Goal: Task Accomplishment & Management: Manage account settings

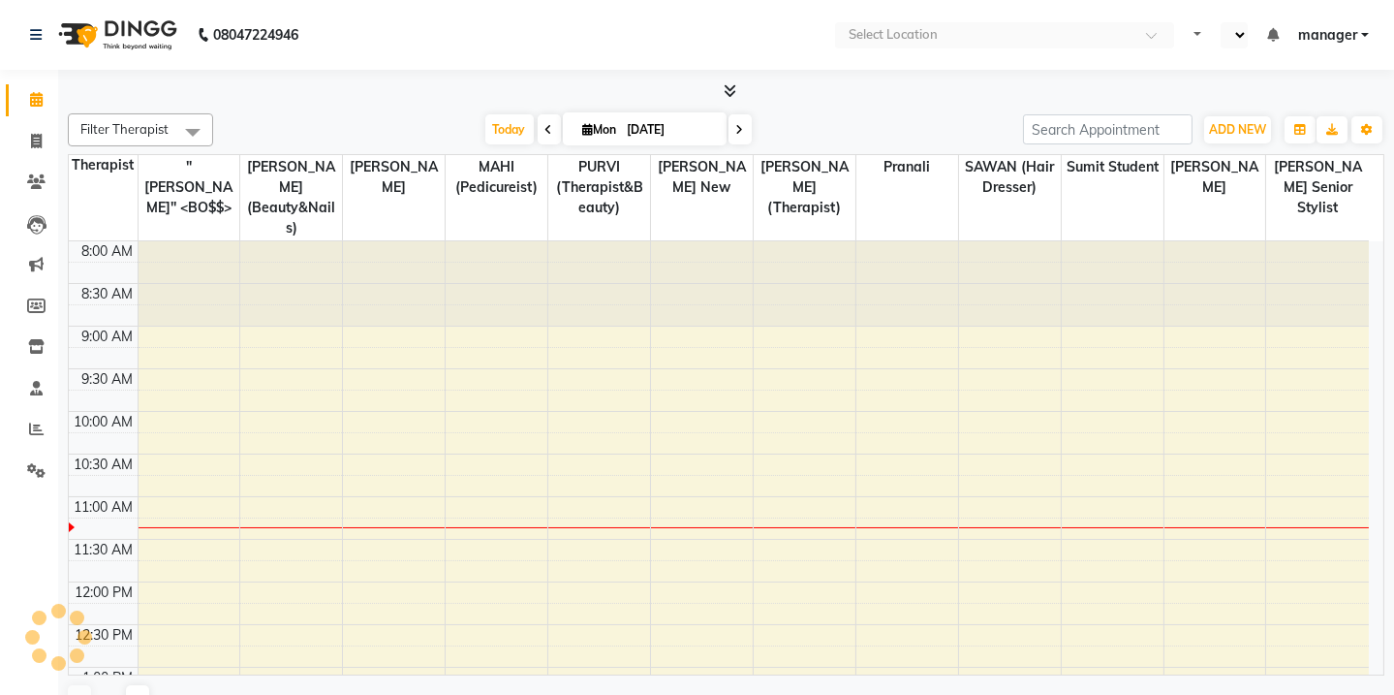
scroll to position [255, 0]
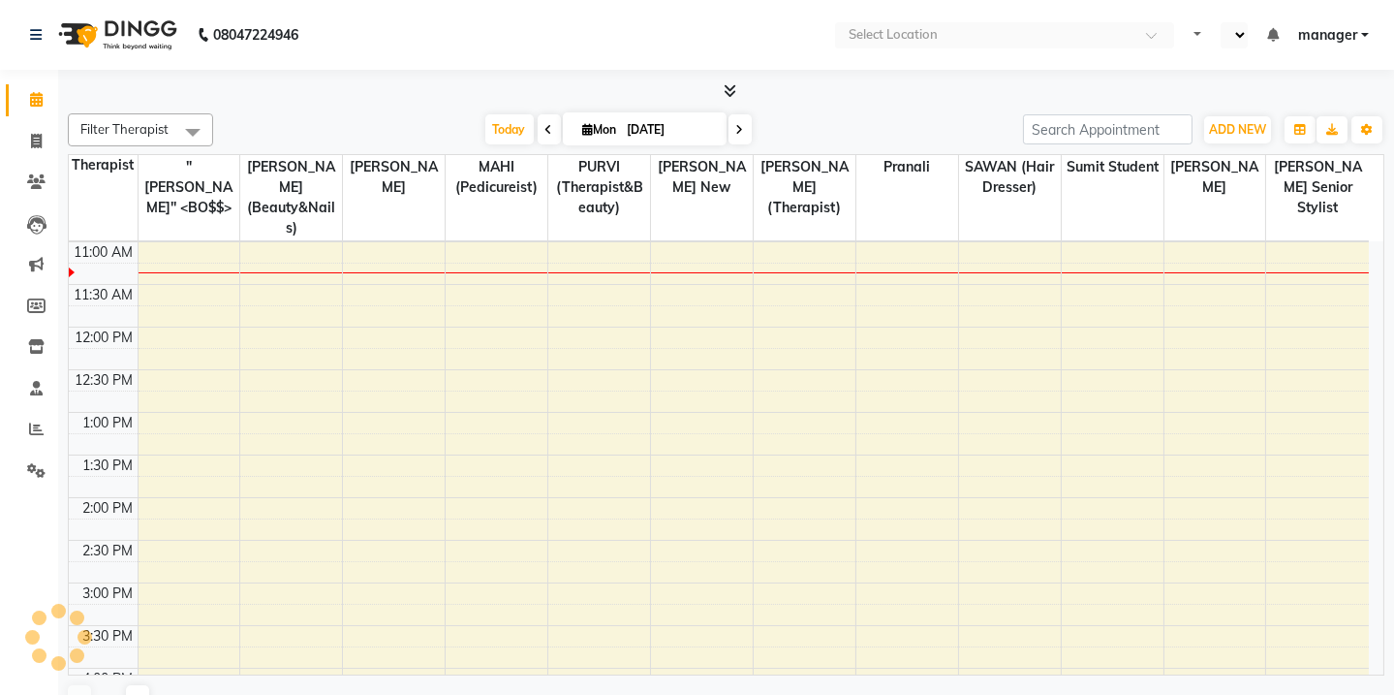
select select "en"
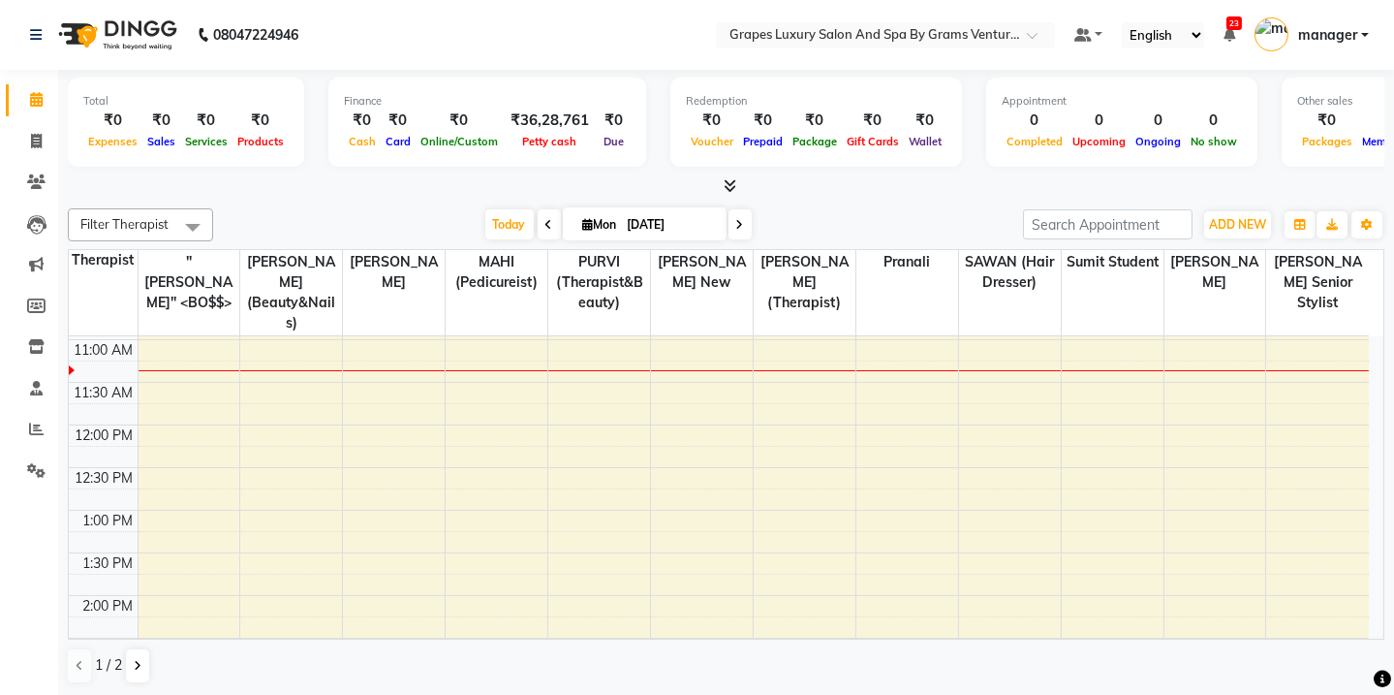
scroll to position [0, 0]
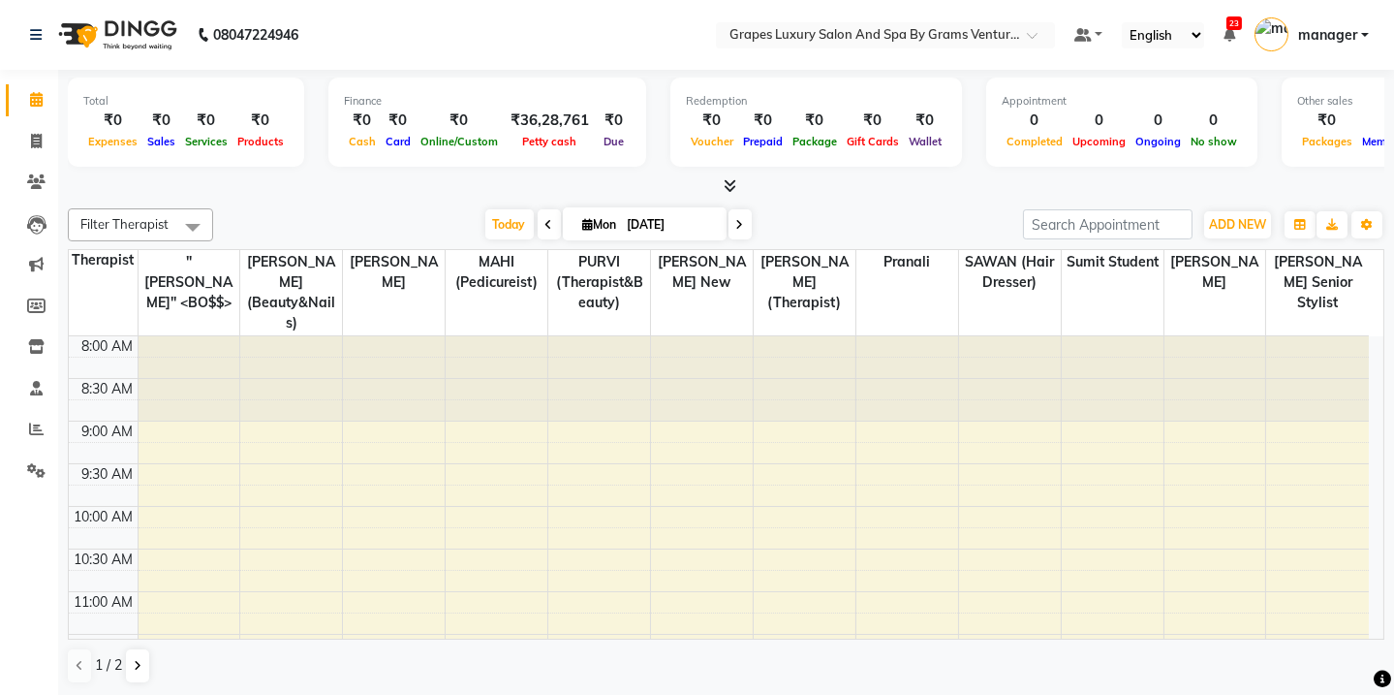
click at [878, 183] on div at bounding box center [726, 186] width 1317 height 20
click at [33, 171] on span at bounding box center [36, 182] width 34 height 22
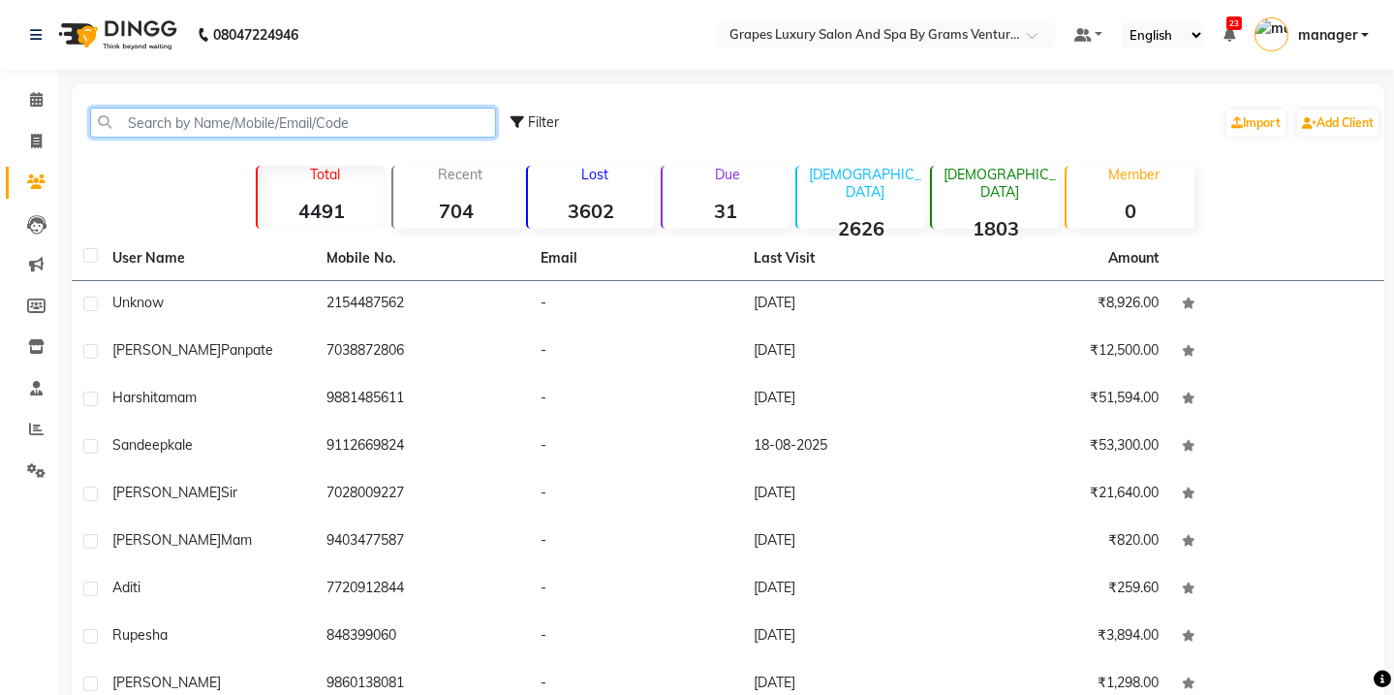
click at [184, 109] on input "text" at bounding box center [293, 123] width 406 height 30
click at [159, 114] on input "text" at bounding box center [293, 123] width 406 height 30
click at [185, 121] on input "text" at bounding box center [293, 123] width 406 height 30
click at [23, 87] on link "Calendar" at bounding box center [29, 100] width 47 height 32
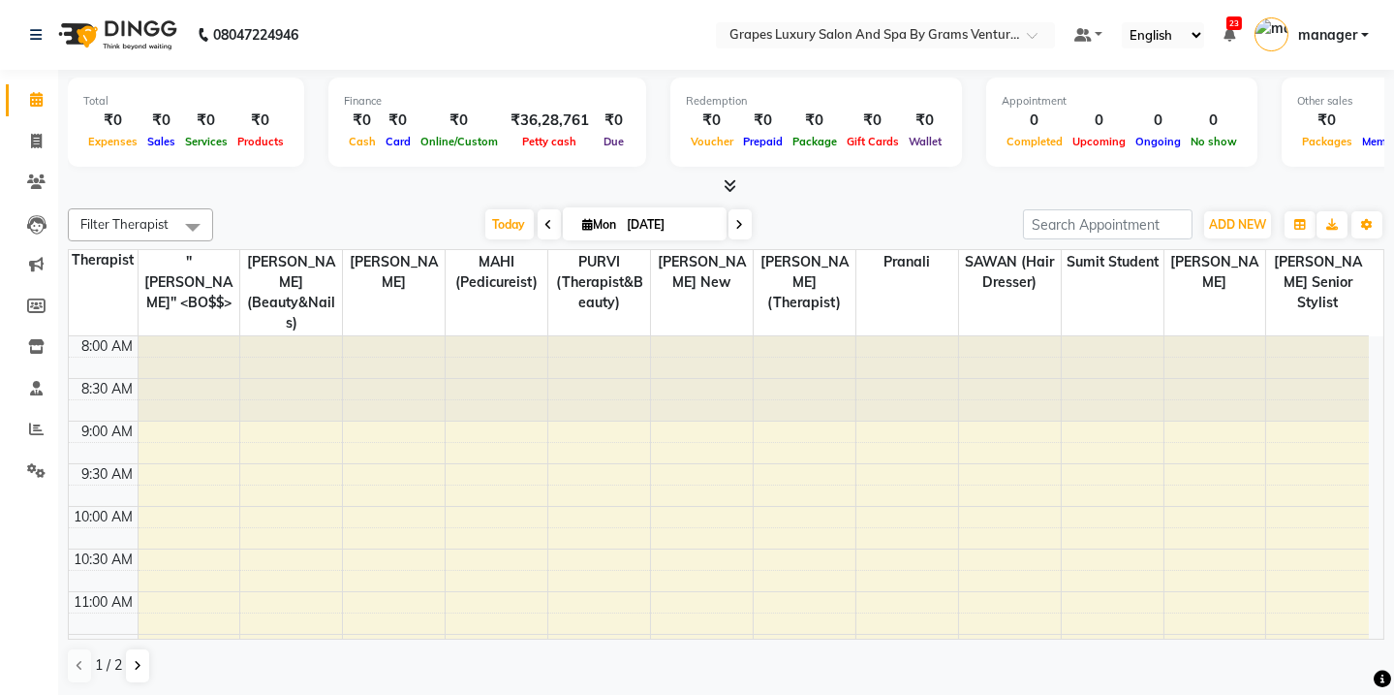
click at [393, 339] on div at bounding box center [394, 378] width 102 height 84
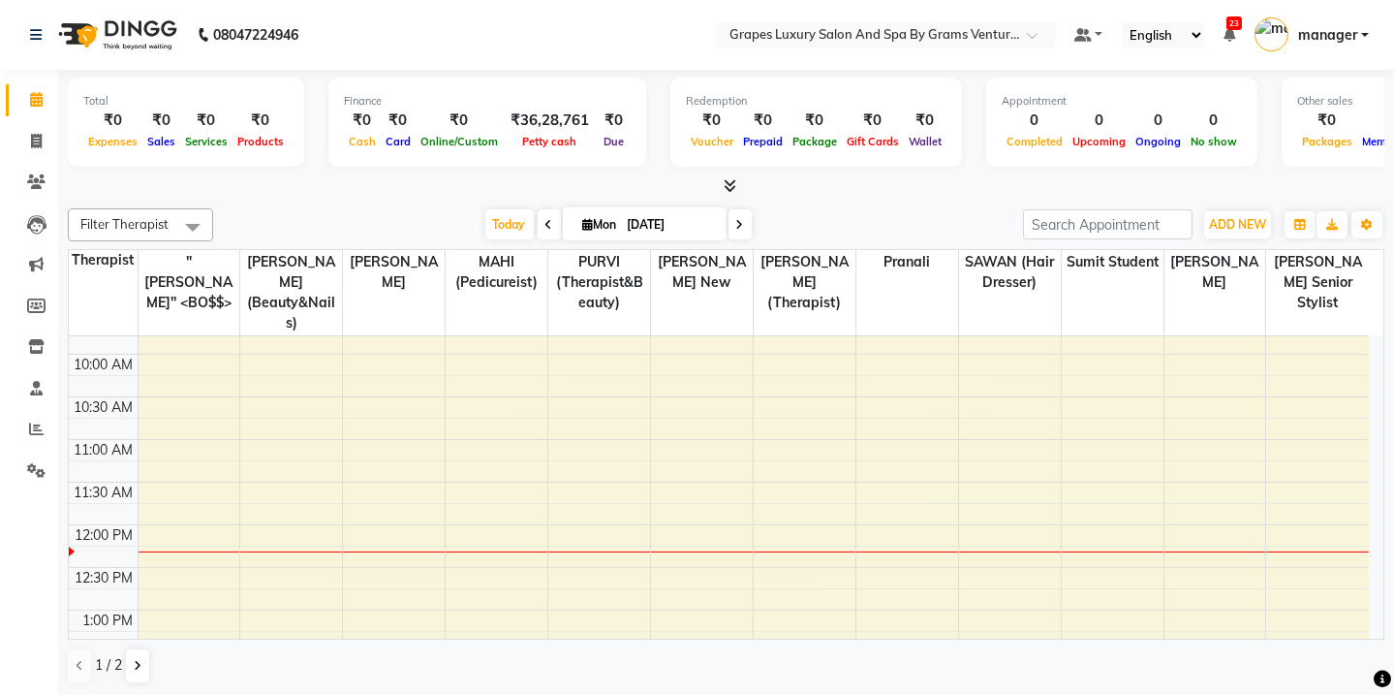
scroll to position [156, 0]
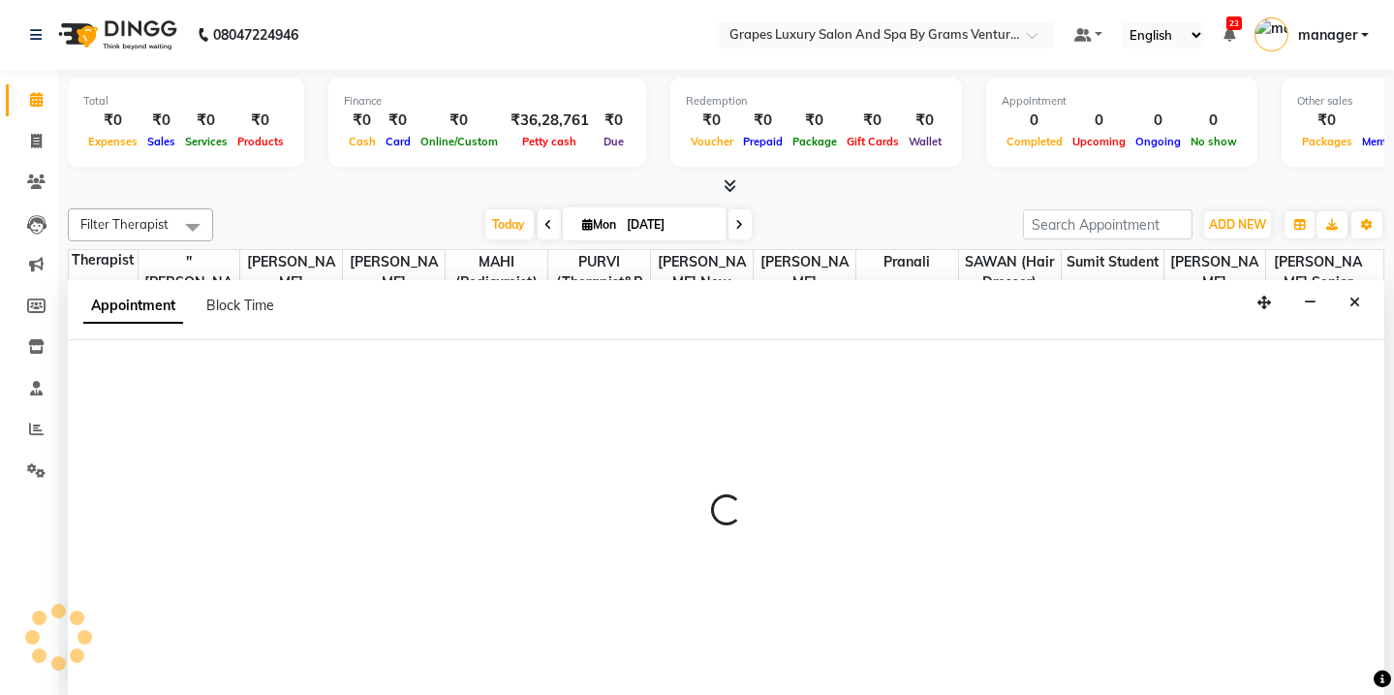
scroll to position [0, 0]
select select "78335"
select select "tentative"
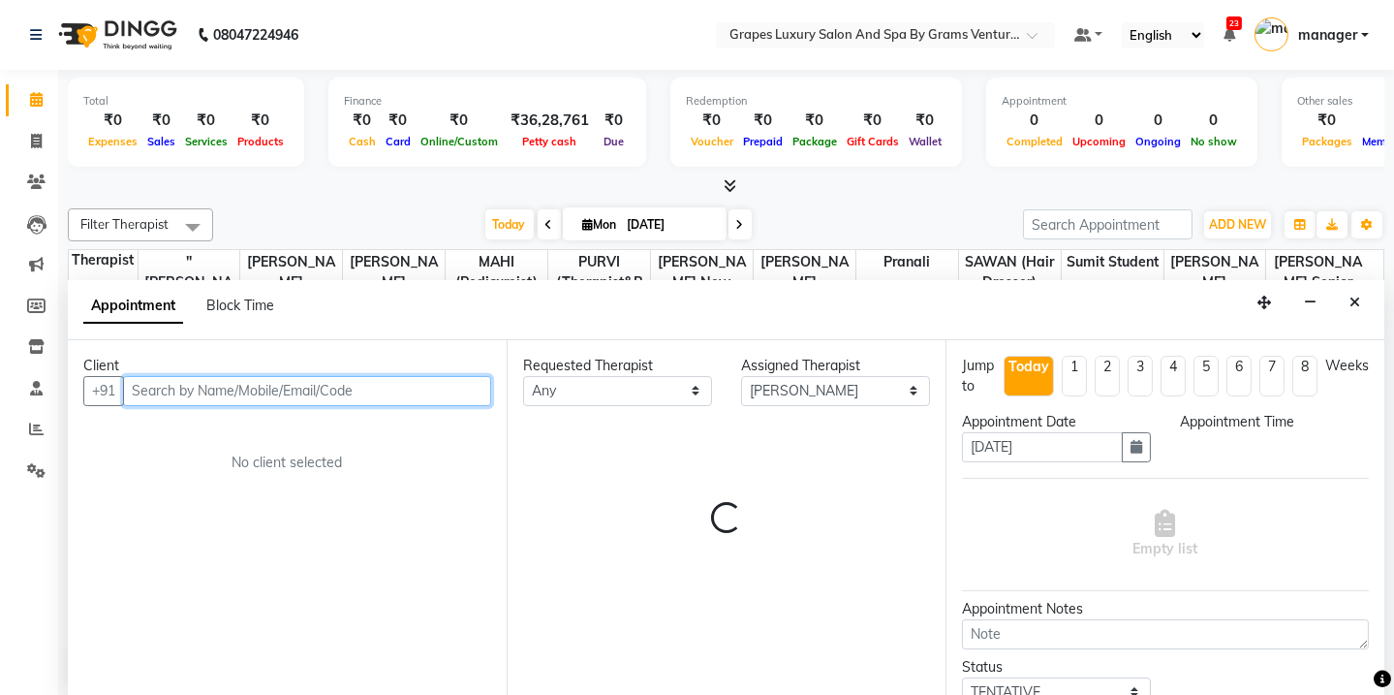
select select "600"
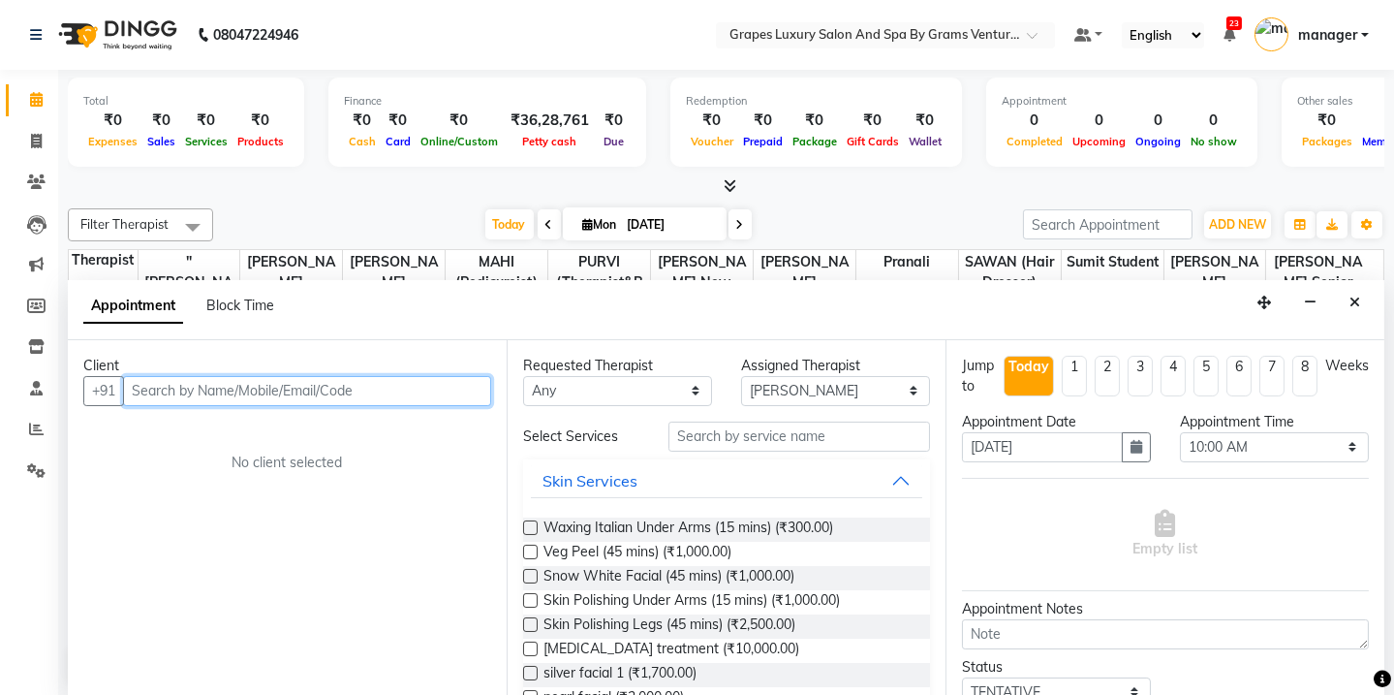
click at [345, 397] on input "text" at bounding box center [307, 391] width 368 height 30
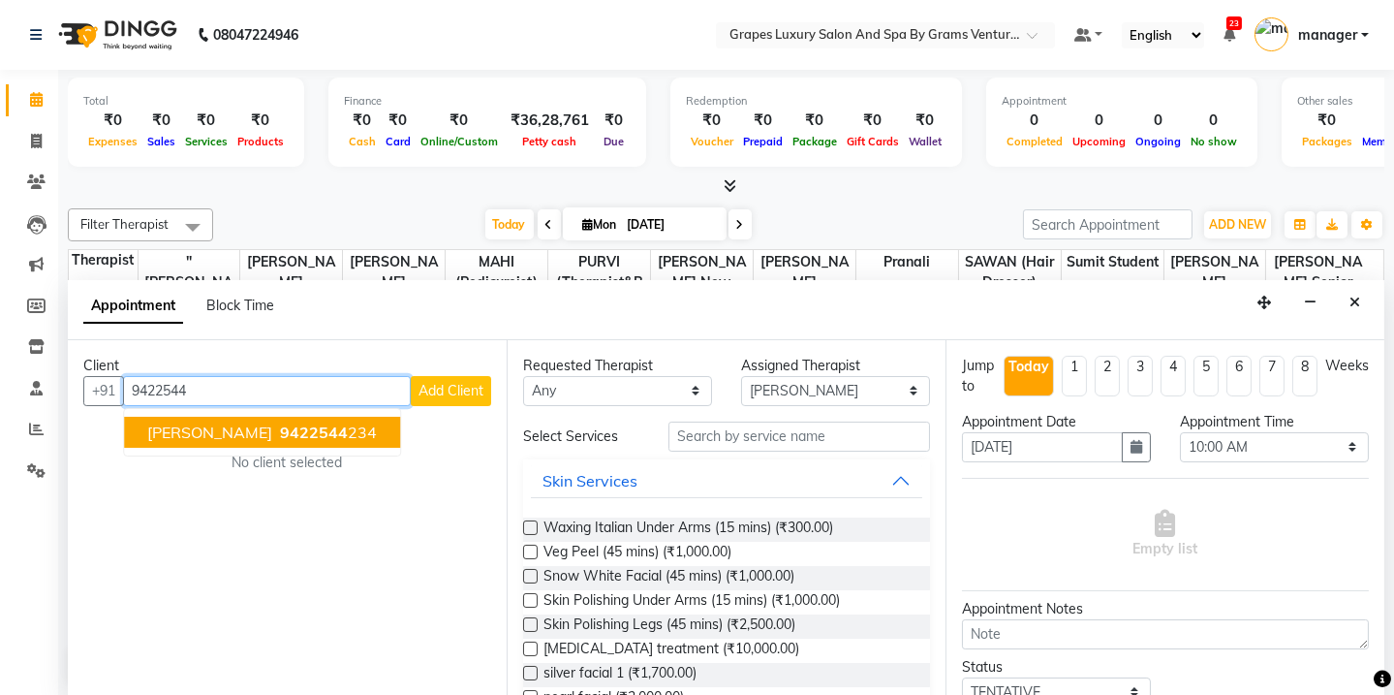
click at [317, 435] on ngb-highlight "9422544 234" at bounding box center [326, 431] width 101 height 19
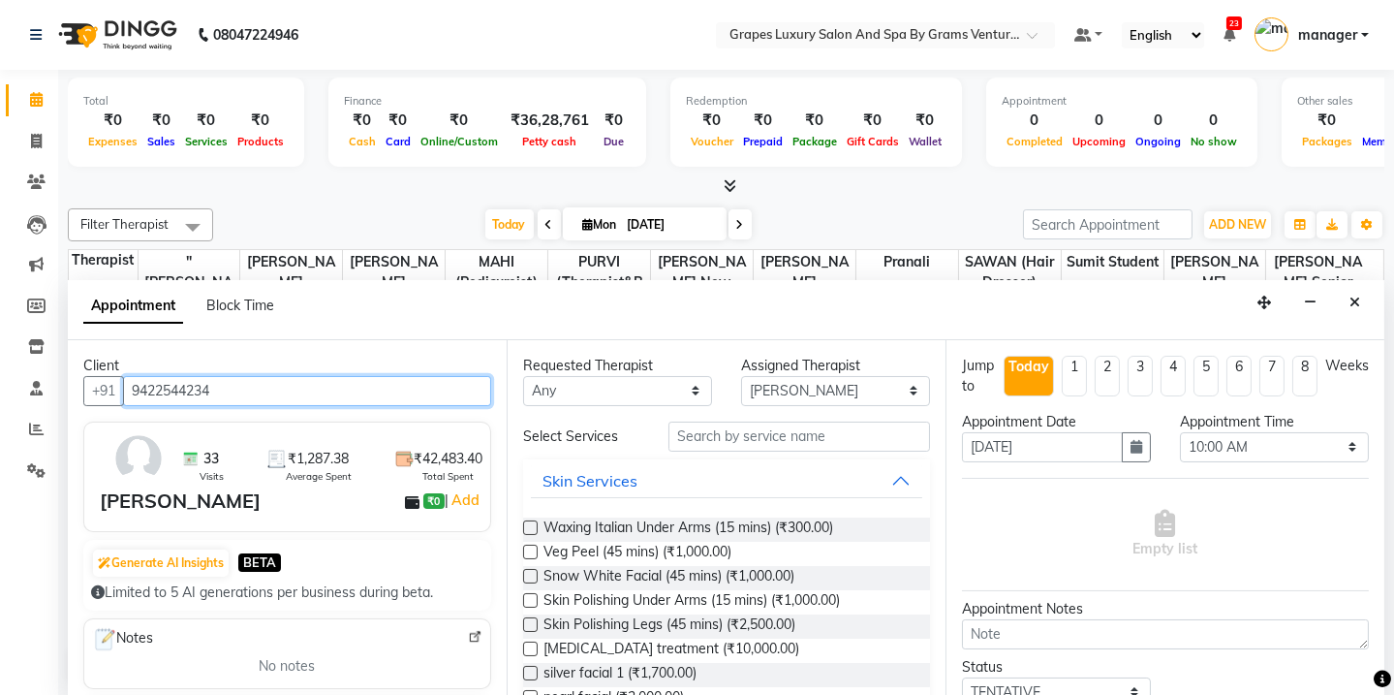
type input "9422544234"
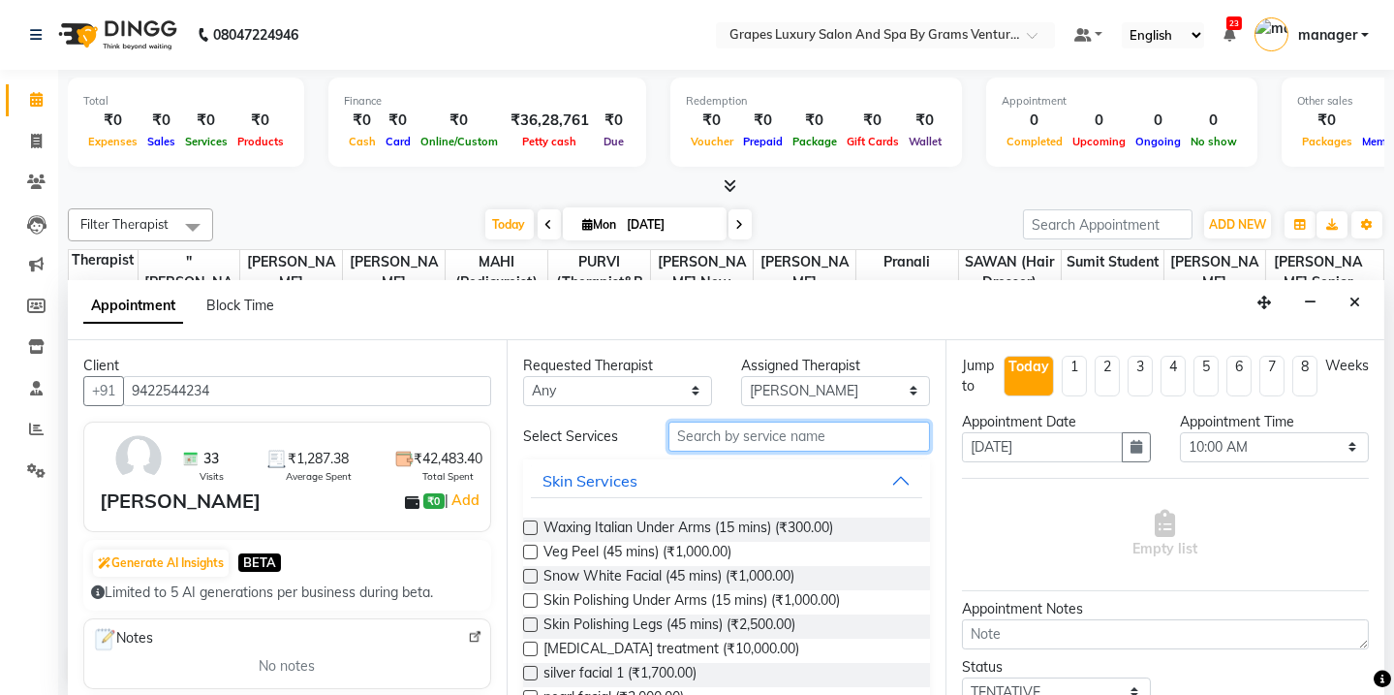
click at [711, 434] on input "text" at bounding box center [800, 436] width 262 height 30
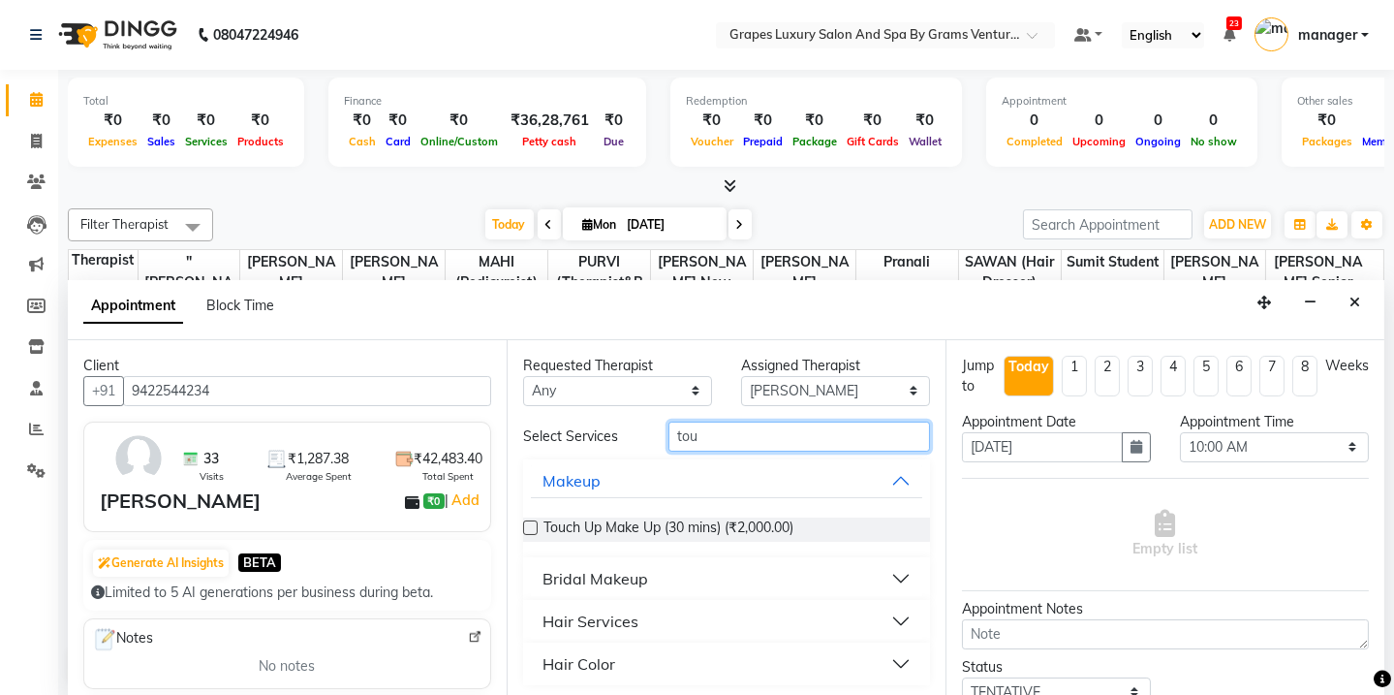
type input "tou"
click at [743, 664] on button "Hair Color" at bounding box center [726, 663] width 391 height 35
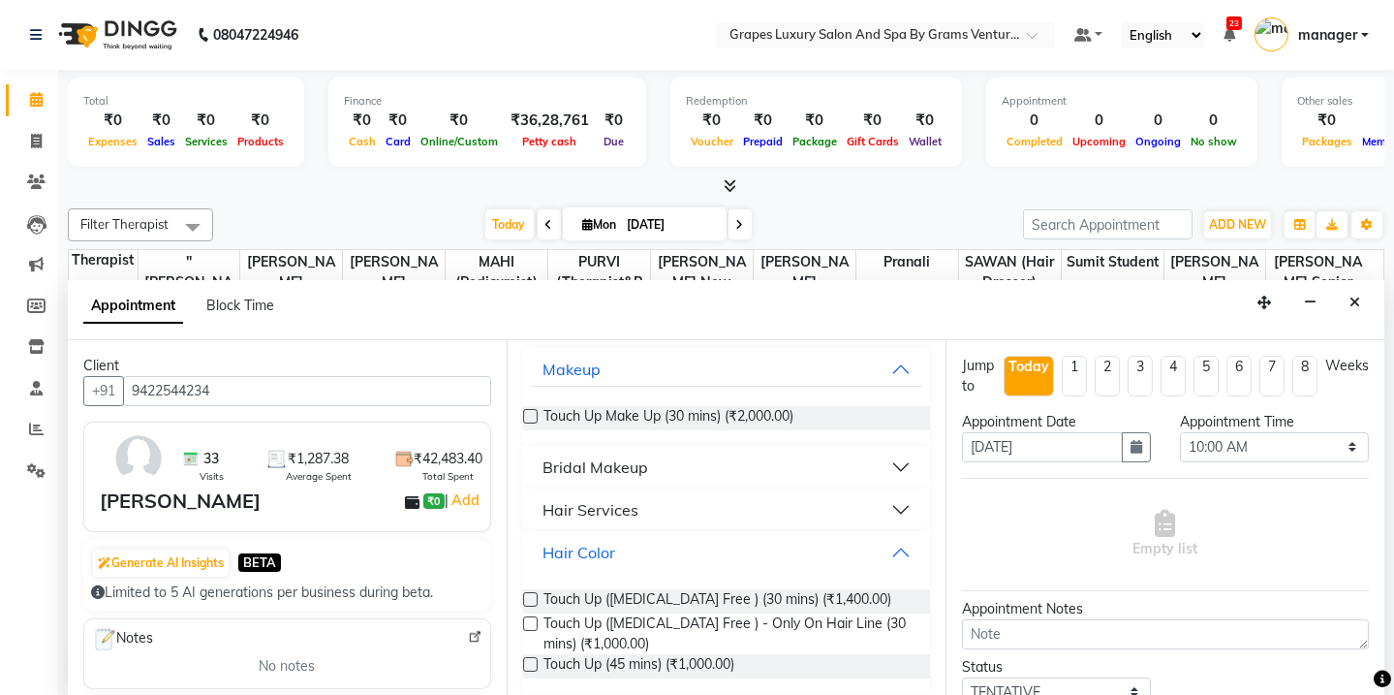
scroll to position [123, 0]
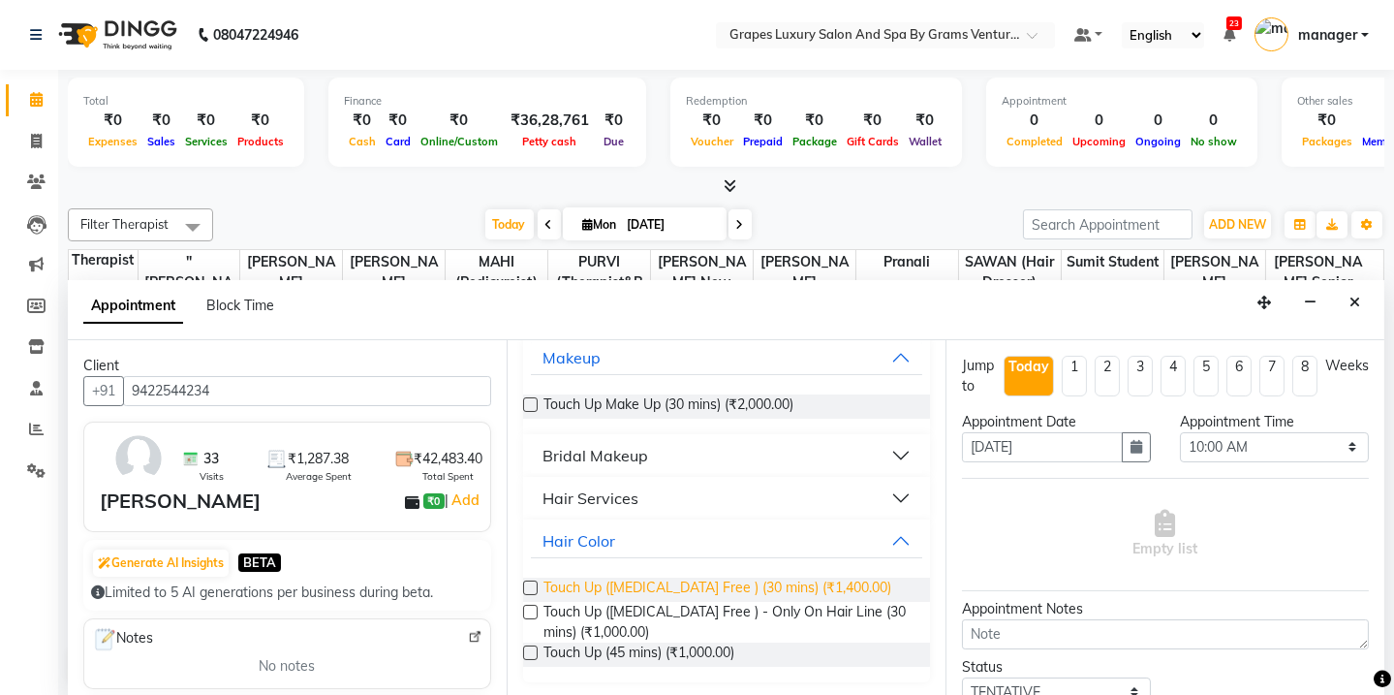
click at [585, 577] on span "Touch Up ([MEDICAL_DATA] Free ) (30 mins) (₹1,400.00)" at bounding box center [718, 589] width 348 height 24
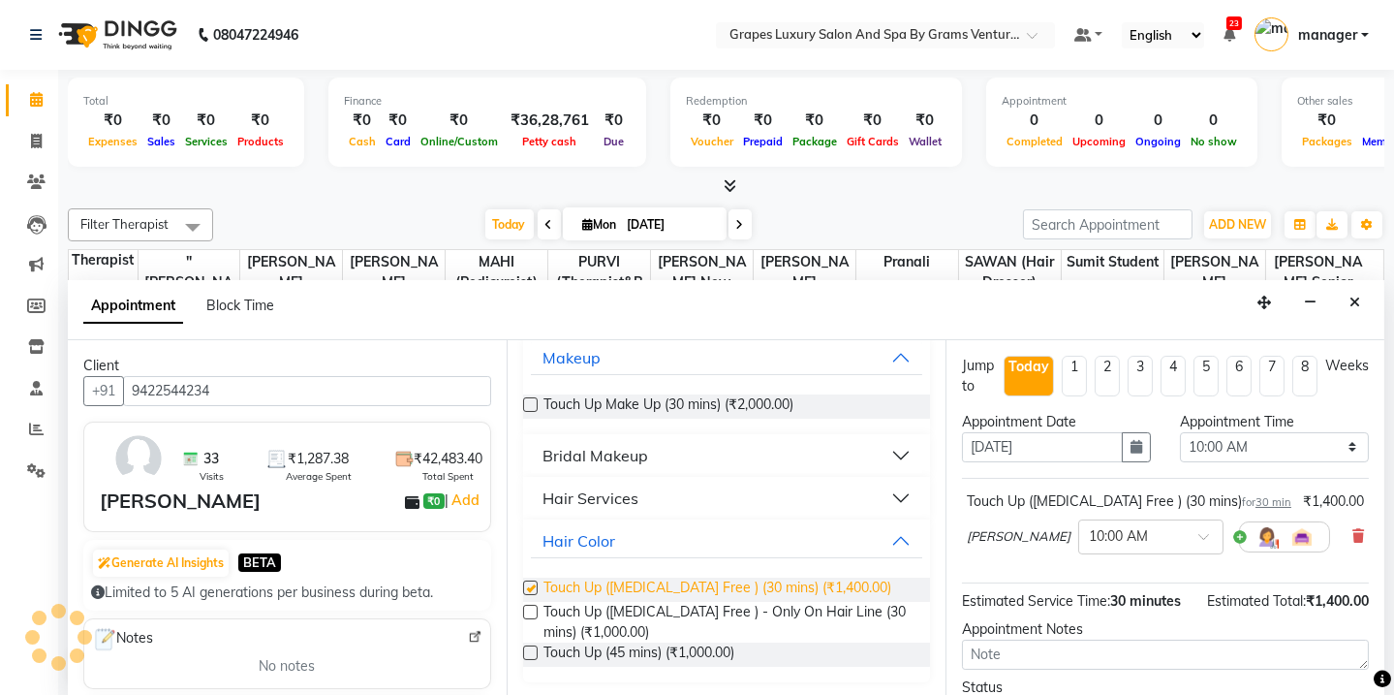
checkbox input "false"
drag, startPoint x: 1386, startPoint y: 486, endPoint x: 1386, endPoint y: 520, distance: 33.9
click at [1386, 520] on div "Total ₹0 Expenses ₹0 Sales ₹0 Services ₹0 Products Finance ₹0 Cash ₹0 Card ₹0 O…" at bounding box center [726, 383] width 1336 height 627
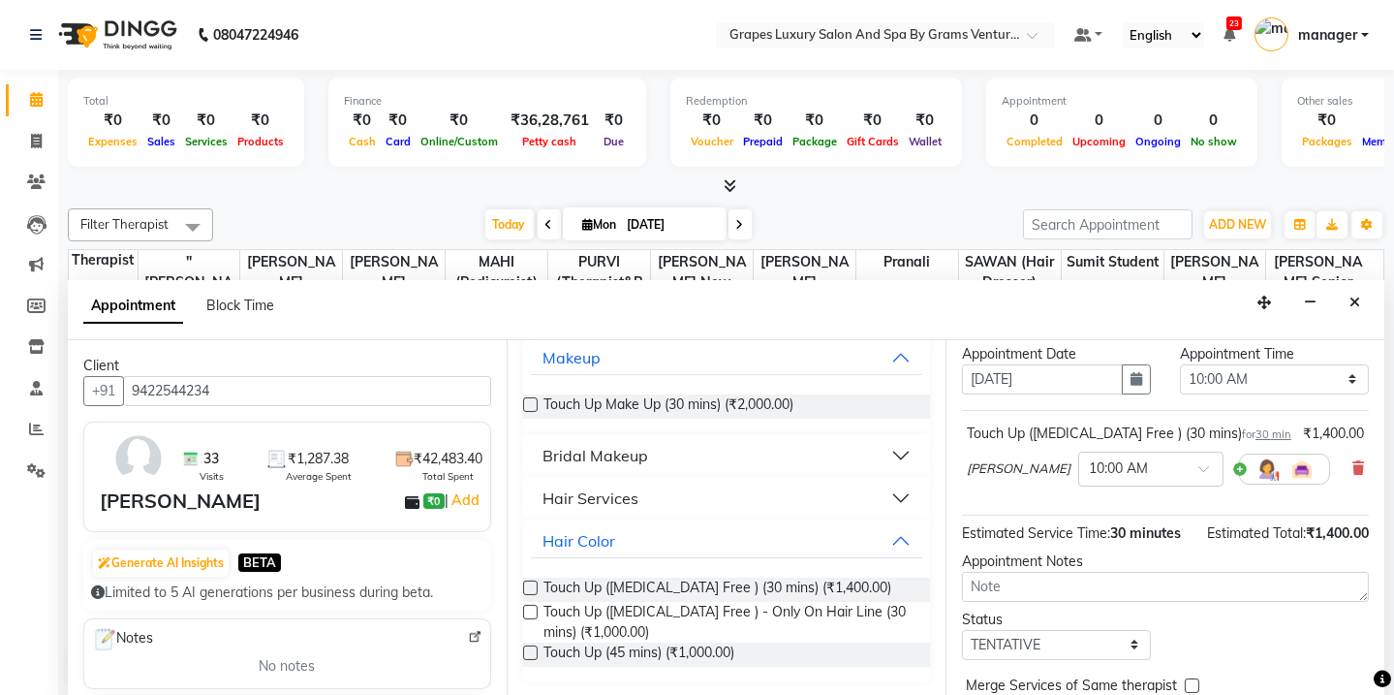
scroll to position [152, 0]
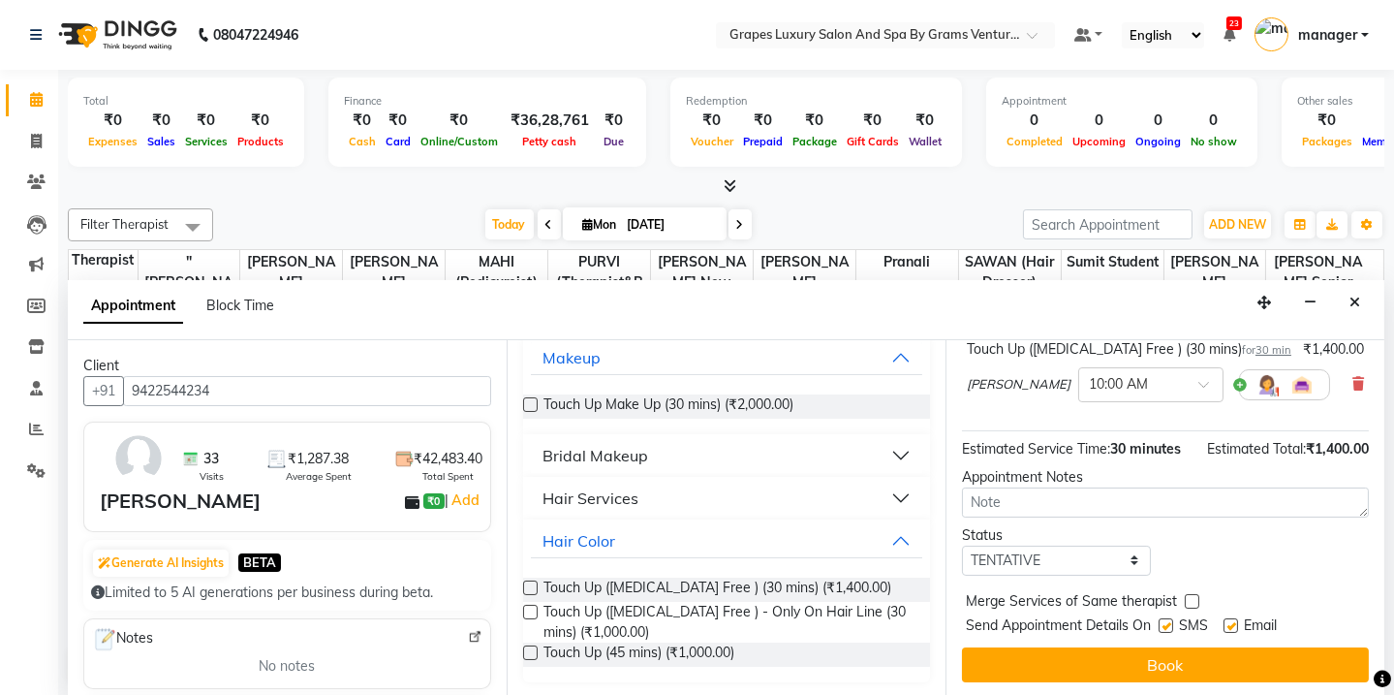
click at [1159, 629] on label at bounding box center [1166, 625] width 15 height 15
click at [1159, 629] on input "checkbox" at bounding box center [1165, 627] width 13 height 13
checkbox input "false"
drag, startPoint x: 1230, startPoint y: 622, endPoint x: 1229, endPoint y: 637, distance: 14.7
click at [1230, 623] on label at bounding box center [1231, 625] width 15 height 15
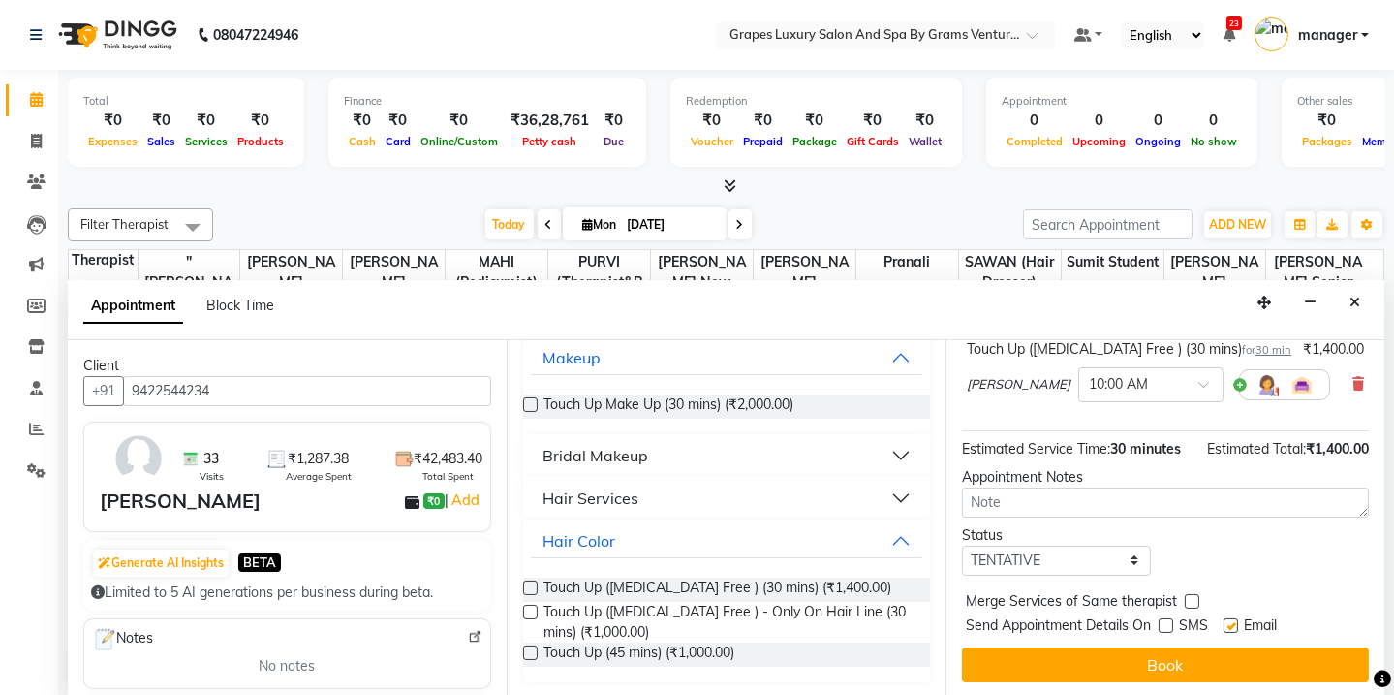
click at [1230, 623] on input "checkbox" at bounding box center [1230, 627] width 13 height 13
checkbox input "false"
click at [1229, 650] on button "Book" at bounding box center [1165, 664] width 407 height 35
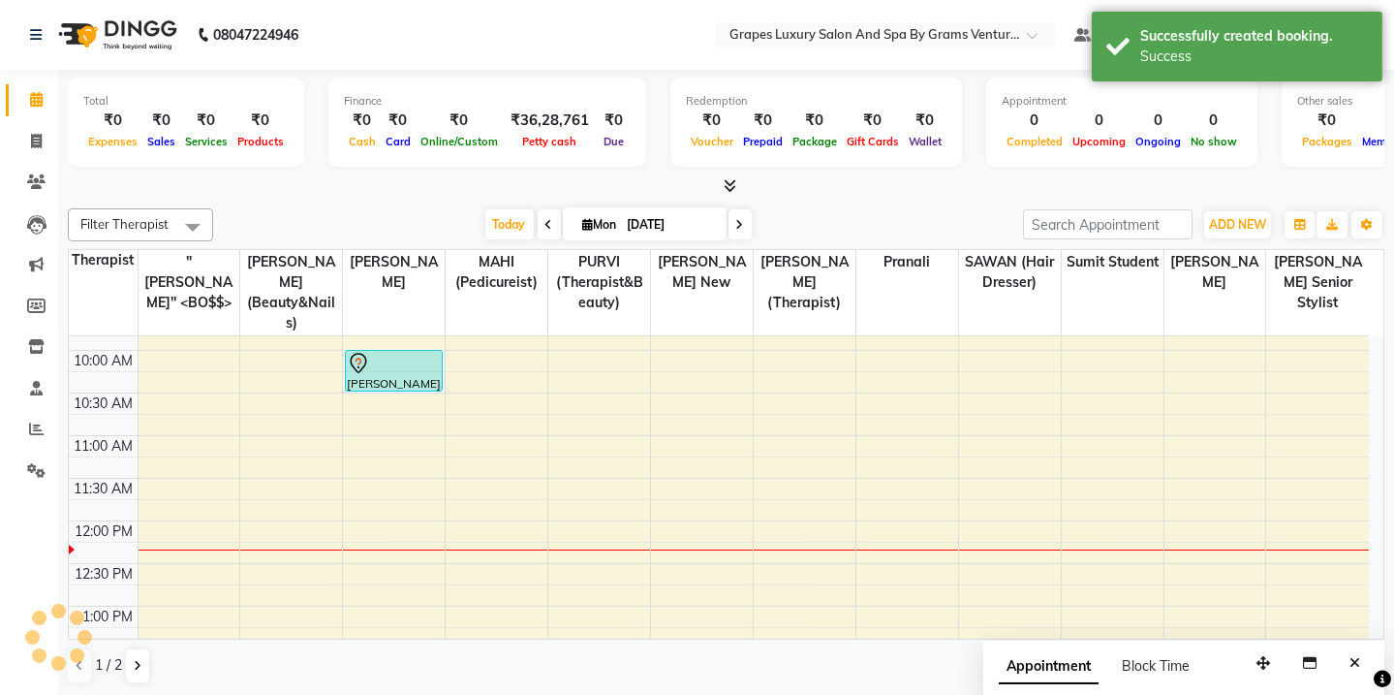
scroll to position [0, 0]
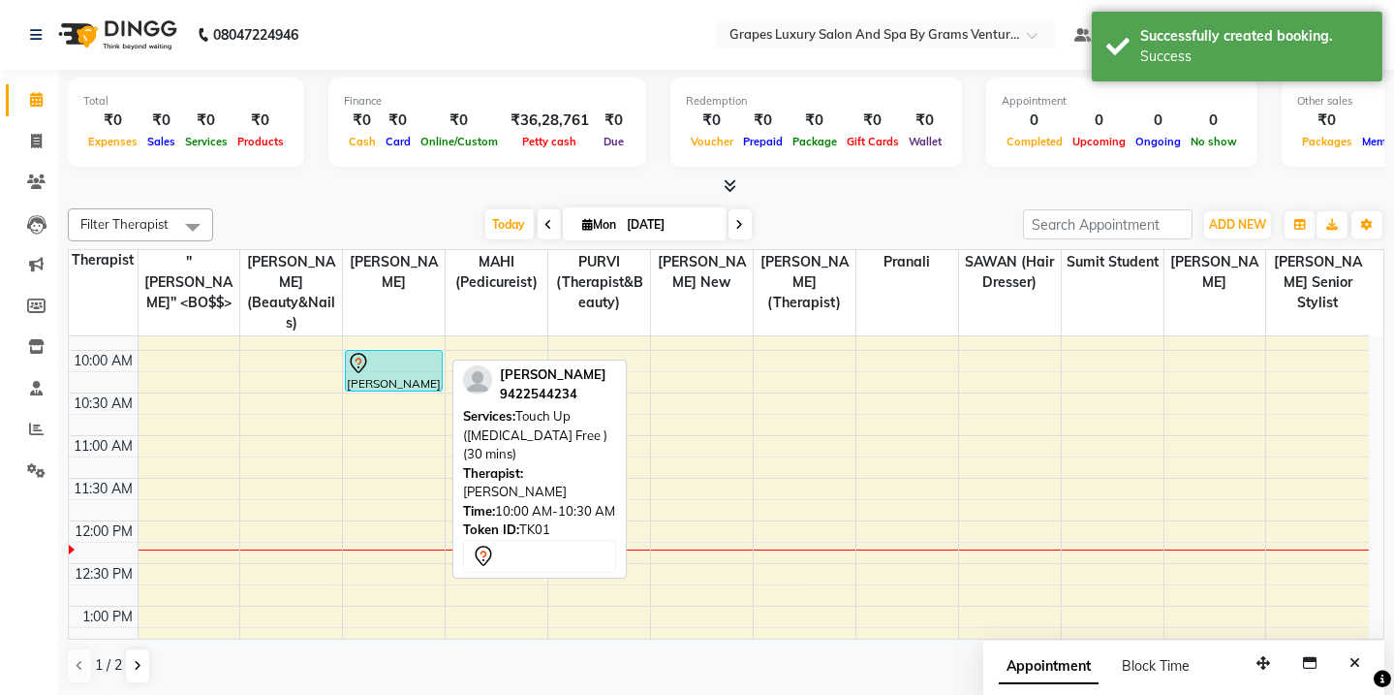
click at [381, 358] on div "[PERSON_NAME], TK01, 10:00 AM-10:30 AM, Touch Up ([MEDICAL_DATA] Free ) (30 min…" at bounding box center [393, 371] width 95 height 40
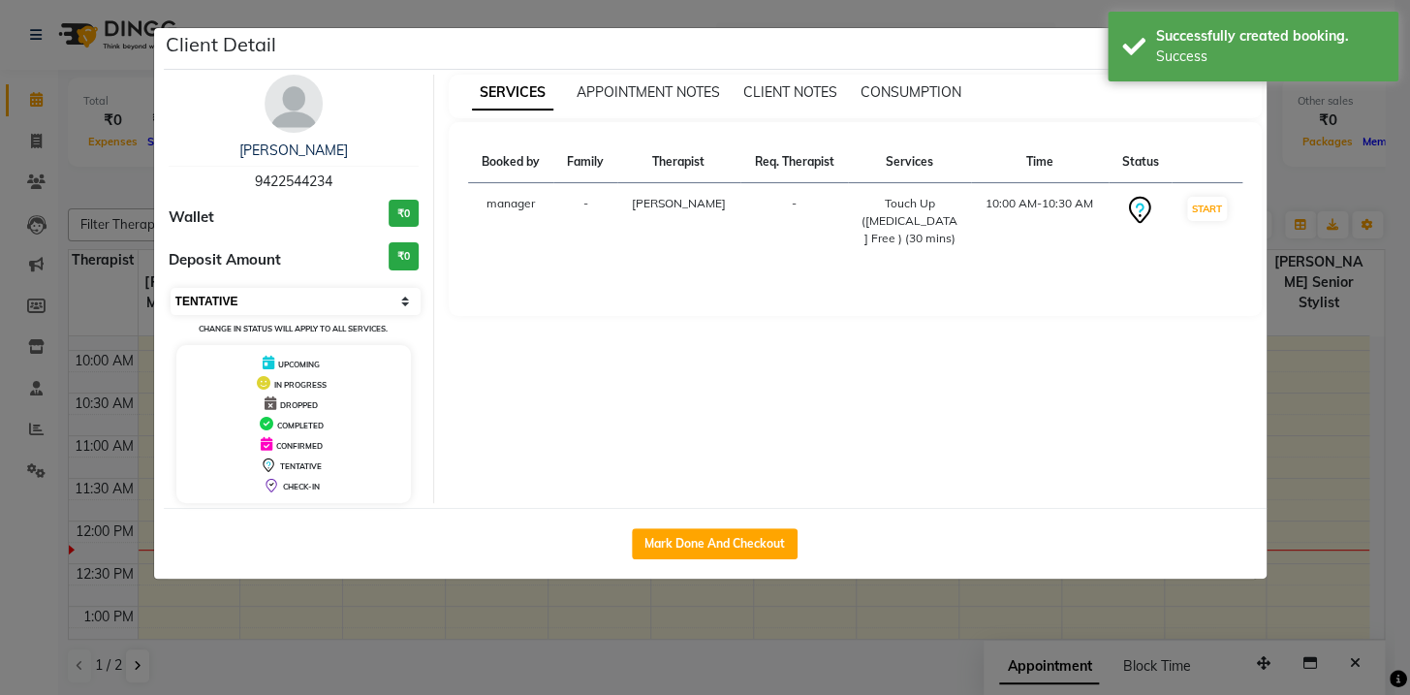
click at [252, 292] on select "Select IN SERVICE CONFIRMED TENTATIVE CHECK IN MARK DONE DROPPED UPCOMING" at bounding box center [296, 301] width 251 height 27
select select "1"
click at [171, 288] on select "Select IN SERVICE CONFIRMED TENTATIVE CHECK IN MARK DONE DROPPED UPCOMING" at bounding box center [296, 301] width 251 height 27
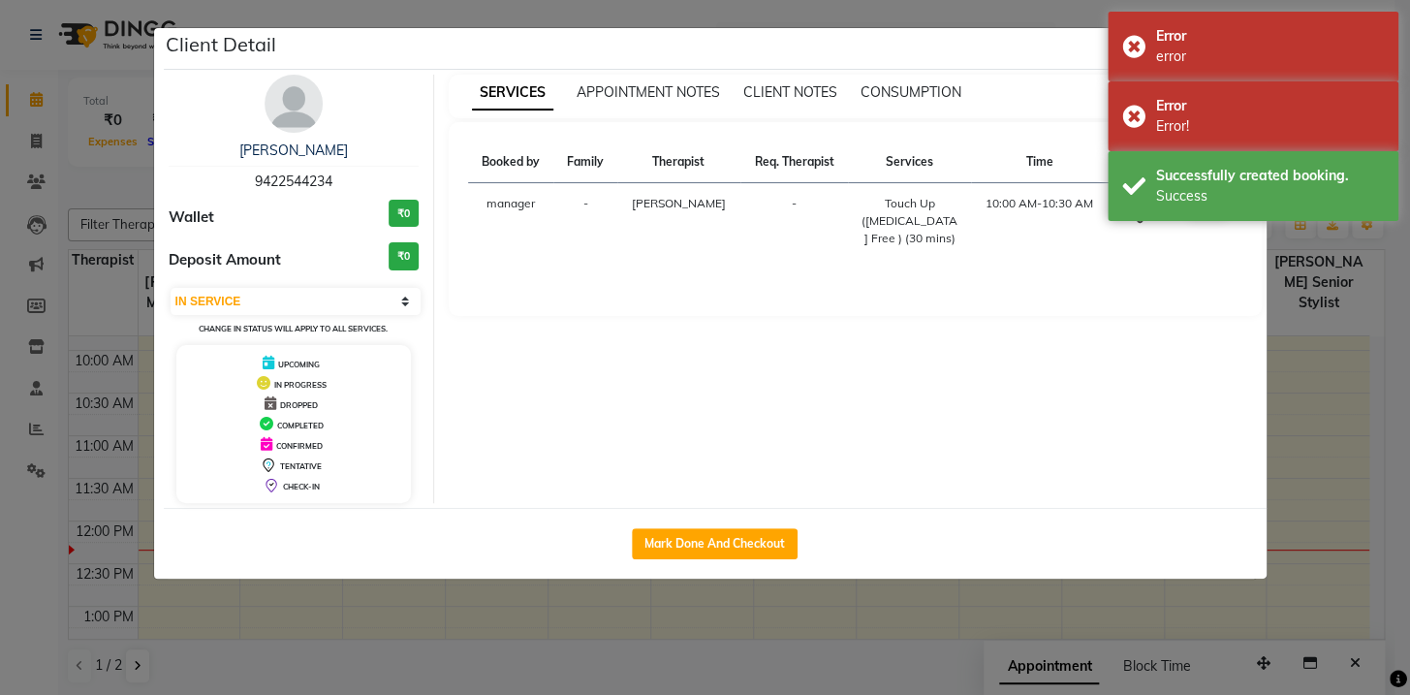
click at [1399, 334] on ngb-modal-window "Client Detail Rekha Mam 9422544234 Wallet ₹0 Deposit Amount ₹0 Select IN SERVIC…" at bounding box center [705, 347] width 1410 height 695
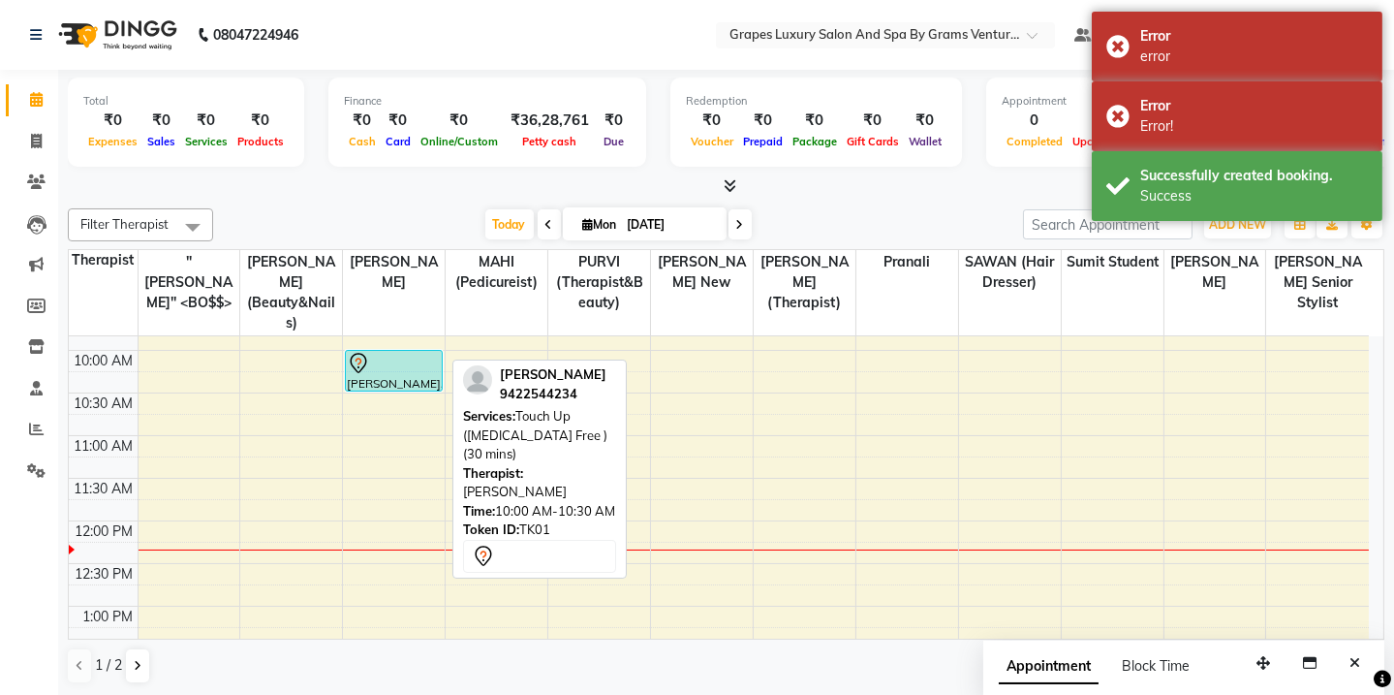
click at [360, 352] on icon at bounding box center [358, 363] width 23 height 23
select select "1"
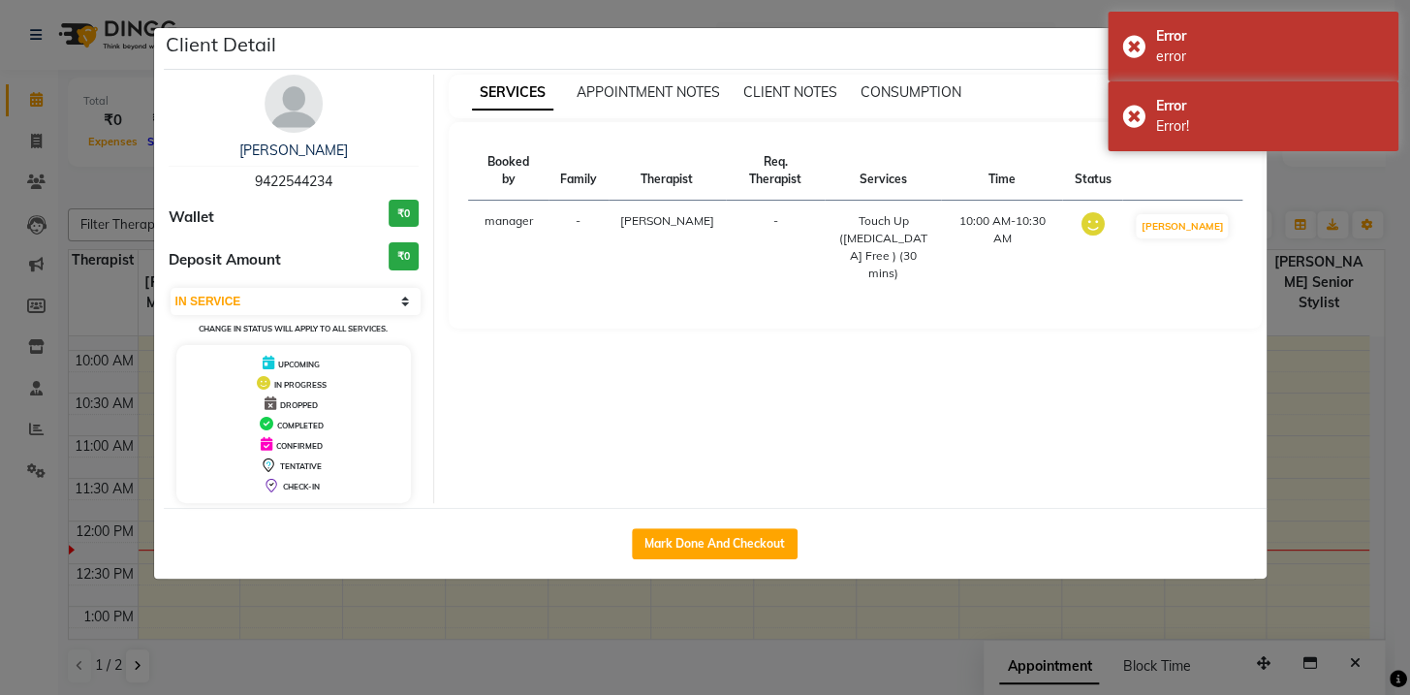
click at [1320, 335] on ngb-modal-window "Client Detail Rekha Mam 9422544234 Wallet ₹0 Deposit Amount ₹0 Select IN SERVIC…" at bounding box center [705, 347] width 1410 height 695
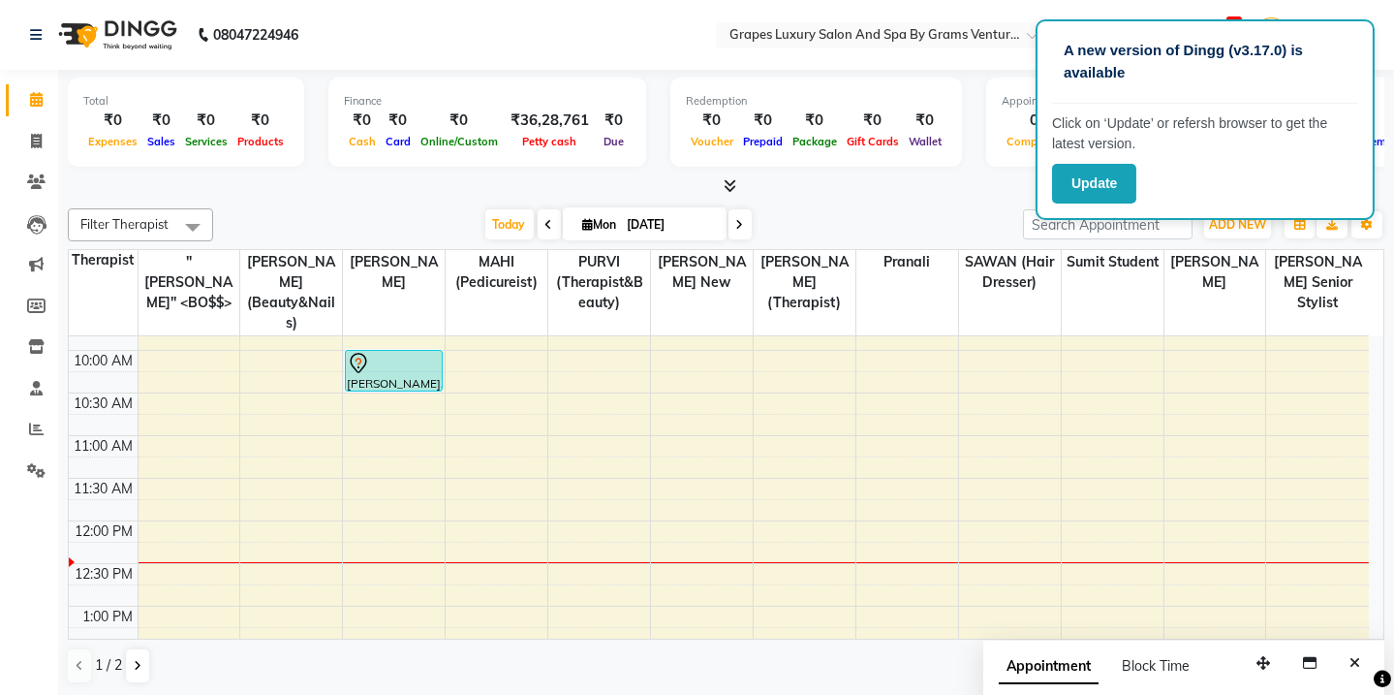
click at [903, 174] on div "Total ₹0 Expenses ₹0 Sales ₹0 Services ₹0 Products Finance ₹0 Cash ₹0 Card ₹0 O…" at bounding box center [726, 133] width 1317 height 127
click at [904, 188] on div at bounding box center [726, 186] width 1317 height 20
click at [1388, 27] on nav "08047224946 Select Location × Grapes Luxury Salon And Spa By Grams Ventures, Tr…" at bounding box center [697, 35] width 1394 height 70
drag, startPoint x: 1388, startPoint y: 27, endPoint x: 1085, endPoint y: 191, distance: 344.6
click at [1386, 32] on nav "08047224946 Select Location × Grapes Luxury Salon And Spa By Grams Ventures, Tr…" at bounding box center [697, 35] width 1394 height 70
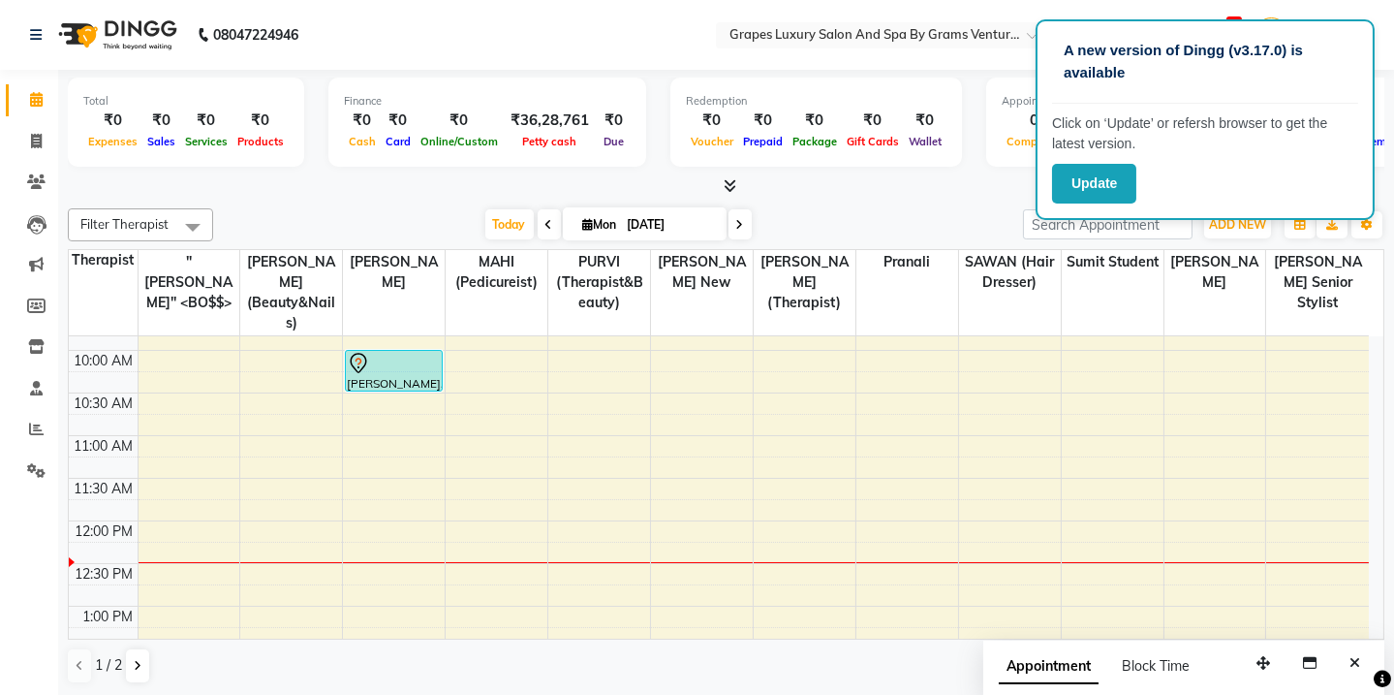
click at [857, 221] on div "Today Mon 01-09-2025" at bounding box center [618, 224] width 791 height 29
click at [1084, 179] on button "Update" at bounding box center [1094, 184] width 84 height 40
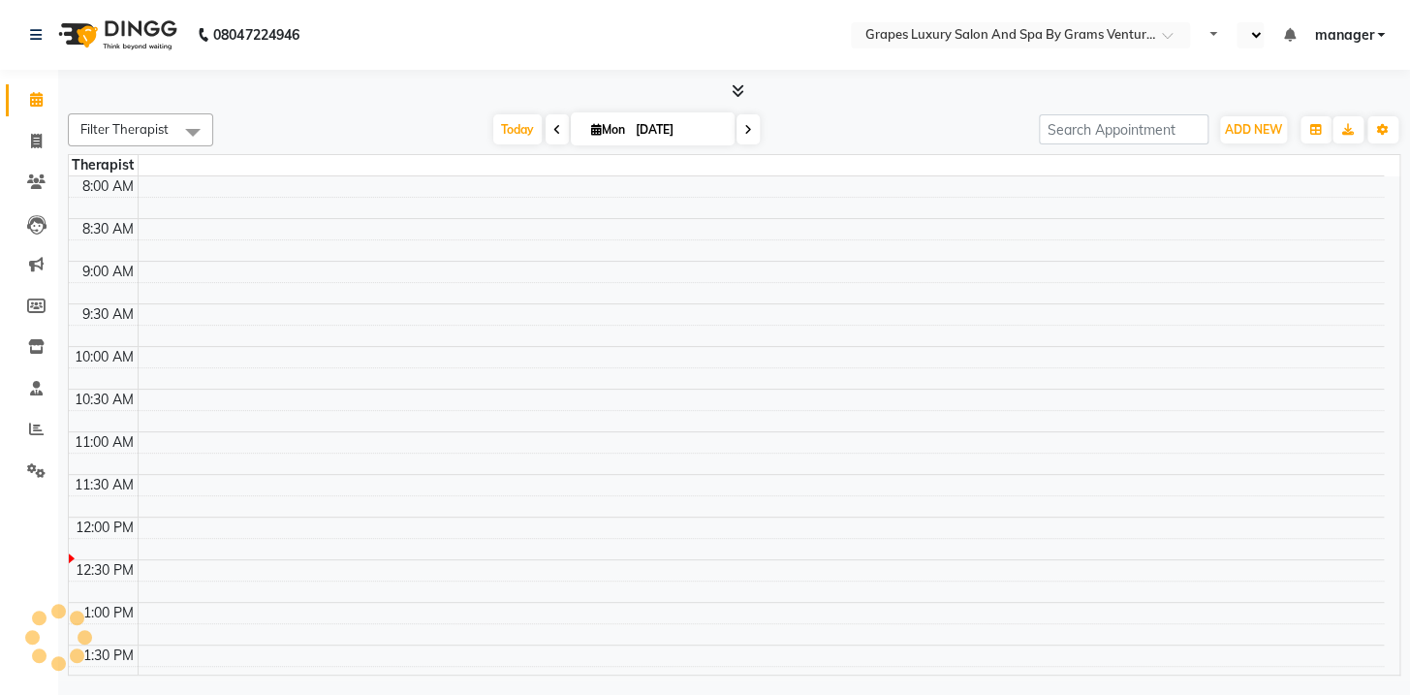
select select "en"
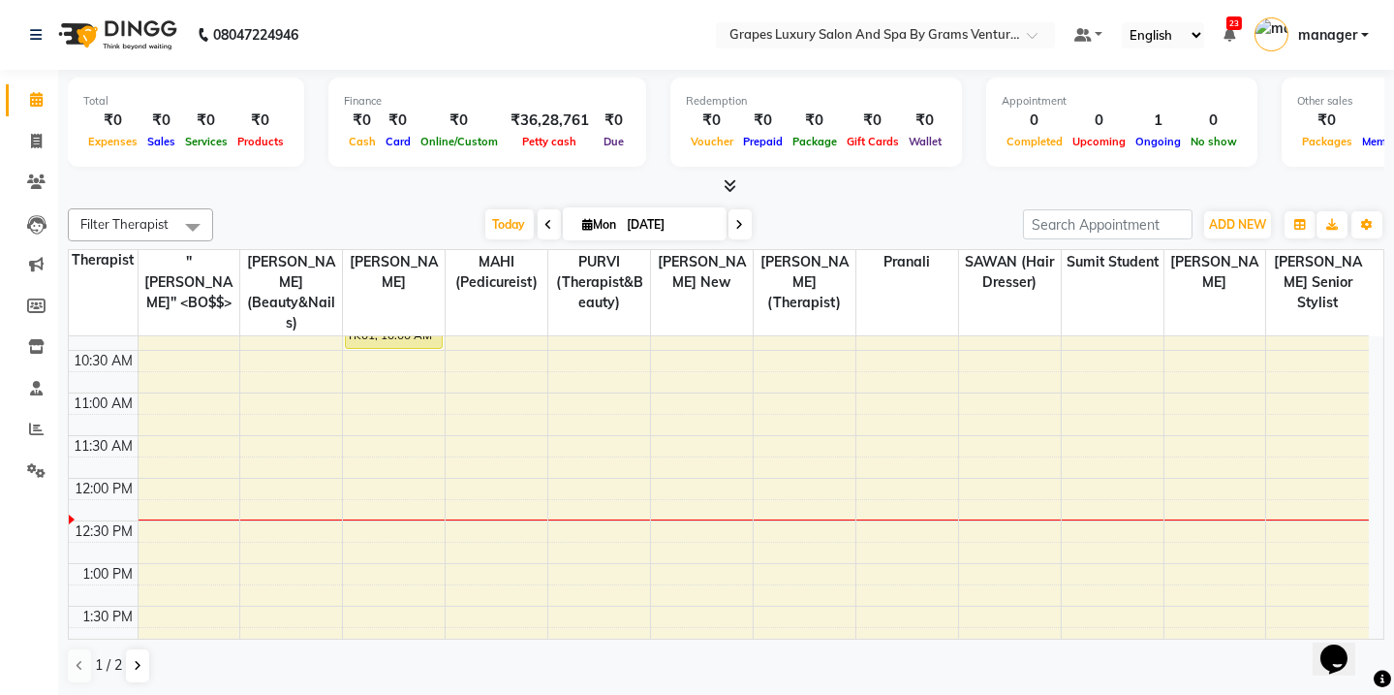
scroll to position [190, 0]
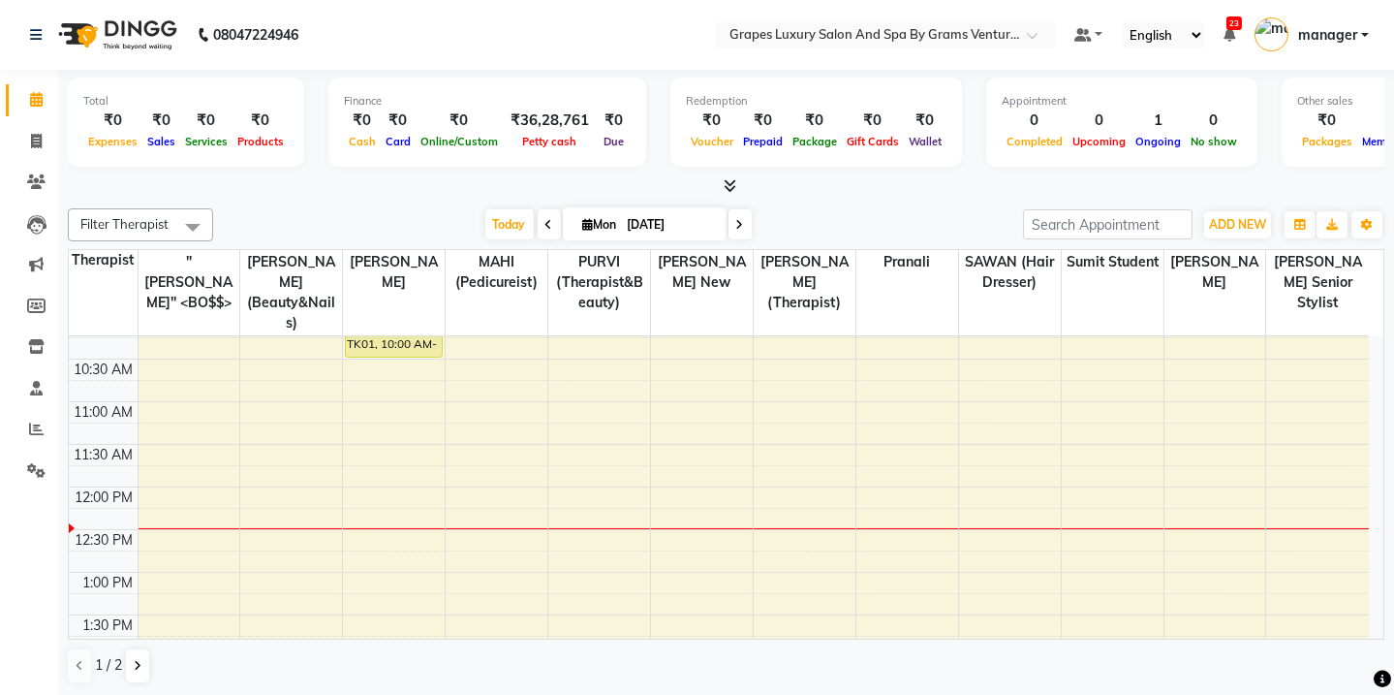
click at [1192, 474] on div "8:00 AM 8:30 AM 9:00 AM 9:30 AM 10:00 AM 10:30 AM 11:00 AM 11:30 AM 12:00 PM 12…" at bounding box center [719, 699] width 1300 height 1107
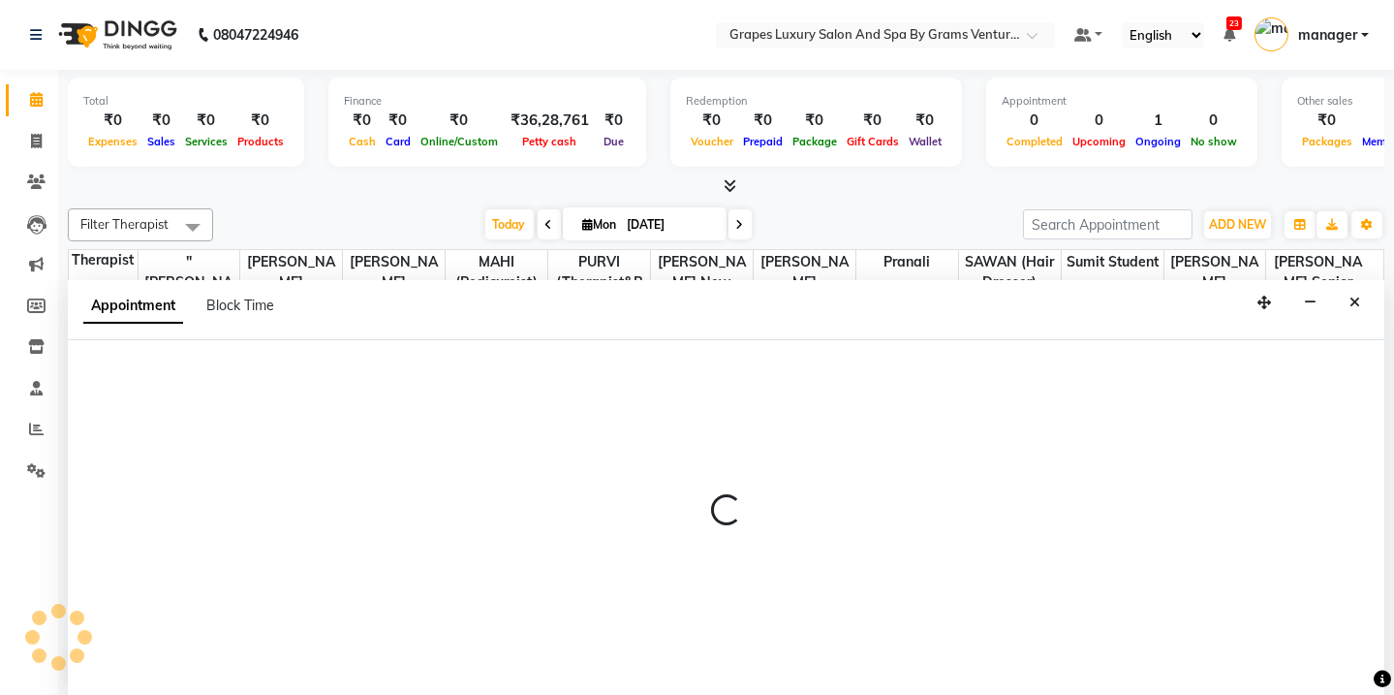
scroll to position [0, 0]
select select "60449"
select select "720"
select select "tentative"
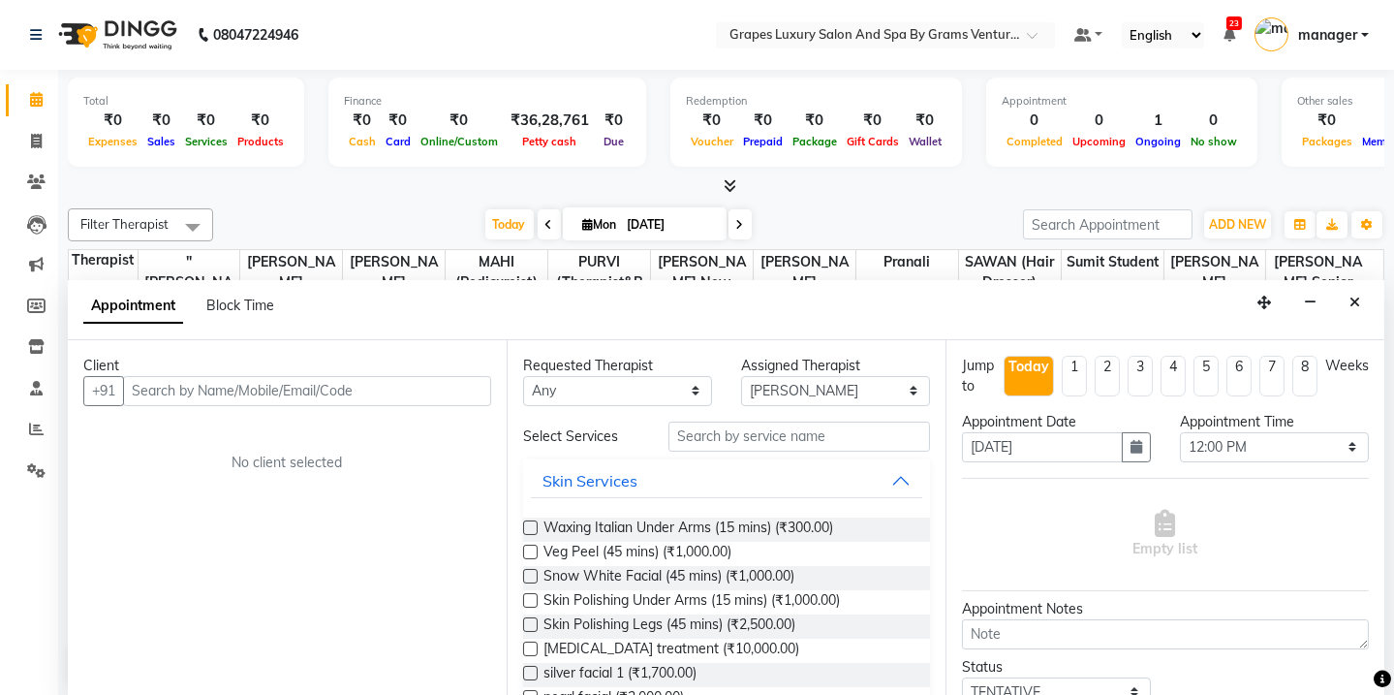
click at [269, 390] on input "text" at bounding box center [307, 391] width 368 height 30
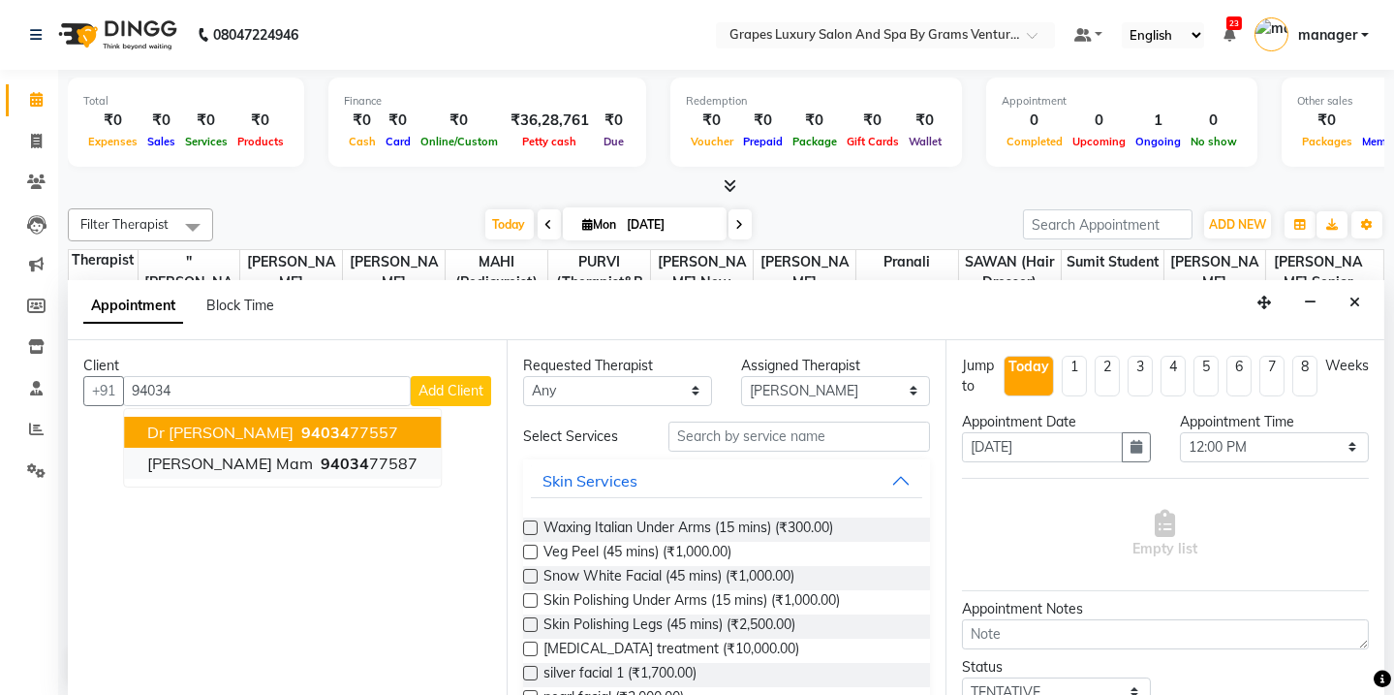
drag, startPoint x: 215, startPoint y: 436, endPoint x: 216, endPoint y: 464, distance: 28.1
click at [216, 463] on ngb-typeahead-window "dr [PERSON_NAME] 94034 77557 [PERSON_NAME] mam 94034 77587" at bounding box center [282, 447] width 319 height 79
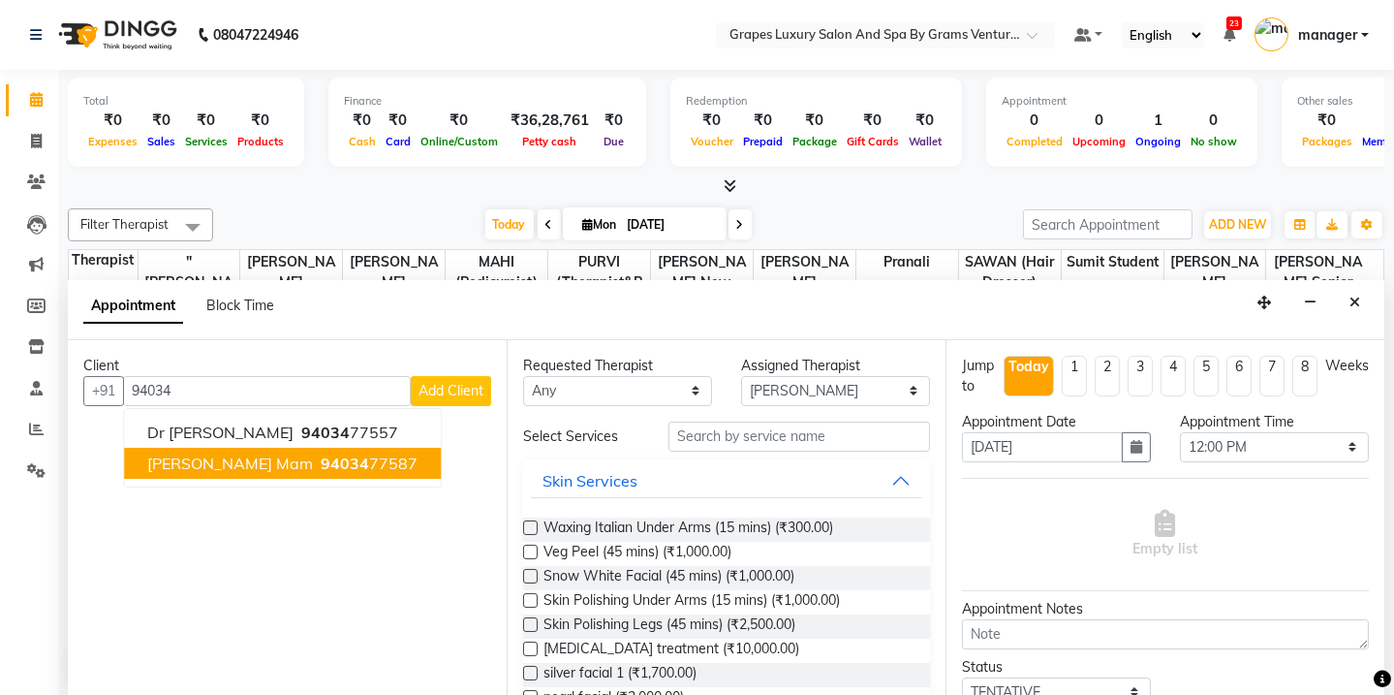
click at [215, 465] on span "[PERSON_NAME] mam" at bounding box center [230, 462] width 166 height 19
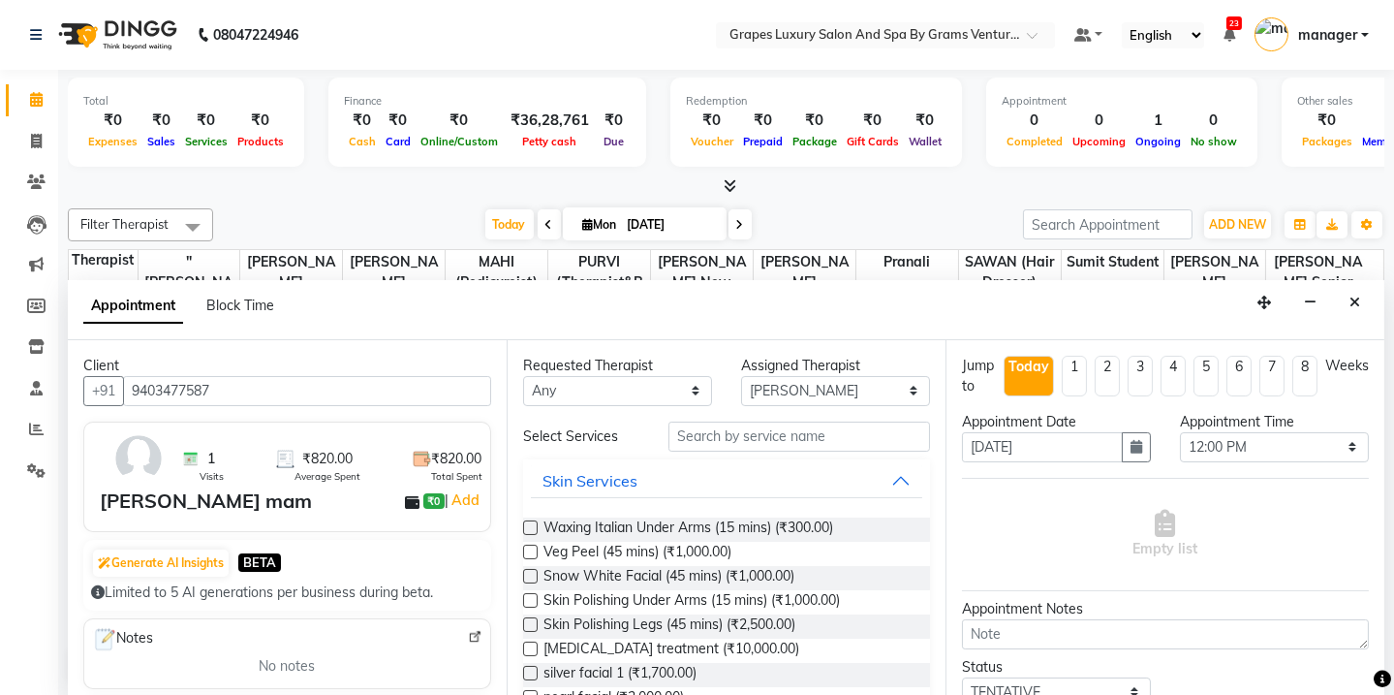
type input "9403477587"
click at [718, 436] on input "text" at bounding box center [800, 436] width 262 height 30
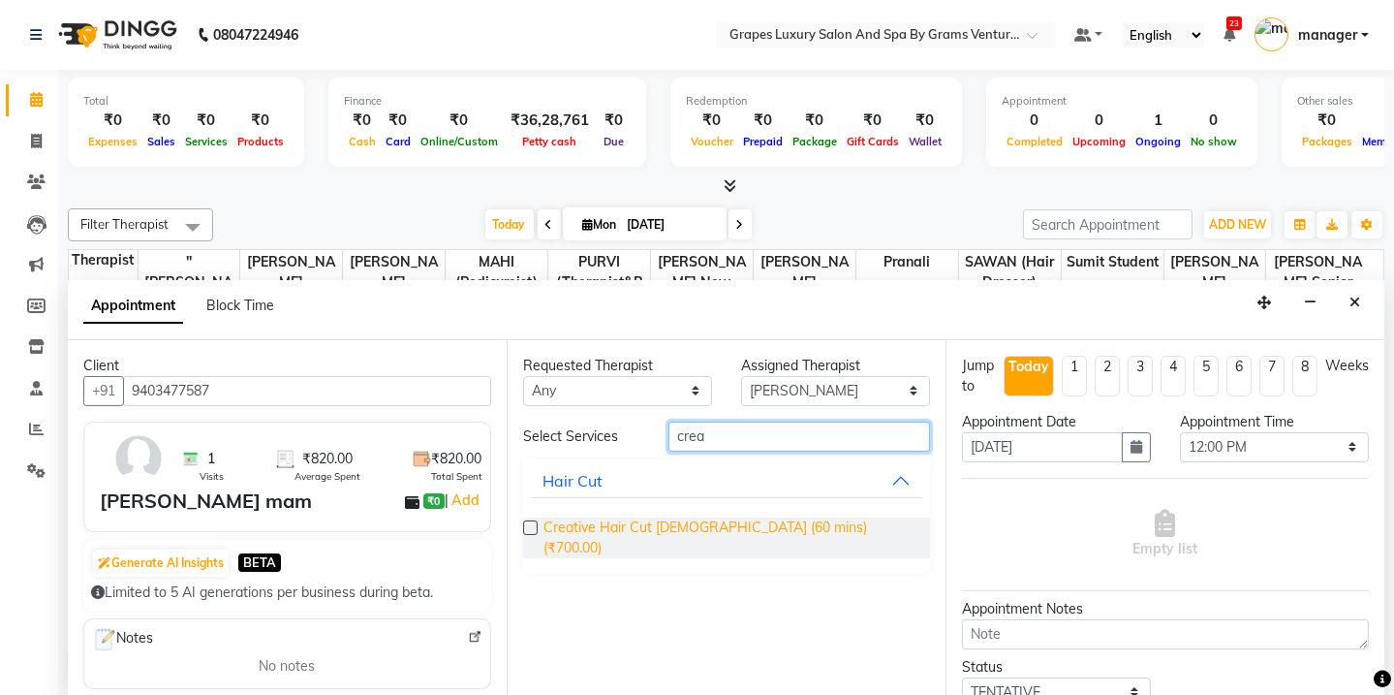
type input "crea"
click at [753, 533] on span "Creative Hair Cut [DEMOGRAPHIC_DATA] (60 mins) (₹700.00)" at bounding box center [729, 537] width 371 height 41
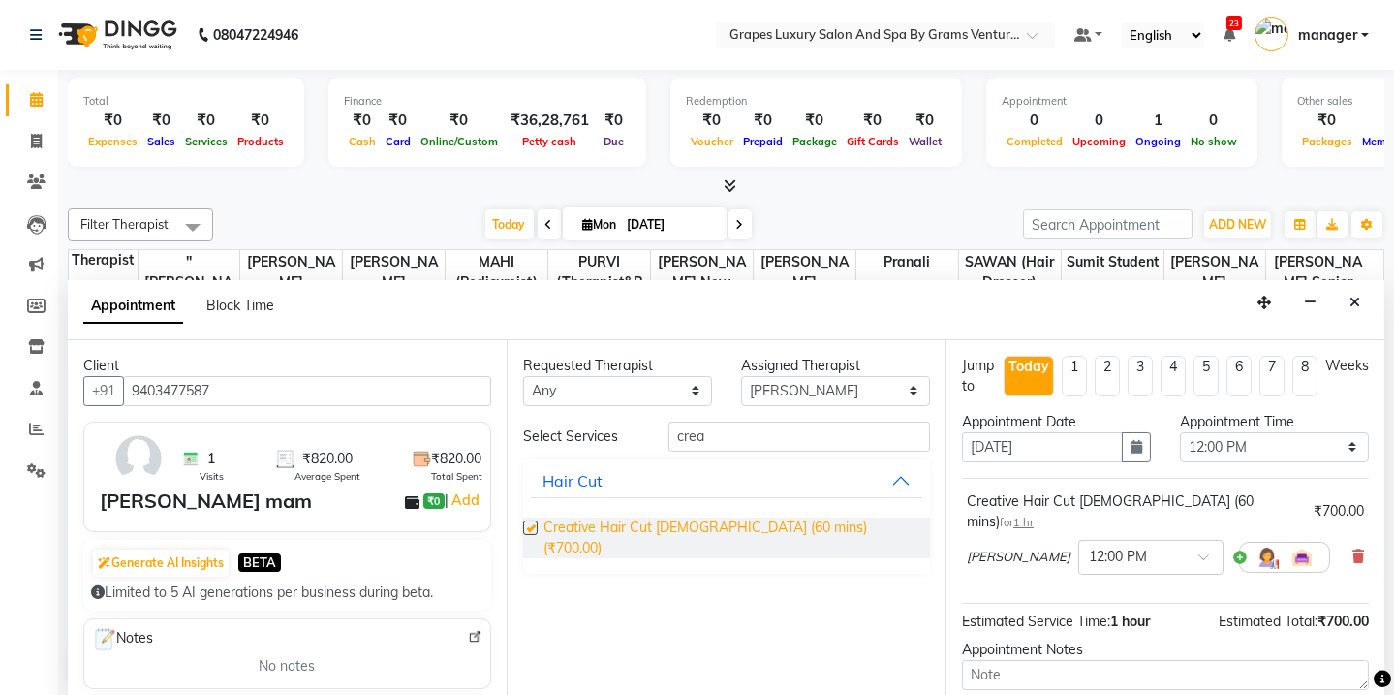
checkbox input "false"
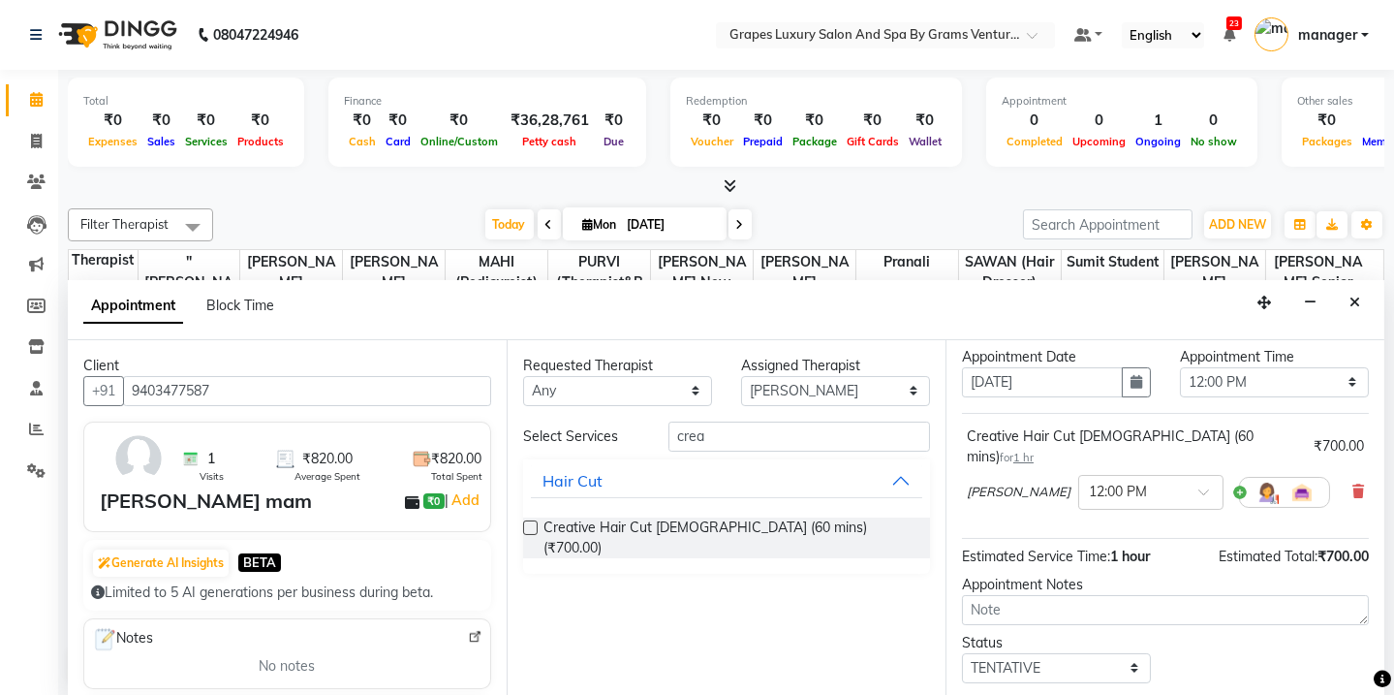
scroll to position [152, 0]
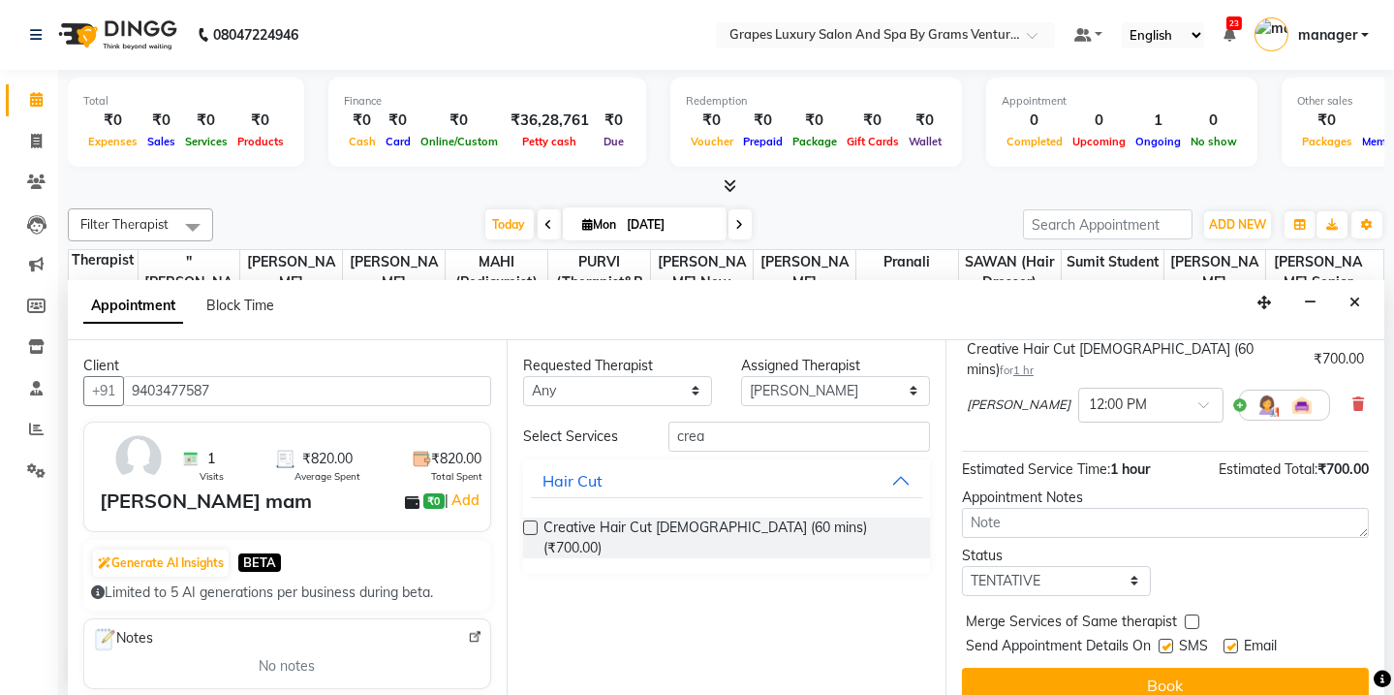
click at [1161, 638] on label at bounding box center [1166, 645] width 15 height 15
click at [1161, 641] on input "checkbox" at bounding box center [1165, 647] width 13 height 13
checkbox input "false"
click at [1235, 638] on label at bounding box center [1231, 645] width 15 height 15
click at [1235, 641] on input "checkbox" at bounding box center [1230, 647] width 13 height 13
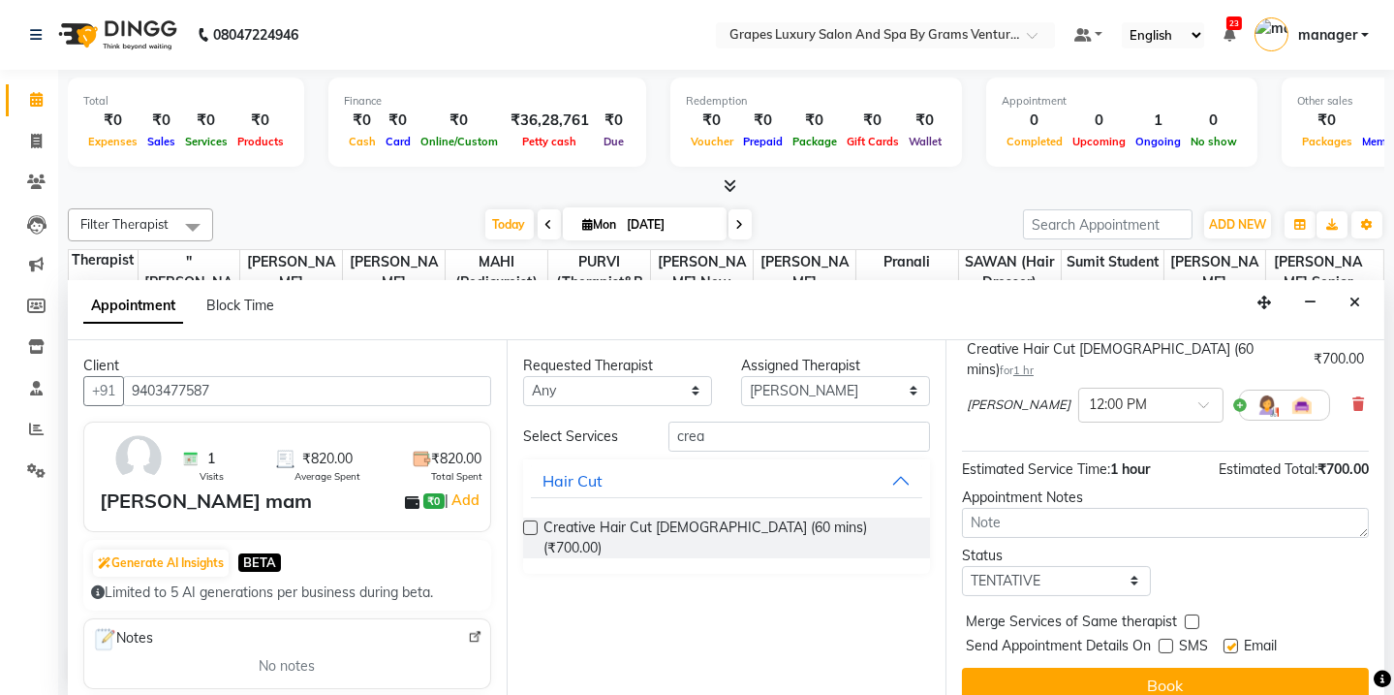
checkbox input "false"
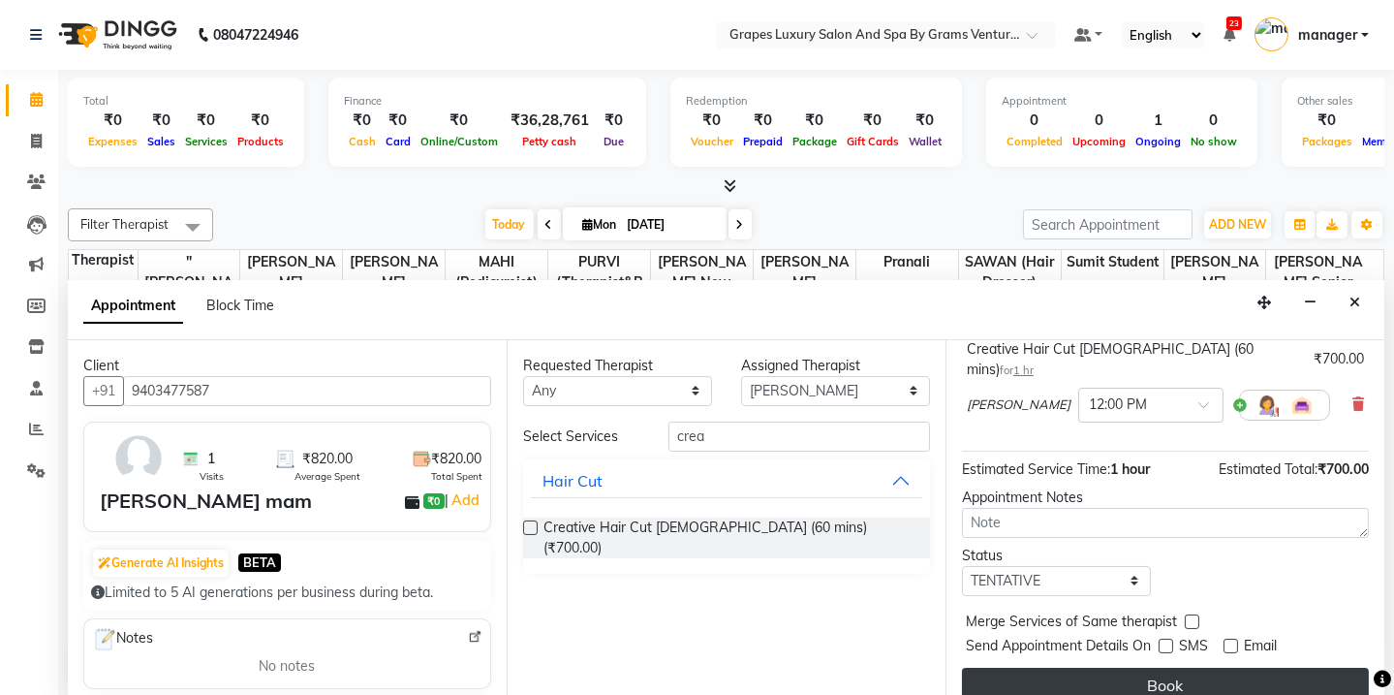
click at [1229, 668] on button "Book" at bounding box center [1165, 685] width 407 height 35
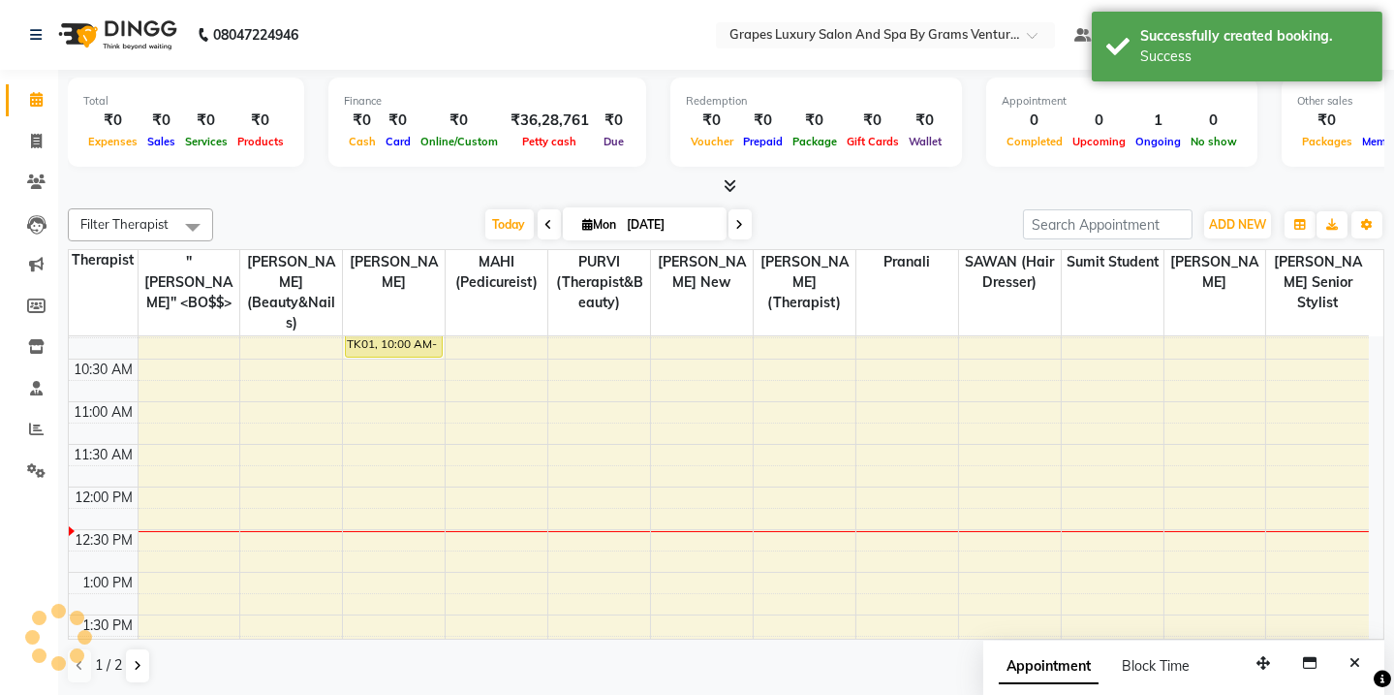
scroll to position [0, 0]
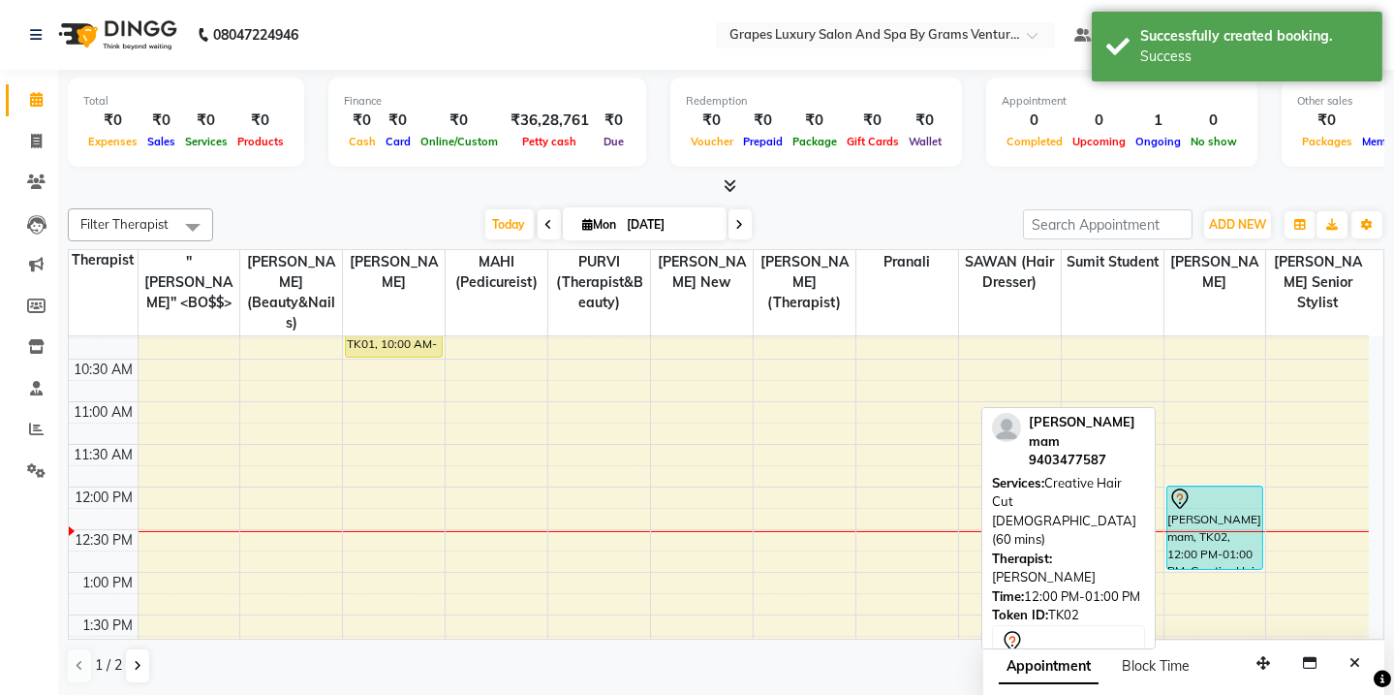
click at [1229, 513] on div "[PERSON_NAME] mam, TK02, 12:00 PM-01:00 PM, Creative Hair Cut [DEMOGRAPHIC_DATA…" at bounding box center [1215, 527] width 95 height 82
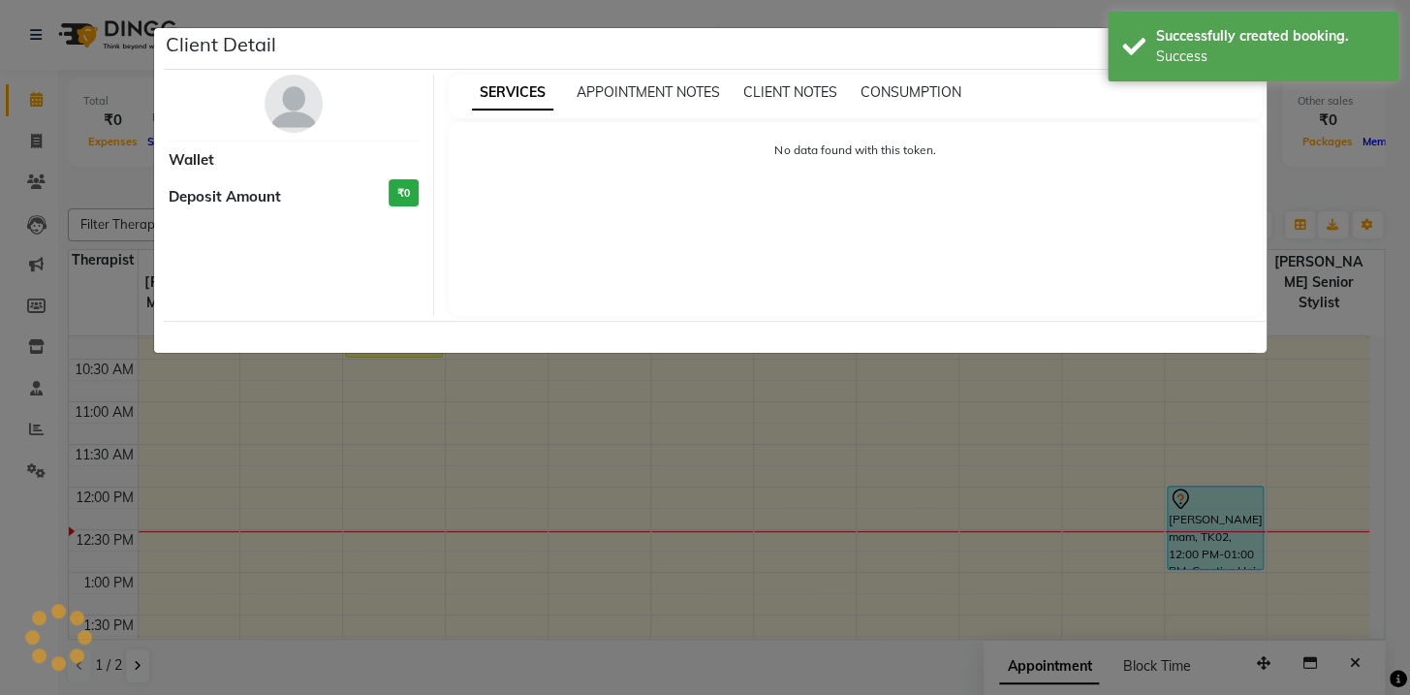
select select "7"
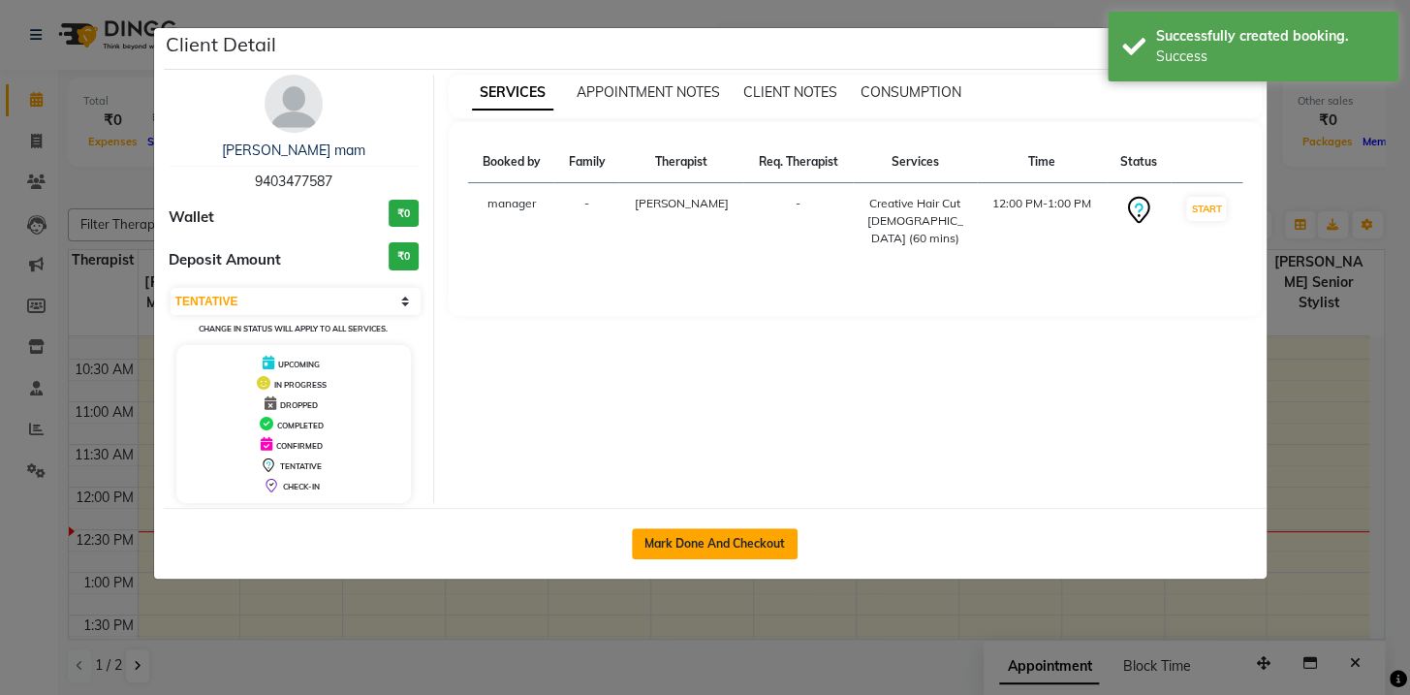
click at [762, 534] on button "Mark Done And Checkout" at bounding box center [715, 543] width 166 height 31
select select "service"
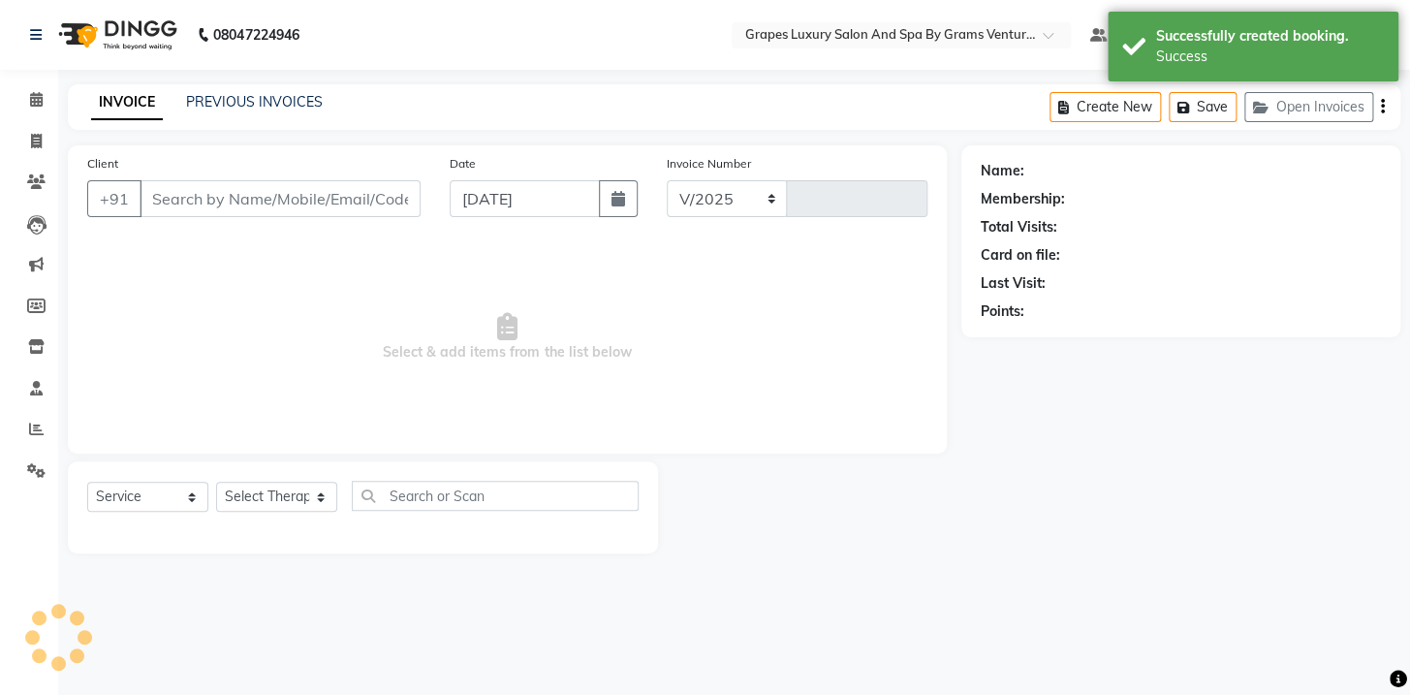
select select "3585"
type input "2358"
type input "9403477587"
select select "60449"
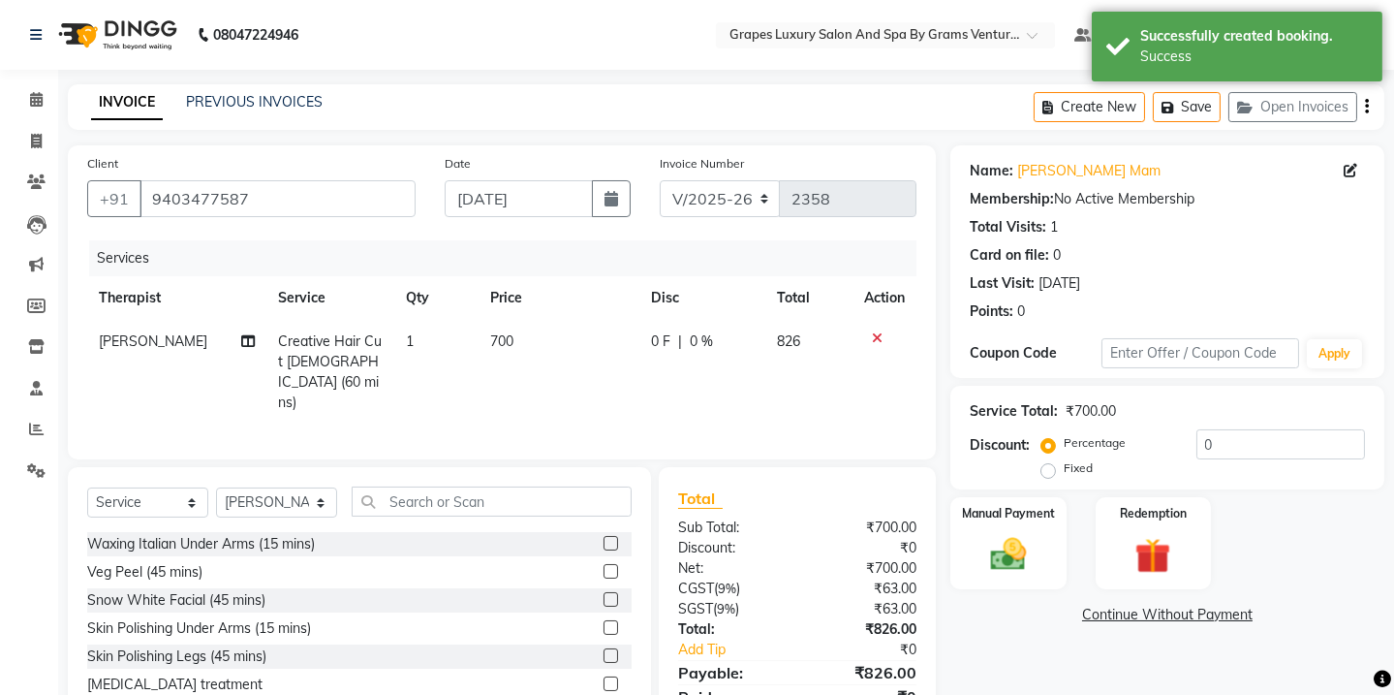
drag, startPoint x: 1377, startPoint y: 610, endPoint x: 1348, endPoint y: 727, distance: 119.8
click at [1348, 694] on html "08047224946 Select Location × Grapes Luxury Salon And Spa By Grams Ventures, [P…" at bounding box center [697, 347] width 1394 height 695
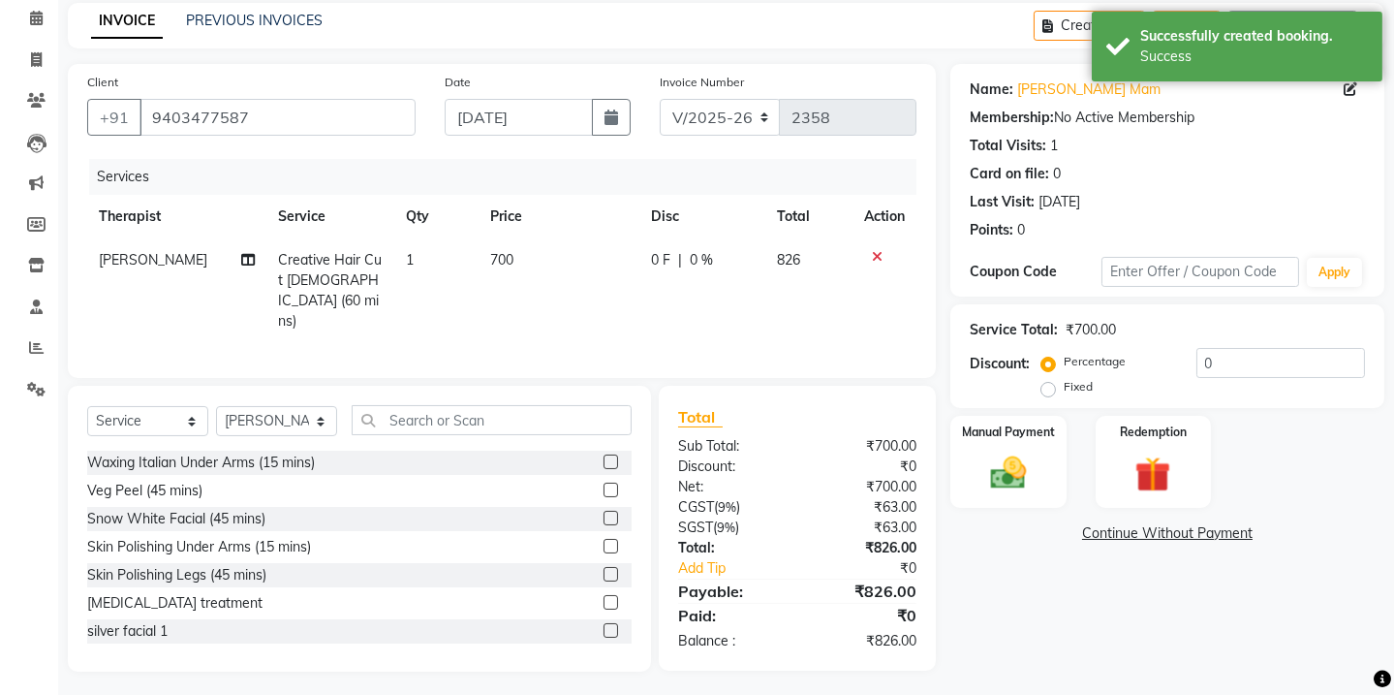
click at [1365, 588] on div "Name: [PERSON_NAME] Membership: No Active Membership Total Visits: 1 Card on fi…" at bounding box center [1174, 367] width 449 height 607
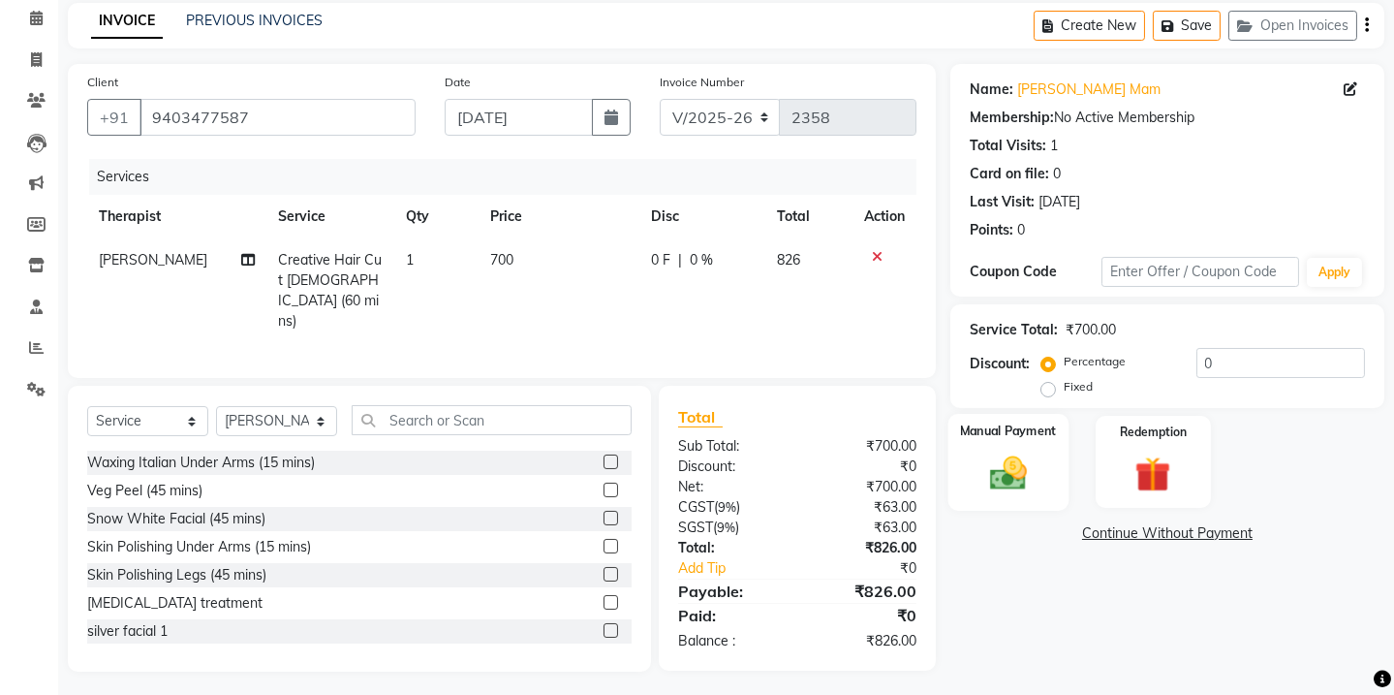
click at [1039, 480] on div "Manual Payment" at bounding box center [1009, 462] width 120 height 96
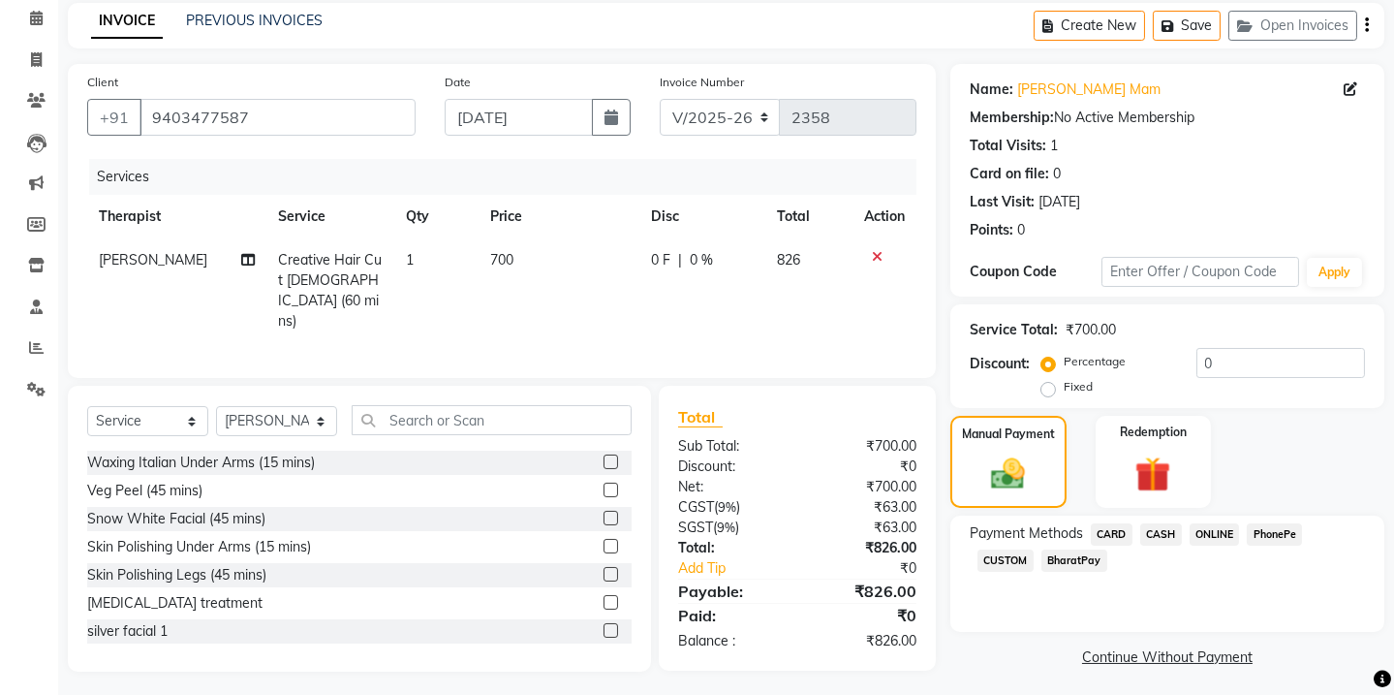
click at [1174, 536] on span "CASH" at bounding box center [1161, 534] width 42 height 22
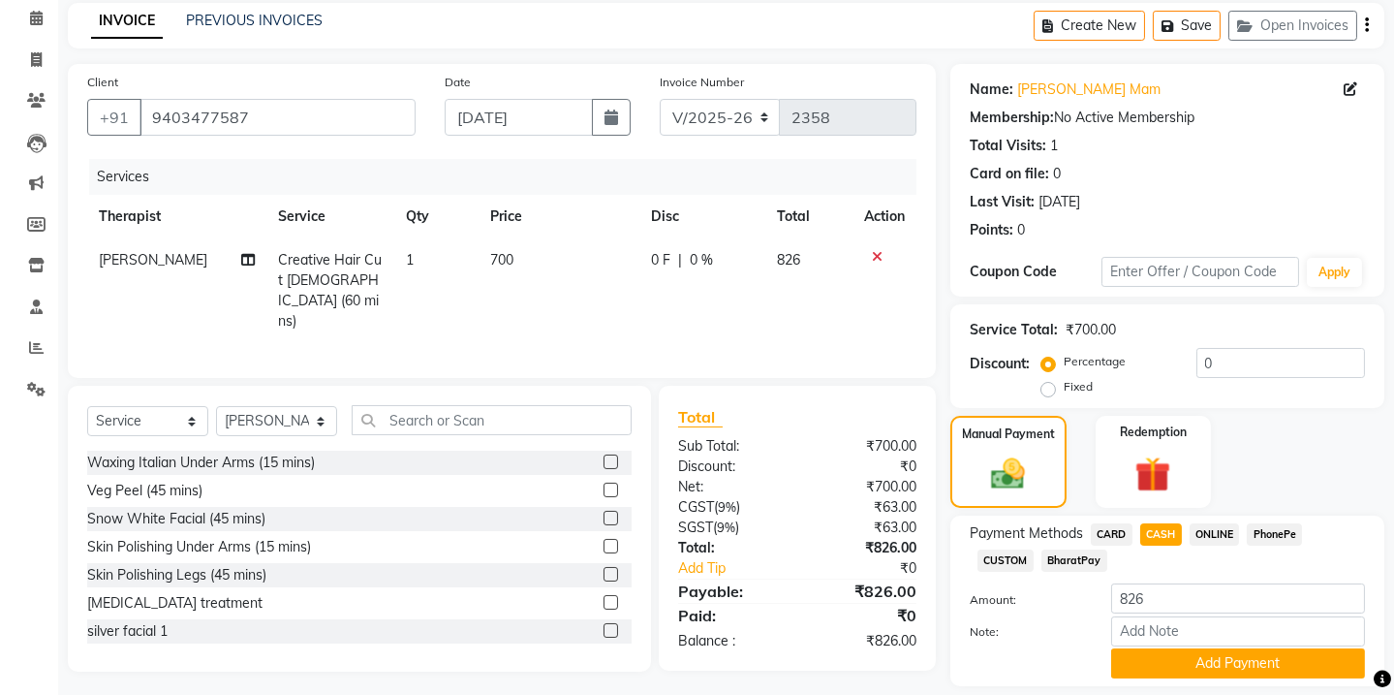
scroll to position [140, 0]
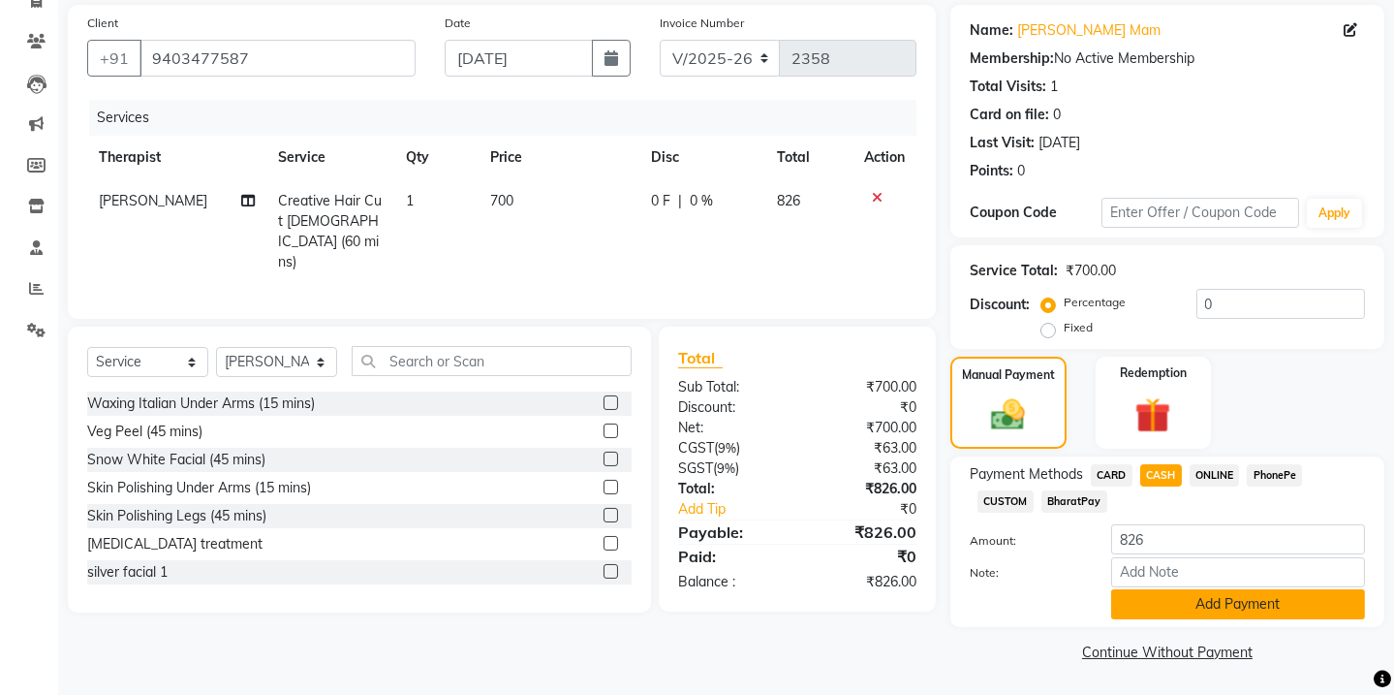
click at [1252, 608] on button "Add Payment" at bounding box center [1238, 604] width 254 height 30
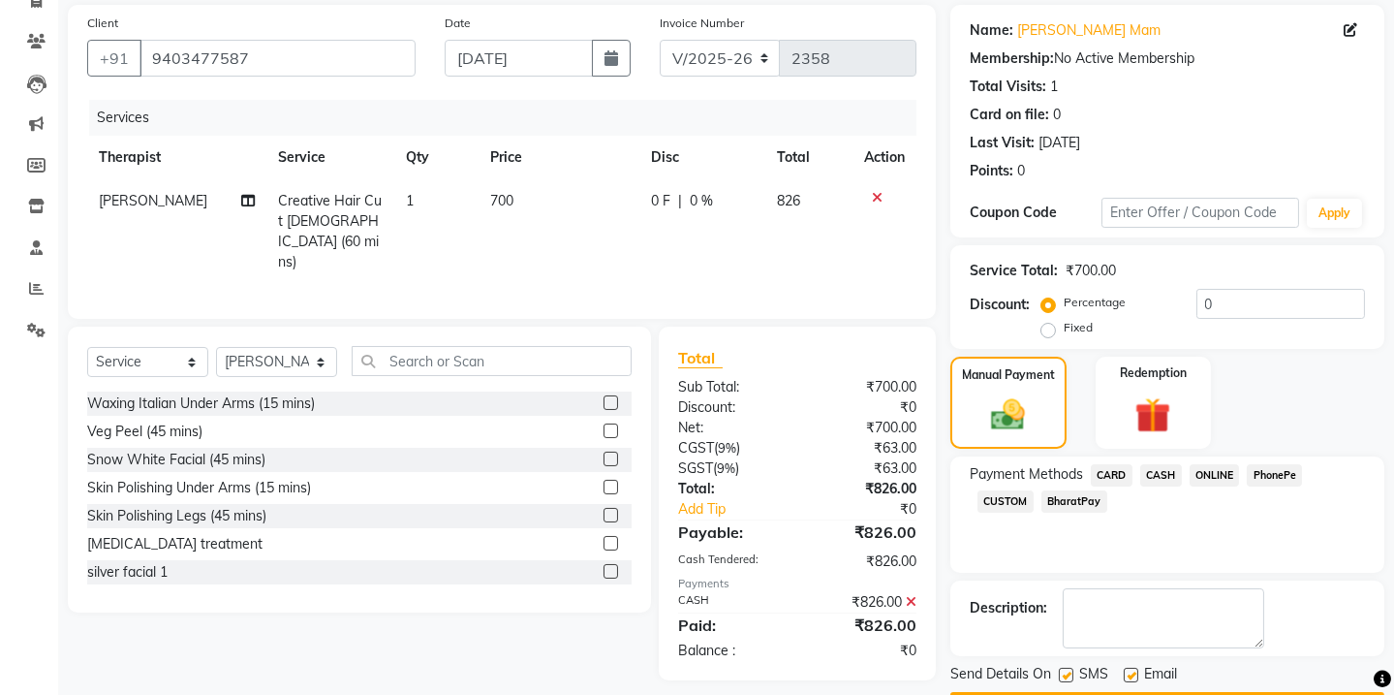
scroll to position [195, 0]
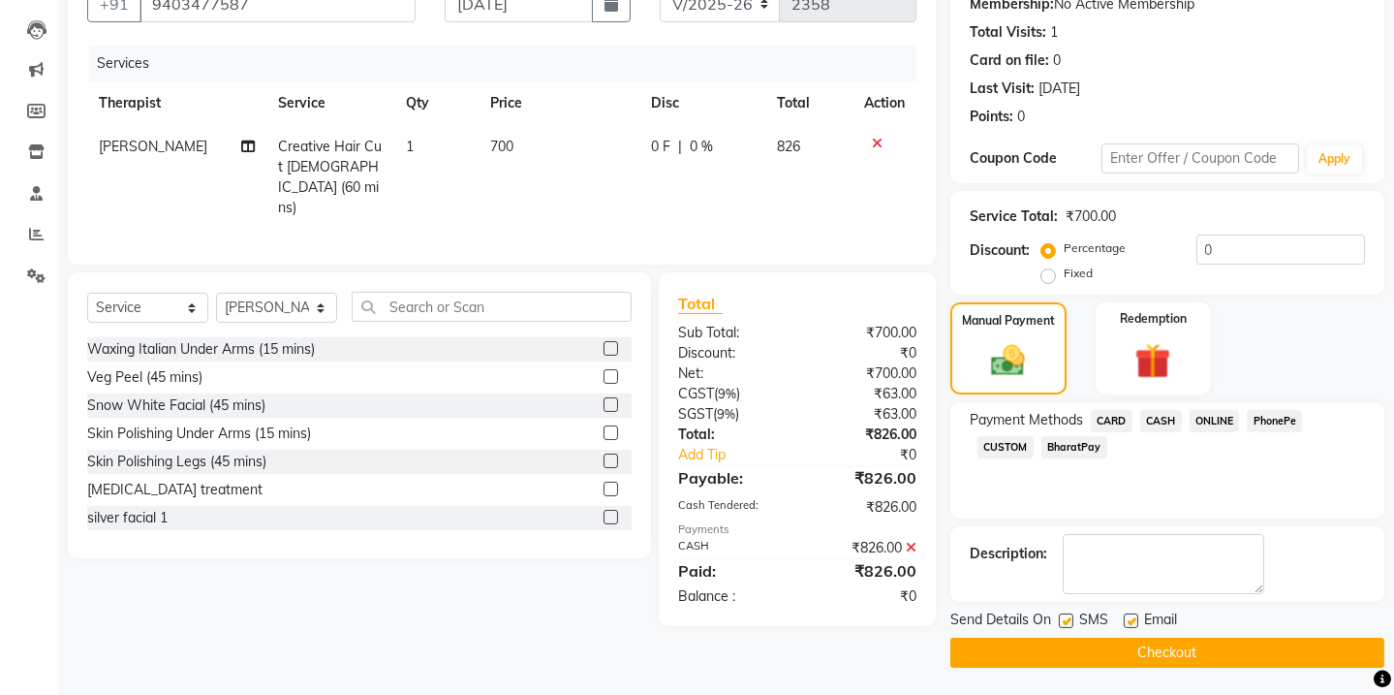
click at [1071, 620] on label at bounding box center [1066, 620] width 15 height 15
click at [1071, 620] on input "checkbox" at bounding box center [1065, 621] width 13 height 13
checkbox input "false"
drag, startPoint x: 1129, startPoint y: 620, endPoint x: 1126, endPoint y: 641, distance: 21.5
click at [1130, 623] on label at bounding box center [1131, 620] width 15 height 15
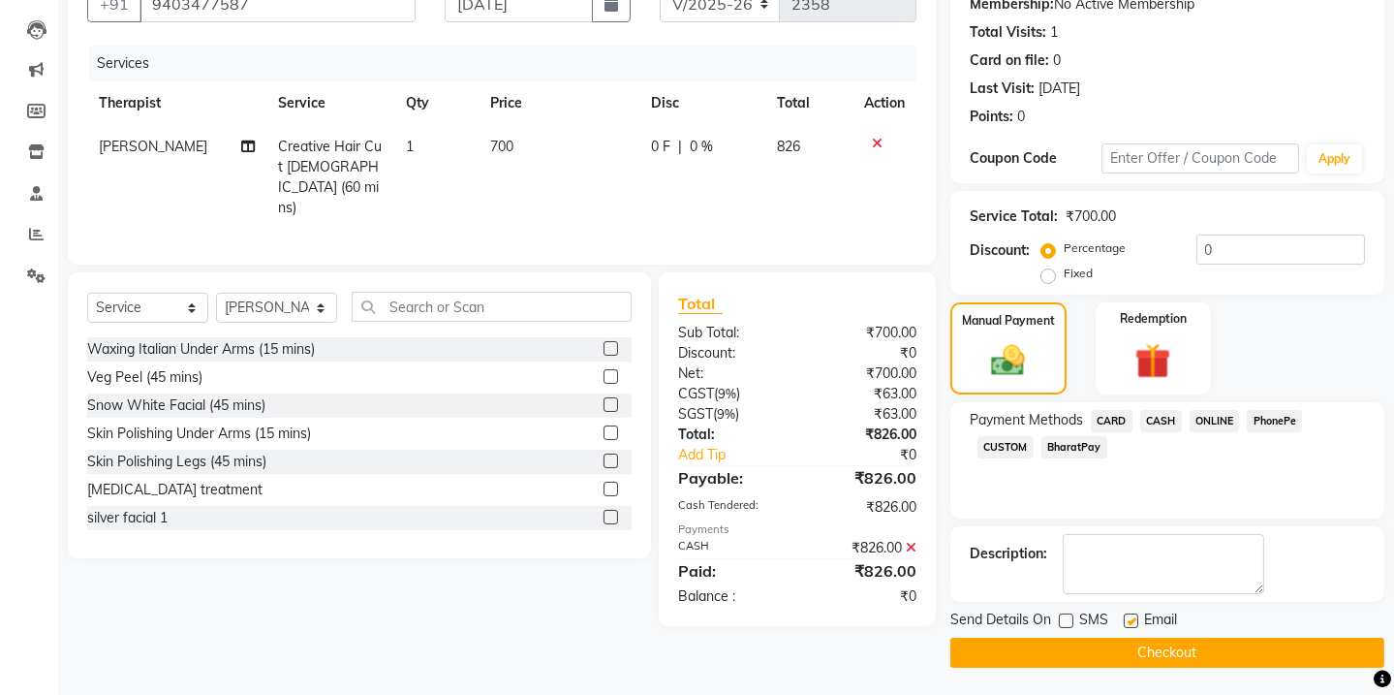
click at [1130, 623] on input "checkbox" at bounding box center [1130, 621] width 13 height 13
checkbox input "false"
click at [1135, 659] on button "Checkout" at bounding box center [1167, 653] width 434 height 30
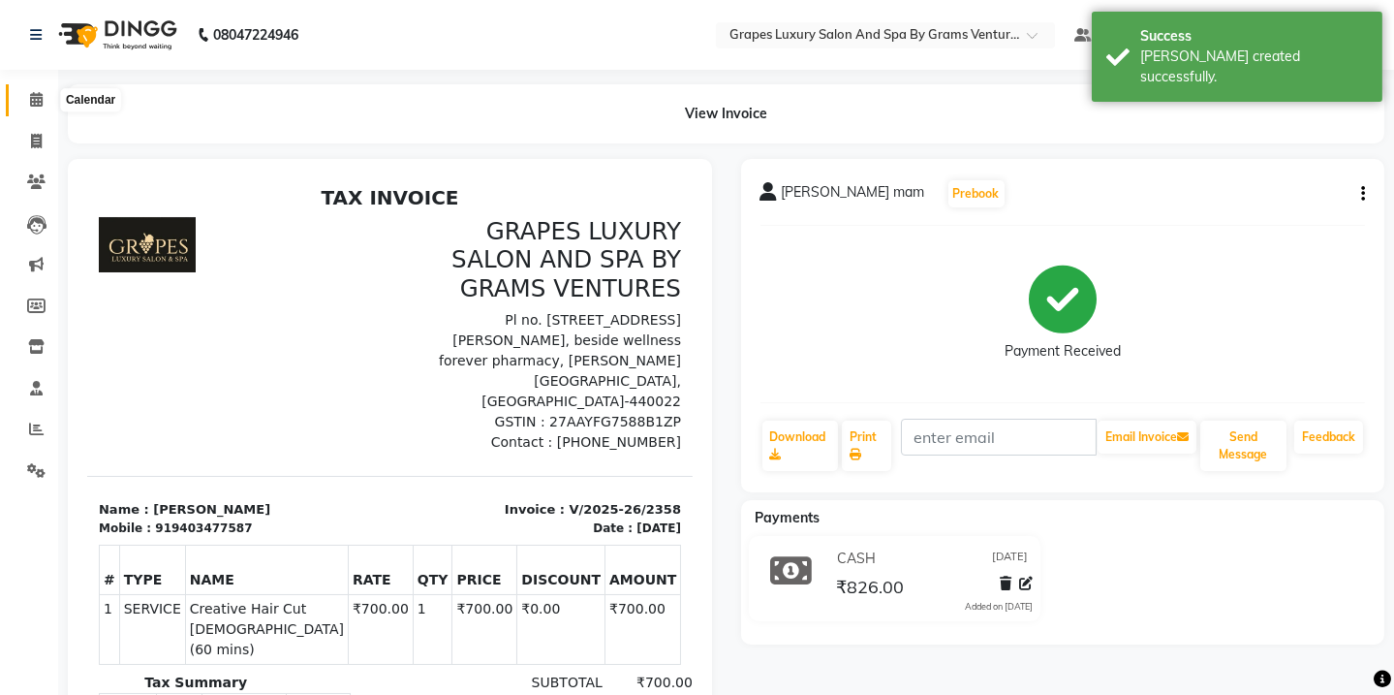
click at [40, 102] on icon at bounding box center [36, 99] width 13 height 15
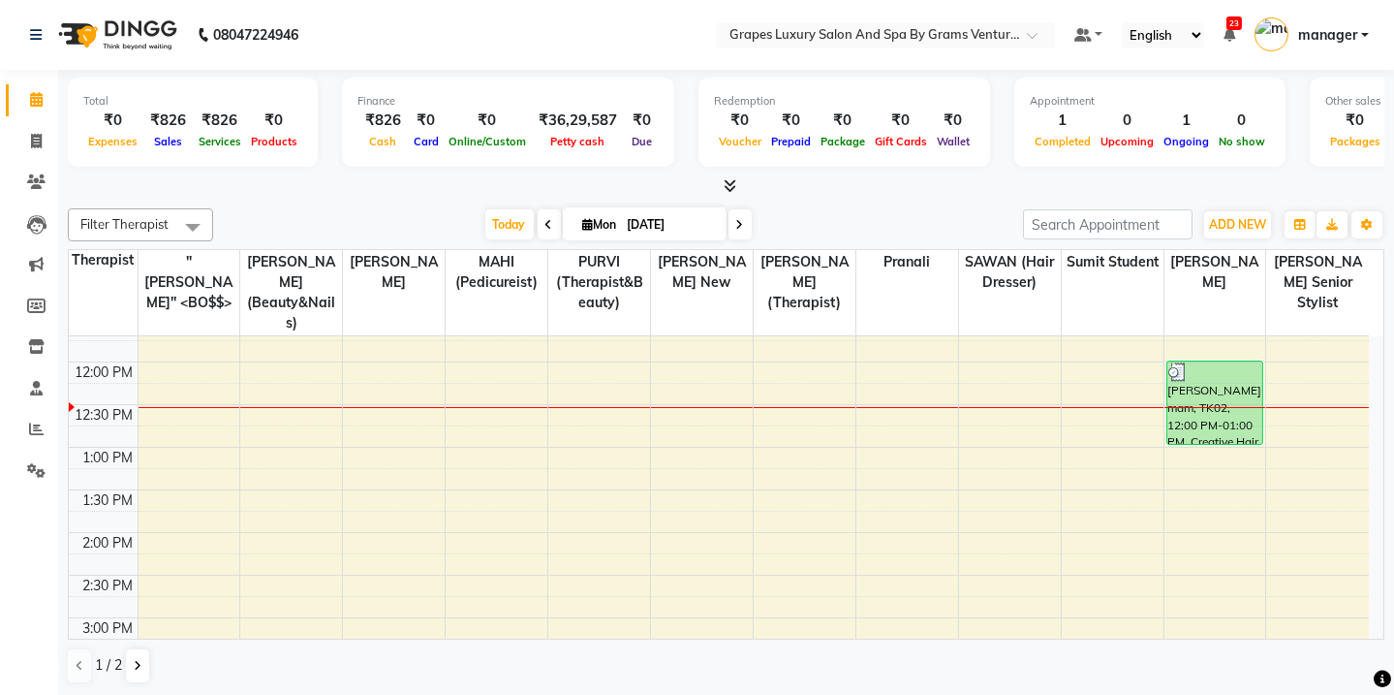
scroll to position [316, 0]
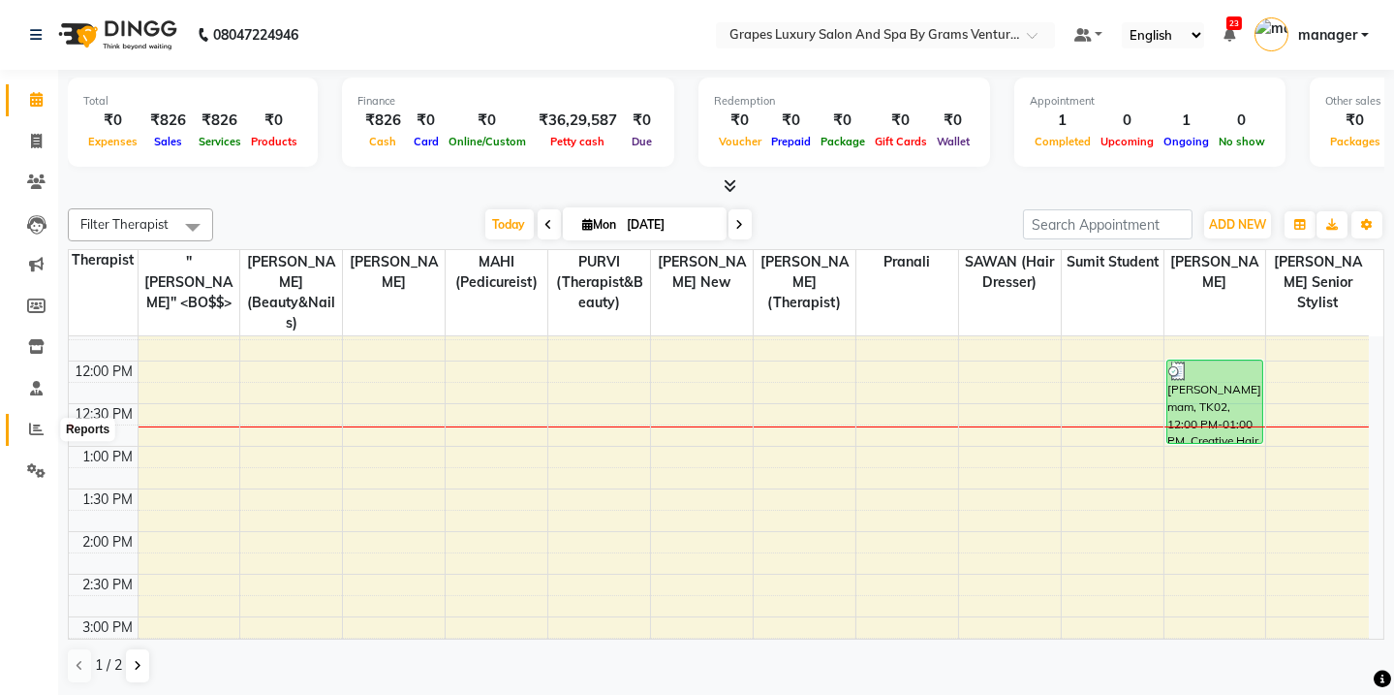
click at [25, 431] on span at bounding box center [36, 430] width 34 height 22
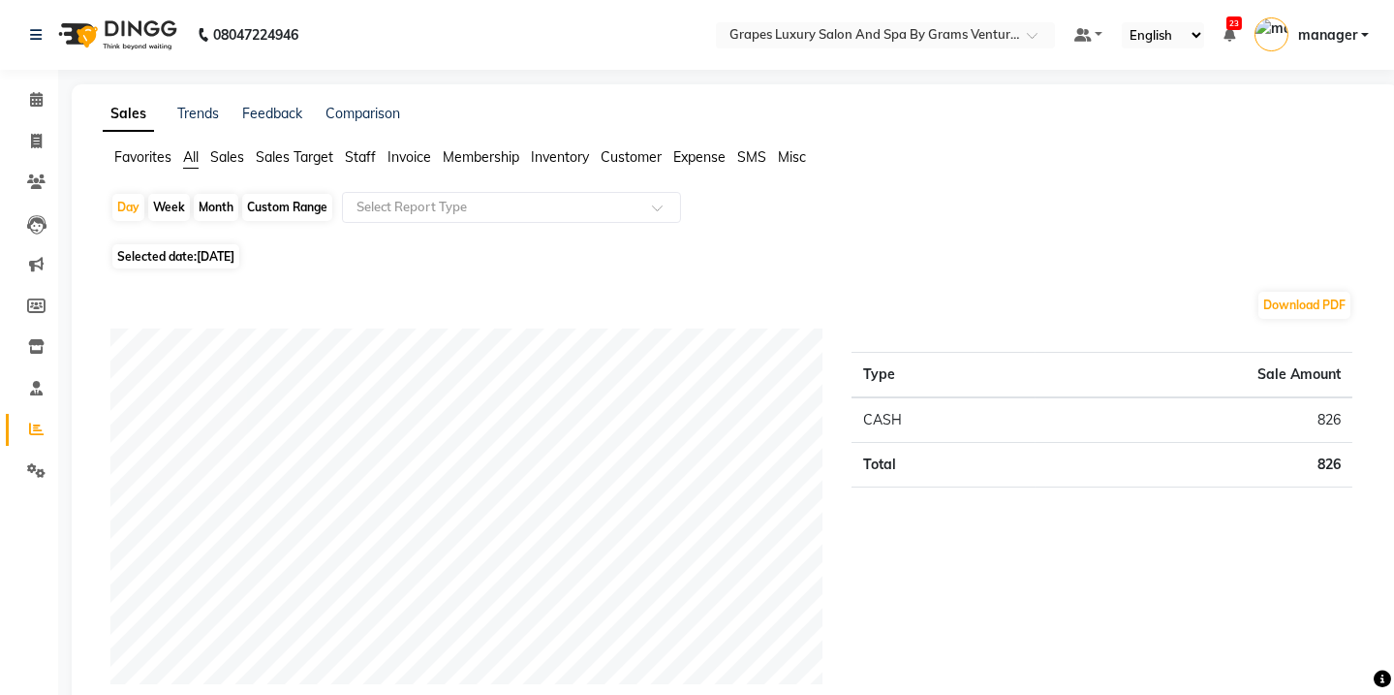
click at [305, 212] on div "Custom Range" at bounding box center [287, 207] width 90 height 27
select select "9"
select select "2025"
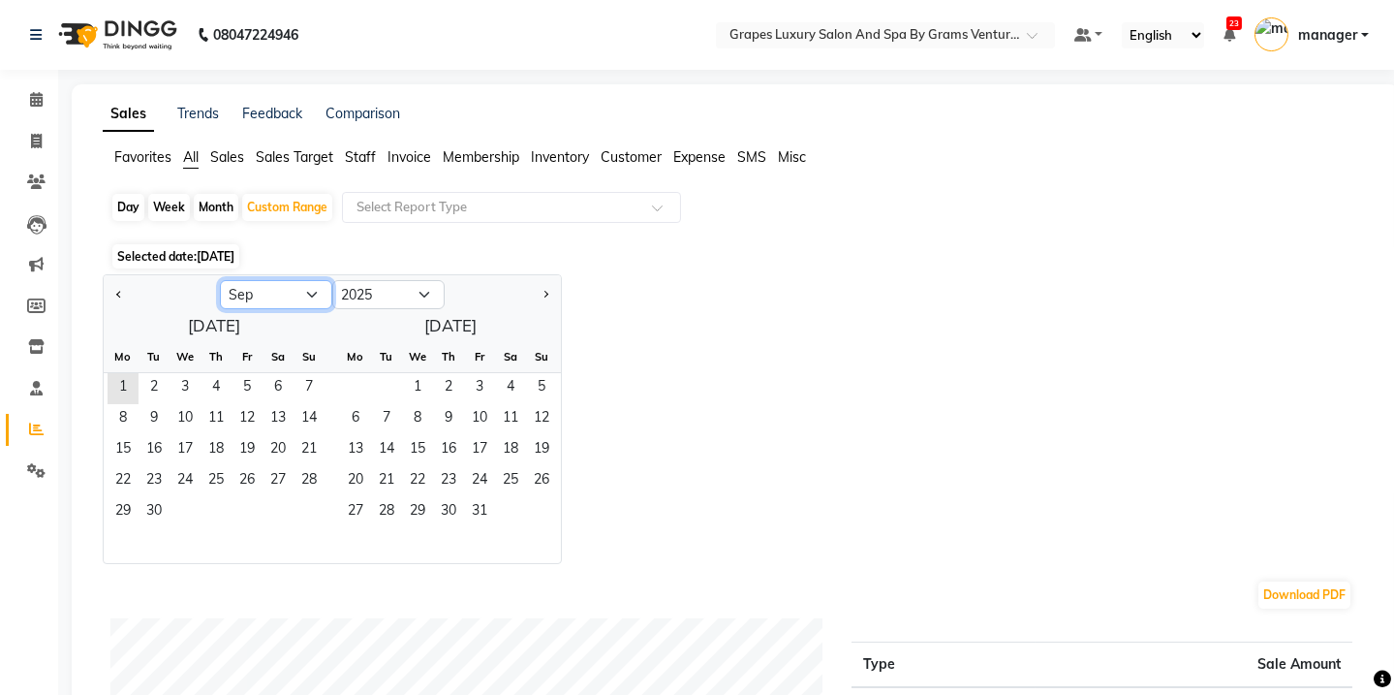
click at [274, 299] on select "Jan Feb Mar Apr May Jun [DATE] Aug Sep Oct Nov Dec" at bounding box center [276, 294] width 112 height 29
select select "8"
click at [220, 280] on select "Jan Feb Mar Apr May Jun [DATE] Aug Sep Oct Nov Dec" at bounding box center [276, 294] width 112 height 29
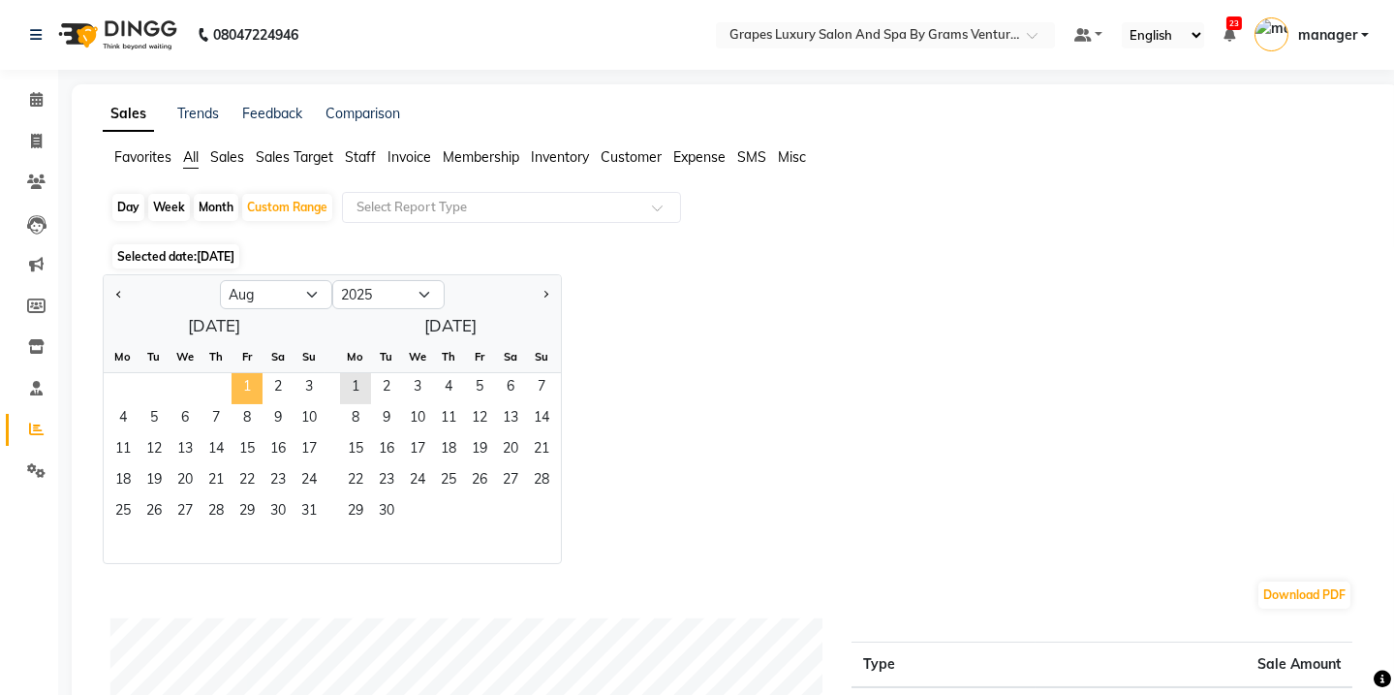
click at [252, 395] on span "1" at bounding box center [247, 388] width 31 height 31
click at [306, 506] on span "31" at bounding box center [309, 512] width 31 height 31
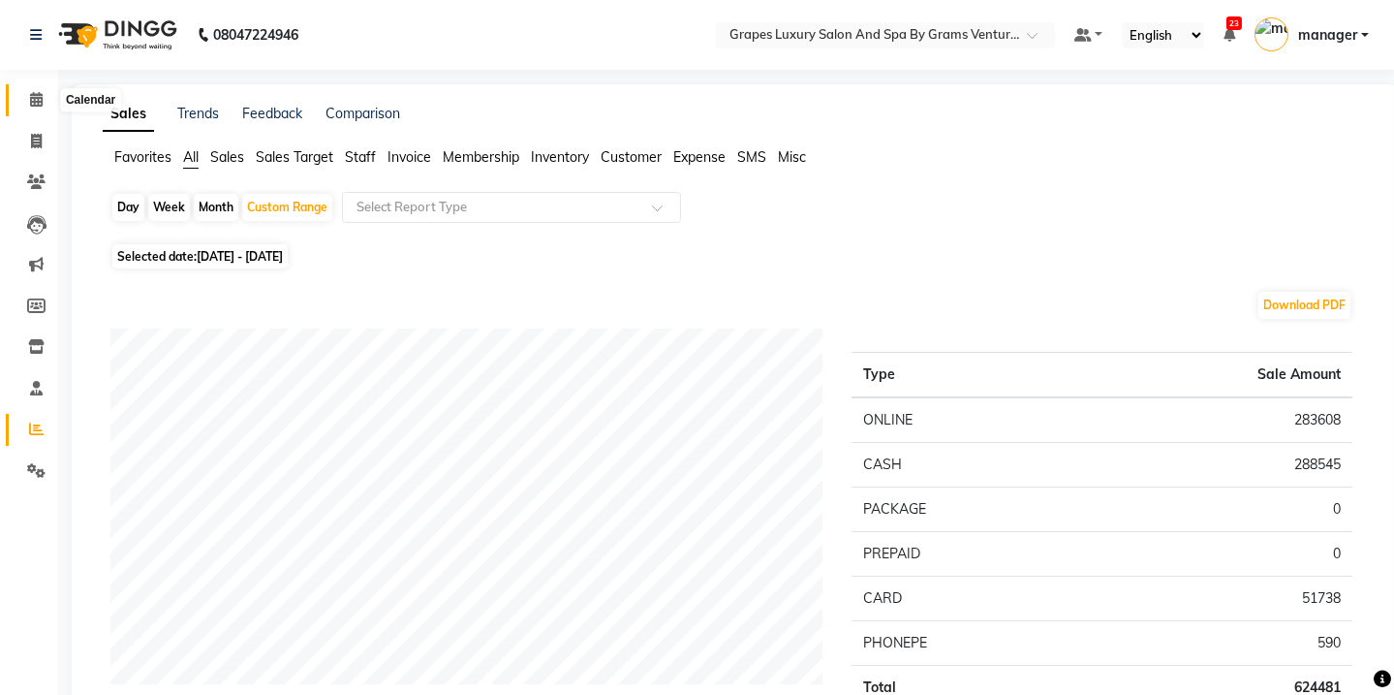
click at [23, 106] on span at bounding box center [36, 100] width 34 height 22
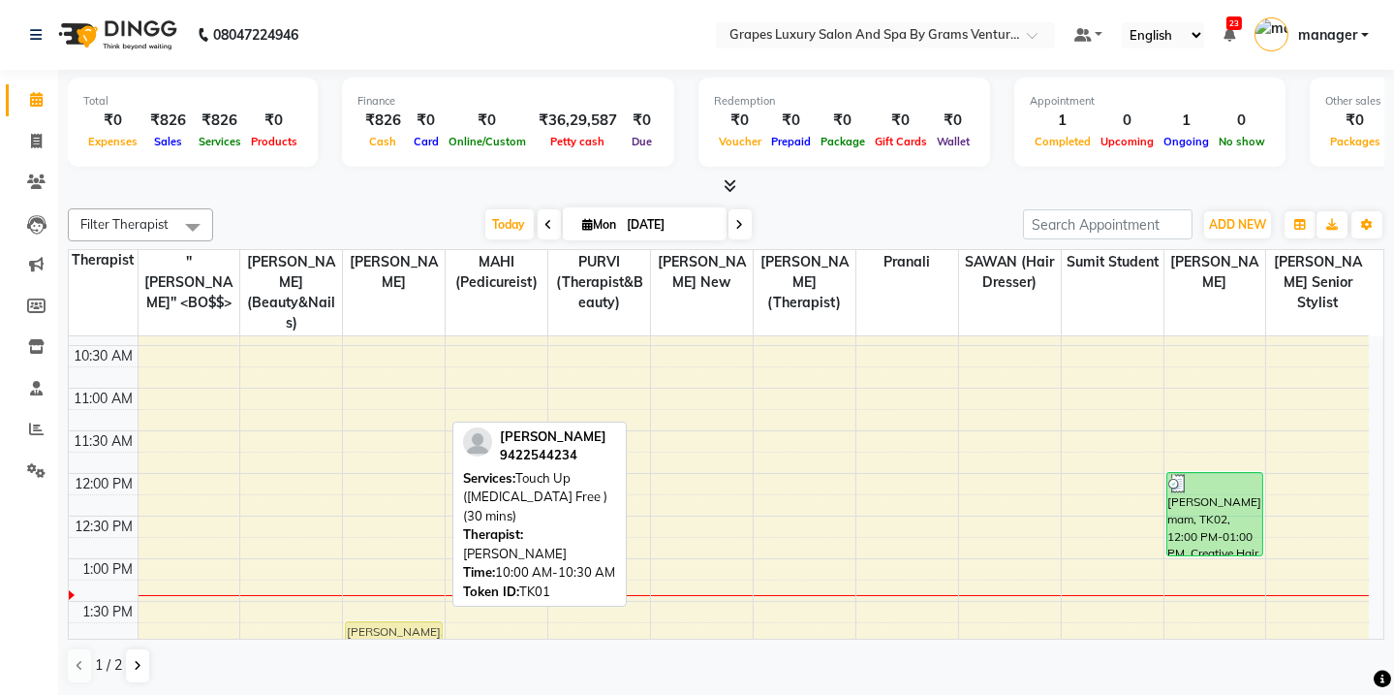
scroll to position [217, 0]
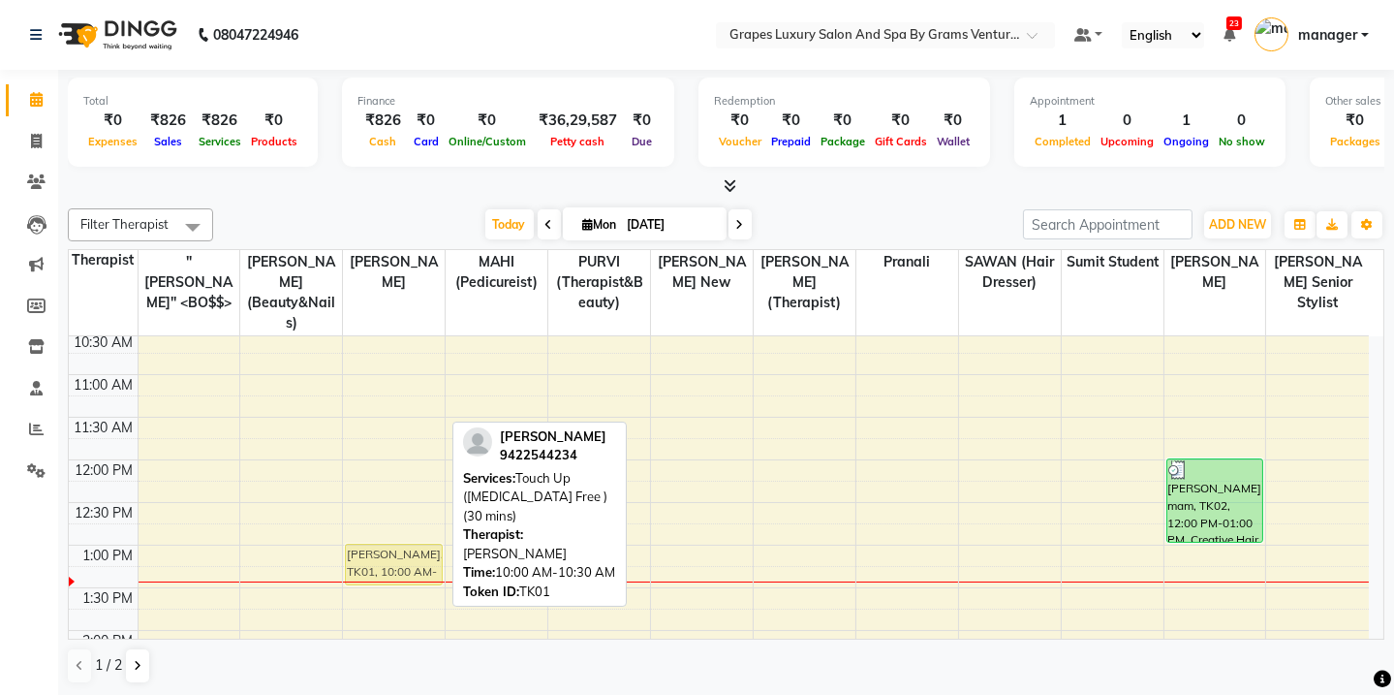
drag, startPoint x: 369, startPoint y: 454, endPoint x: 407, endPoint y: 542, distance: 95.0
click at [407, 542] on div "[PERSON_NAME], TK01, 10:00 AM-10:30 AM, Touch Up ([MEDICAL_DATA] Free ) (30 min…" at bounding box center [394, 672] width 102 height 1107
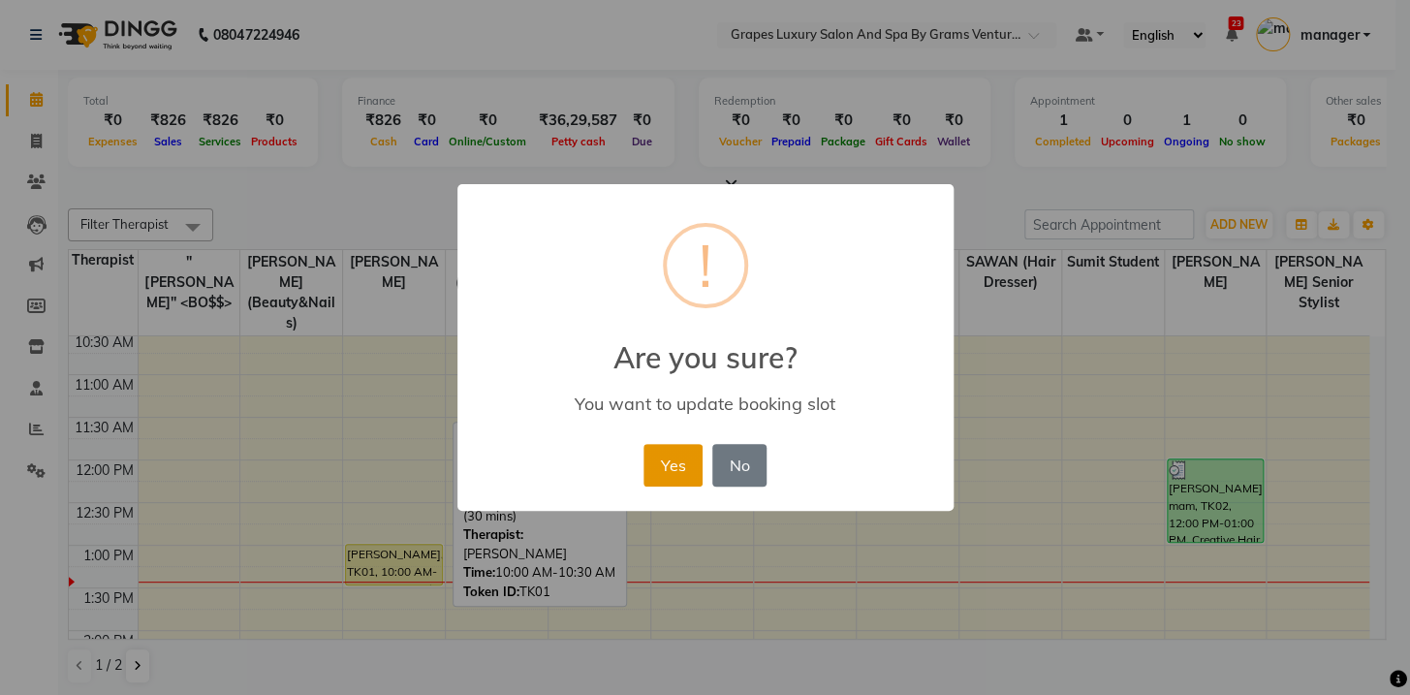
click at [659, 475] on button "Yes" at bounding box center [672, 465] width 59 height 43
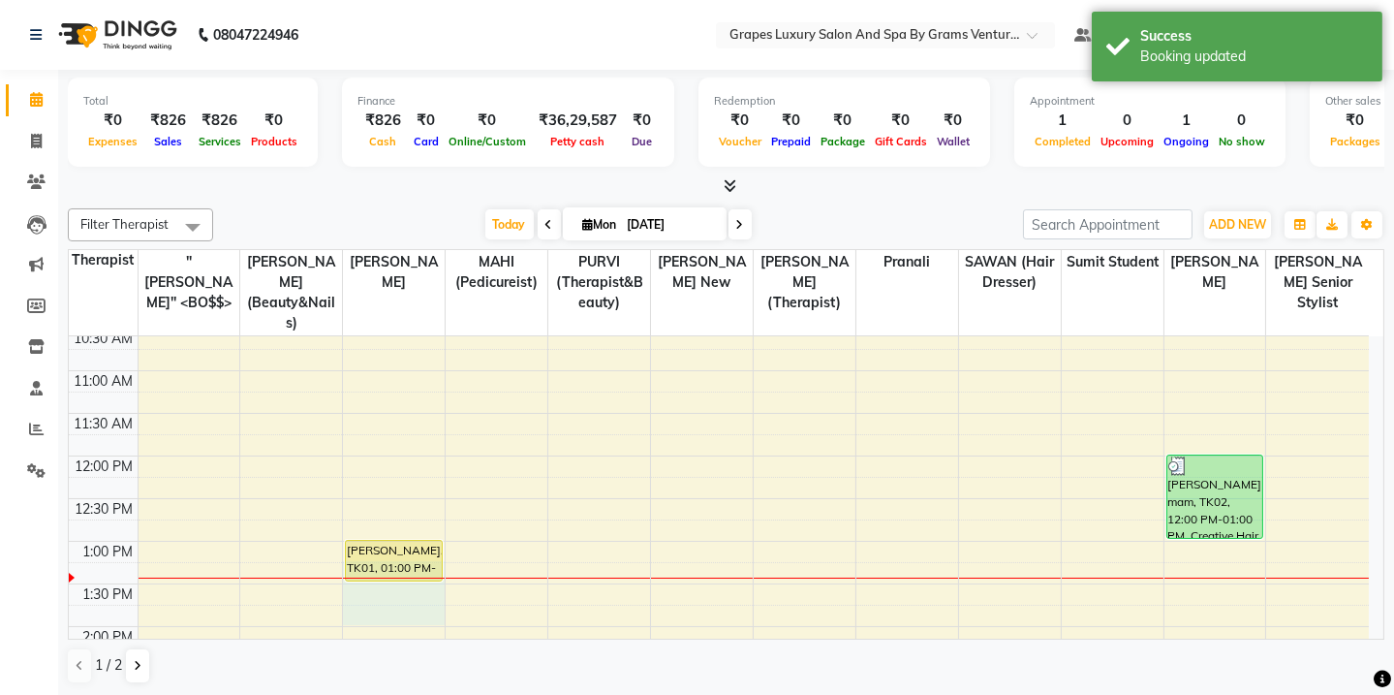
click at [394, 575] on div "[PERSON_NAME], TK01, 01:00 PM-01:30 PM, Touch Up ([MEDICAL_DATA] Free ) (30 min…" at bounding box center [394, 668] width 102 height 1107
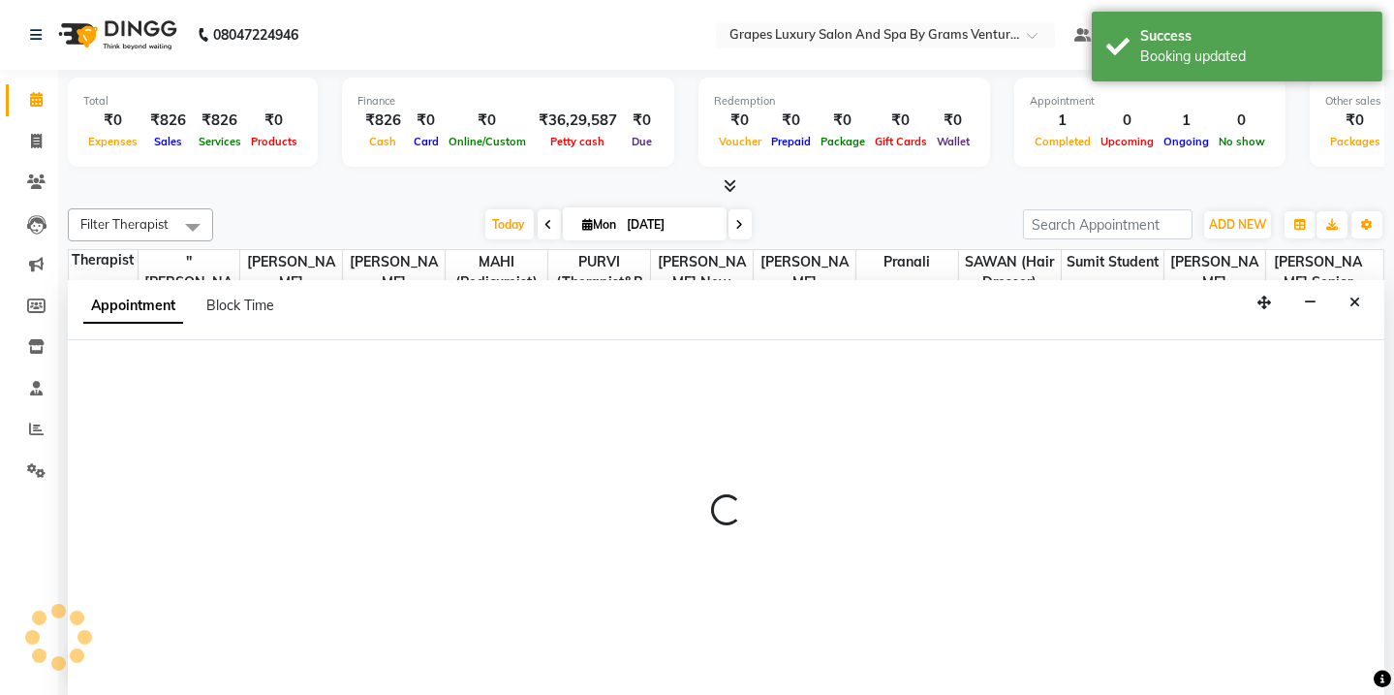
scroll to position [0, 0]
drag, startPoint x: 1347, startPoint y: 300, endPoint x: 1335, endPoint y: 314, distance: 17.9
click at [1347, 302] on button "Close" at bounding box center [1355, 303] width 28 height 30
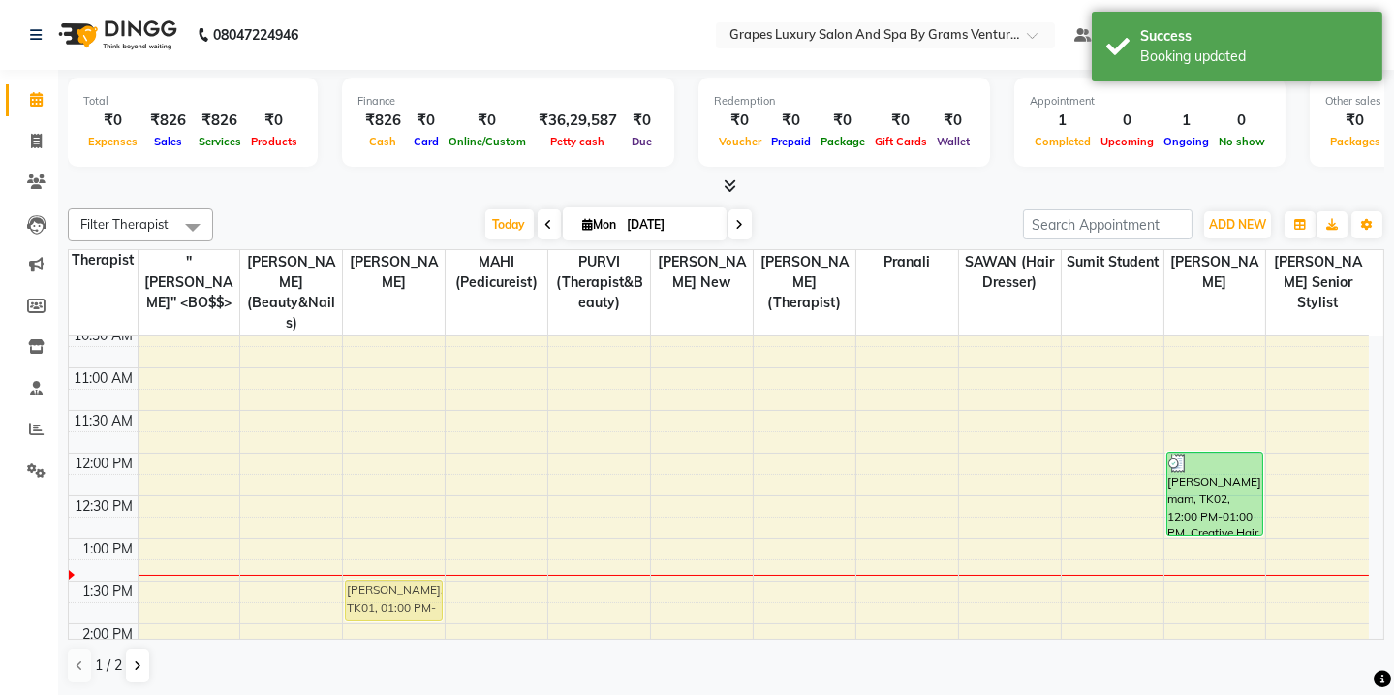
scroll to position [226, 0]
drag, startPoint x: 405, startPoint y: 549, endPoint x: 426, endPoint y: 538, distance: 24.3
click at [426, 538] on div "[PERSON_NAME], TK01, 01:00 PM-01:30 PM, Touch Up ([MEDICAL_DATA] Free ) (30 min…" at bounding box center [394, 663] width 102 height 1107
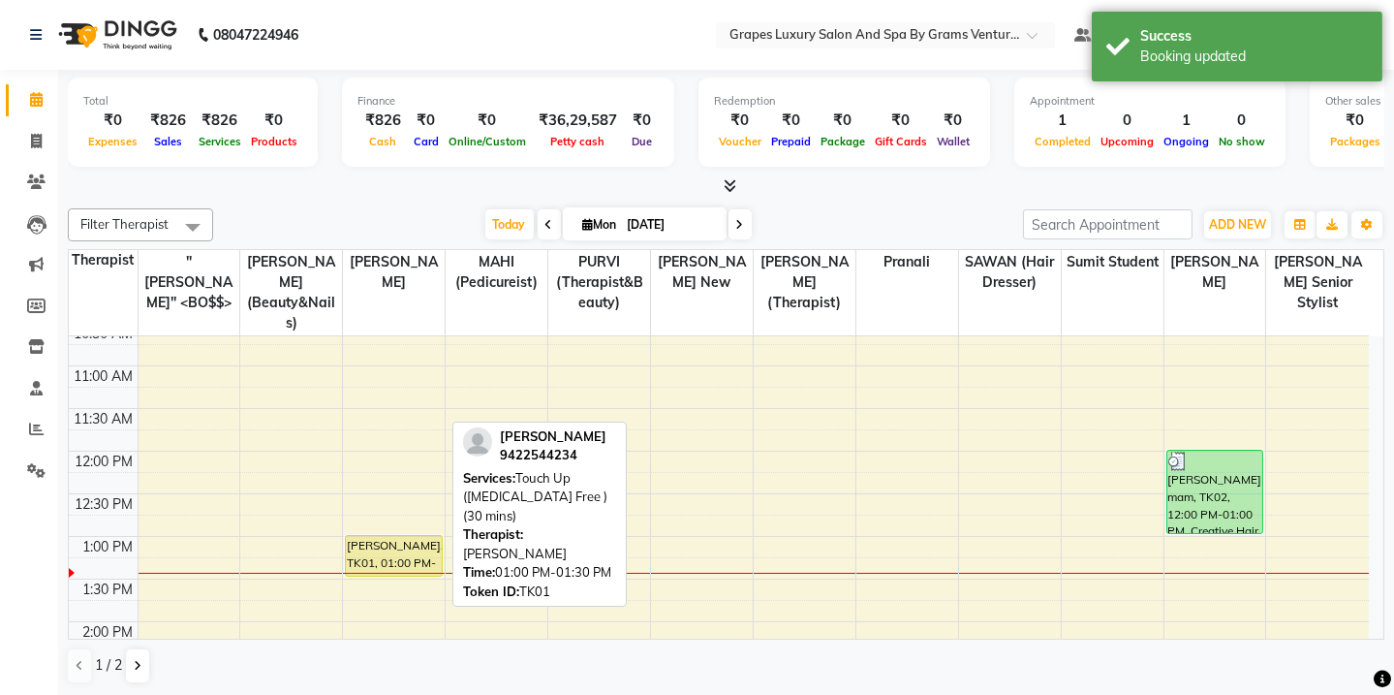
click at [438, 536] on div "[PERSON_NAME], TK01, 01:00 PM-01:30 PM, Touch Up ([MEDICAL_DATA] Free ) (30 min…" at bounding box center [393, 556] width 95 height 40
drag, startPoint x: 430, startPoint y: 520, endPoint x: 444, endPoint y: 470, distance: 52.2
click at [444, 470] on div "8:00 AM 8:30 AM 9:00 AM 9:30 AM 10:00 AM 10:30 AM 11:00 AM 11:30 AM 12:00 PM 12…" at bounding box center [719, 663] width 1300 height 1107
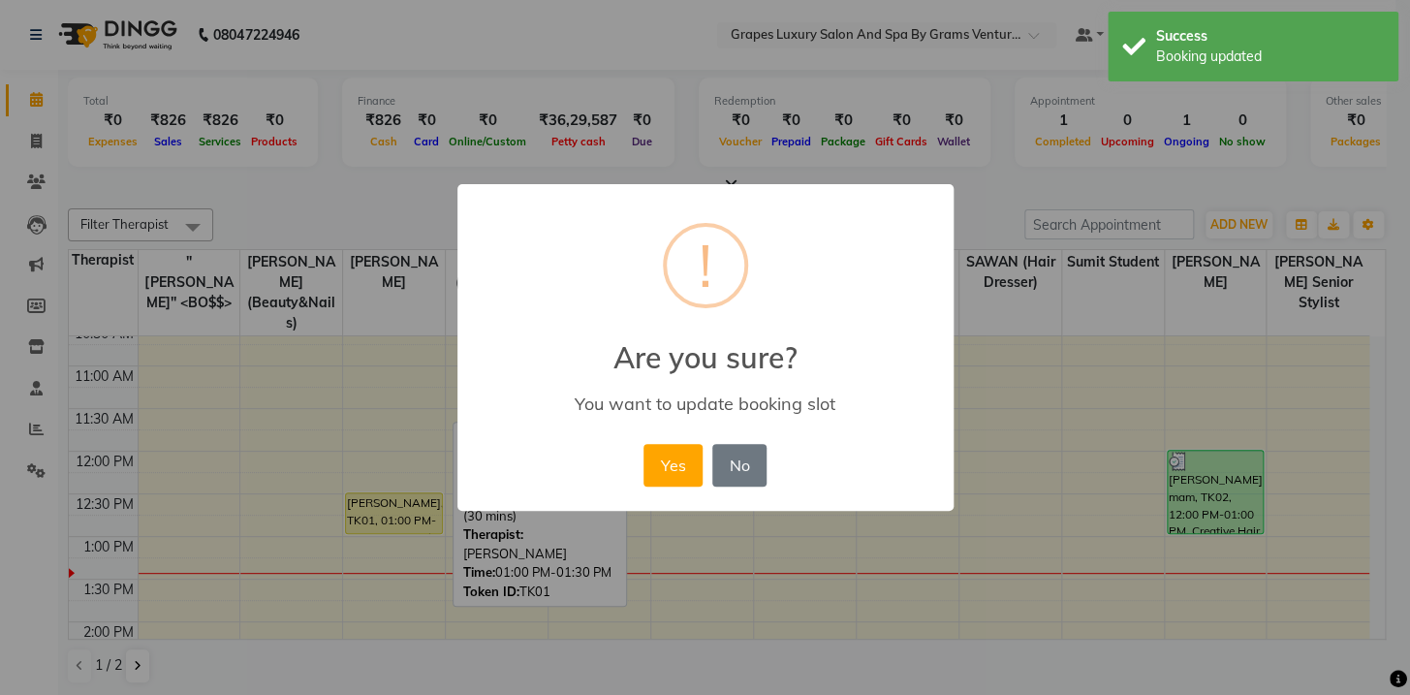
click at [702, 464] on div "Yes No No" at bounding box center [704, 465] width 133 height 52
drag, startPoint x: 655, startPoint y: 465, endPoint x: 610, endPoint y: 493, distance: 52.7
click at [654, 468] on button "Yes" at bounding box center [672, 465] width 59 height 43
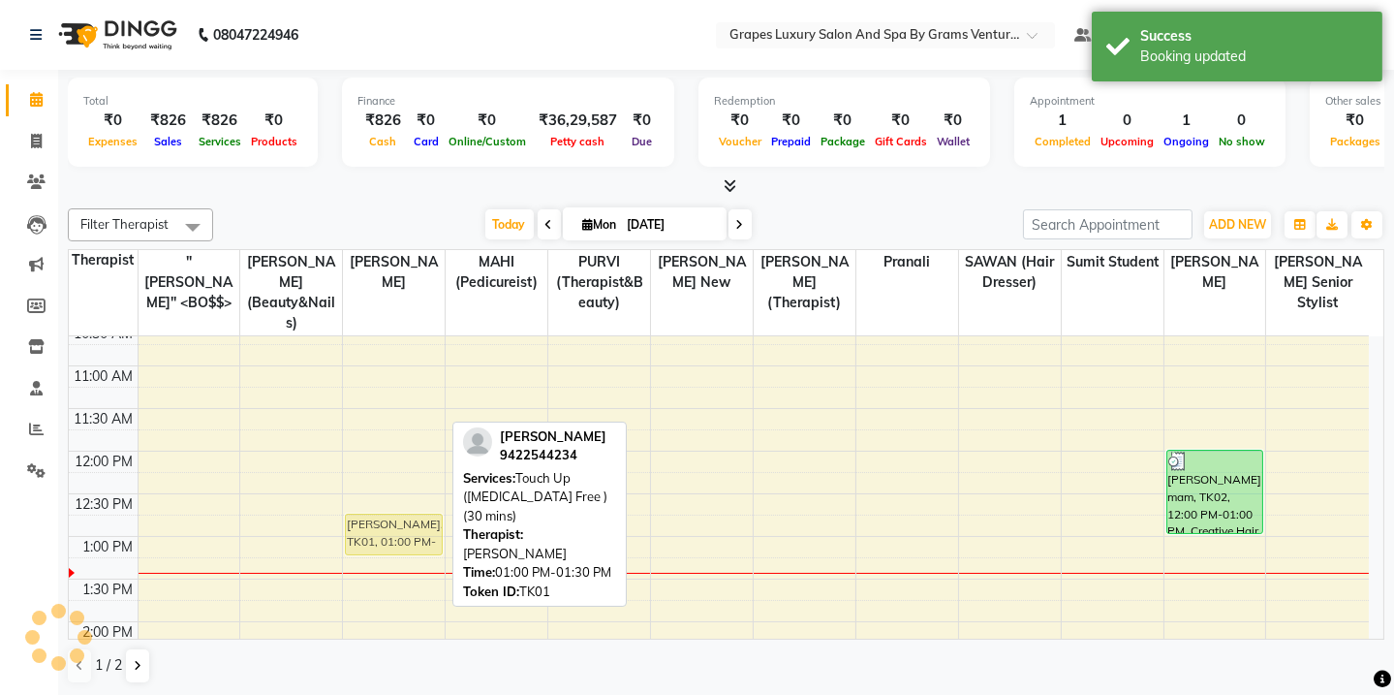
drag, startPoint x: 405, startPoint y: 497, endPoint x: 420, endPoint y: 523, distance: 29.9
click at [420, 523] on div "[PERSON_NAME], TK01, 01:00 PM-01:30 PM, Touch Up ([MEDICAL_DATA] Free ) (30 min…" at bounding box center [394, 663] width 102 height 1107
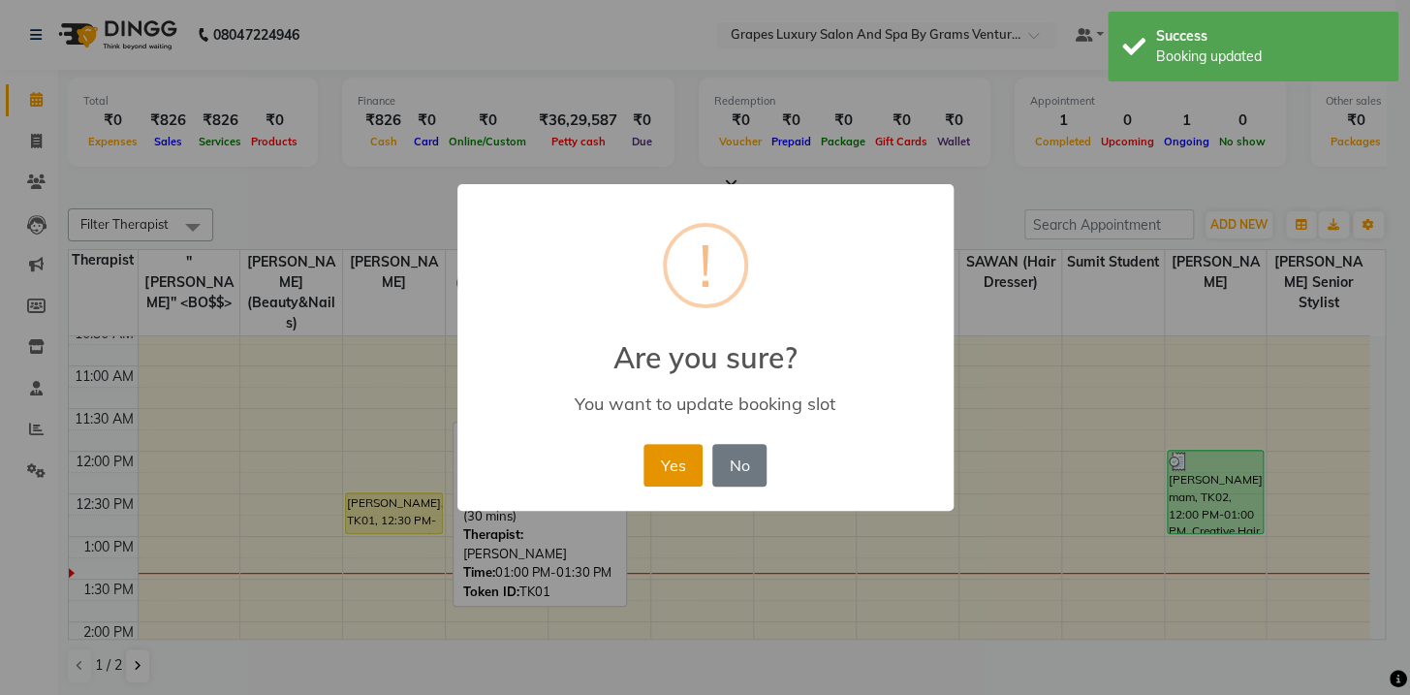
click at [653, 472] on button "Yes" at bounding box center [672, 465] width 59 height 43
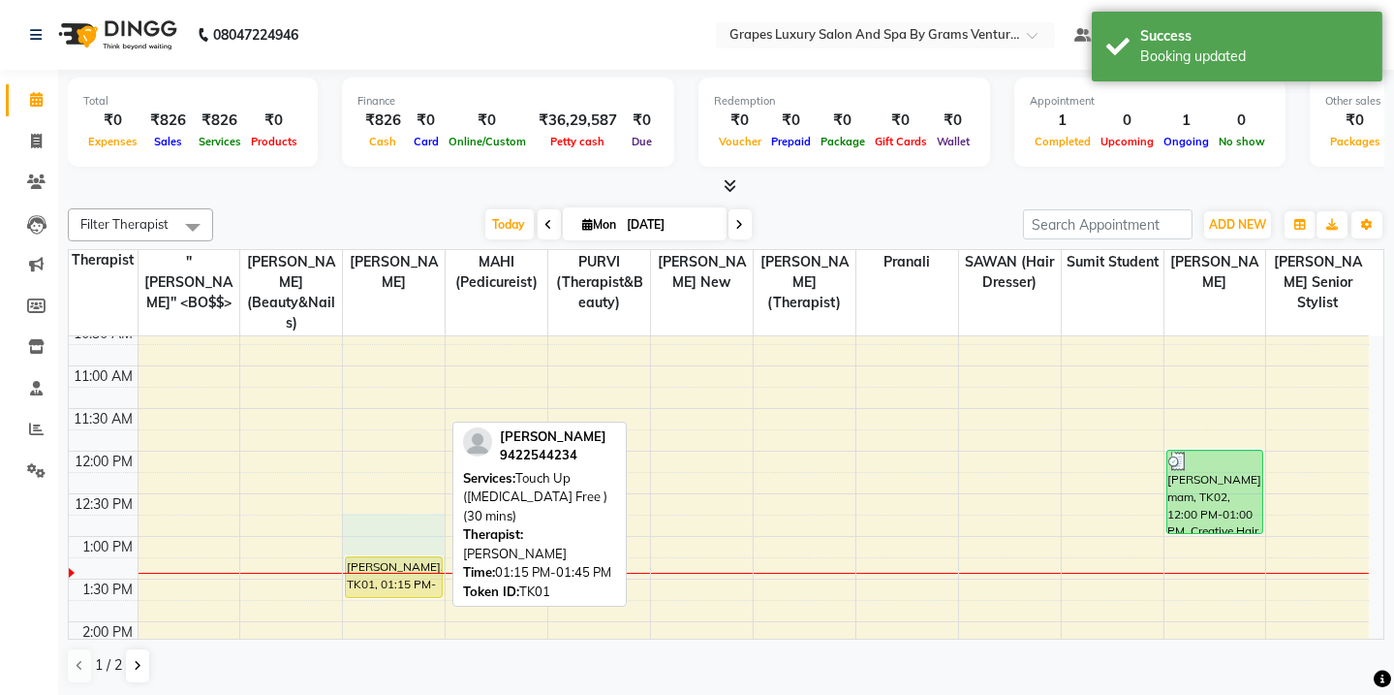
click at [422, 532] on div "8:00 AM 8:30 AM 9:00 AM 9:30 AM 10:00 AM 10:30 AM 11:00 AM 11:30 AM 12:00 PM 12…" at bounding box center [719, 663] width 1300 height 1107
select select "78335"
select select "tentative"
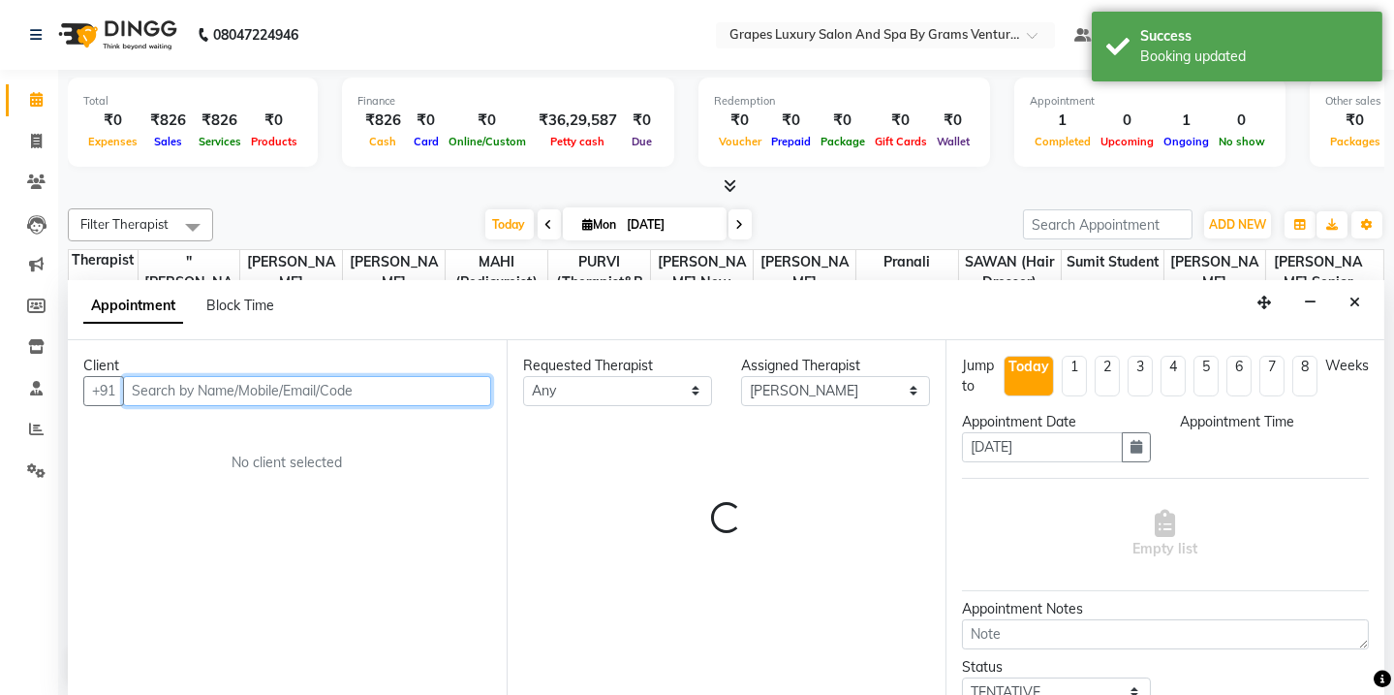
select select "765"
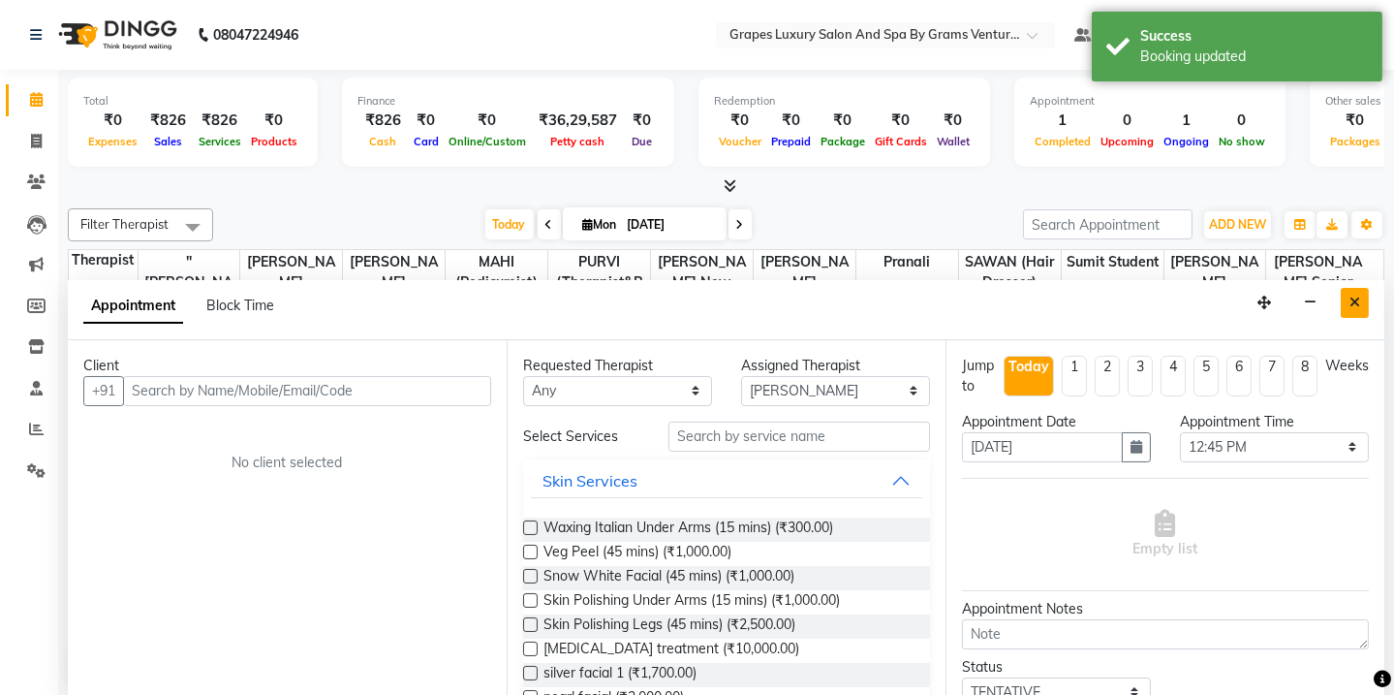
click at [1356, 303] on icon "Close" at bounding box center [1355, 303] width 11 height 14
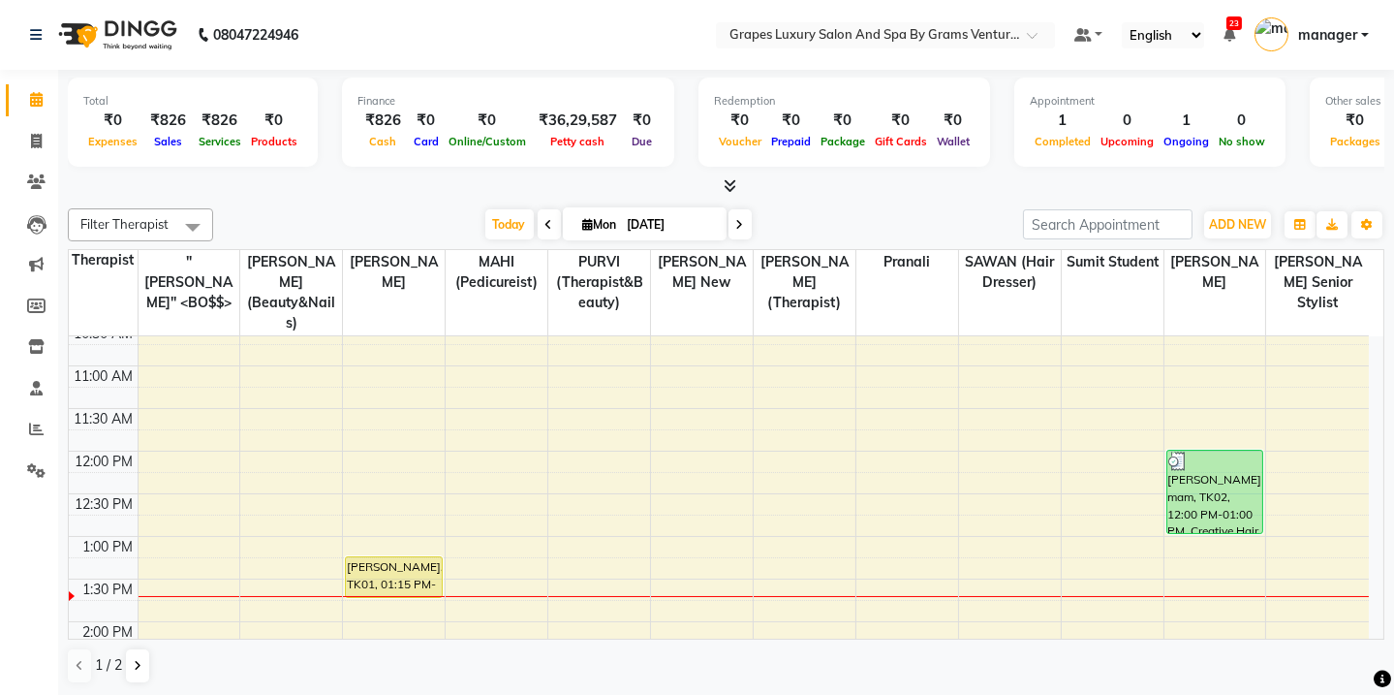
click at [360, 575] on div "[PERSON_NAME], TK01, 01:15 PM-01:45 PM, Touch Up ([MEDICAL_DATA] Free ) (30 min…" at bounding box center [393, 577] width 97 height 43
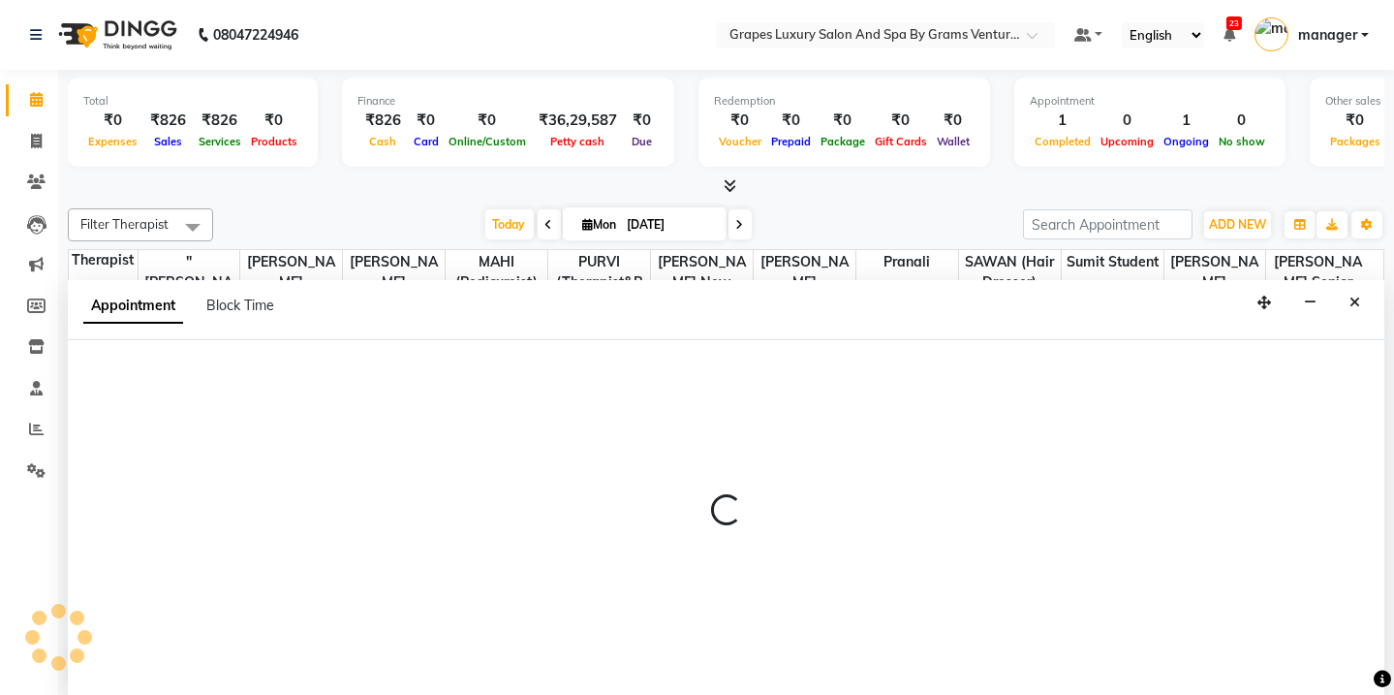
select select "78335"
select select "810"
select select "tentative"
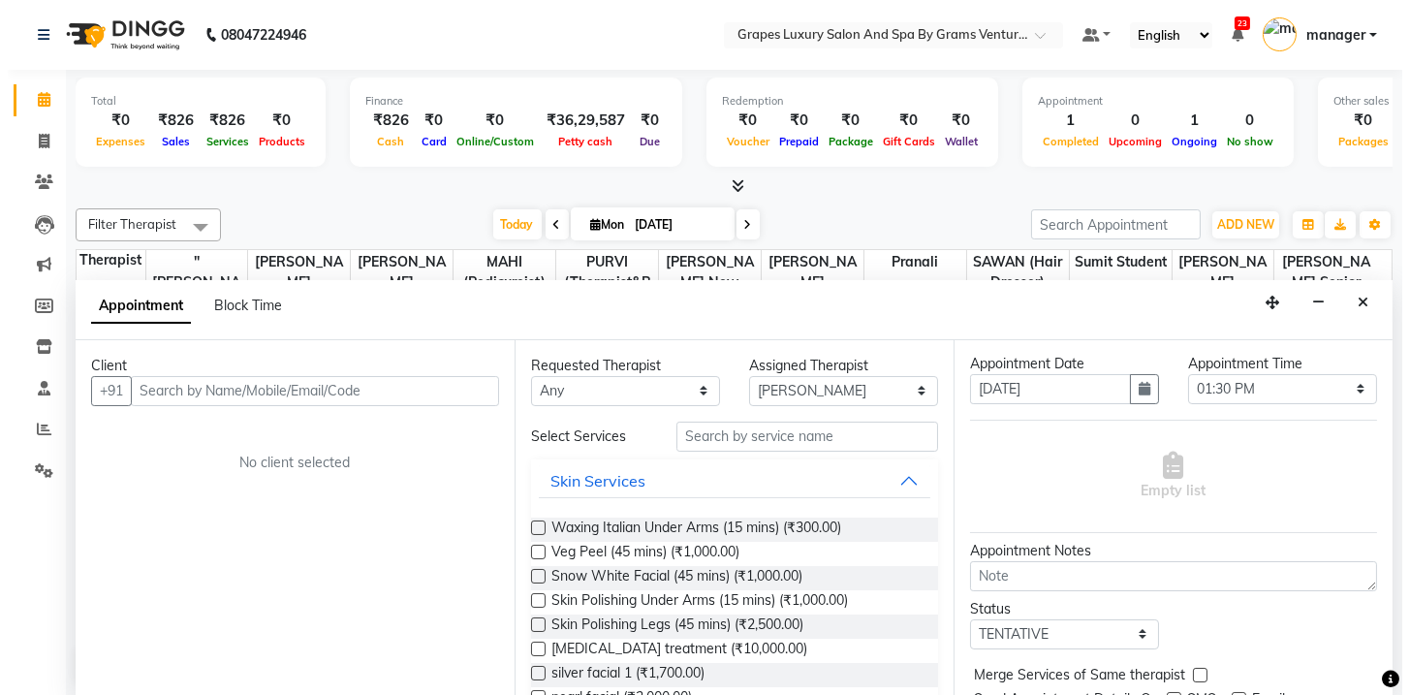
scroll to position [0, 0]
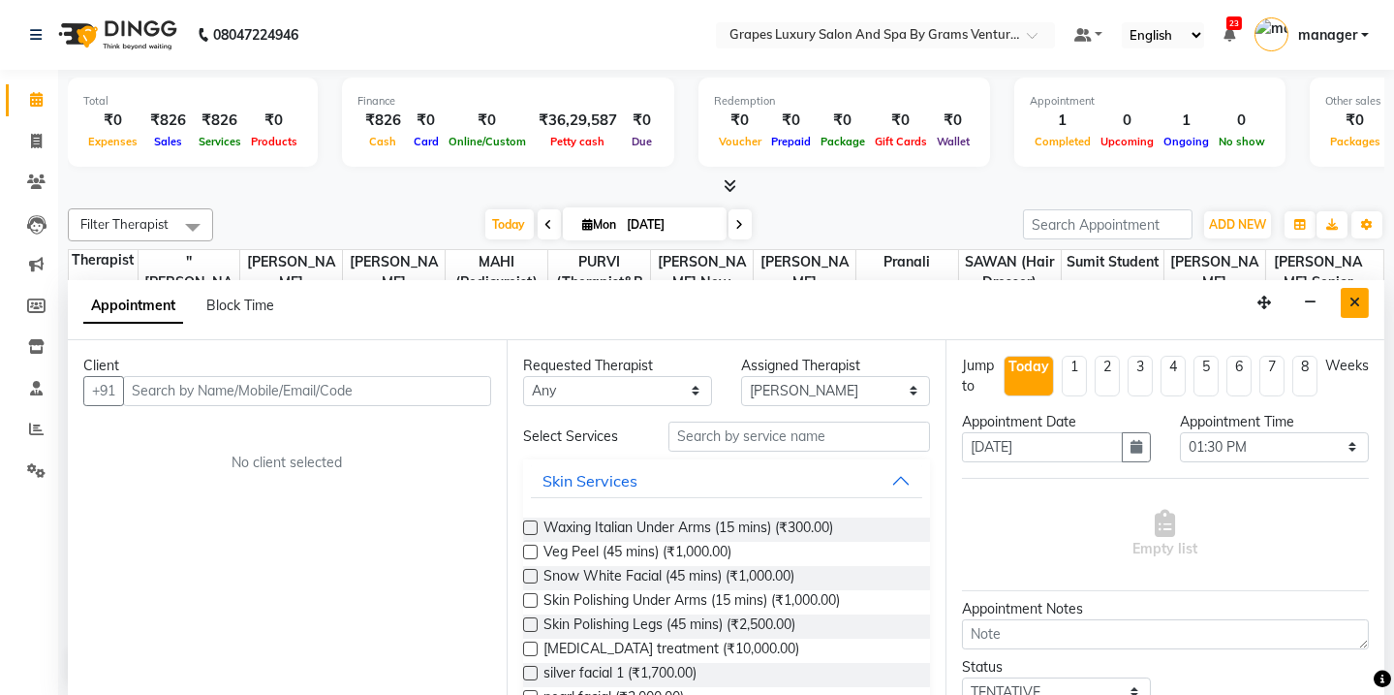
click at [1359, 297] on button "Close" at bounding box center [1355, 303] width 28 height 30
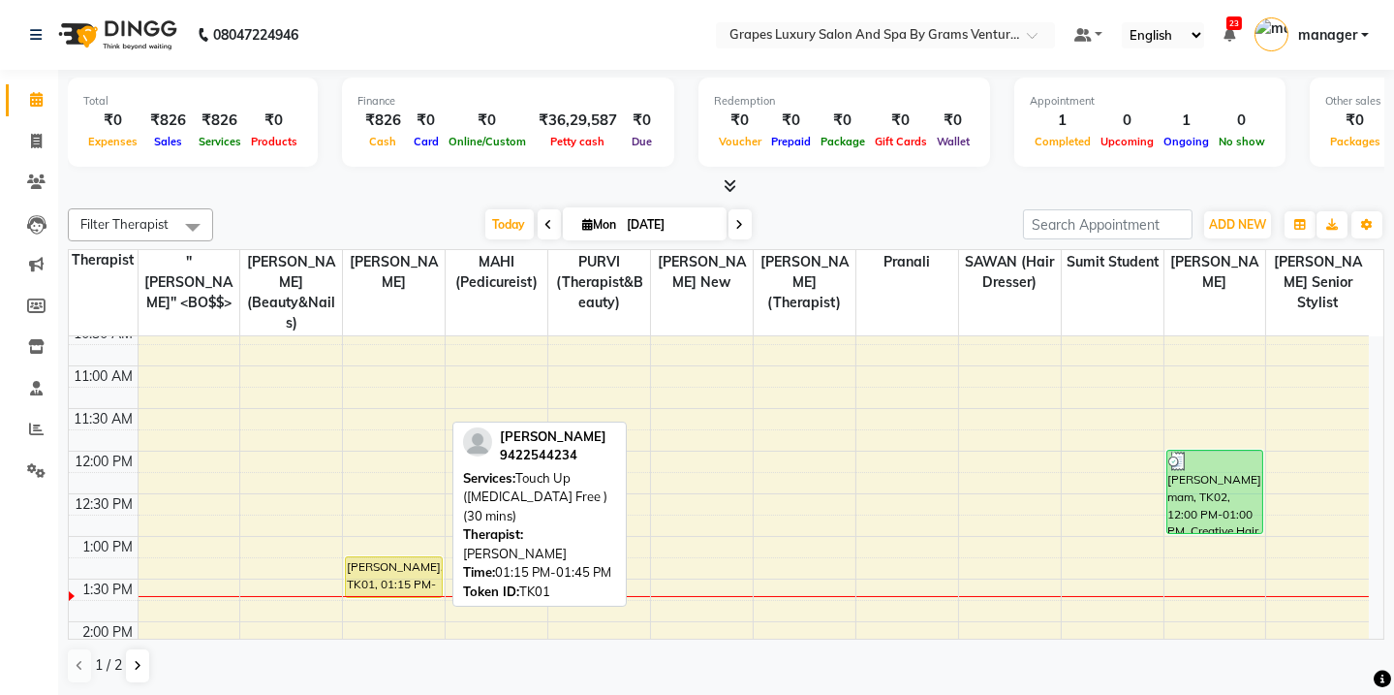
click at [417, 557] on div "[PERSON_NAME], TK01, 01:15 PM-01:45 PM, Touch Up ([MEDICAL_DATA] Free ) (30 min…" at bounding box center [393, 577] width 95 height 40
click at [425, 557] on div "[PERSON_NAME], TK01, 01:15 PM-01:45 PM, Touch Up ([MEDICAL_DATA] Free ) (30 min…" at bounding box center [393, 577] width 95 height 40
select select "1"
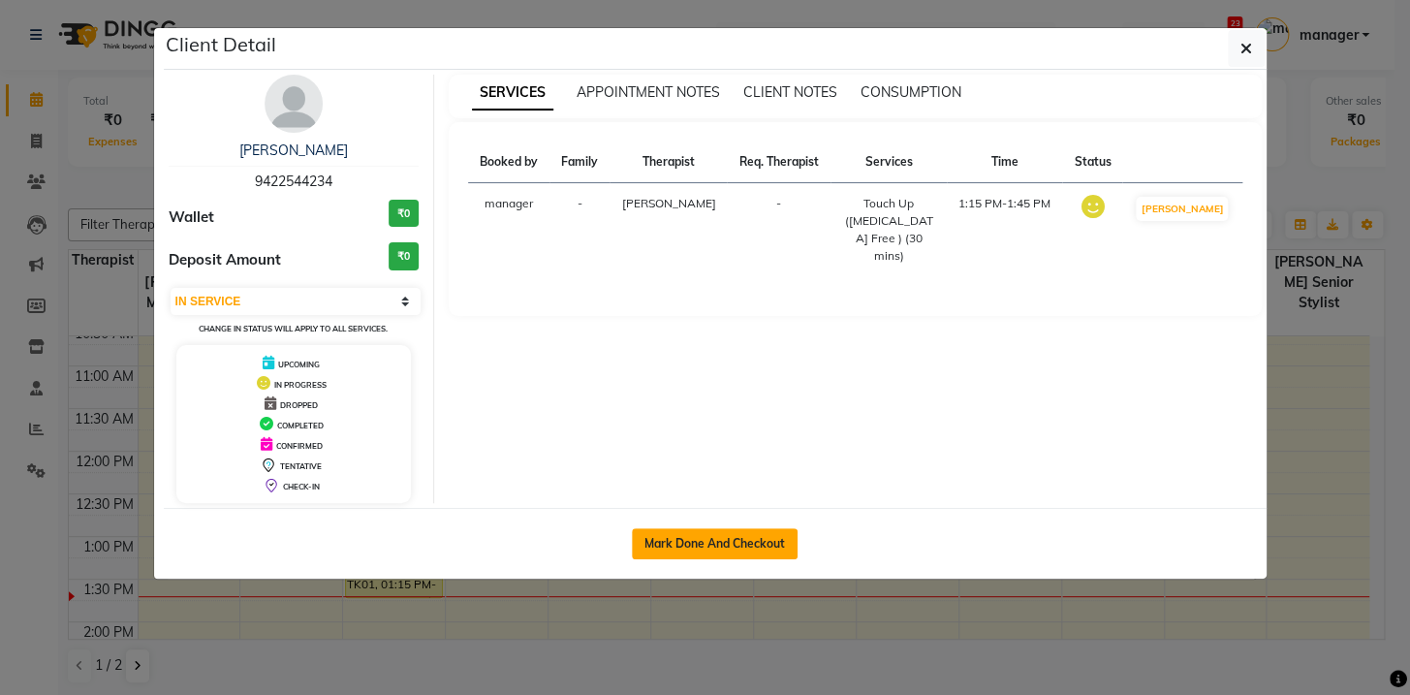
click at [692, 547] on button "Mark Done And Checkout" at bounding box center [715, 543] width 166 height 31
select select "service"
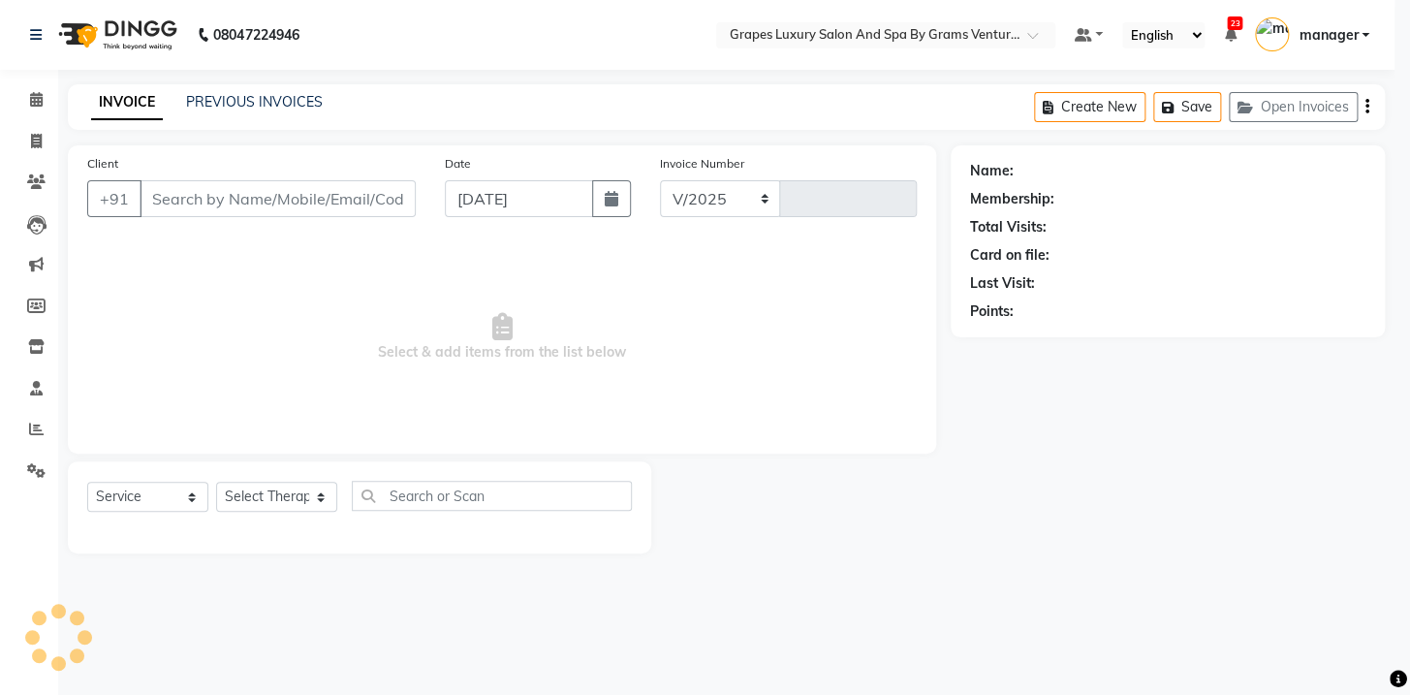
select select "3585"
type input "2359"
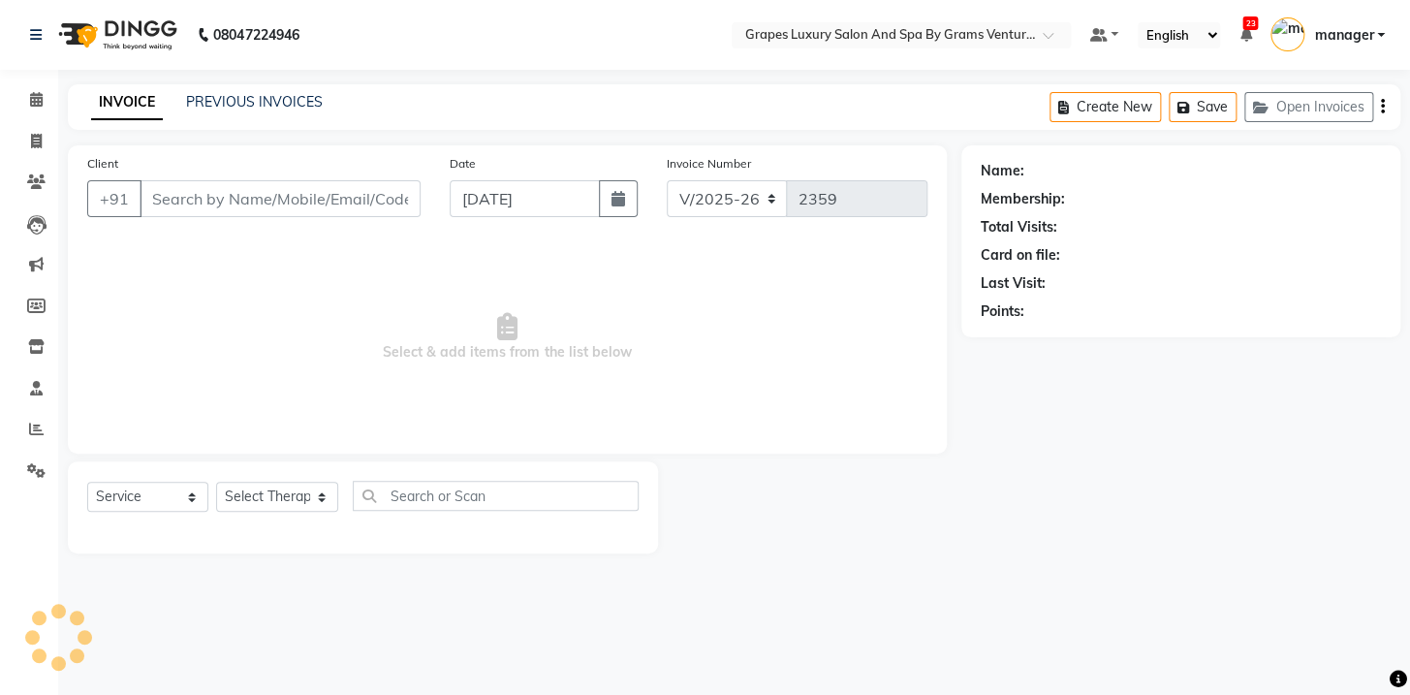
type input "9422544234"
select select "78335"
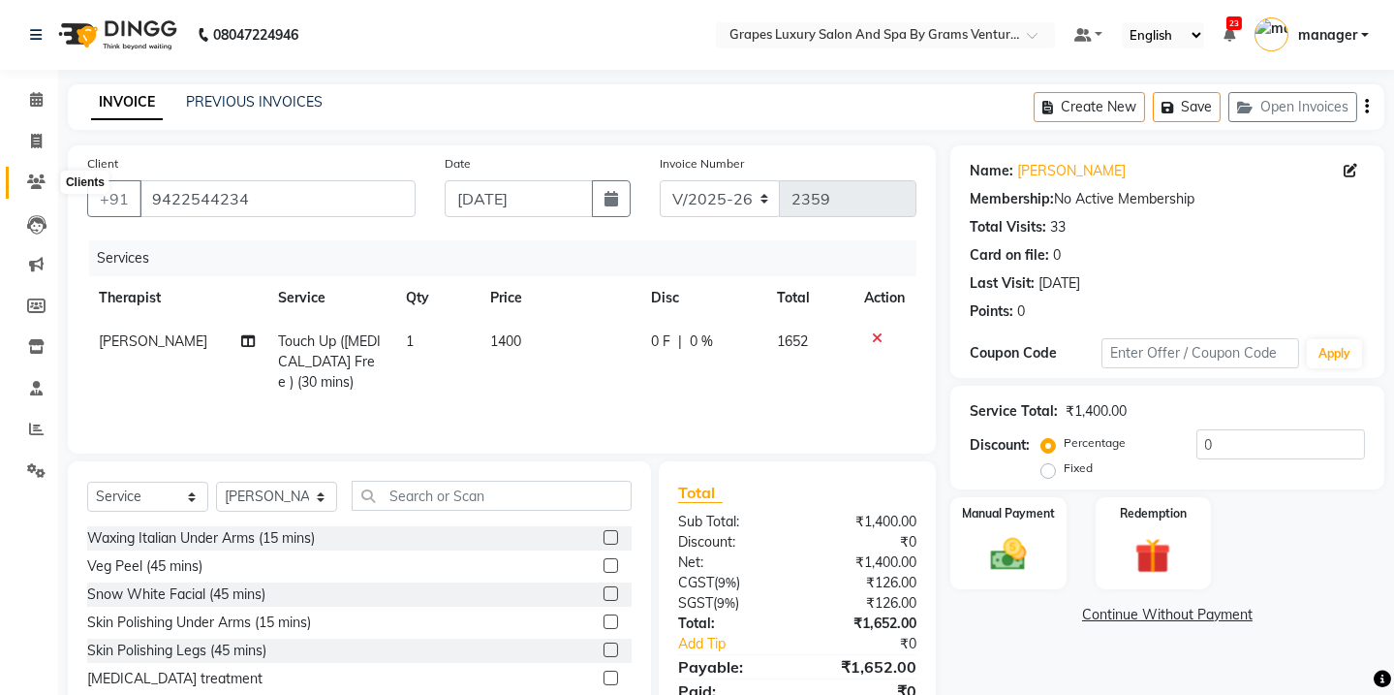
click at [28, 184] on icon at bounding box center [36, 181] width 18 height 15
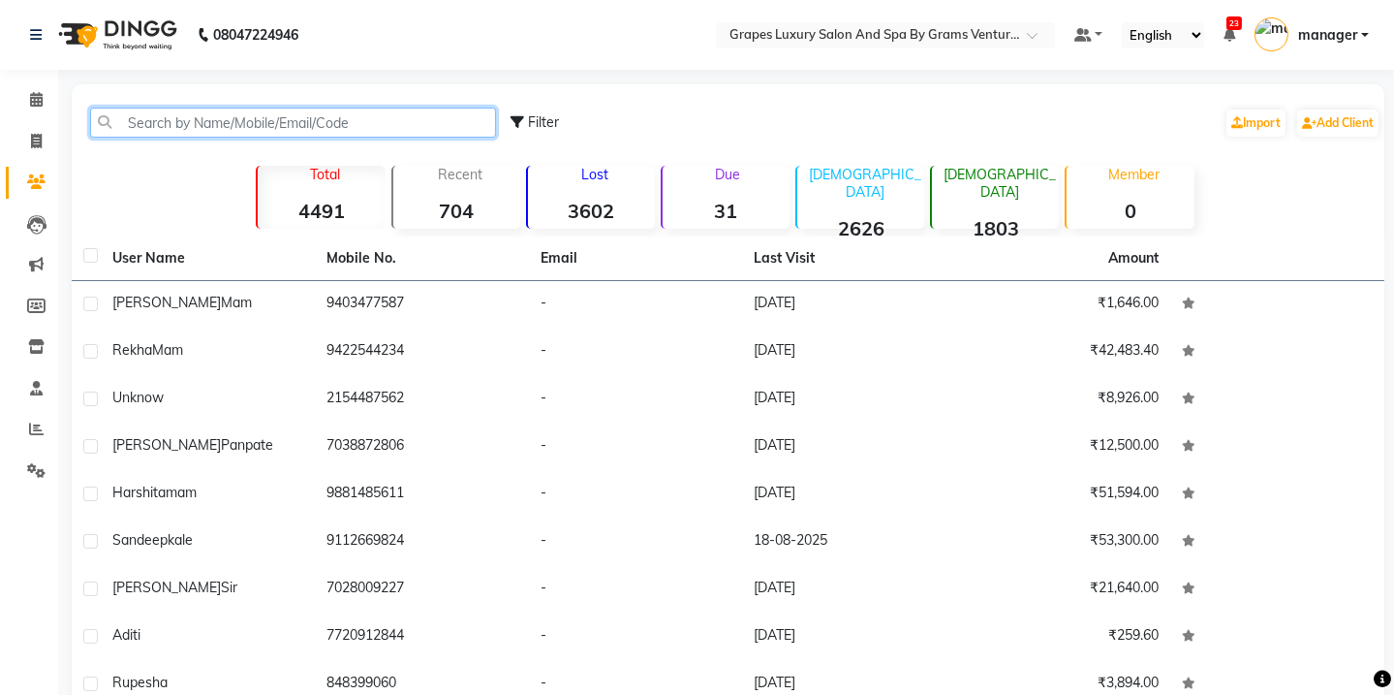
click at [127, 126] on input "text" at bounding box center [293, 123] width 406 height 30
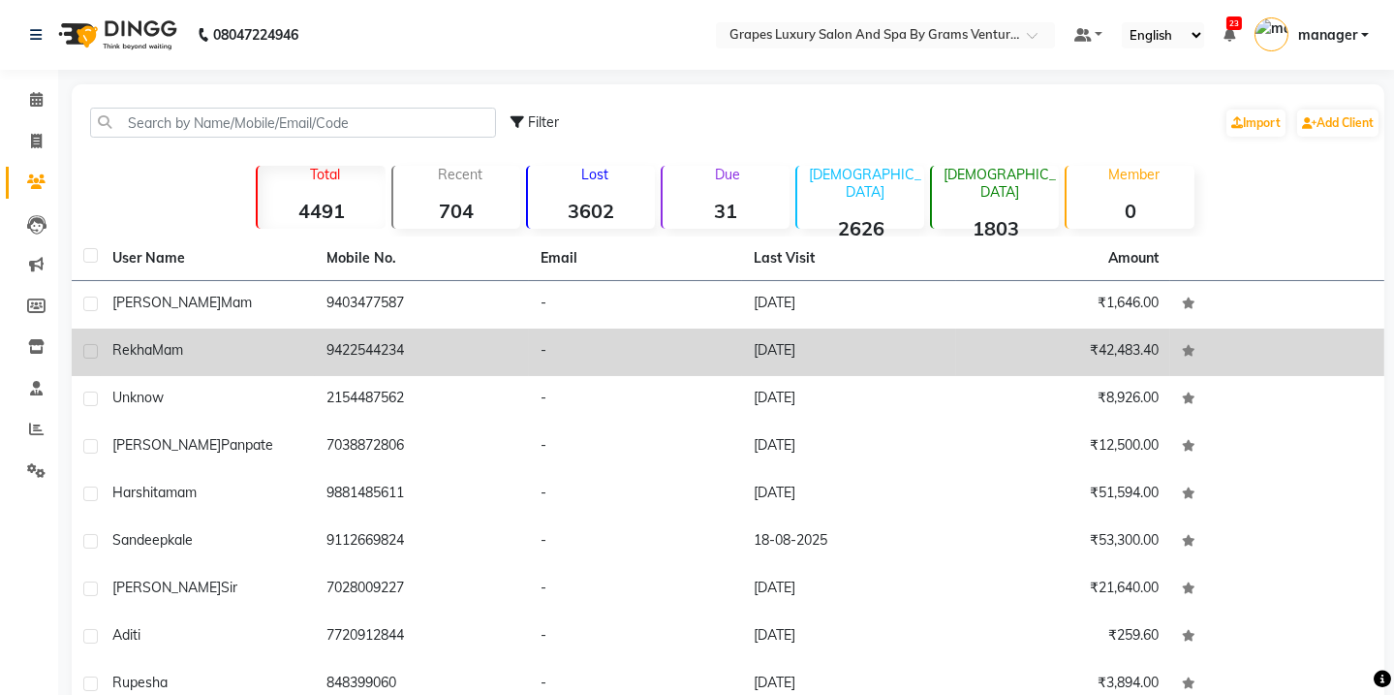
click at [340, 355] on td "9422544234" at bounding box center [422, 351] width 214 height 47
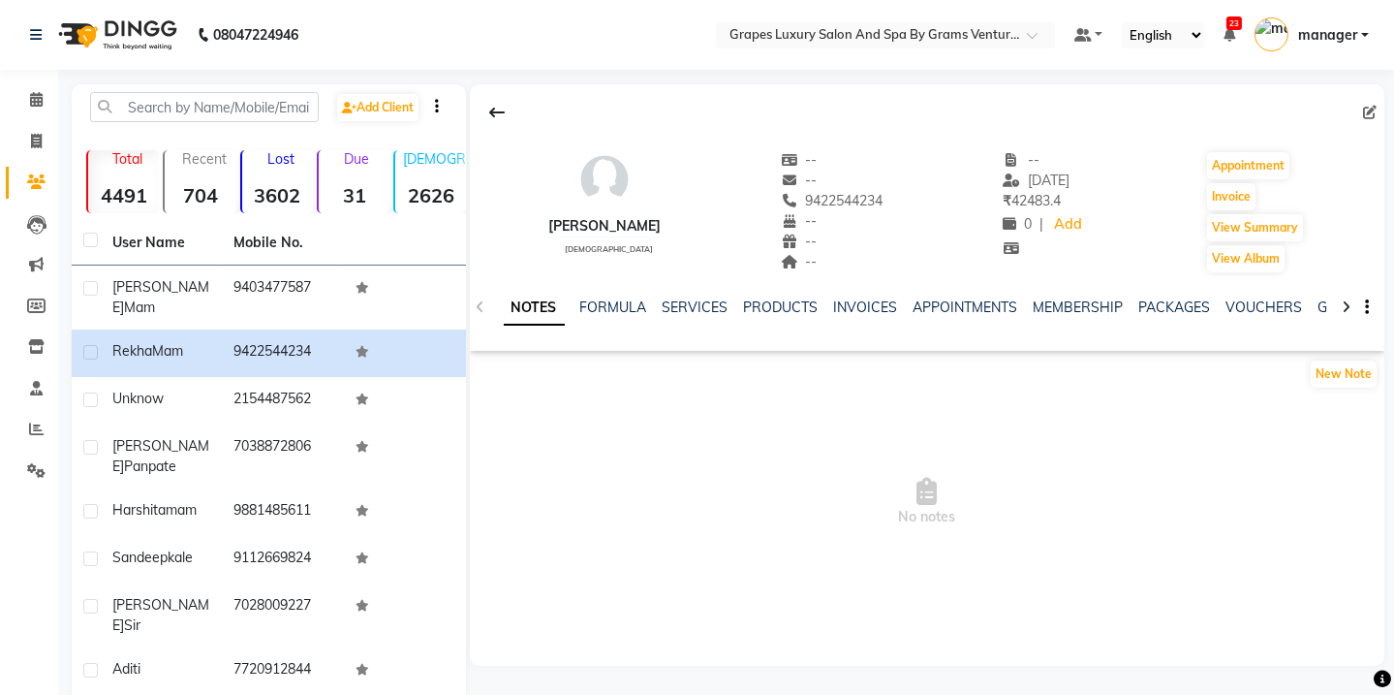
click at [664, 297] on div "SERVICES" at bounding box center [696, 307] width 66 height 20
click at [701, 300] on link "SERVICES" at bounding box center [696, 306] width 66 height 17
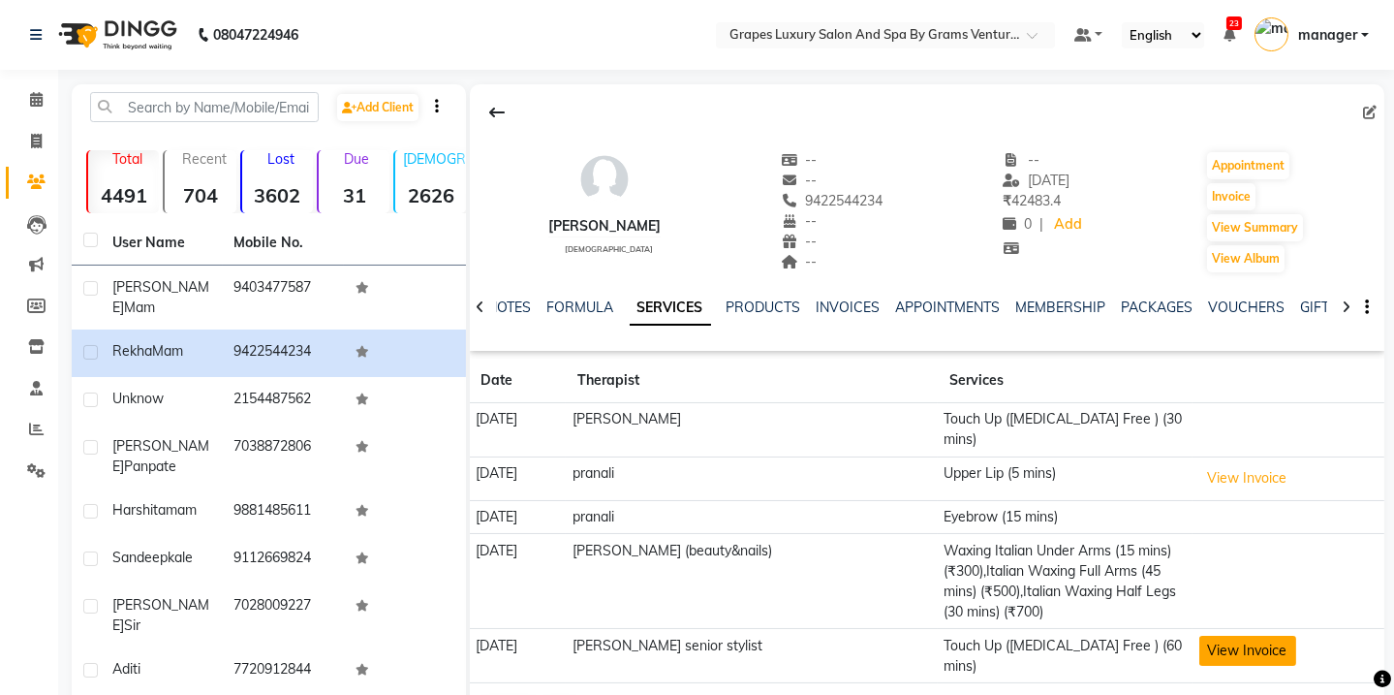
click at [1259, 636] on button "View Invoice" at bounding box center [1247, 651] width 97 height 30
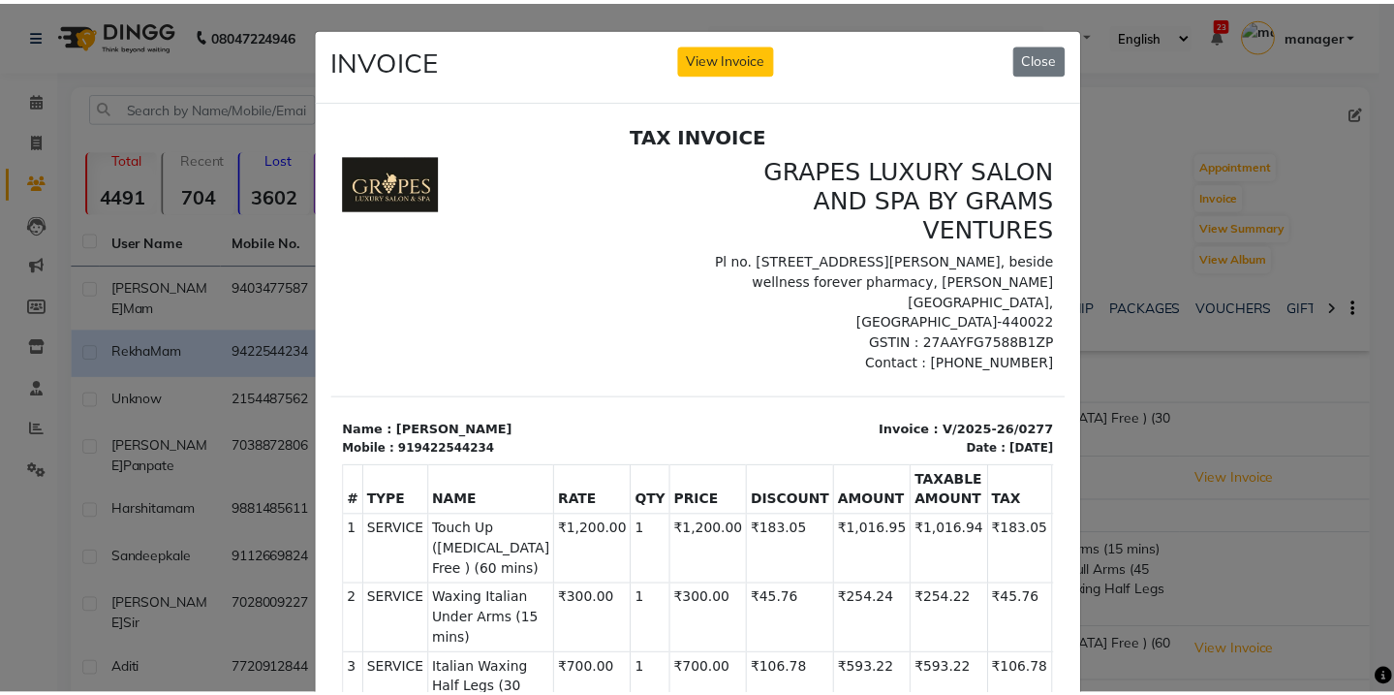
scroll to position [16, 0]
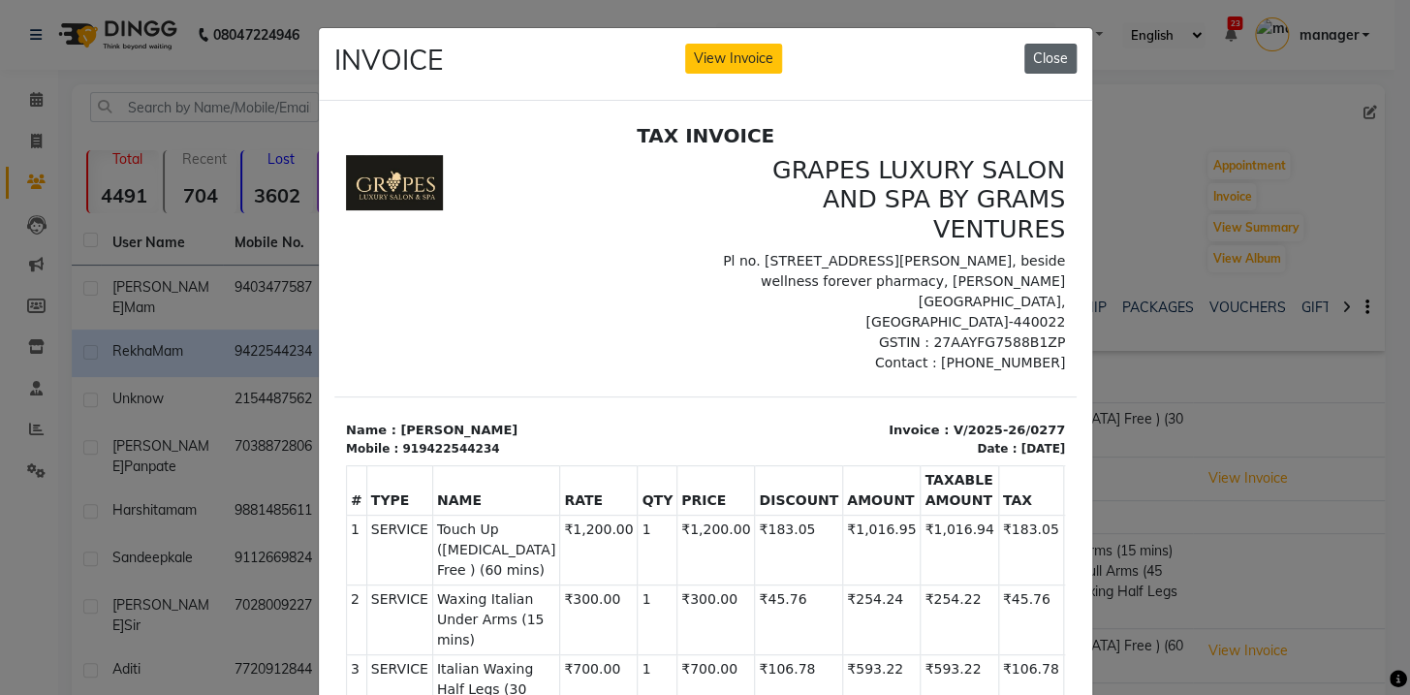
click at [1045, 61] on button "Close" at bounding box center [1050, 59] width 52 height 30
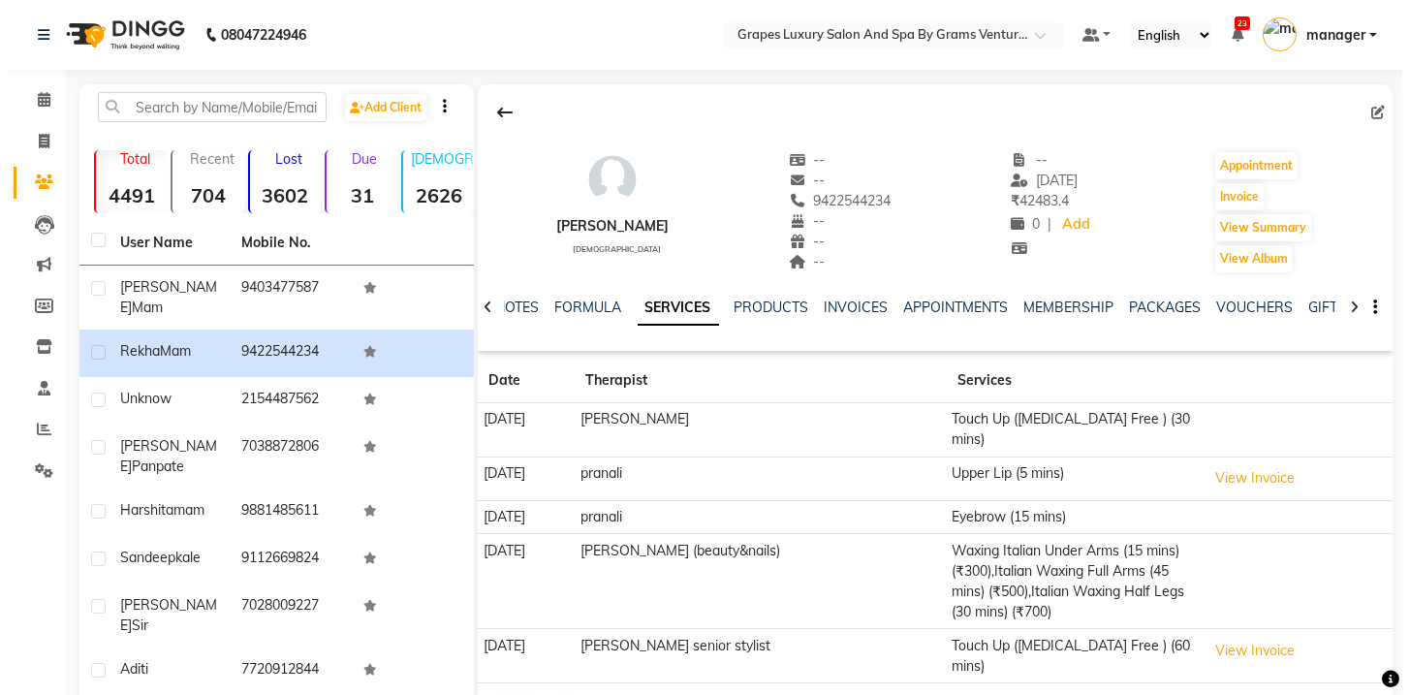
scroll to position [144, 0]
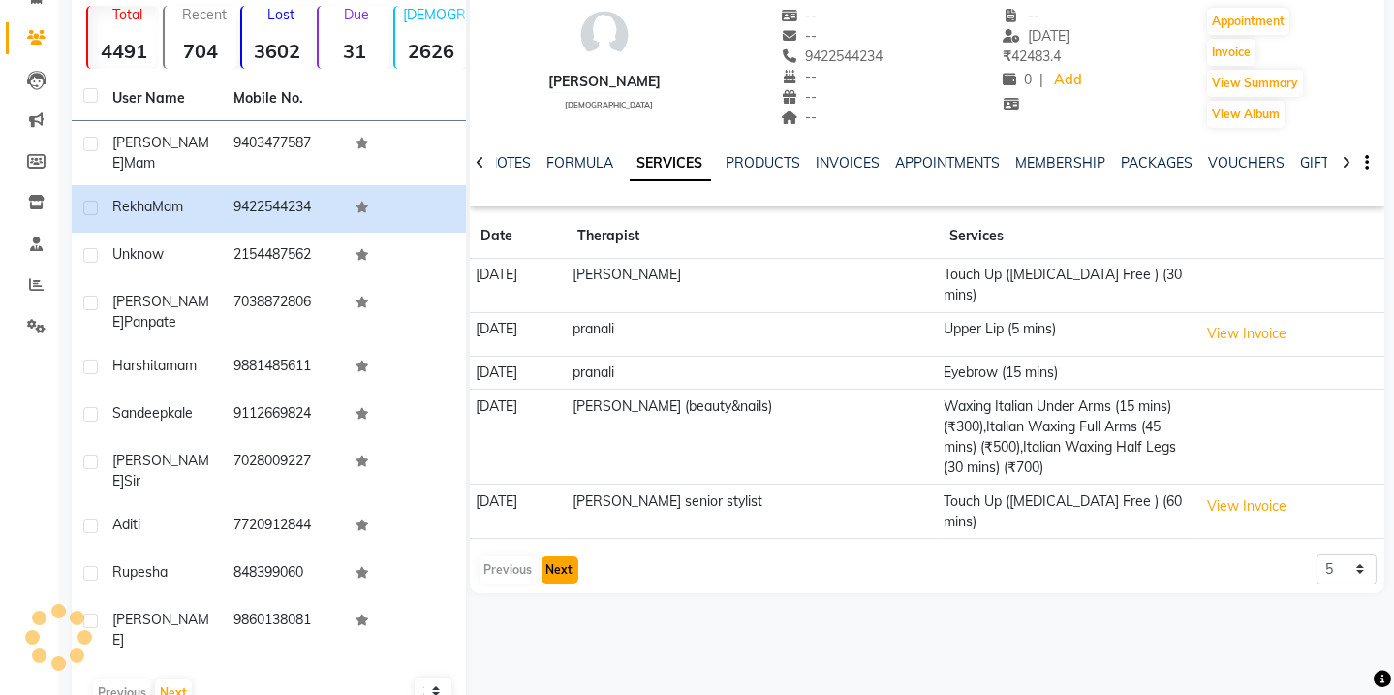
click at [561, 556] on button "Next" at bounding box center [560, 569] width 37 height 27
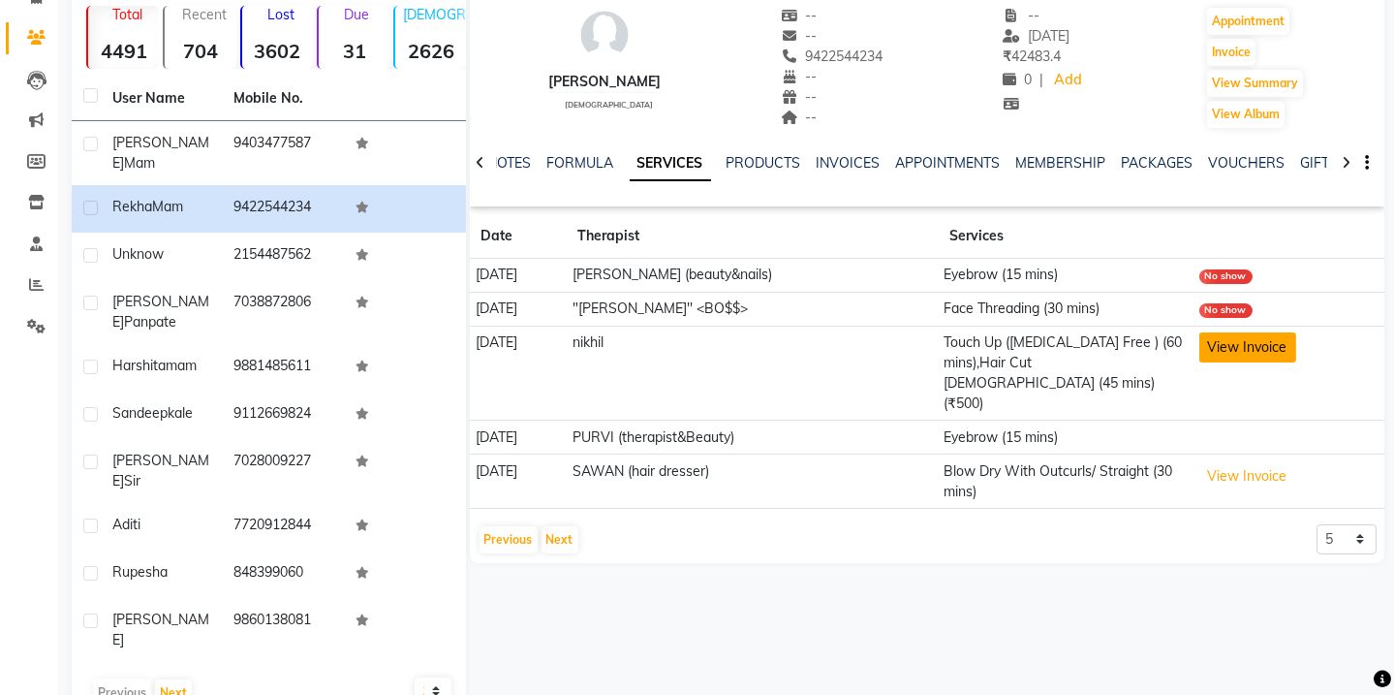
click at [1217, 341] on button "View Invoice" at bounding box center [1247, 347] width 97 height 30
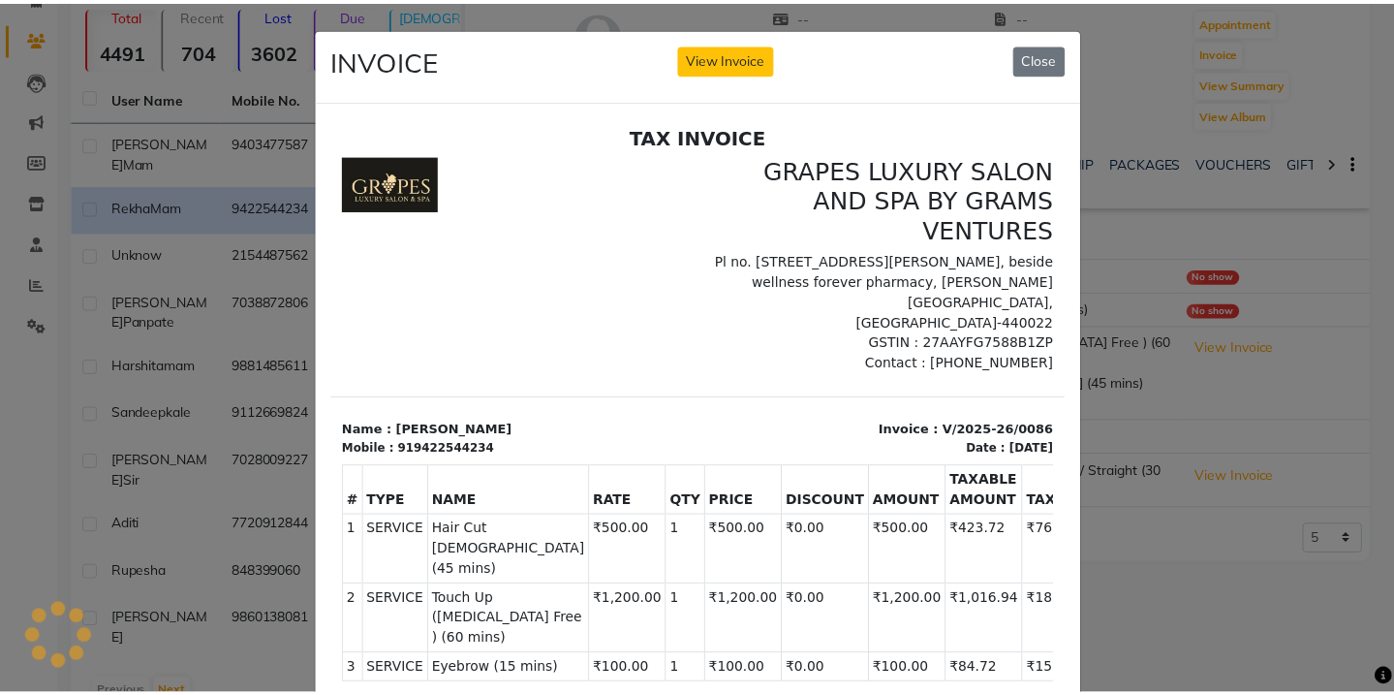
scroll to position [0, 0]
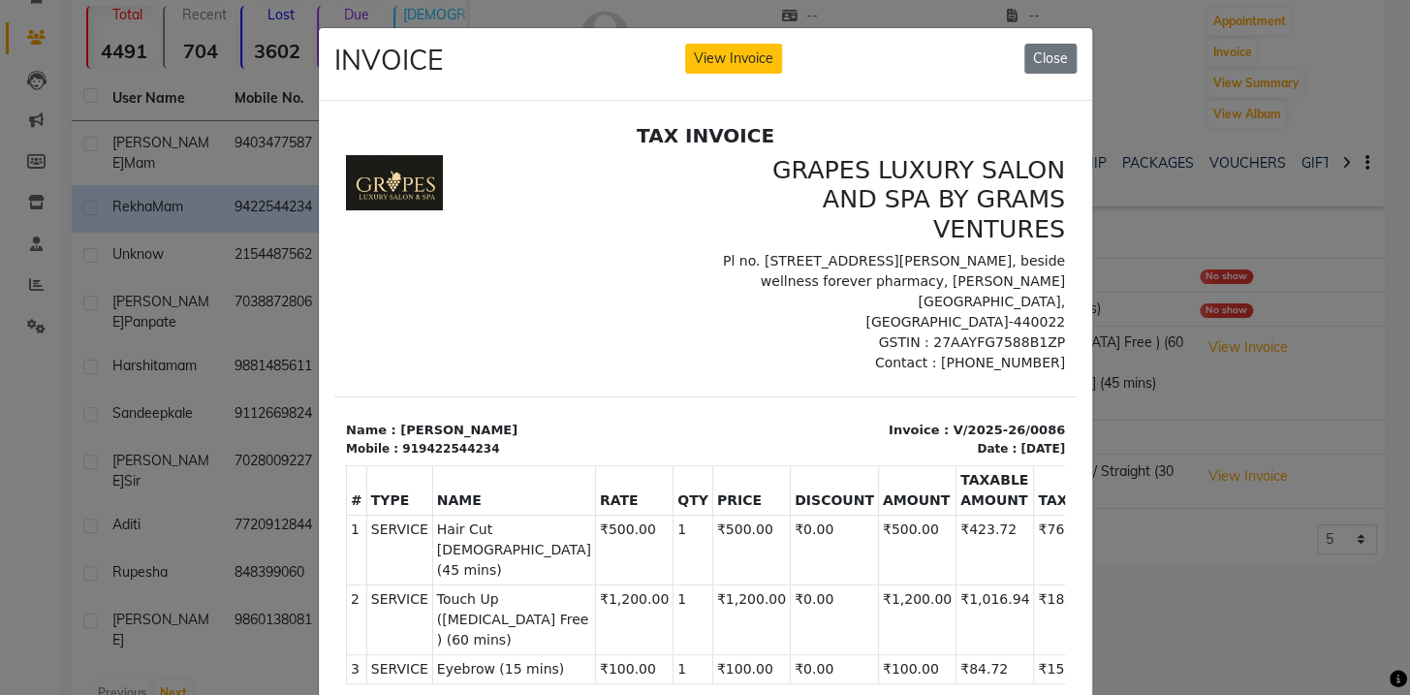
drag, startPoint x: 1044, startPoint y: 515, endPoint x: 1389, endPoint y: 582, distance: 351.3
click at [1063, 467] on html "TAX INVOICE GRAPES LUXURY SALON AND SPA BY GRAMS VENTURES Pl no. [STREET_ADDRES…" at bounding box center [704, 531] width 742 height 833
click at [1047, 42] on div "INVOICE View Invoice Close" at bounding box center [705, 64] width 773 height 73
click at [1039, 57] on button "Close" at bounding box center [1050, 59] width 52 height 30
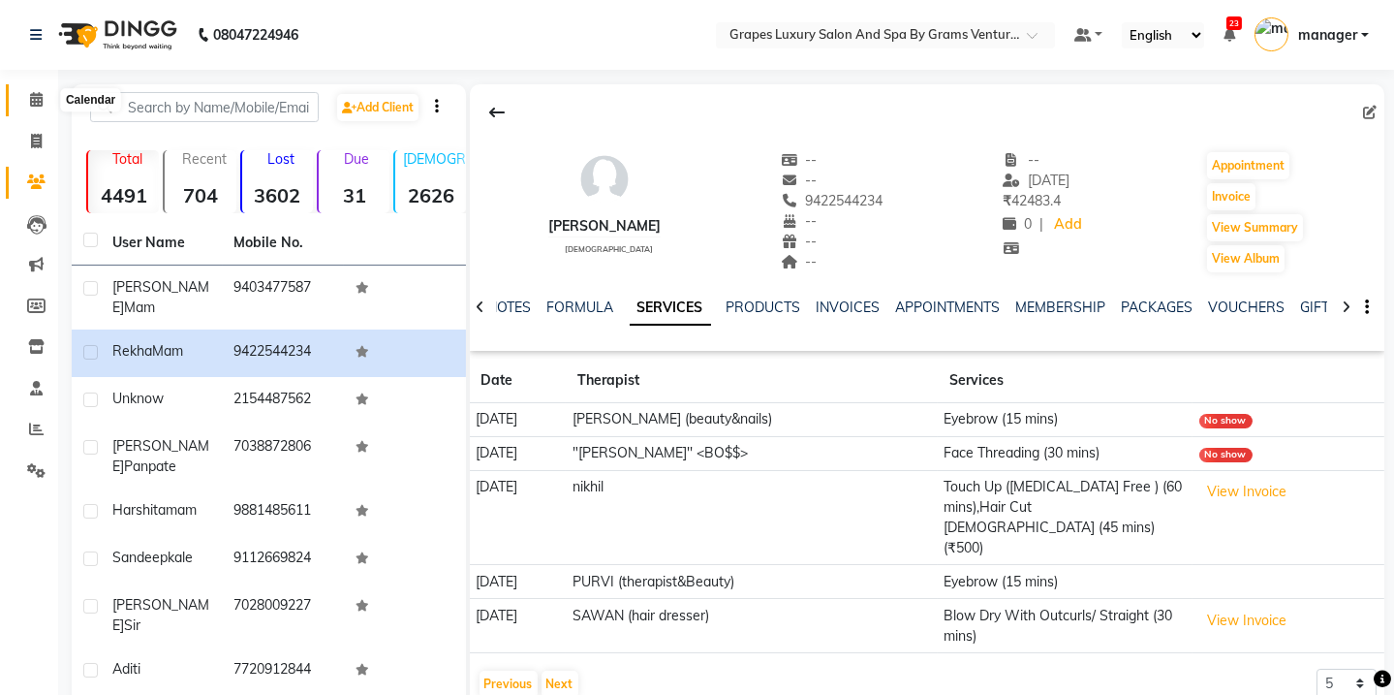
click at [40, 98] on icon at bounding box center [36, 99] width 13 height 15
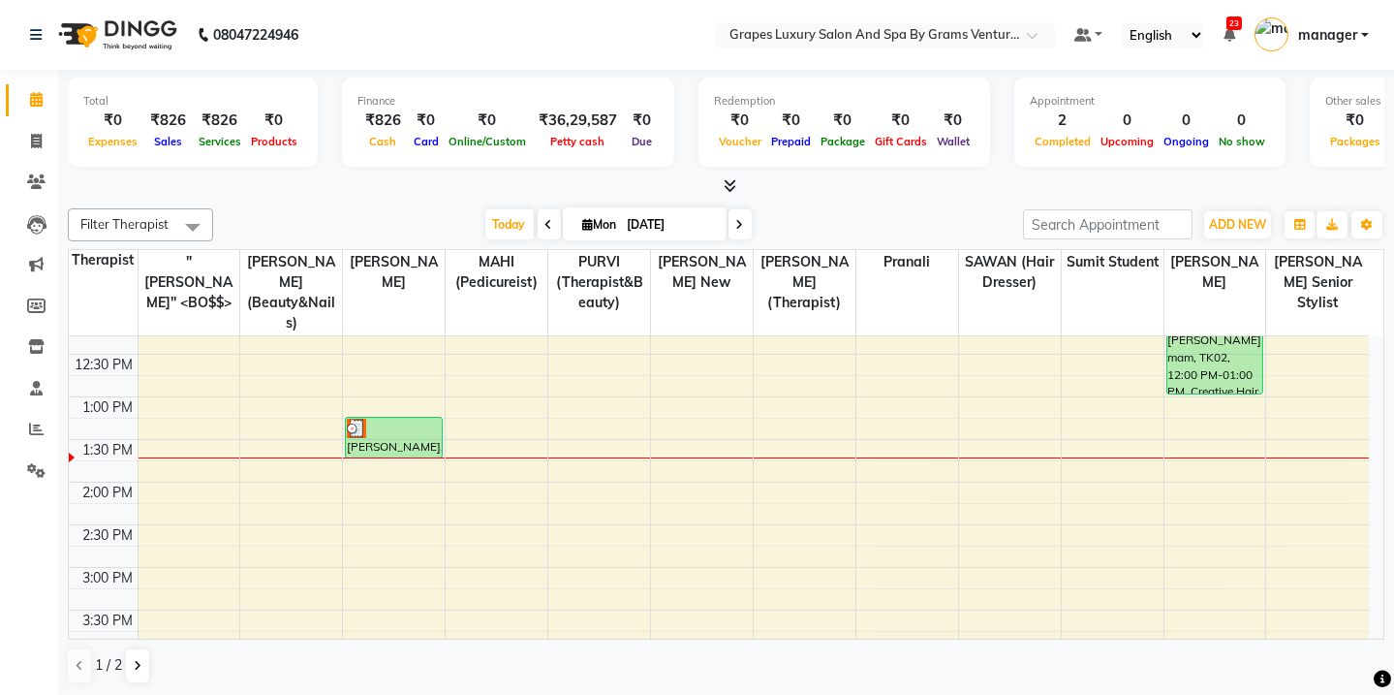
scroll to position [382, 0]
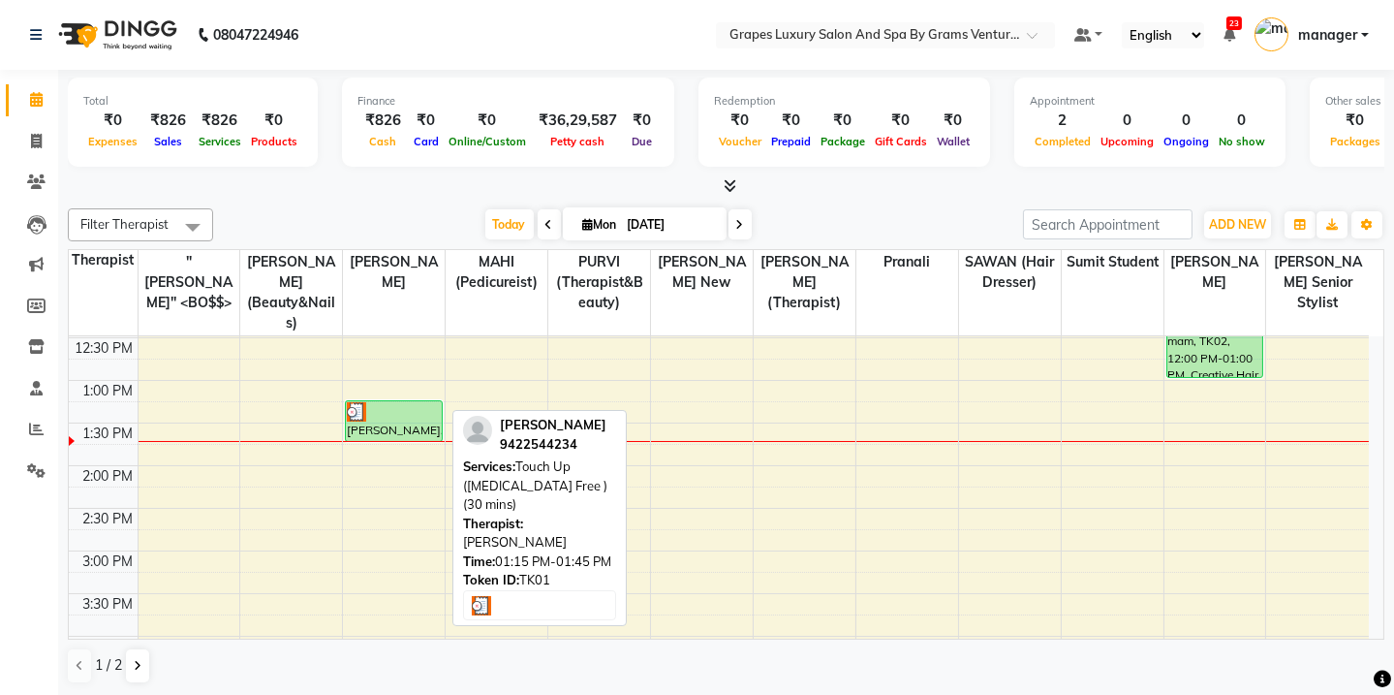
click at [390, 402] on div at bounding box center [393, 411] width 93 height 19
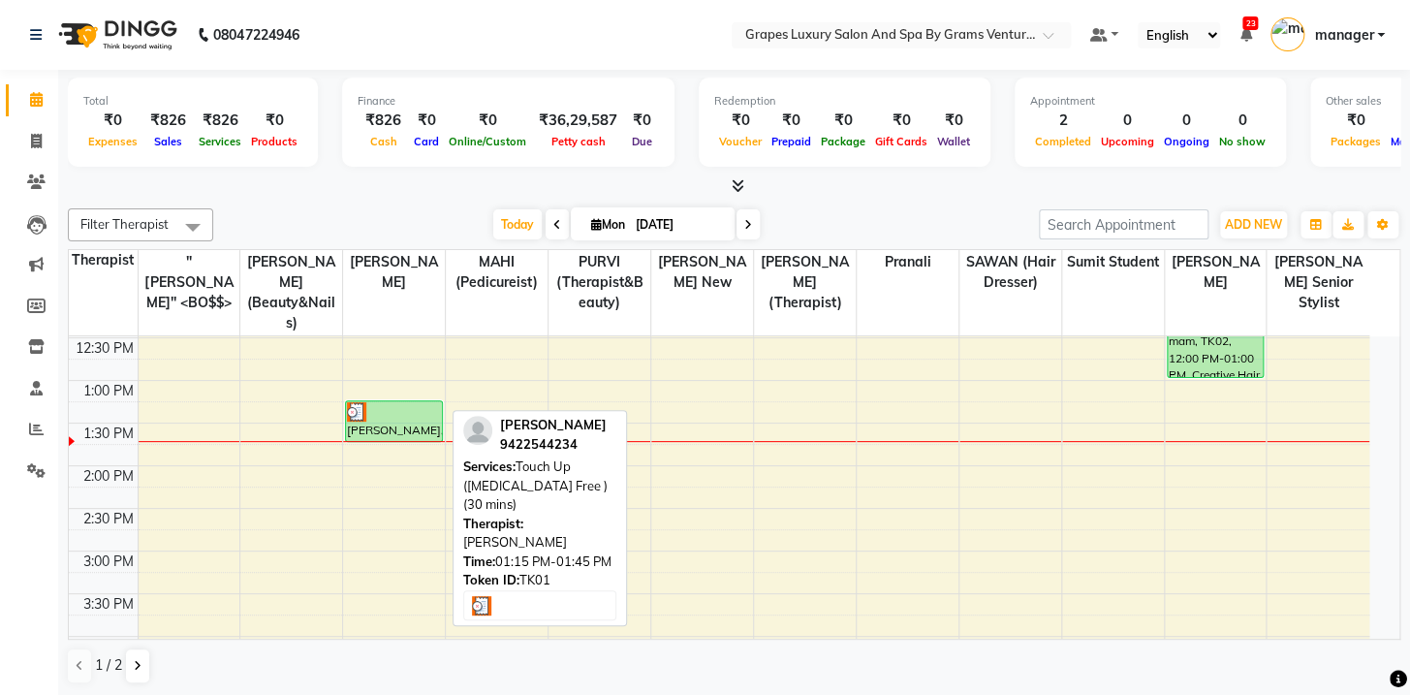
select select "3"
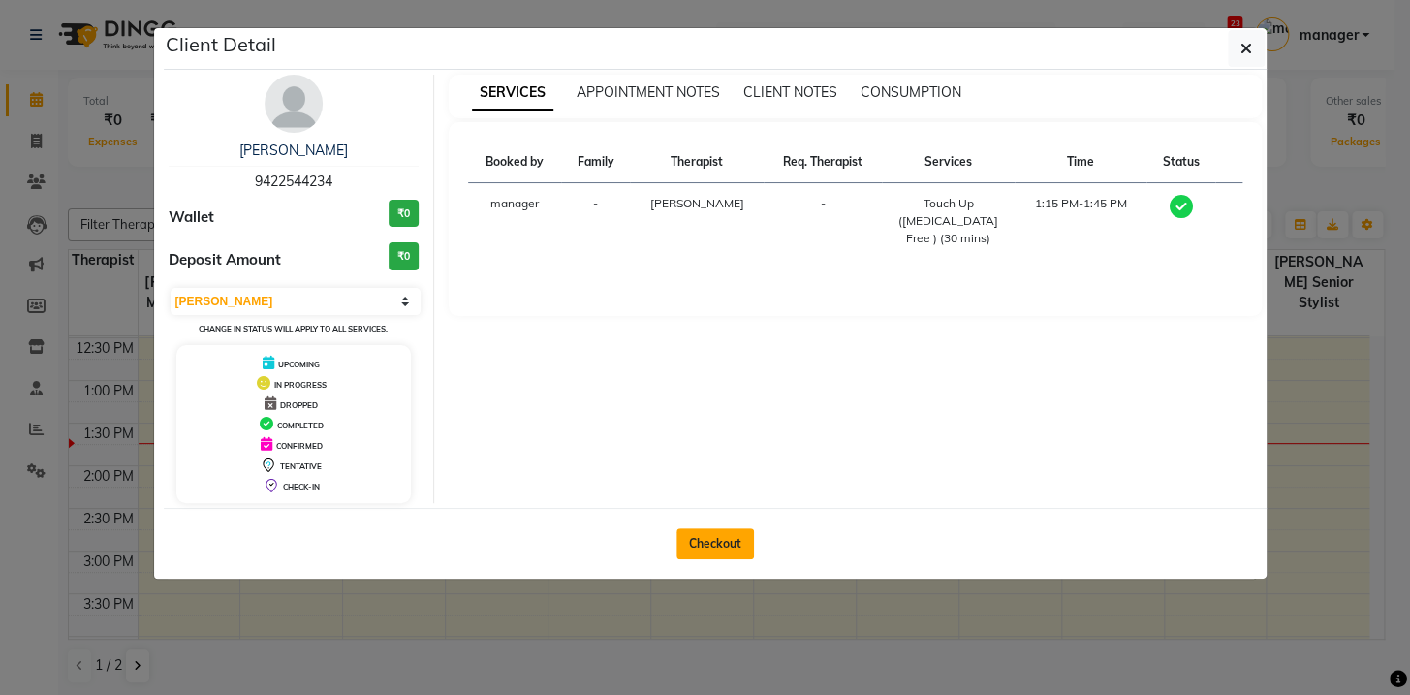
click at [738, 542] on button "Checkout" at bounding box center [715, 543] width 78 height 31
select select "service"
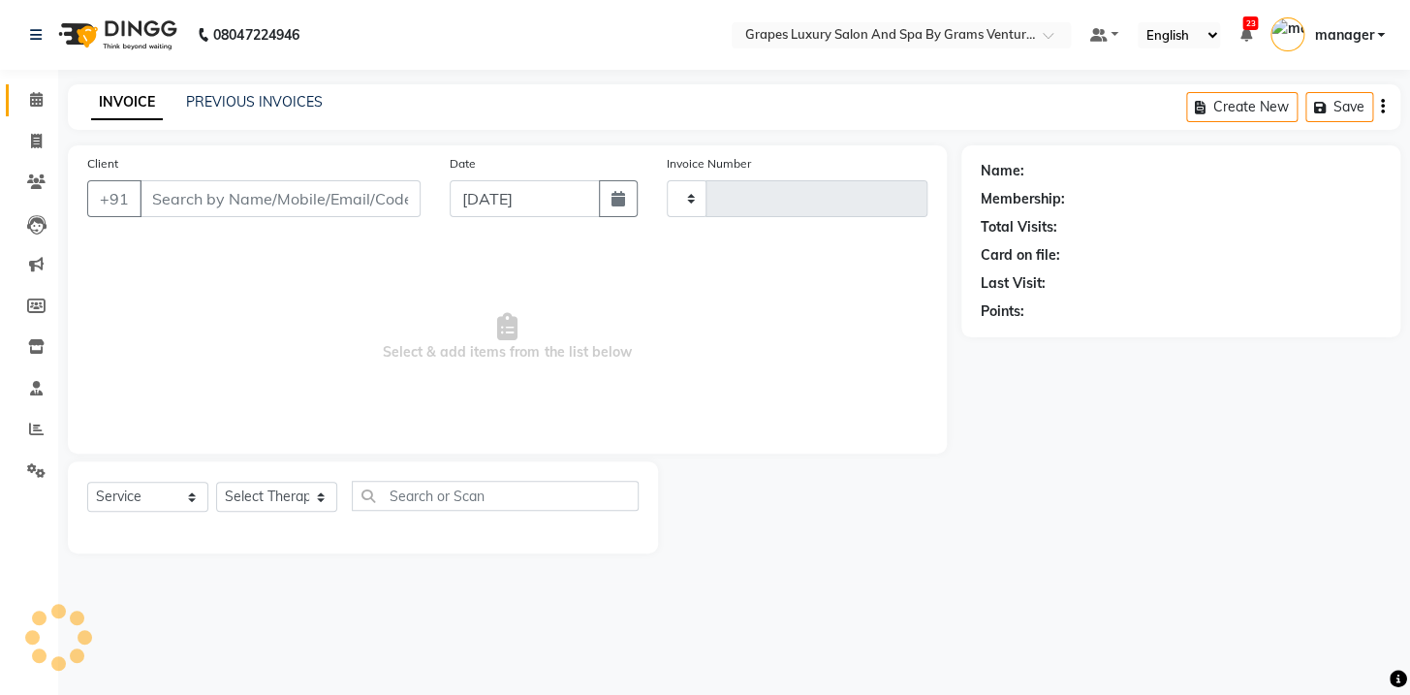
type input "2359"
select select "3585"
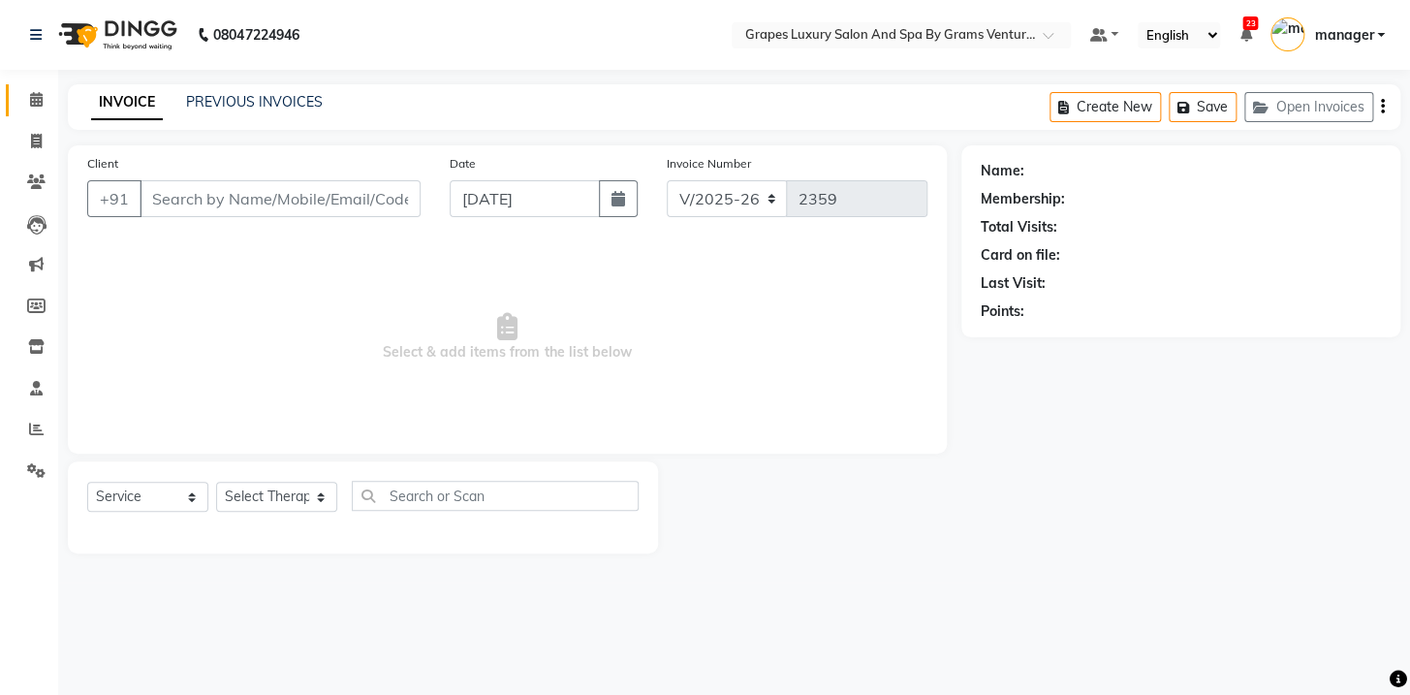
type input "9422544234"
select select "78335"
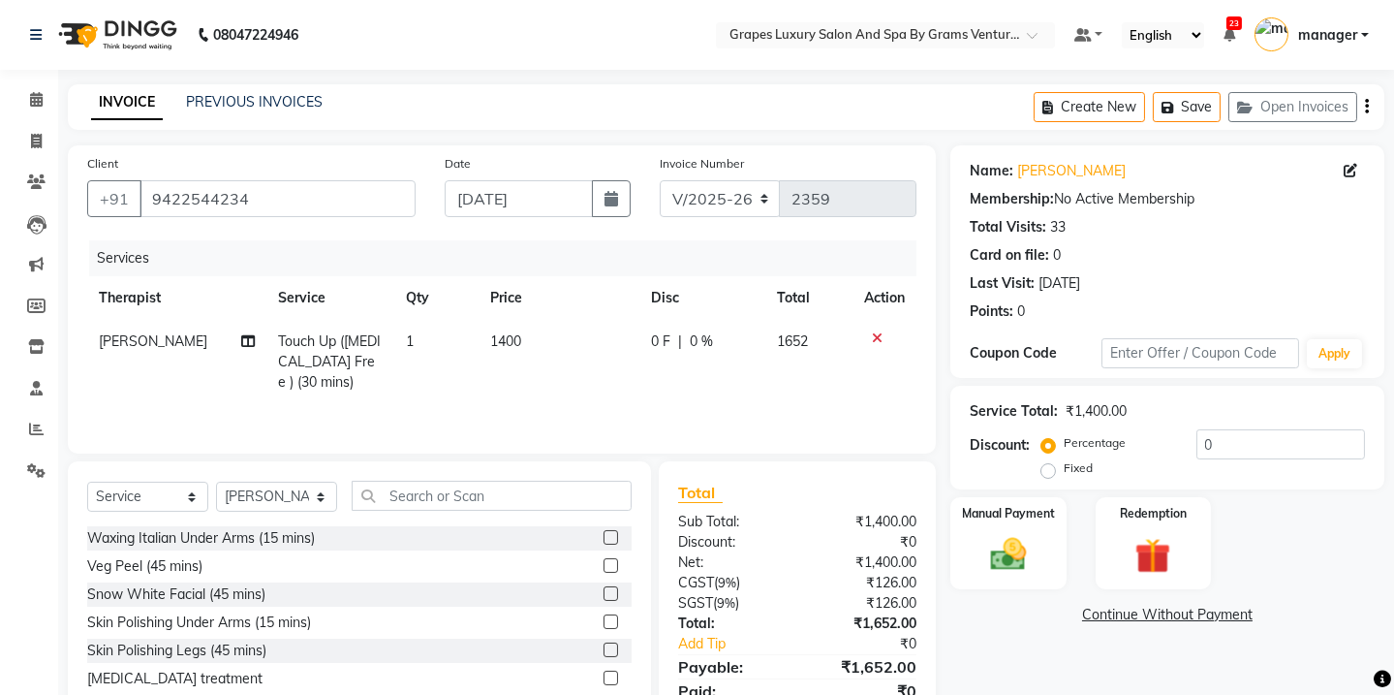
click at [521, 333] on td "1400" at bounding box center [559, 362] width 161 height 84
select select "78335"
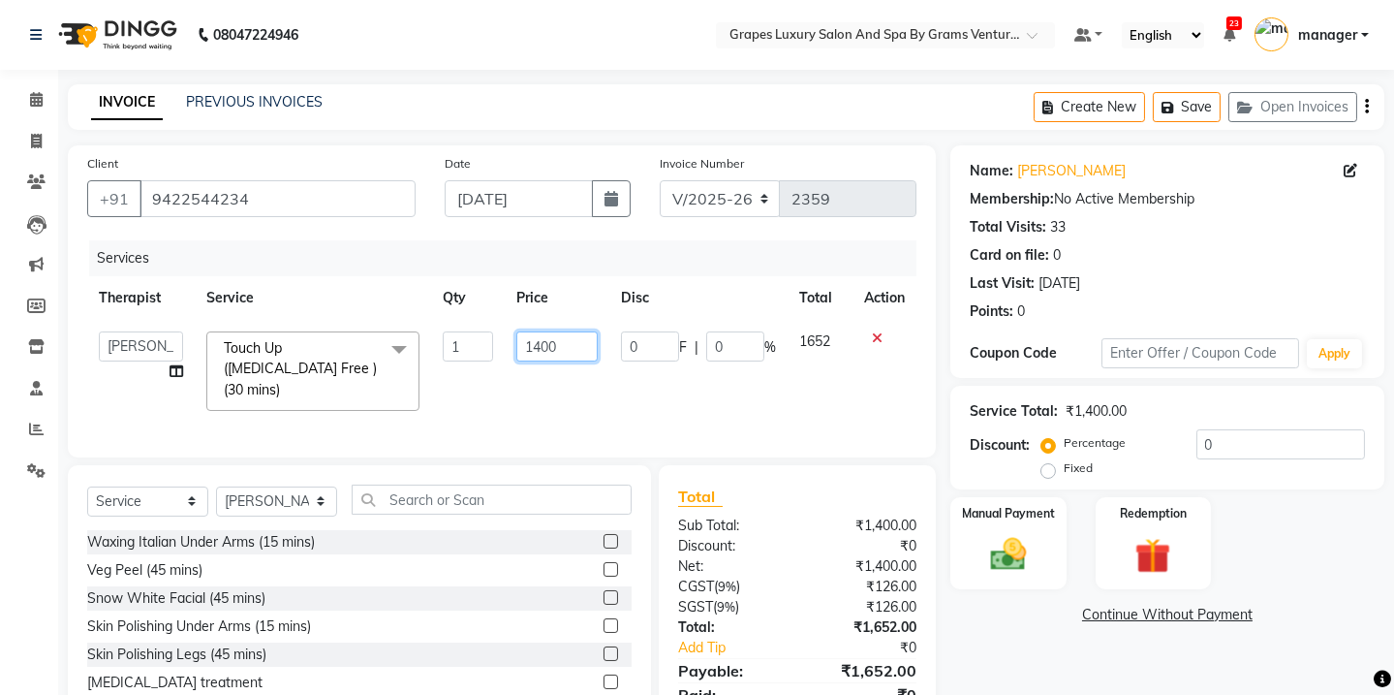
click at [566, 345] on input "1400" at bounding box center [556, 346] width 81 height 30
type input "1"
type input "1200"
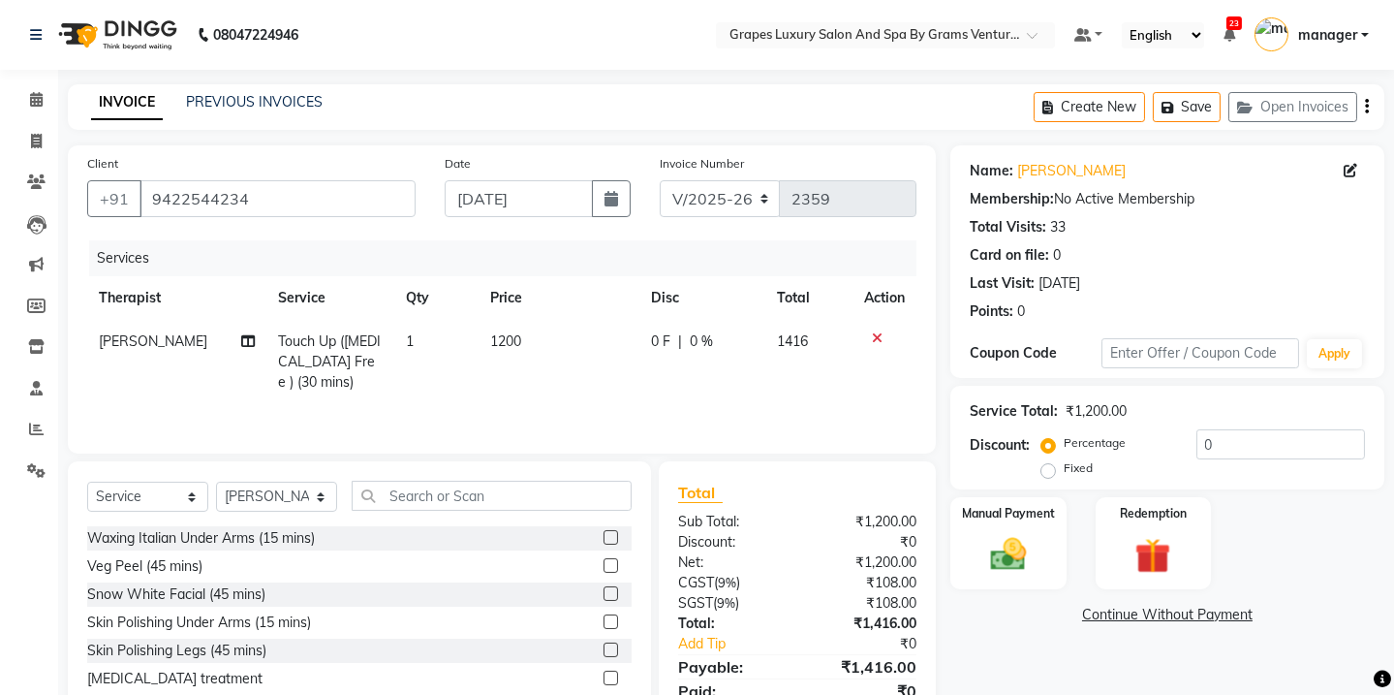
click at [693, 339] on span "0 %" at bounding box center [701, 341] width 23 height 20
select select "78335"
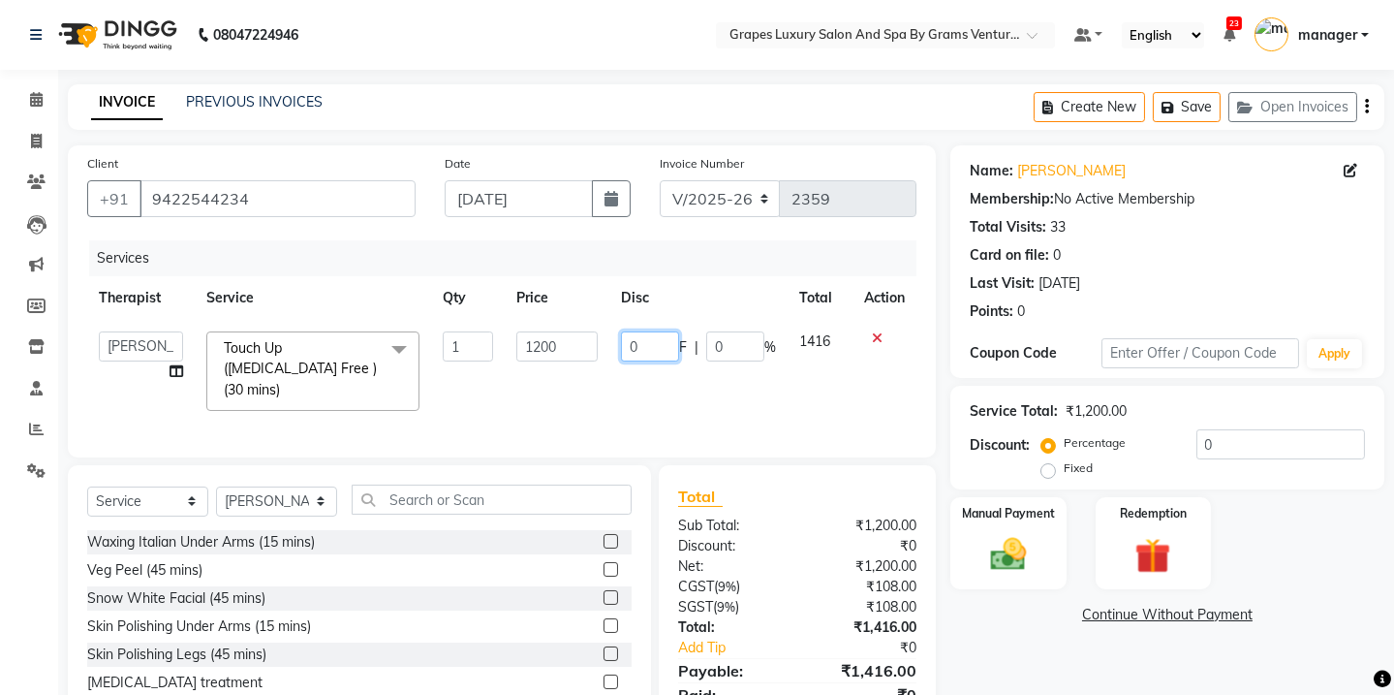
click at [638, 349] on input "0" at bounding box center [650, 346] width 58 height 30
type input "18"
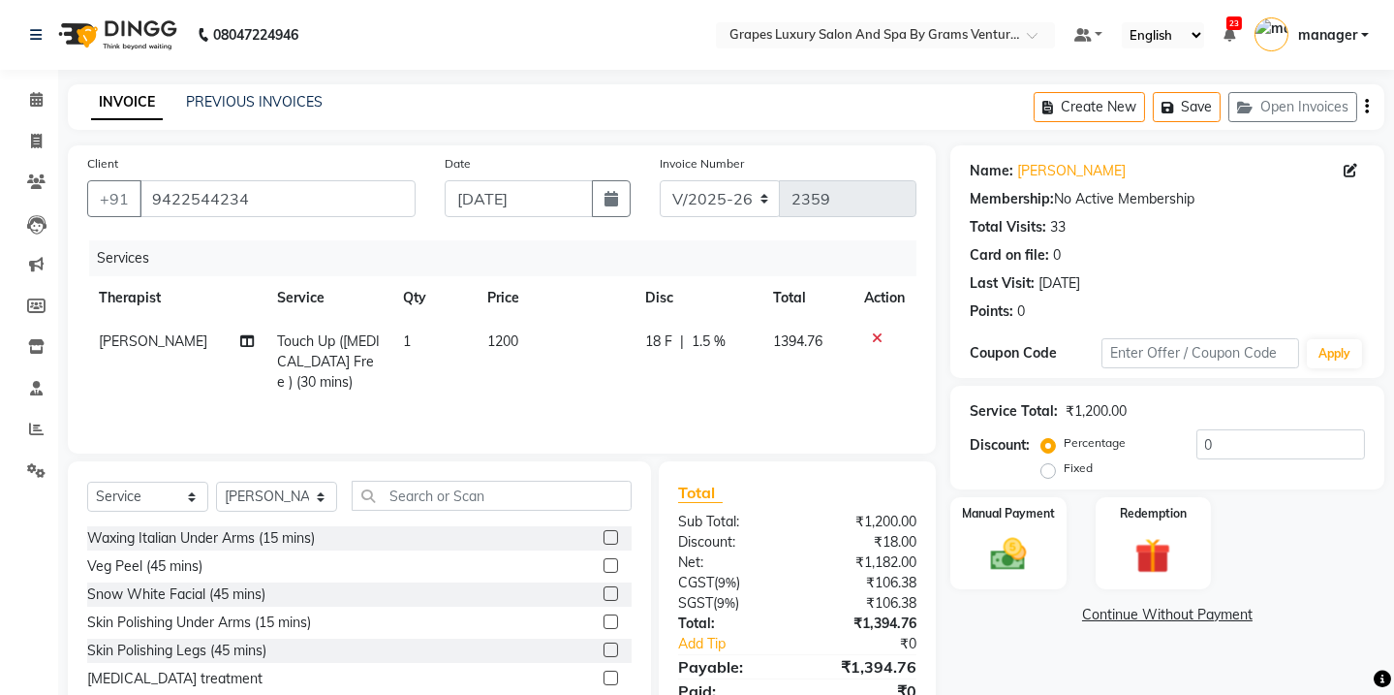
click at [614, 370] on tr "[PERSON_NAME] Touch Up ([MEDICAL_DATA] Free ) (30 mins) 1 1200 18 F | 1.5 % 139…" at bounding box center [501, 362] width 829 height 84
click at [657, 339] on span "18 F" at bounding box center [658, 341] width 27 height 20
select select "78335"
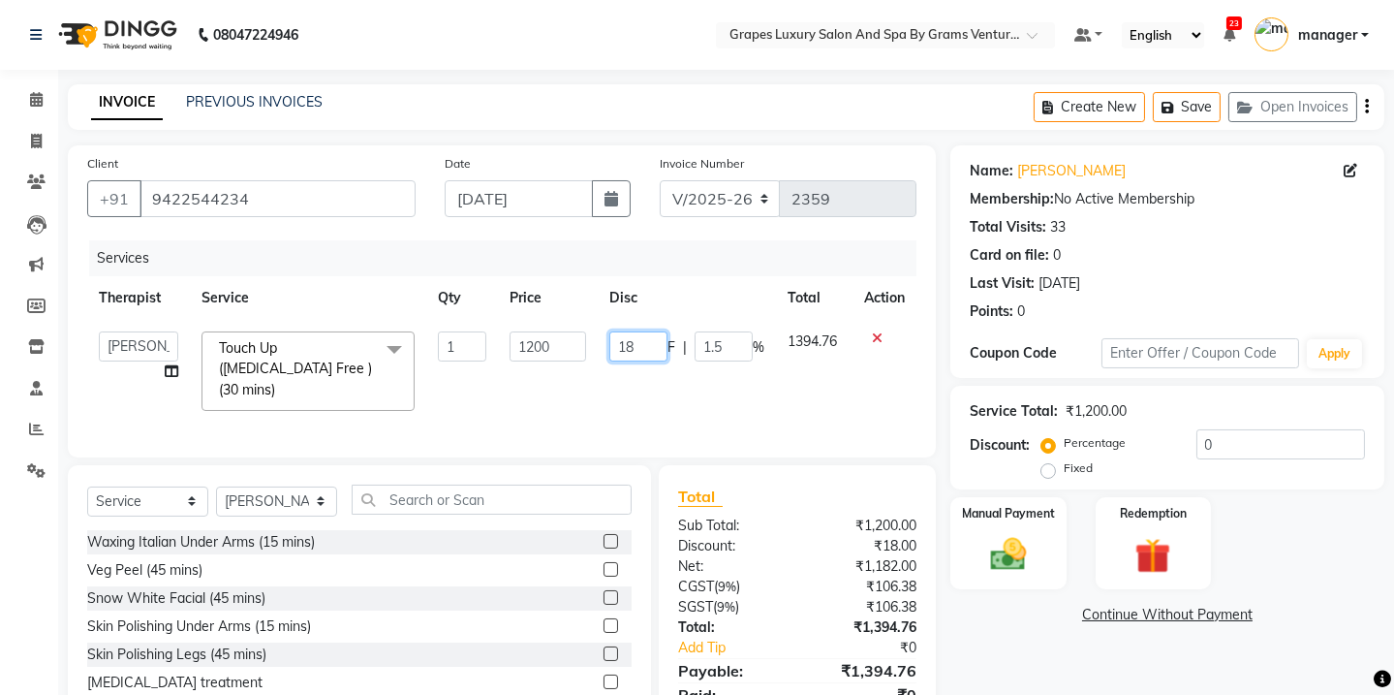
click at [644, 353] on input "18" at bounding box center [638, 346] width 58 height 30
type input "1"
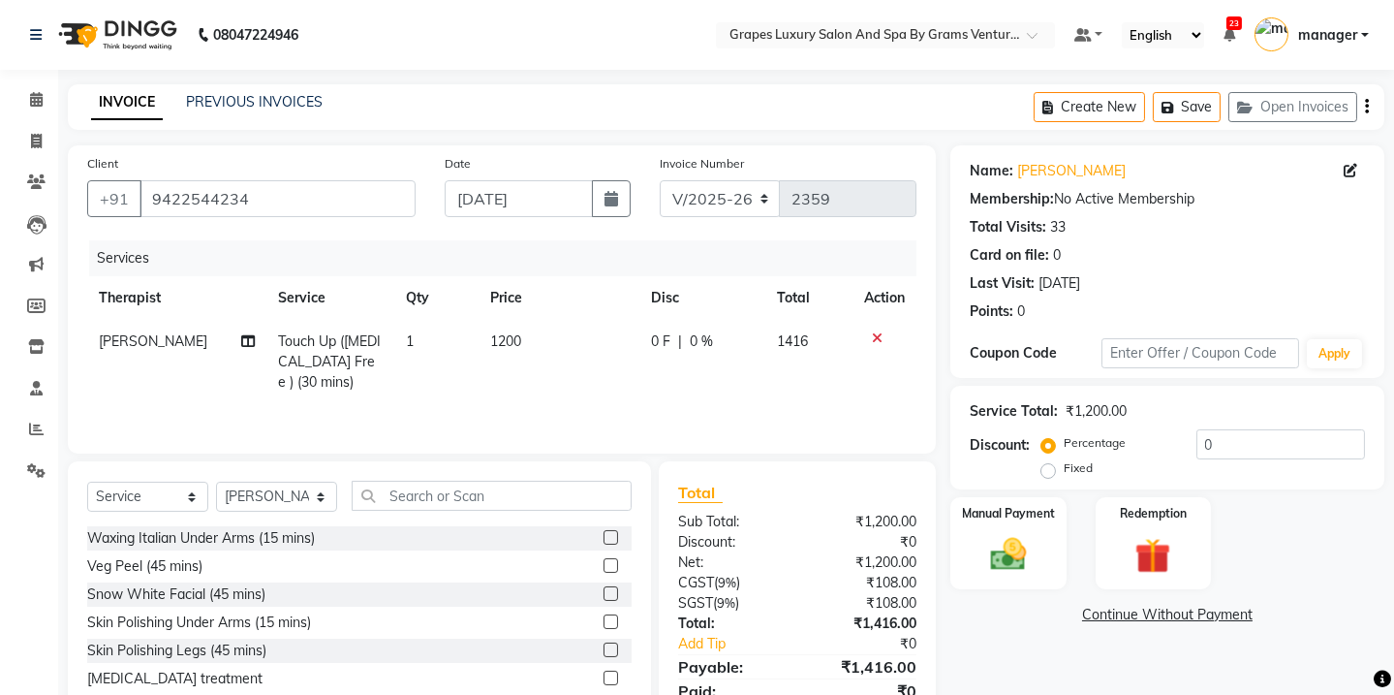
click at [915, 498] on div "Total" at bounding box center [797, 492] width 238 height 23
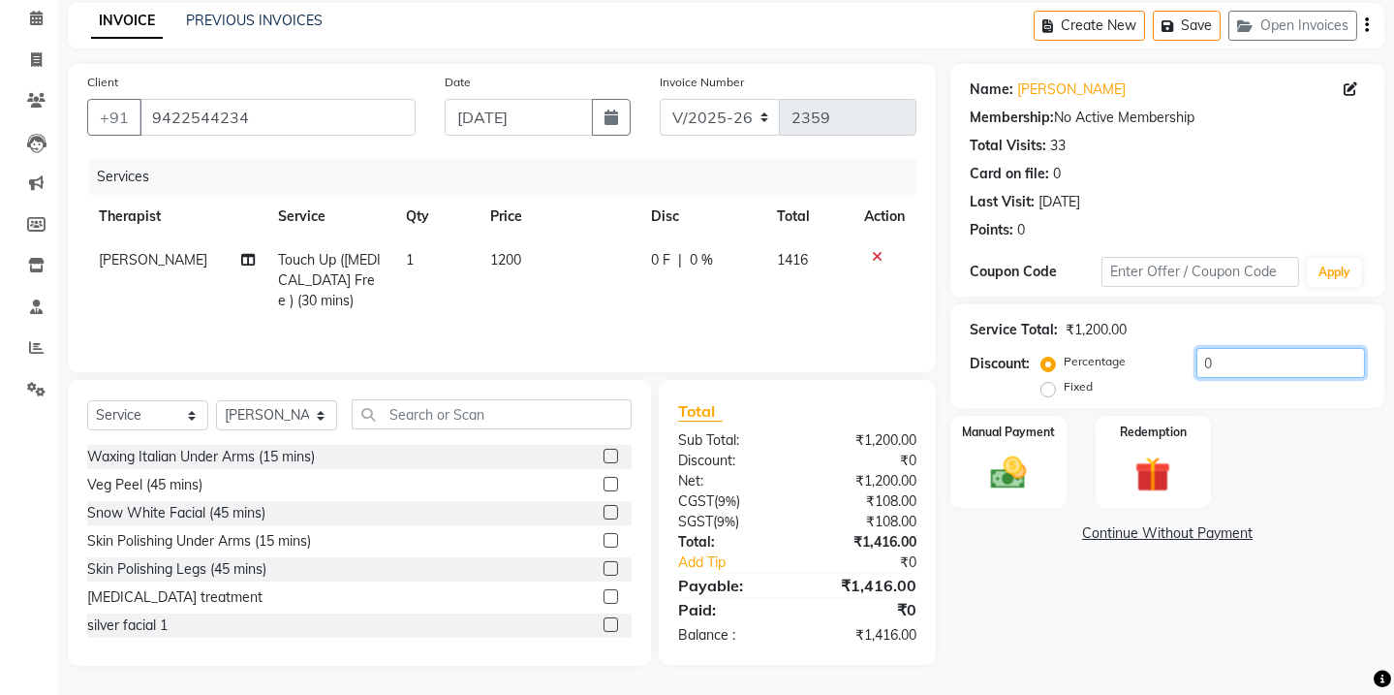
click at [1214, 361] on input "0" at bounding box center [1281, 363] width 169 height 30
type input "1"
click at [1064, 389] on label "Fixed" at bounding box center [1078, 386] width 29 height 17
click at [1053, 389] on input "Fixed" at bounding box center [1052, 387] width 14 height 14
radio input "true"
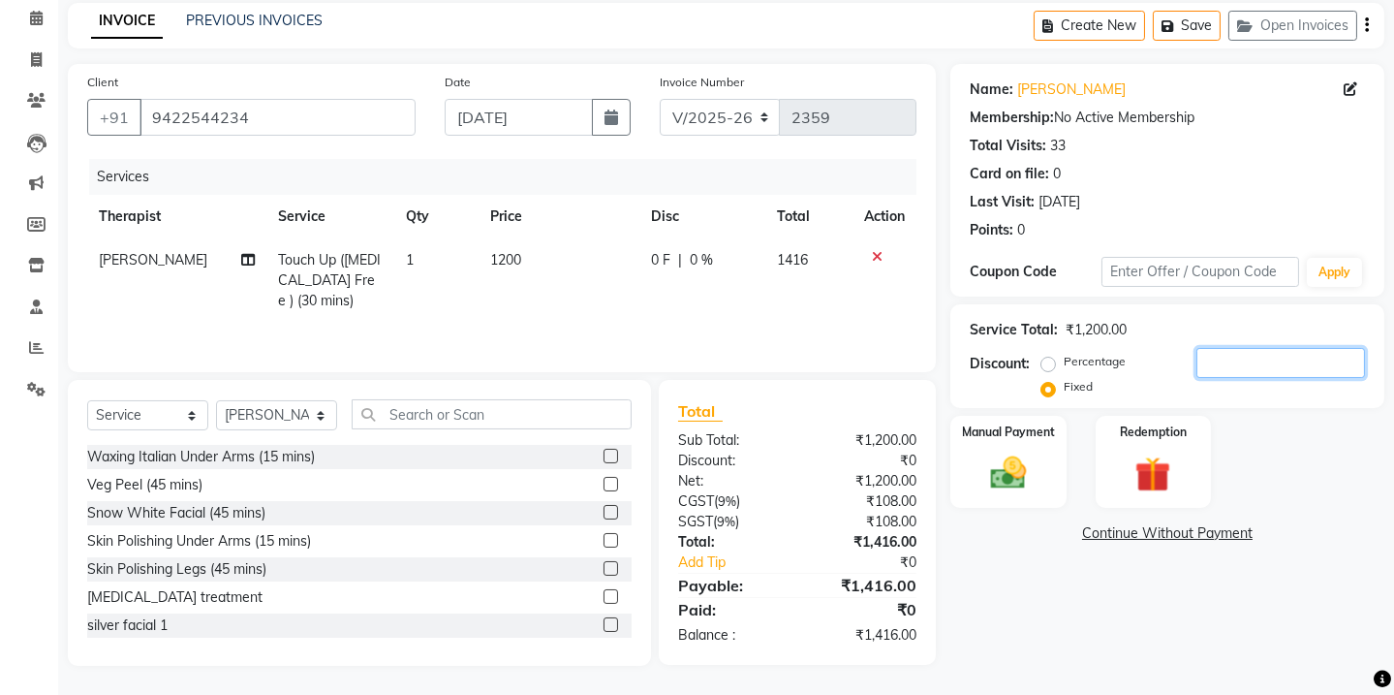
click at [1236, 360] on input "number" at bounding box center [1281, 363] width 169 height 30
type input "1"
type input "4"
type input "1"
click at [1064, 361] on label "Percentage" at bounding box center [1095, 361] width 62 height 17
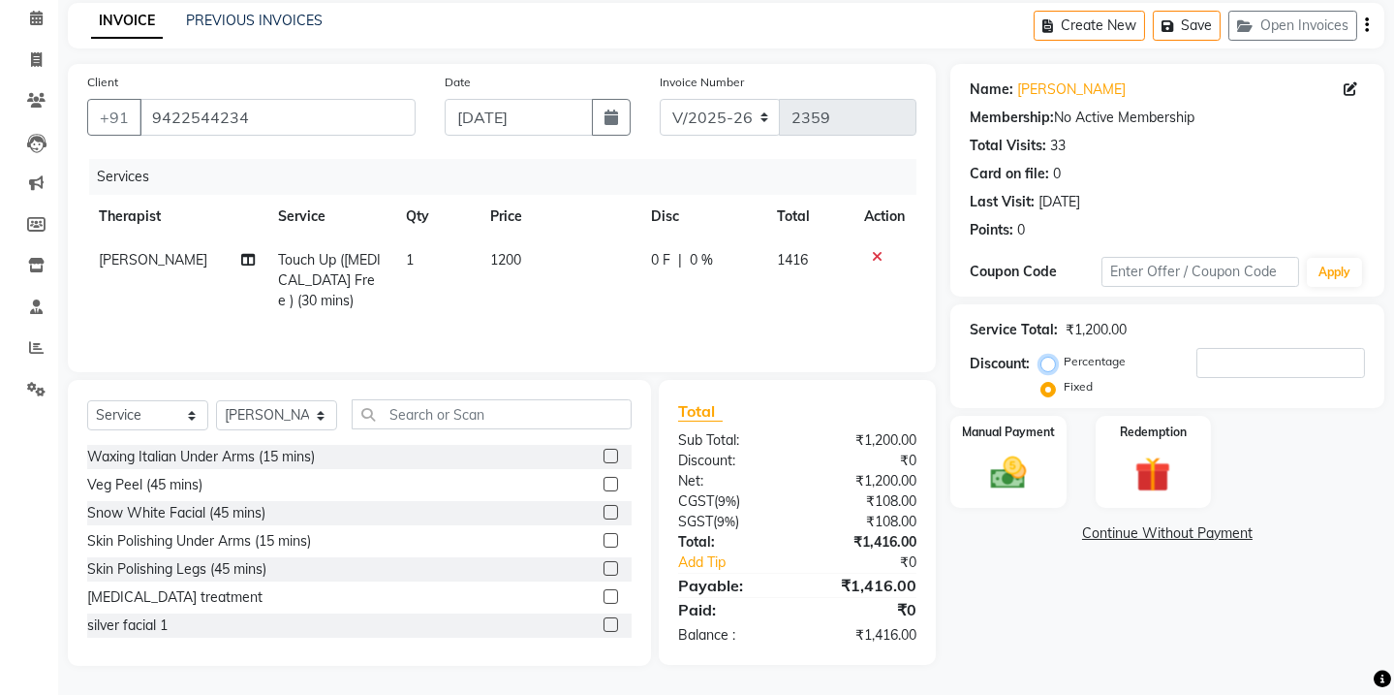
click at [1048, 361] on input "Percentage" at bounding box center [1052, 362] width 14 height 14
radio input "true"
click at [1064, 390] on label "Fixed" at bounding box center [1078, 386] width 29 height 17
click at [1053, 390] on input "Fixed" at bounding box center [1052, 387] width 14 height 14
radio input "true"
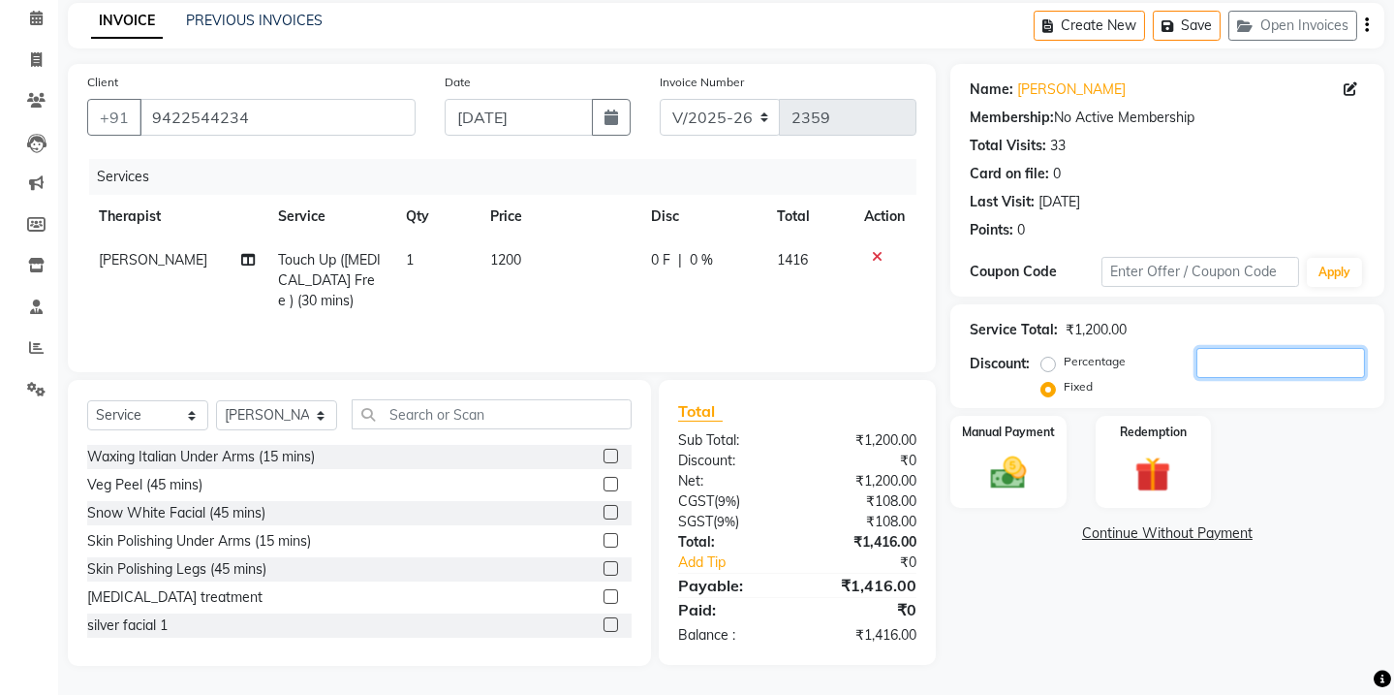
click at [1220, 363] on input "number" at bounding box center [1281, 363] width 169 height 30
type input "1"
type input "216"
click at [1024, 483] on img at bounding box center [1009, 473] width 60 height 43
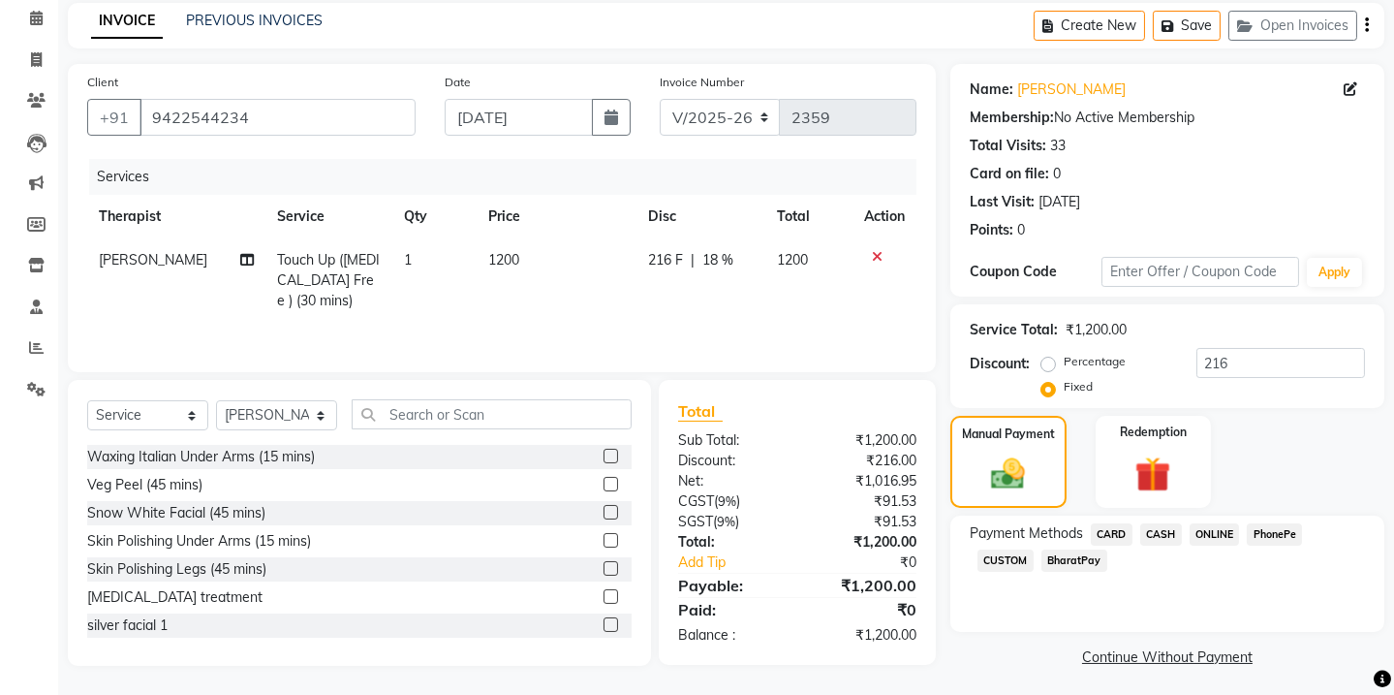
click at [1211, 537] on span "ONLINE" at bounding box center [1215, 534] width 50 height 22
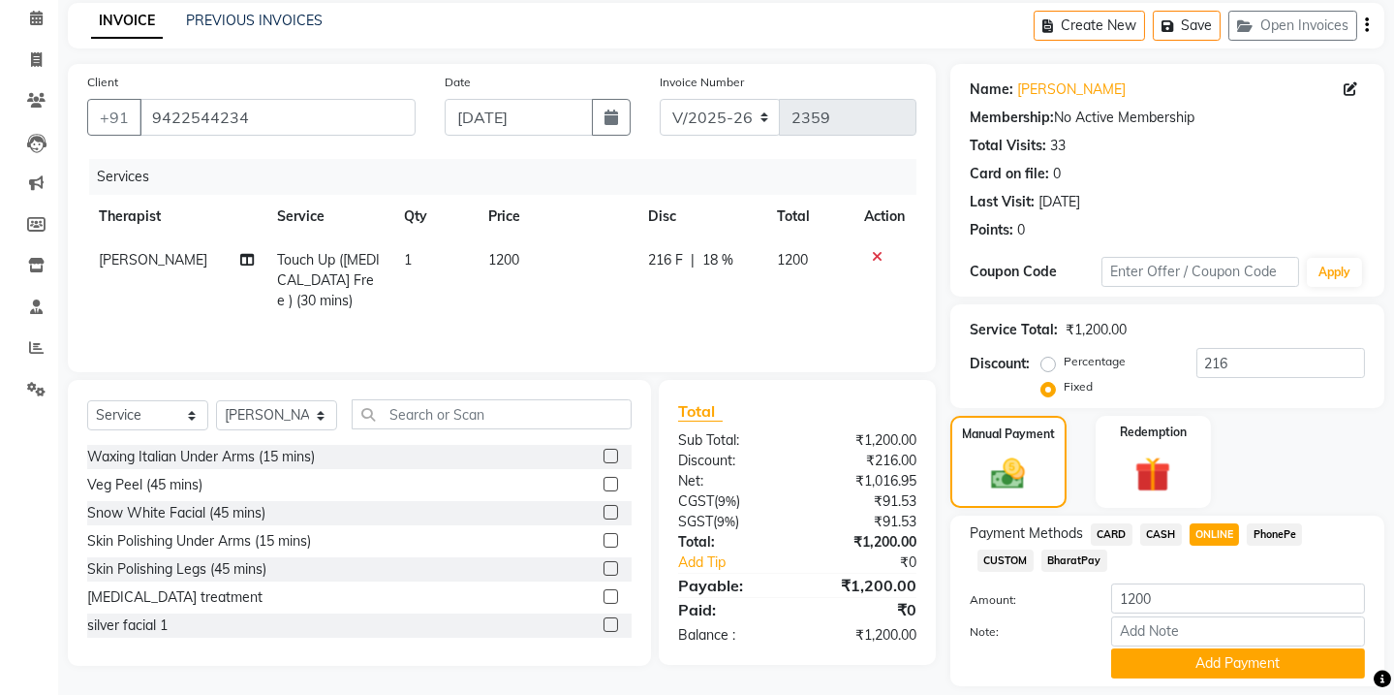
scroll to position [140, 0]
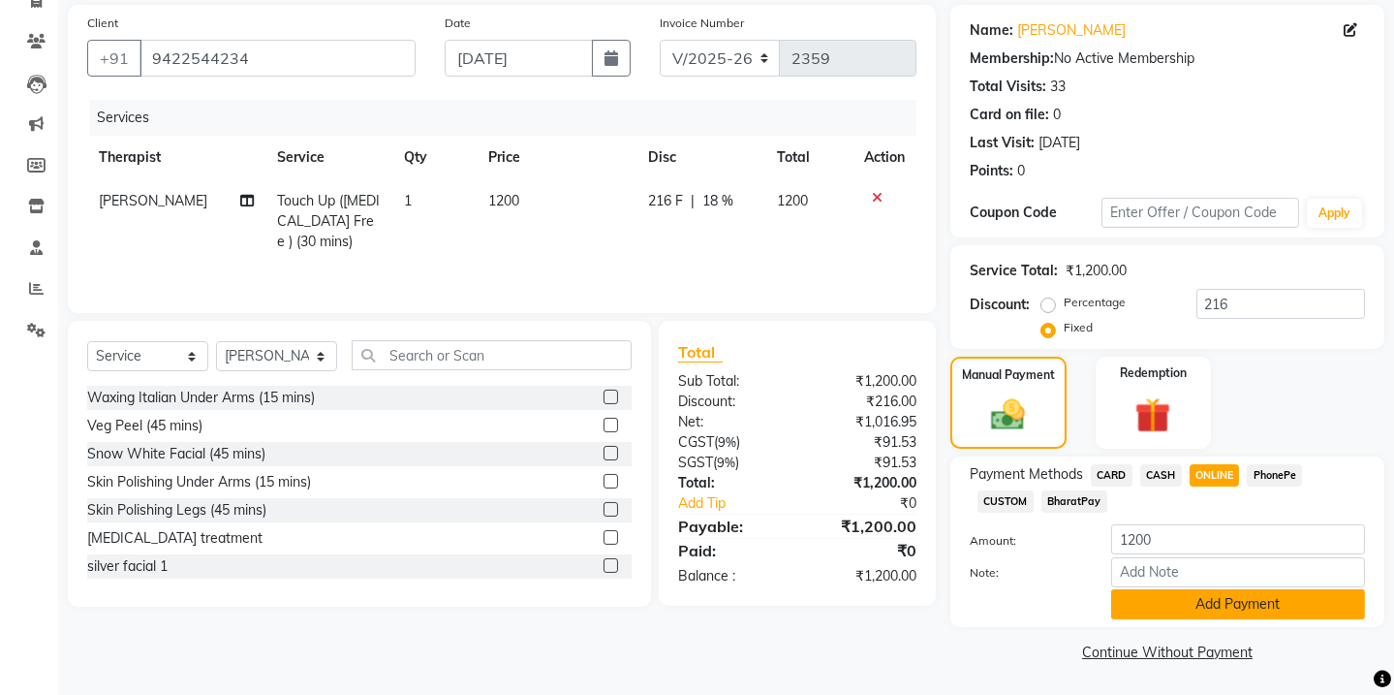
click at [1151, 599] on button "Add Payment" at bounding box center [1238, 604] width 254 height 30
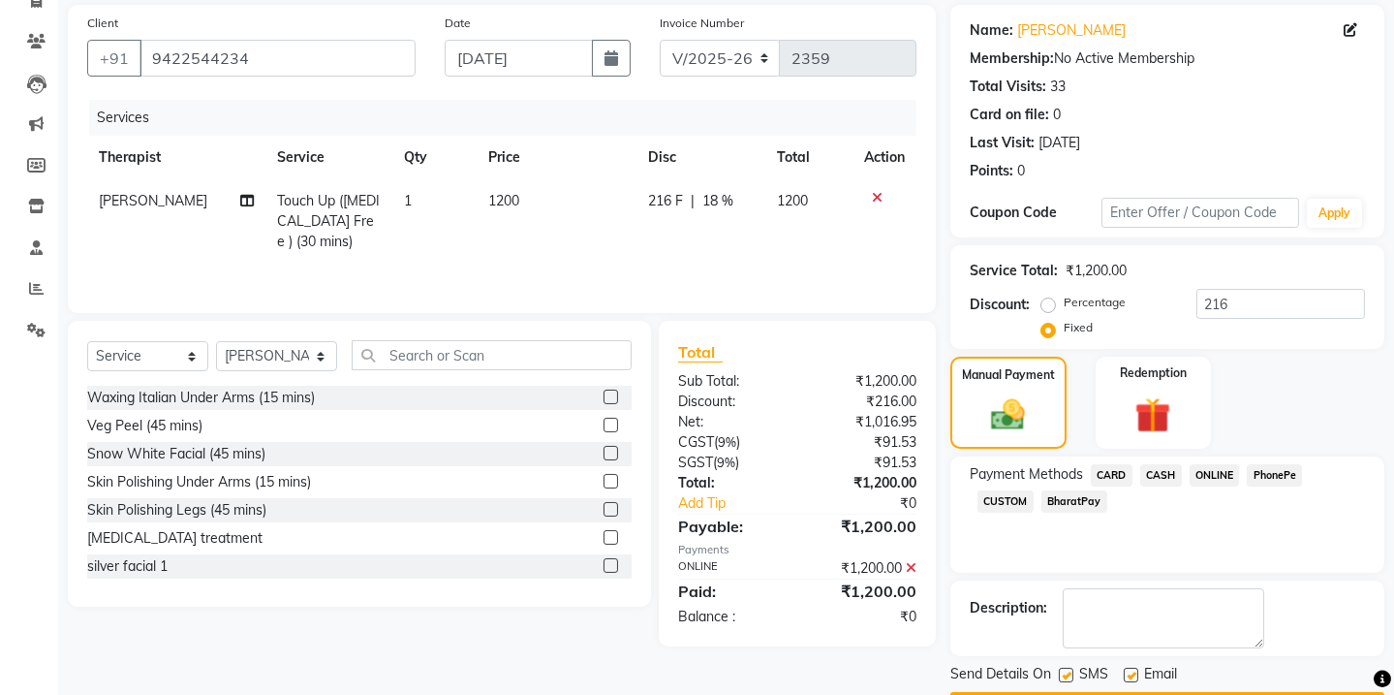
scroll to position [195, 0]
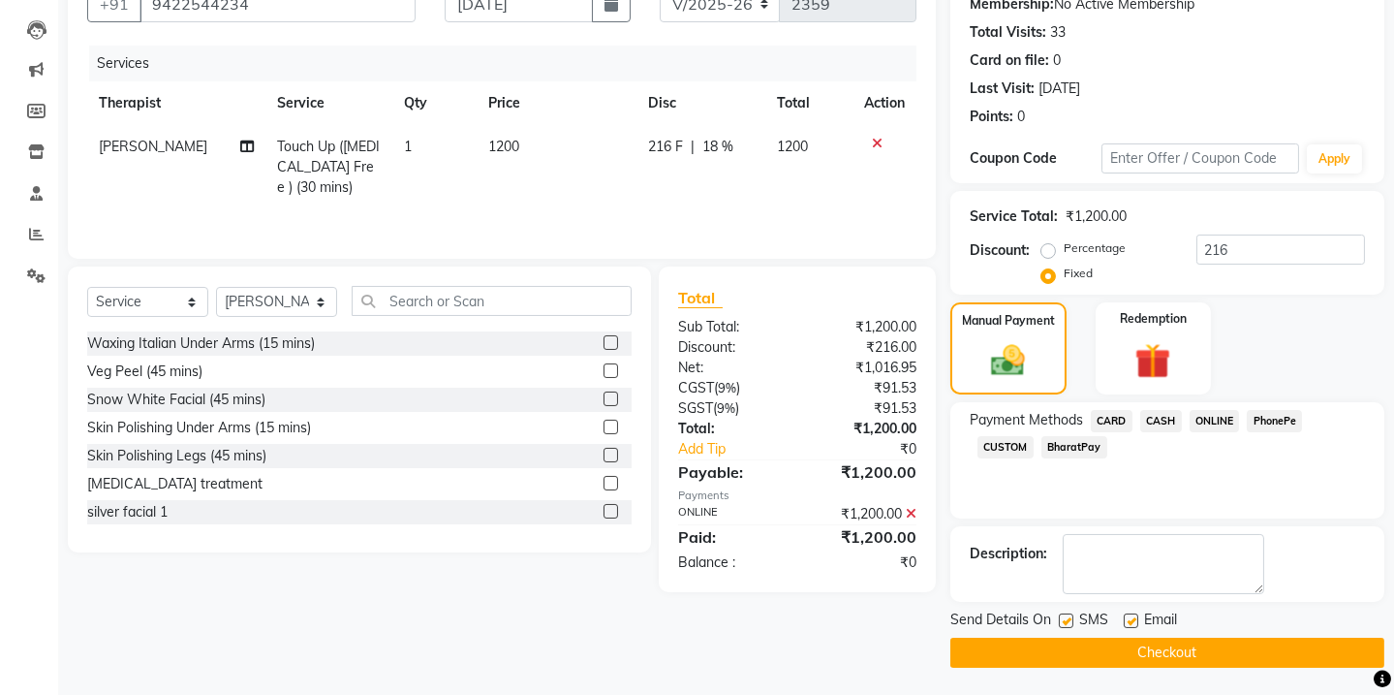
click at [1064, 623] on label at bounding box center [1066, 620] width 15 height 15
click at [1064, 623] on input "checkbox" at bounding box center [1065, 621] width 13 height 13
checkbox input "false"
click at [1135, 624] on label at bounding box center [1131, 620] width 15 height 15
click at [1135, 624] on input "checkbox" at bounding box center [1130, 621] width 13 height 13
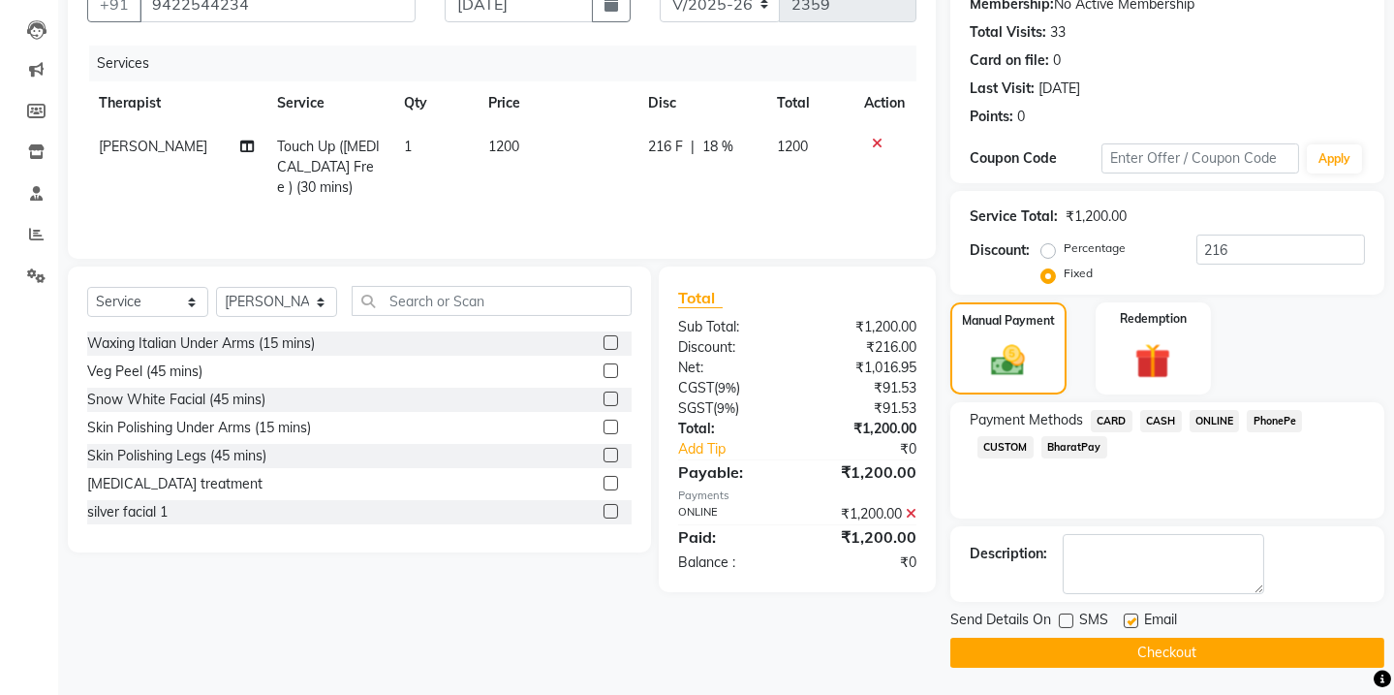
checkbox input "false"
click at [1125, 649] on button "Checkout" at bounding box center [1167, 653] width 434 height 30
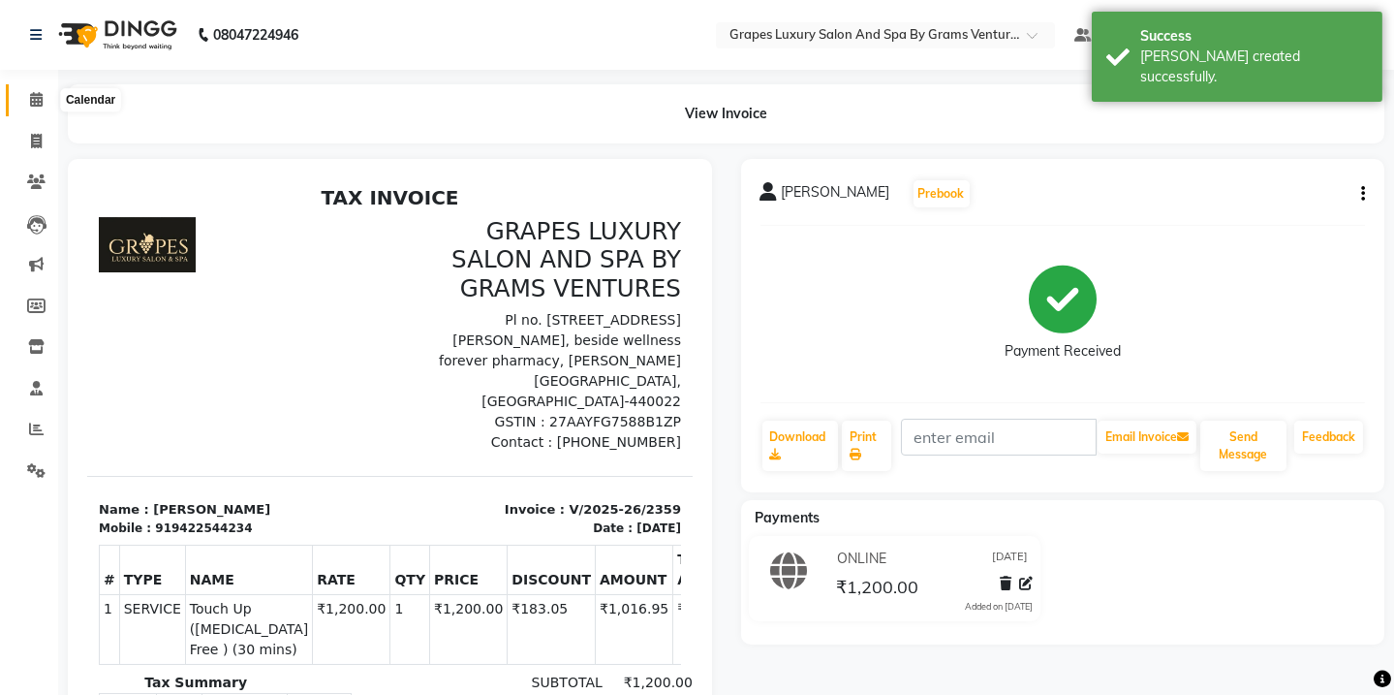
click at [24, 108] on span at bounding box center [36, 100] width 34 height 22
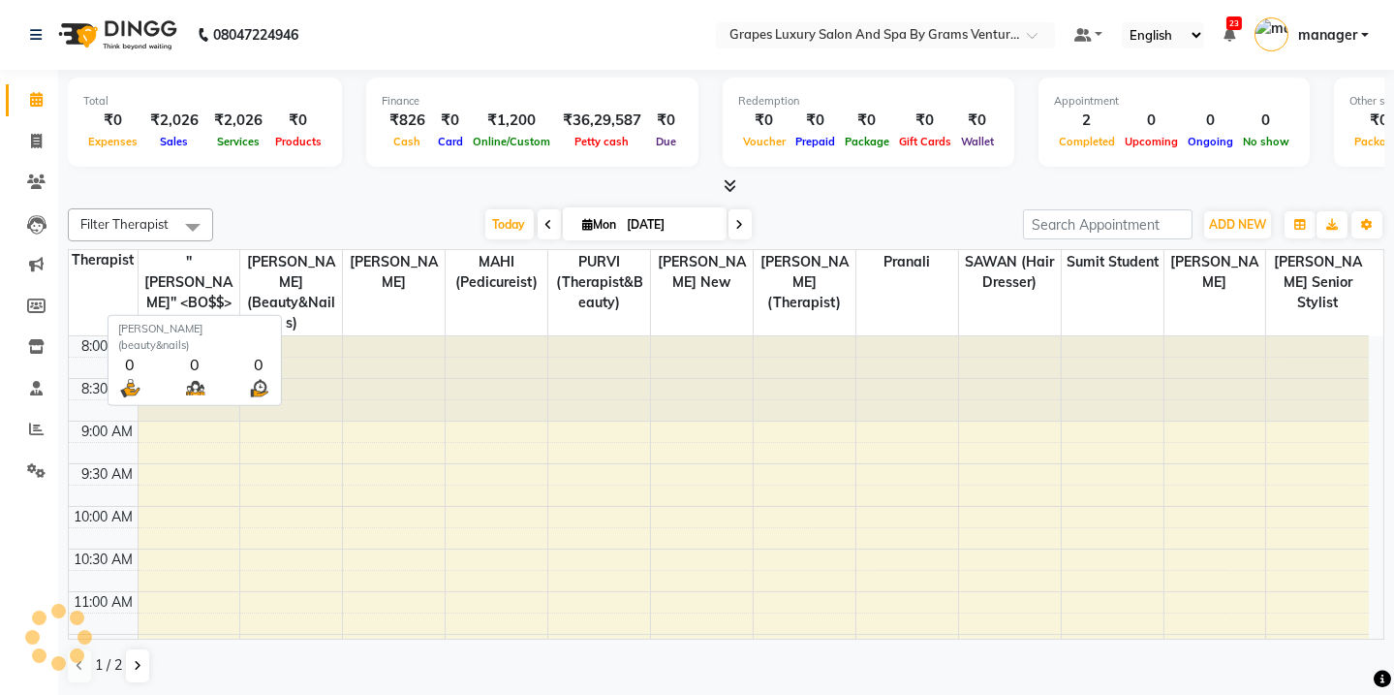
scroll to position [424, 0]
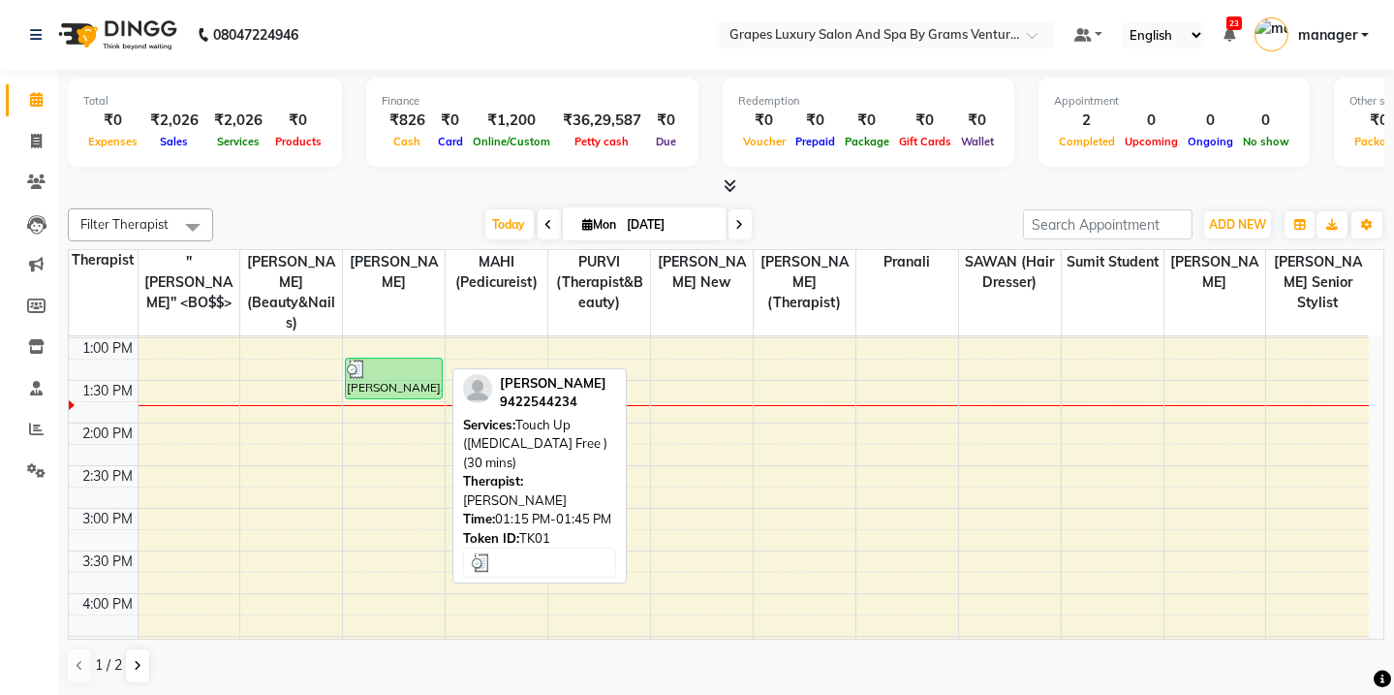
click at [401, 359] on div "[PERSON_NAME], TK01, 01:15 PM-01:45 PM, Touch Up ([MEDICAL_DATA] Free ) (30 min…" at bounding box center [393, 378] width 95 height 40
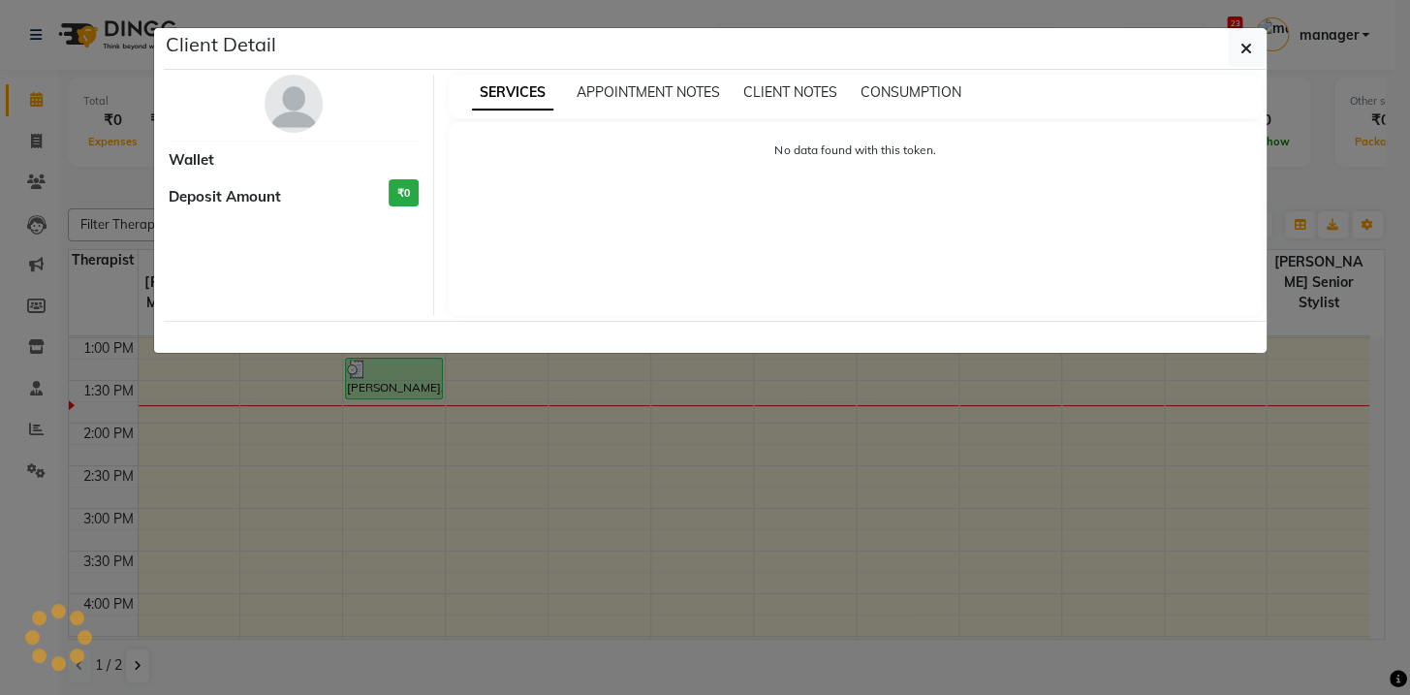
select select "3"
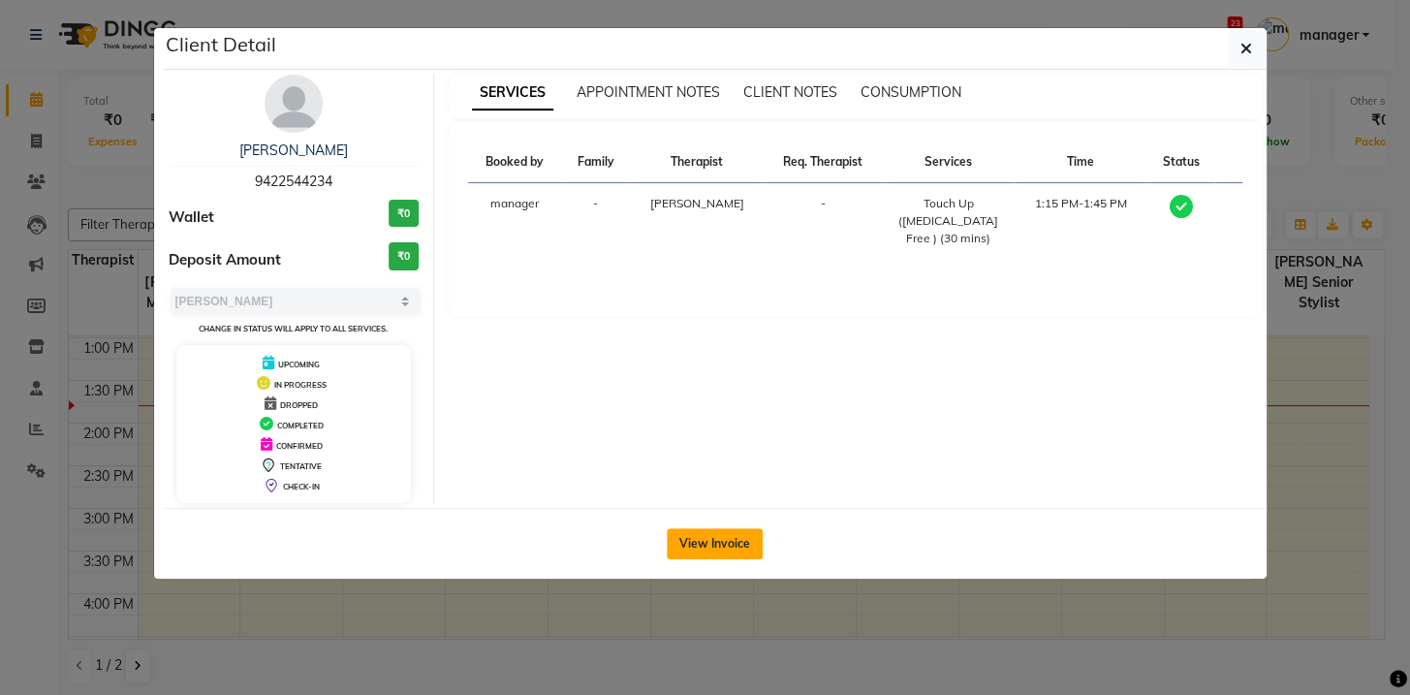
click at [702, 544] on button "View Invoice" at bounding box center [715, 543] width 96 height 31
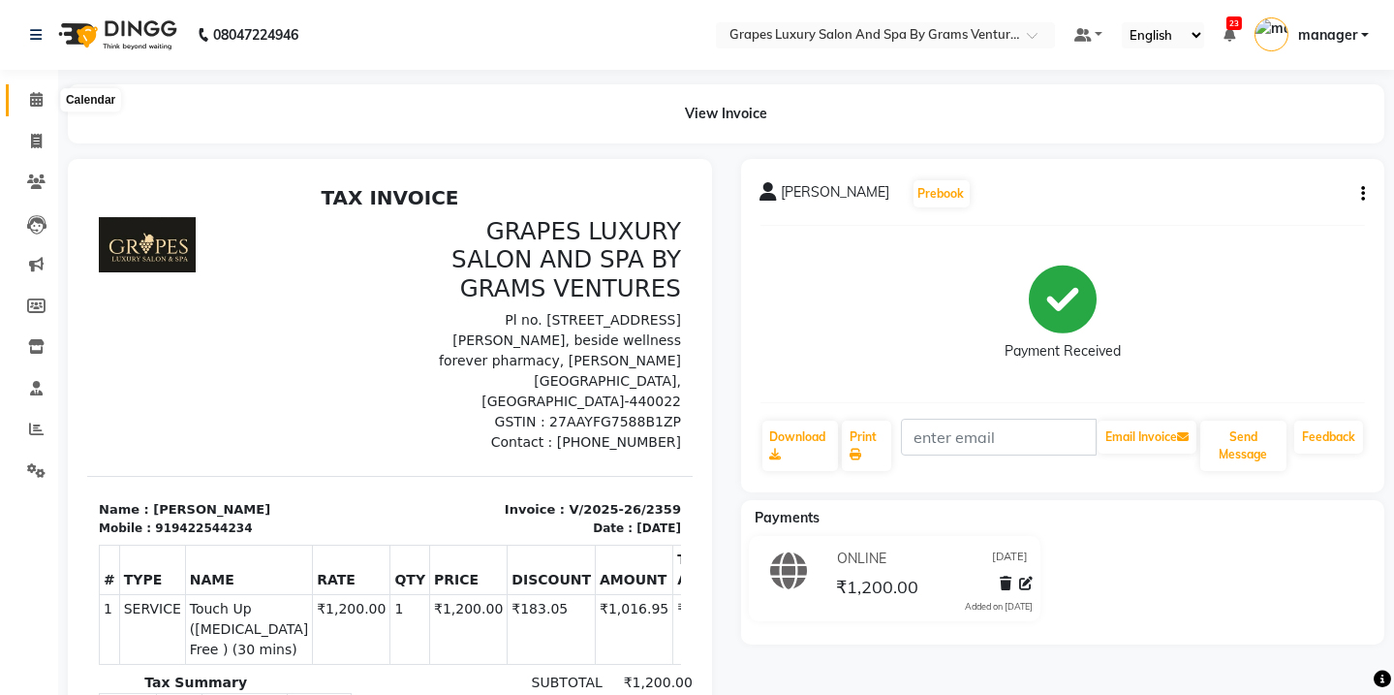
click at [39, 101] on icon at bounding box center [36, 99] width 13 height 15
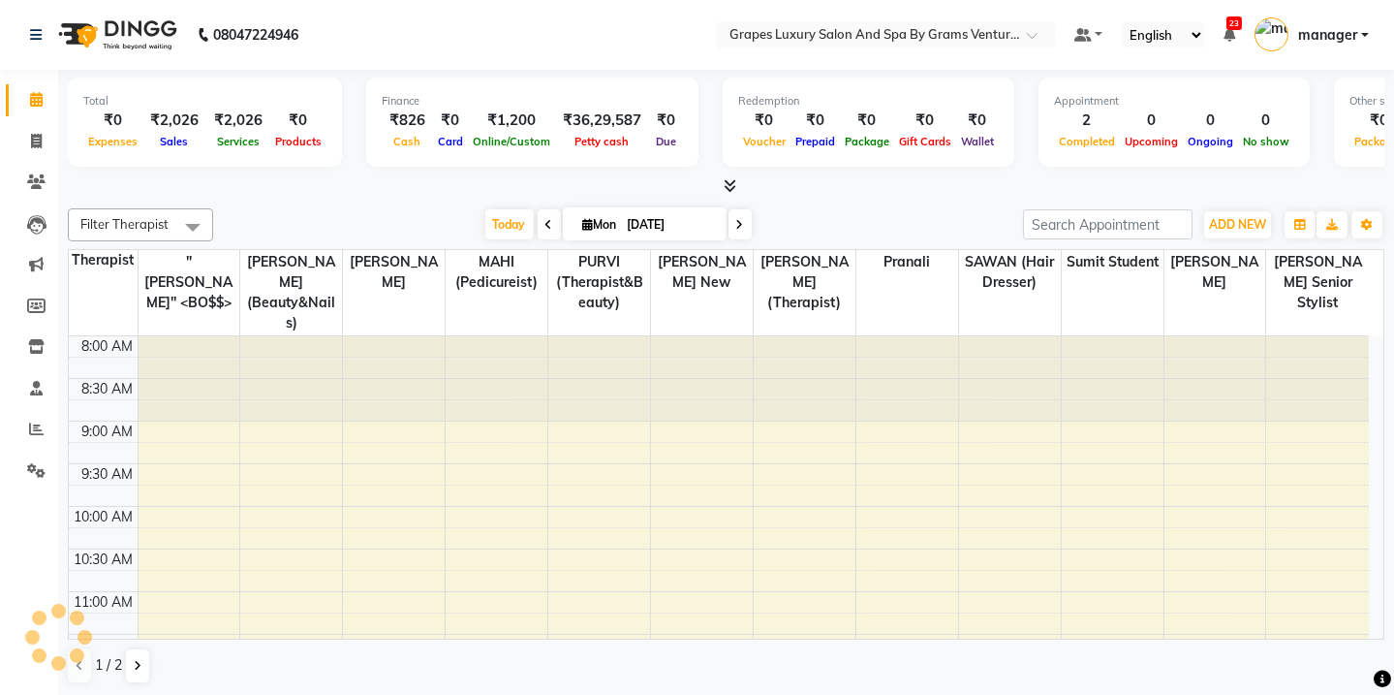
scroll to position [424, 0]
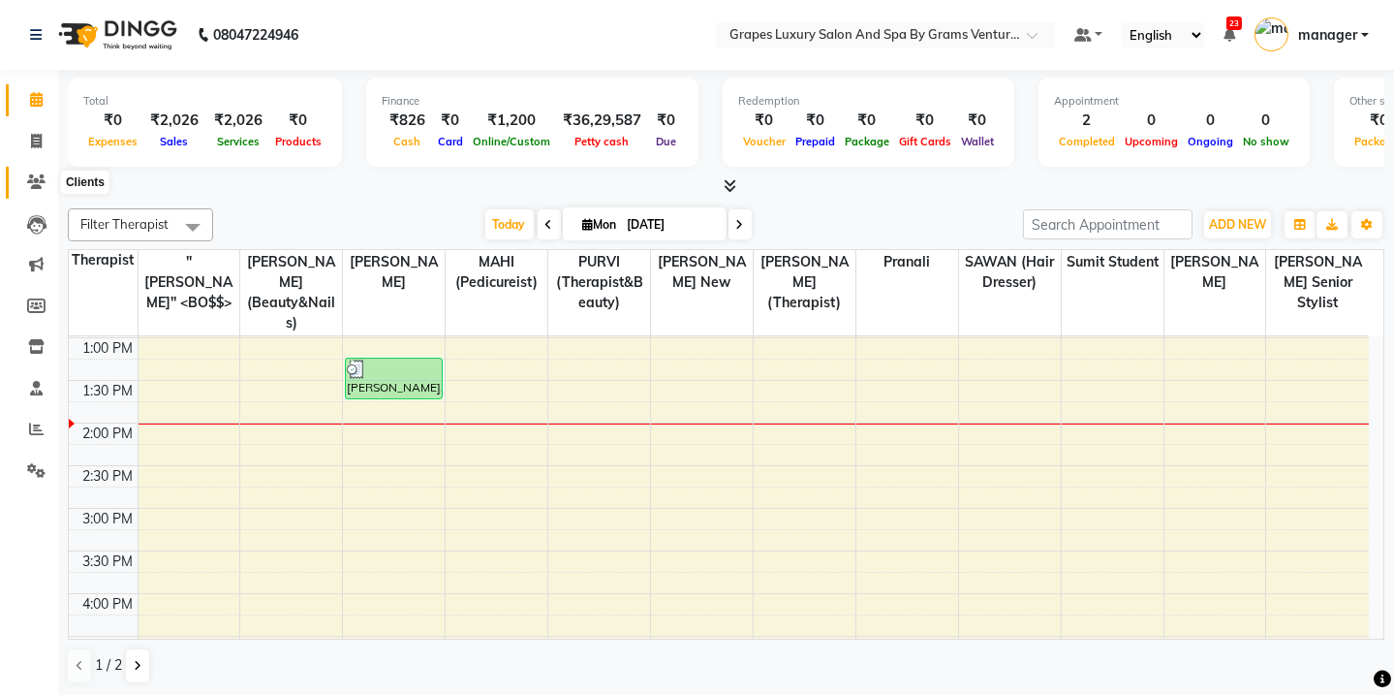
click at [38, 178] on icon at bounding box center [36, 181] width 18 height 15
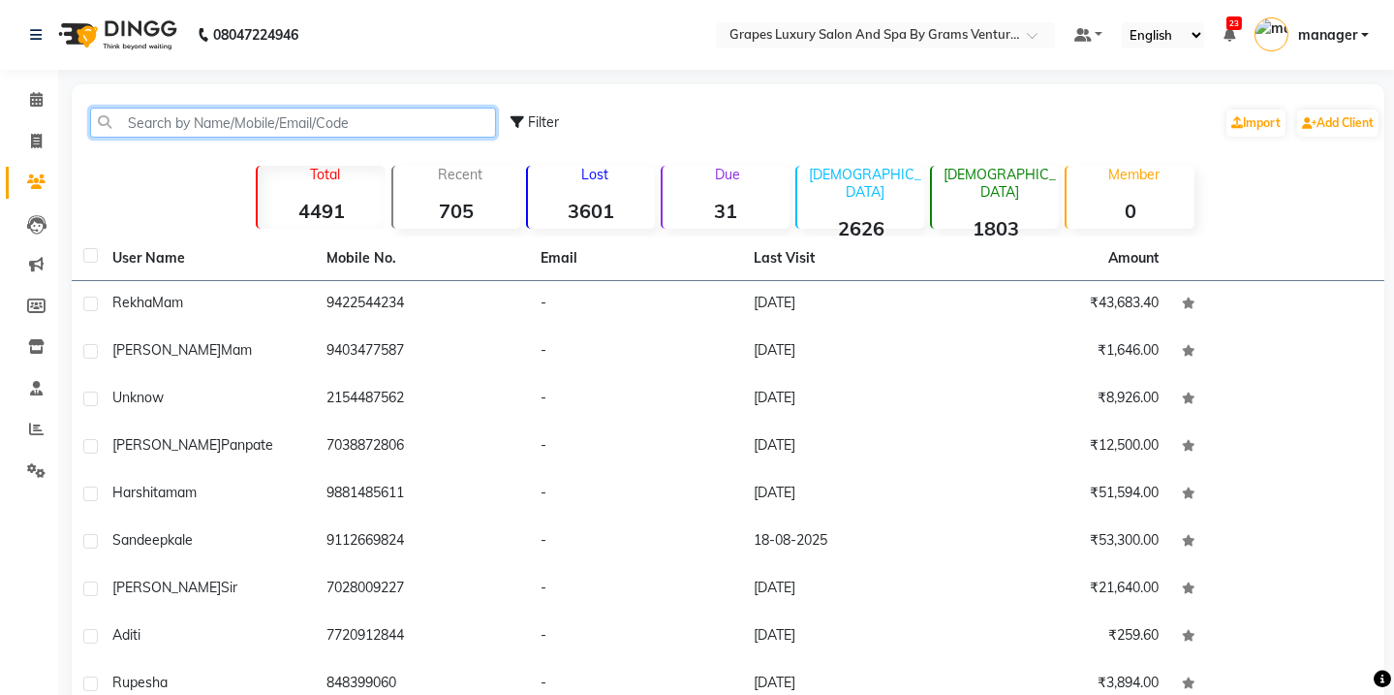
click at [217, 122] on input "text" at bounding box center [293, 123] width 406 height 30
click at [33, 95] on icon at bounding box center [36, 99] width 13 height 15
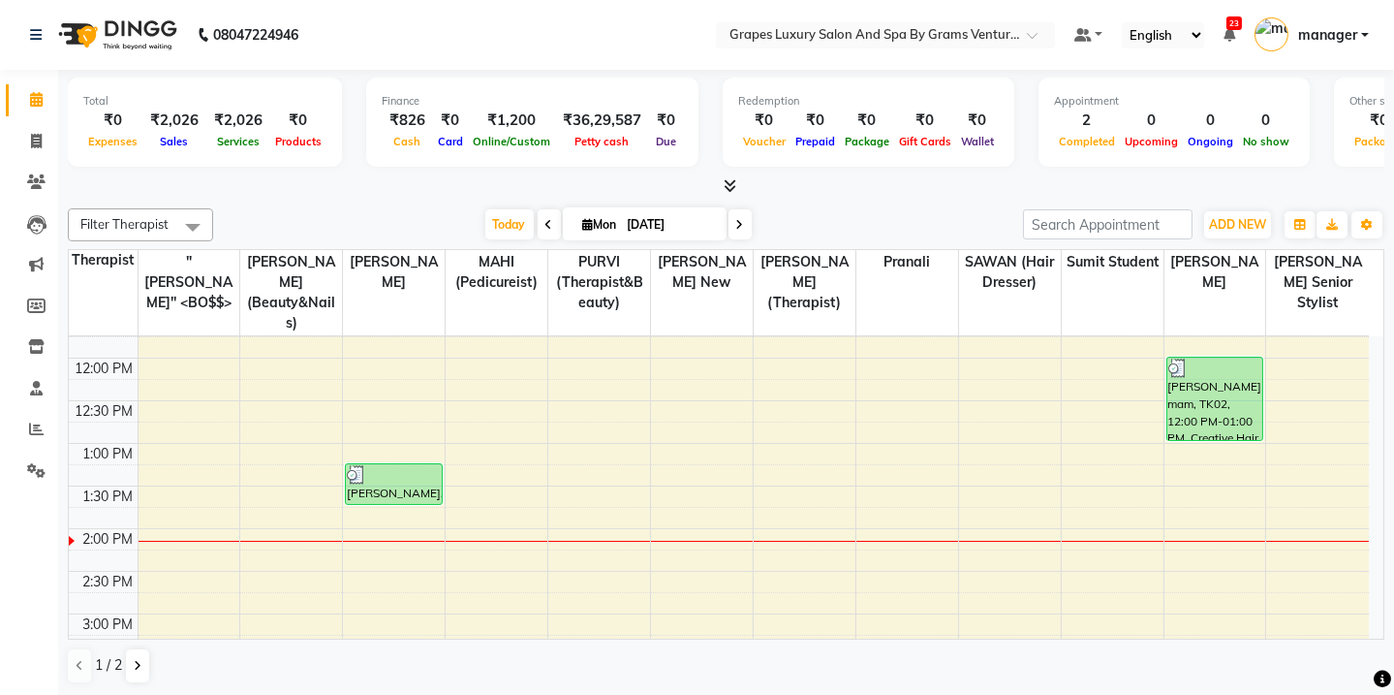
scroll to position [335, 0]
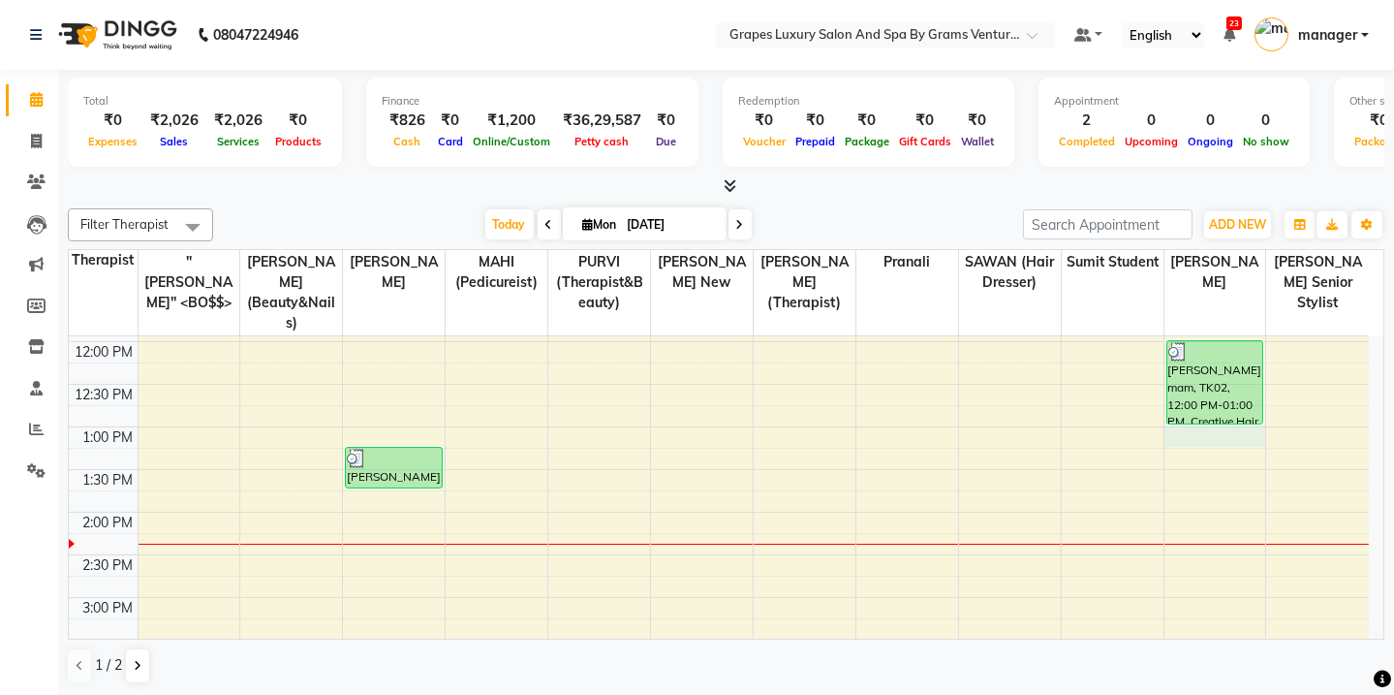
click at [1205, 421] on div "8:00 AM 8:30 AM 9:00 AM 9:30 AM 10:00 AM 10:30 AM 11:00 AM 11:30 AM 12:00 PM 12…" at bounding box center [719, 554] width 1300 height 1107
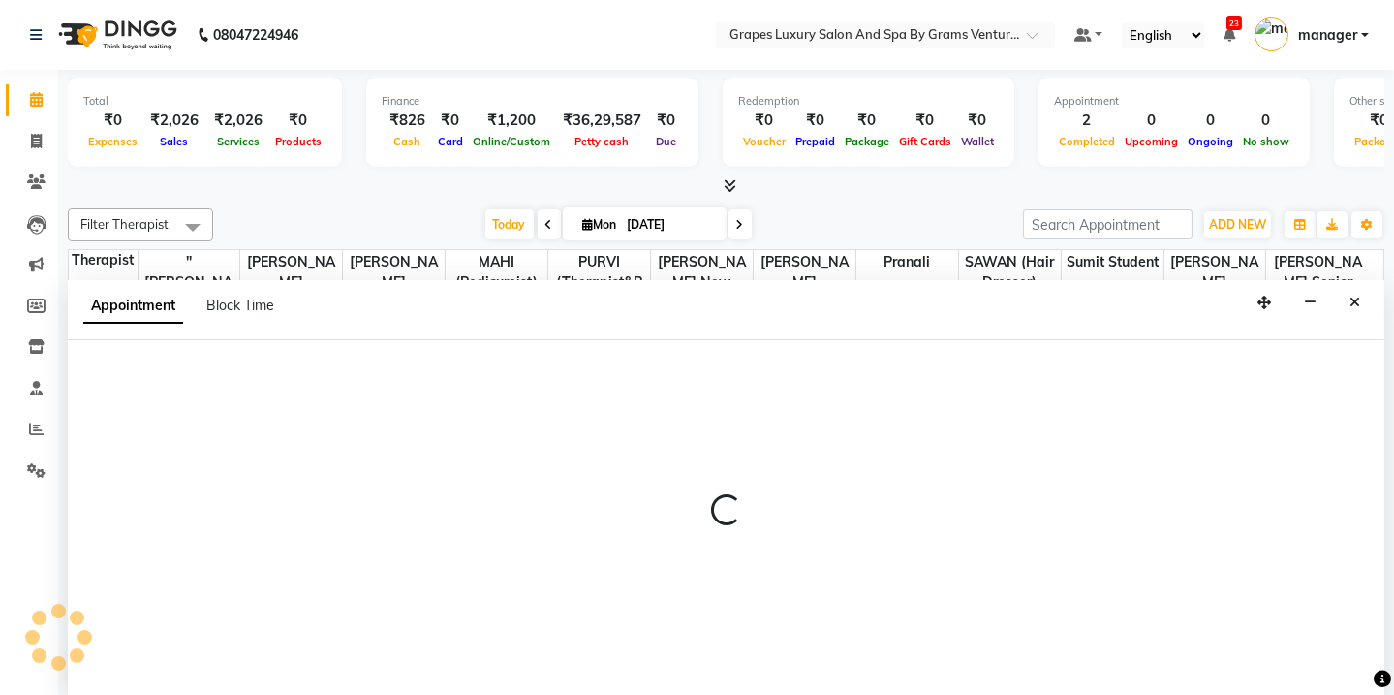
scroll to position [0, 0]
select select "60449"
select select "tentative"
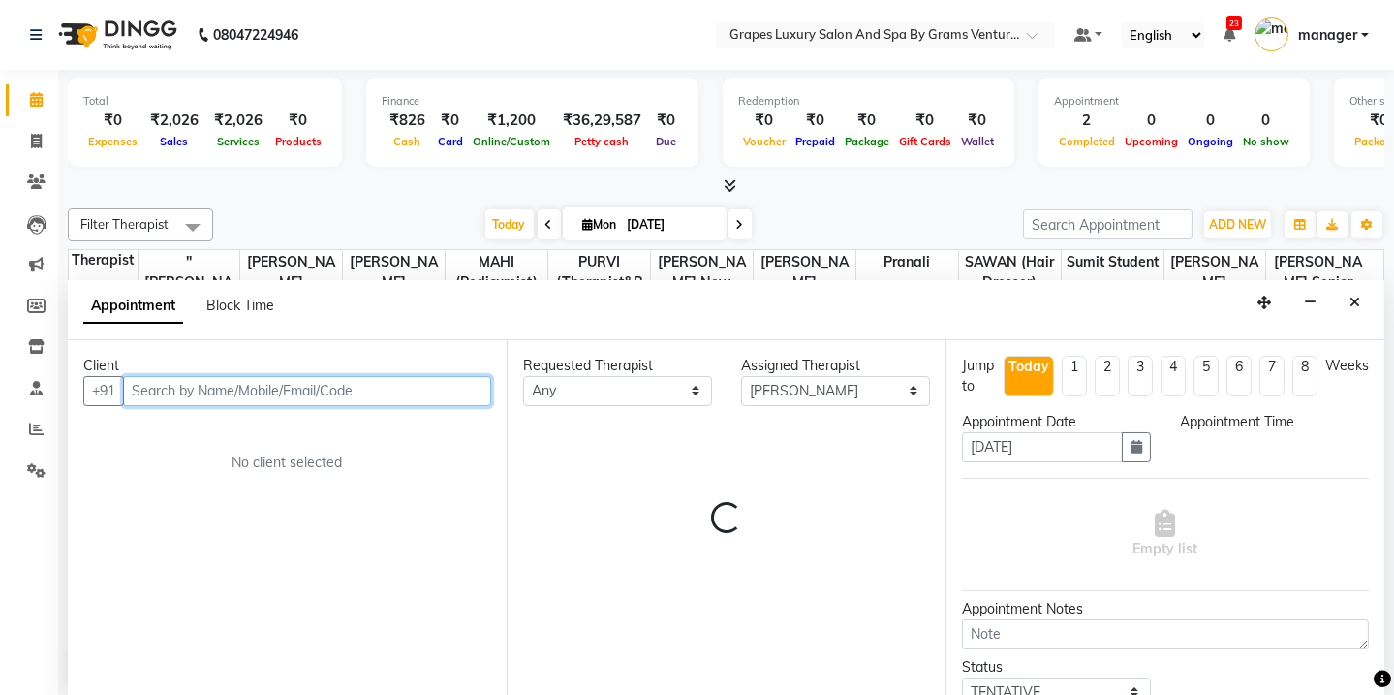
select select "780"
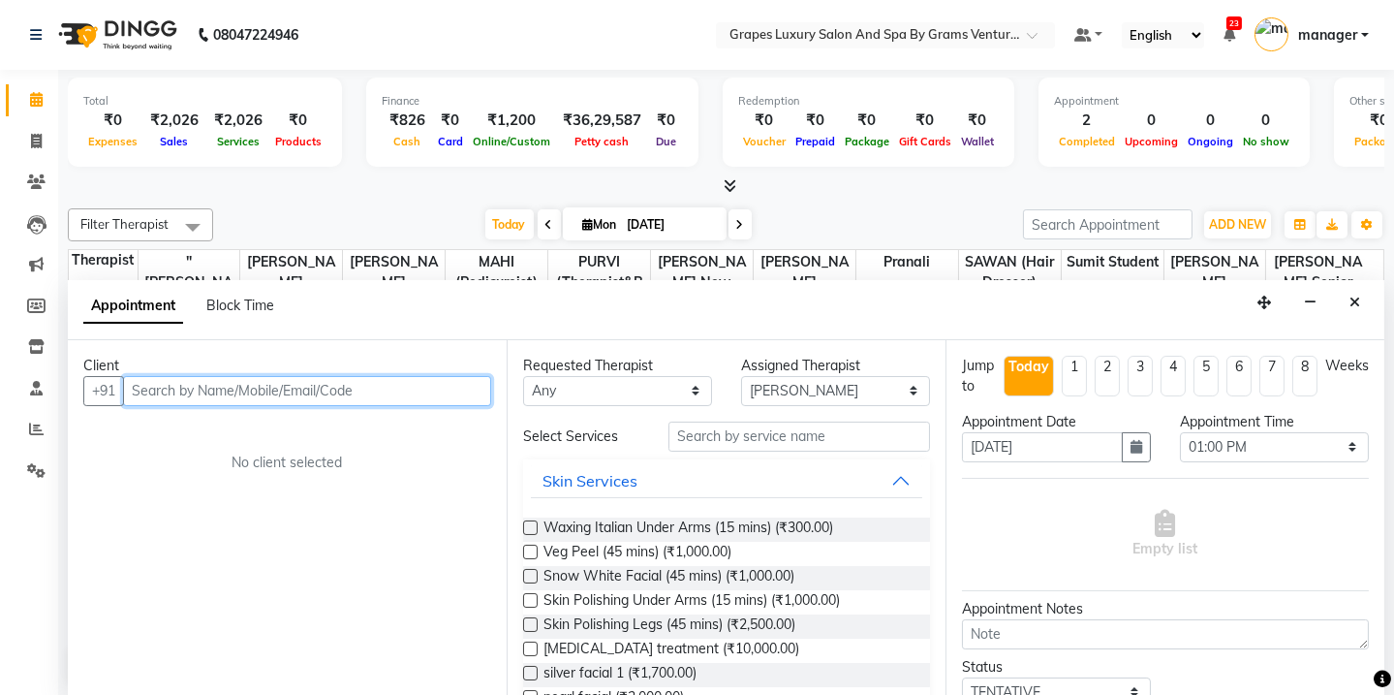
click at [416, 388] on input "text" at bounding box center [307, 391] width 368 height 30
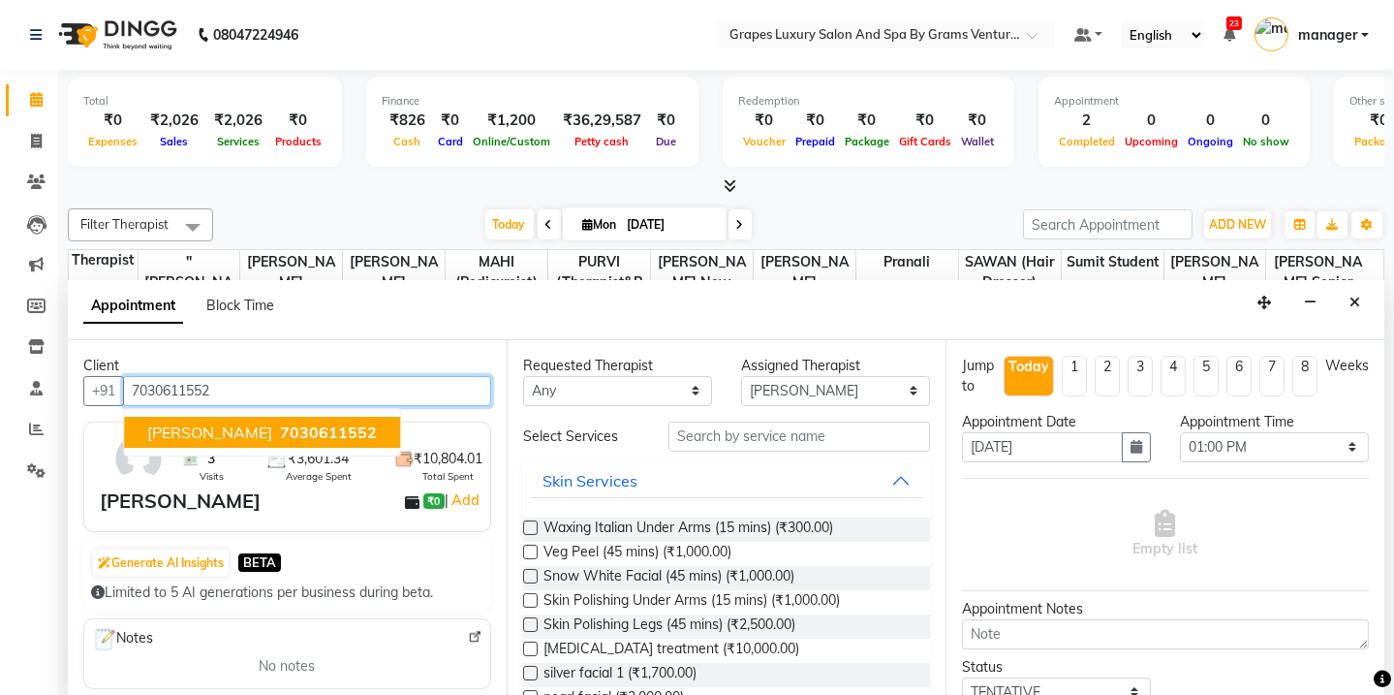
click at [235, 429] on span "[PERSON_NAME]" at bounding box center [209, 431] width 125 height 19
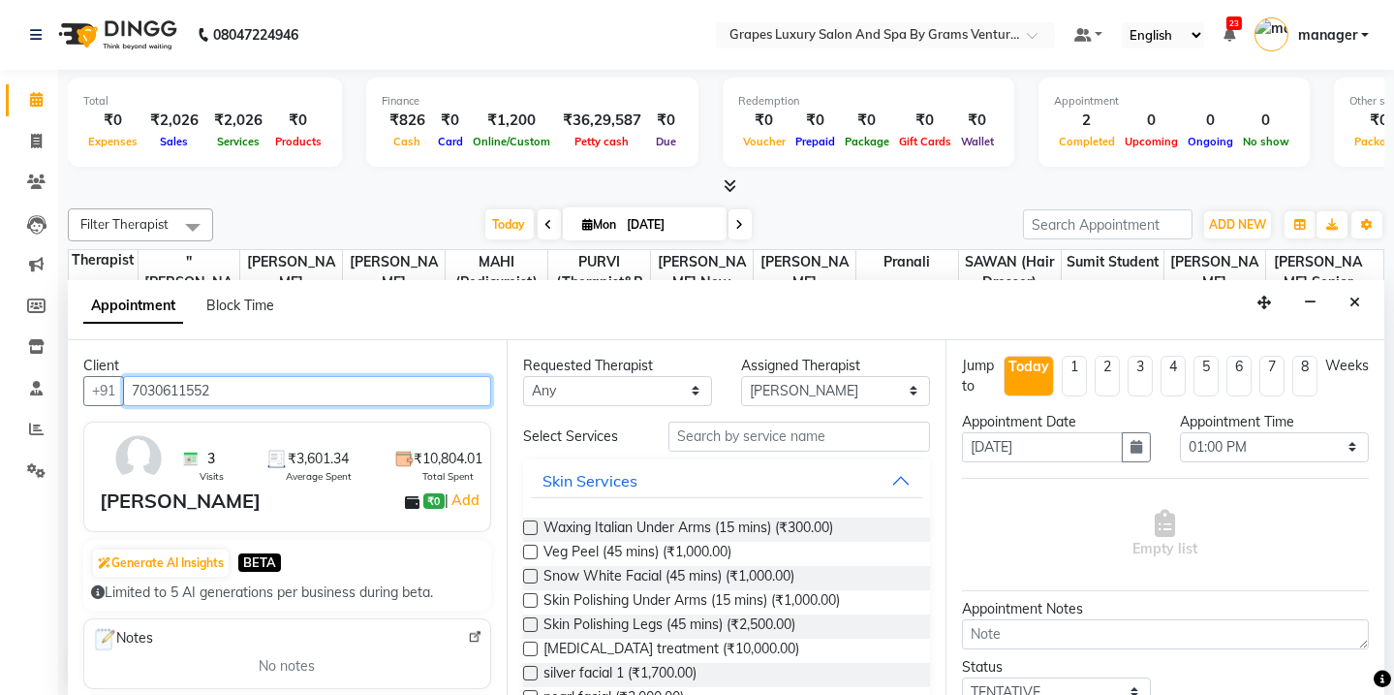
type input "7030611552"
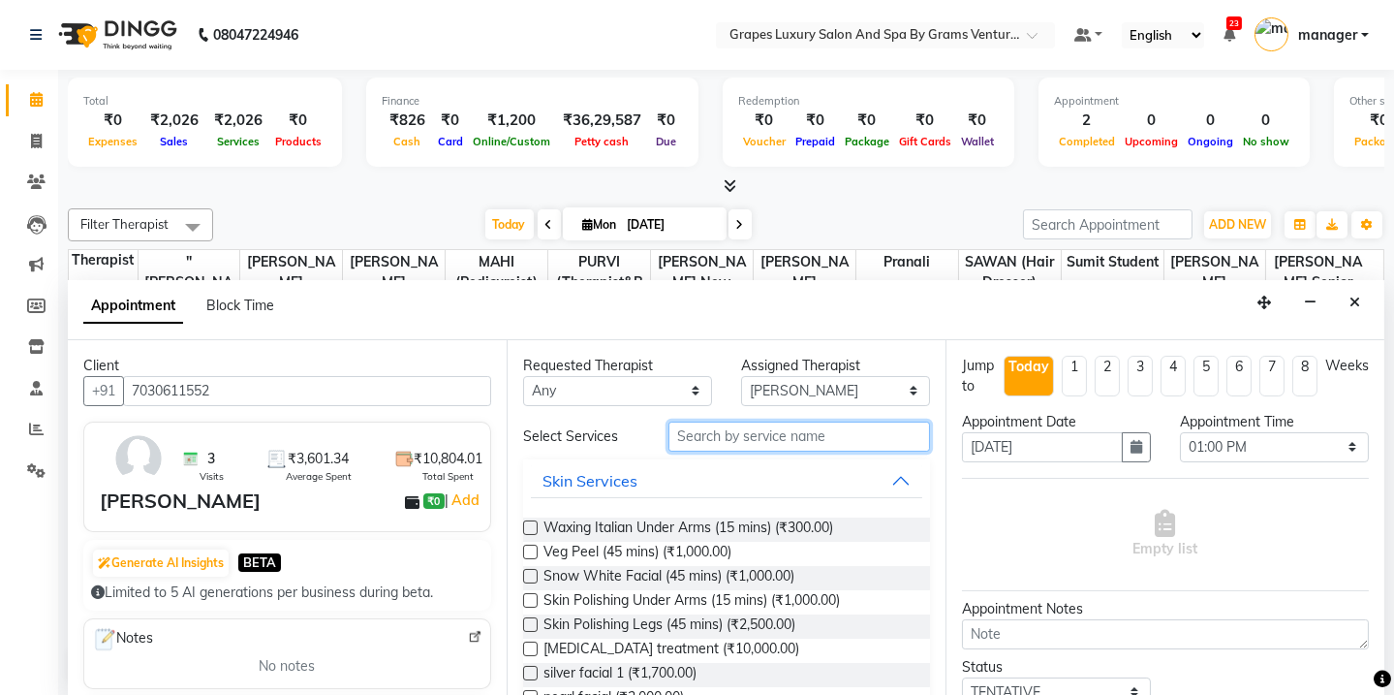
click at [702, 443] on input "text" at bounding box center [800, 436] width 262 height 30
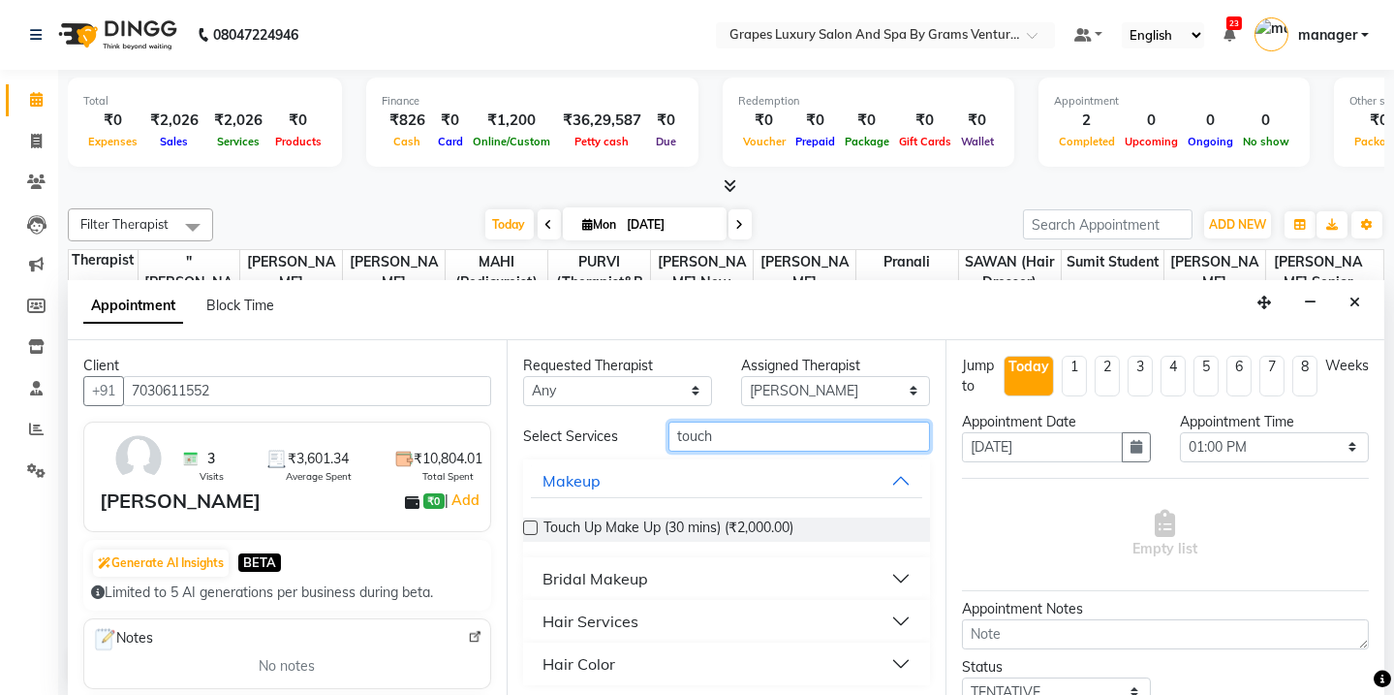
type input "touch"
drag, startPoint x: 898, startPoint y: 667, endPoint x: 873, endPoint y: 657, distance: 27.0
click at [889, 663] on button "Hair Color" at bounding box center [726, 663] width 391 height 35
click at [873, 657] on button "Hair Color" at bounding box center [726, 663] width 391 height 35
click at [893, 661] on button "Hair Color" at bounding box center [726, 663] width 391 height 35
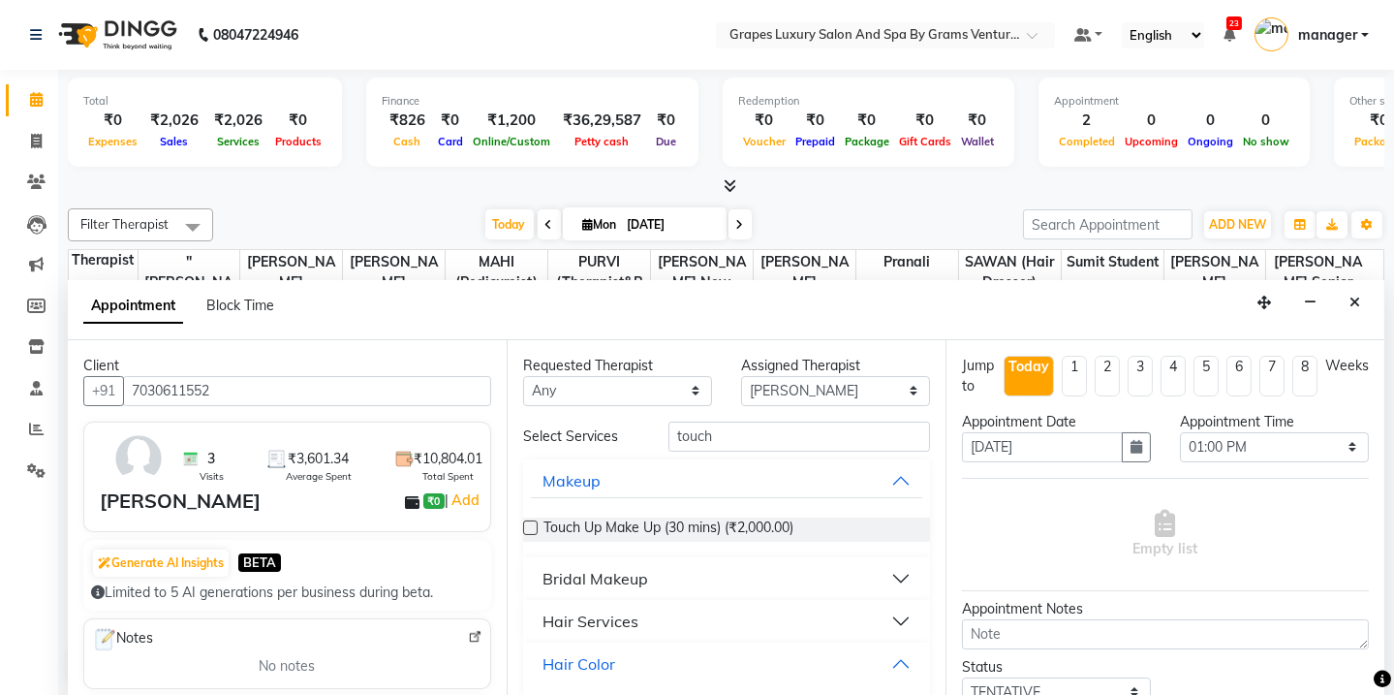
scroll to position [123, 0]
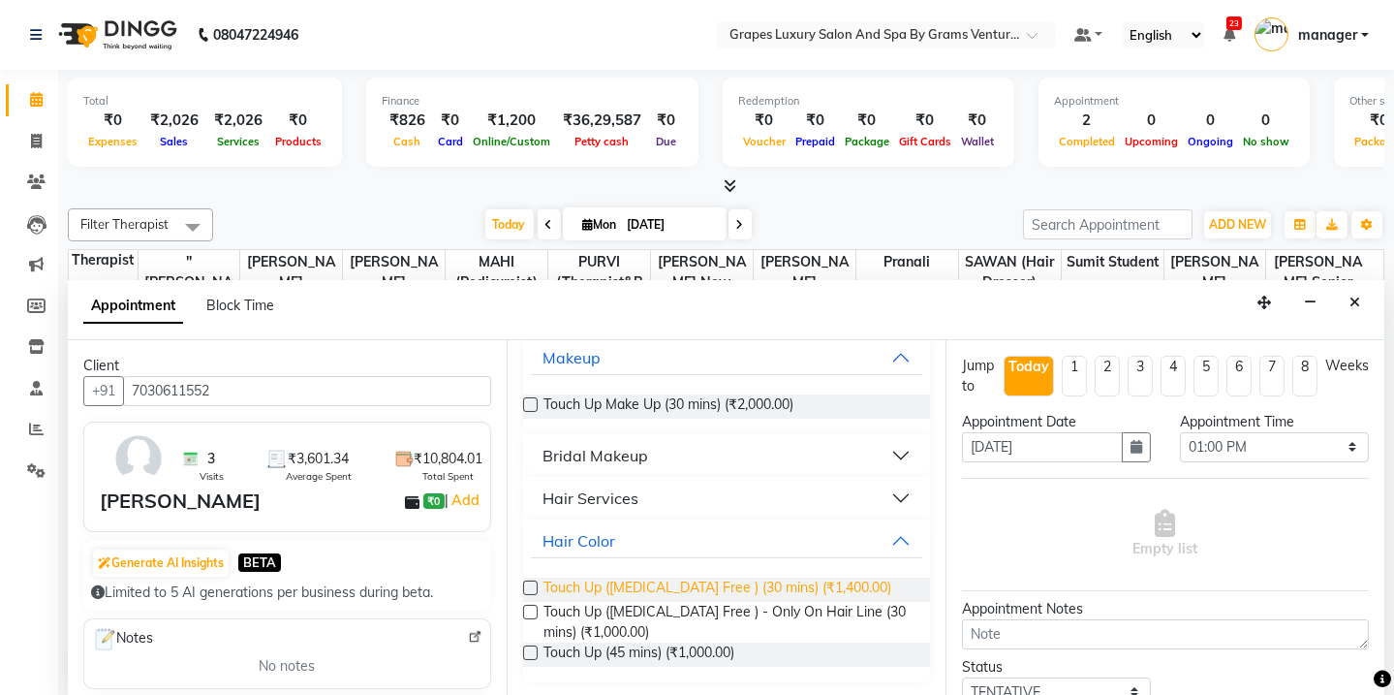
click at [826, 581] on span "Touch Up ([MEDICAL_DATA] Free ) (30 mins) (₹1,400.00)" at bounding box center [718, 589] width 348 height 24
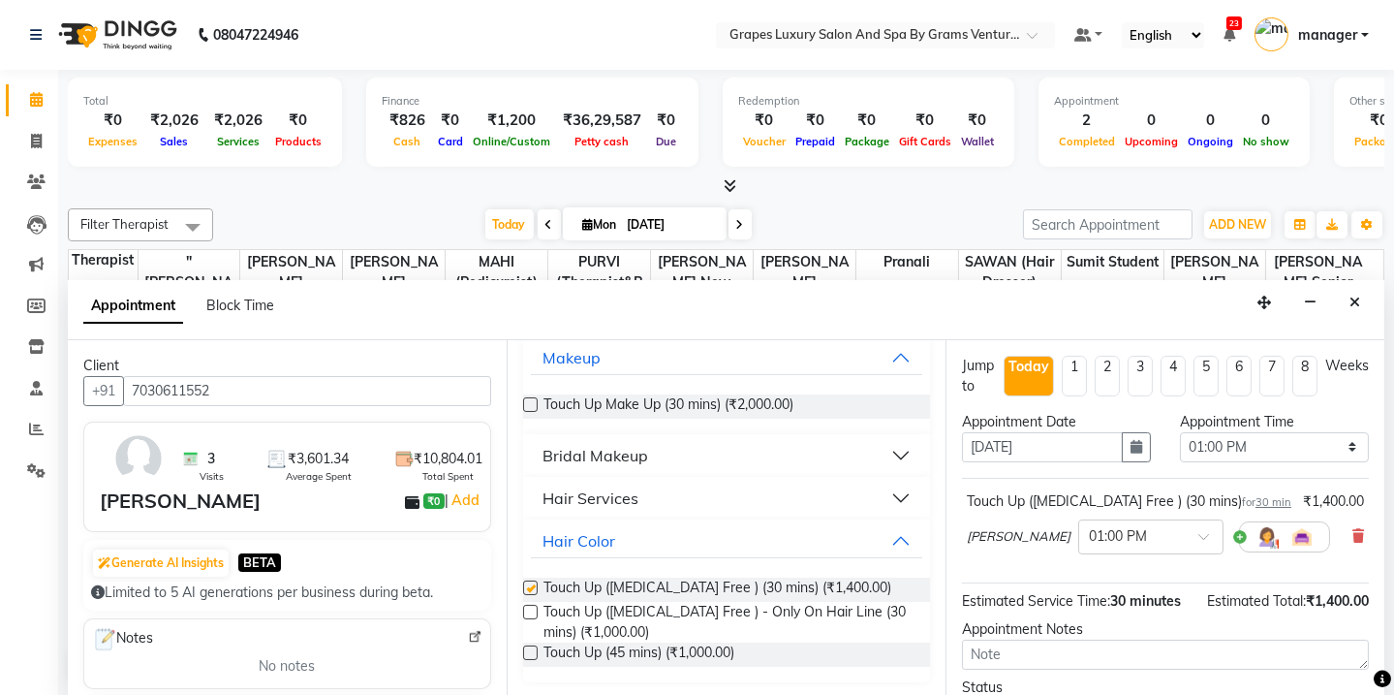
checkbox input "false"
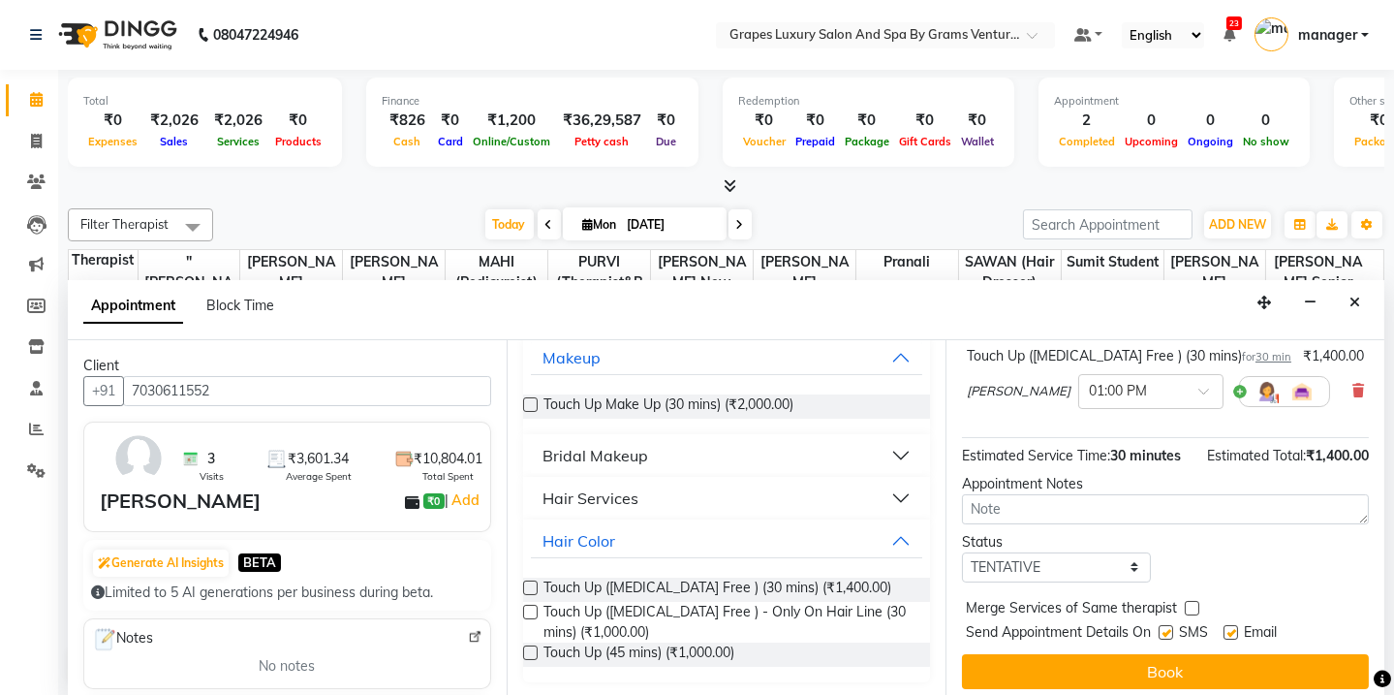
scroll to position [152, 0]
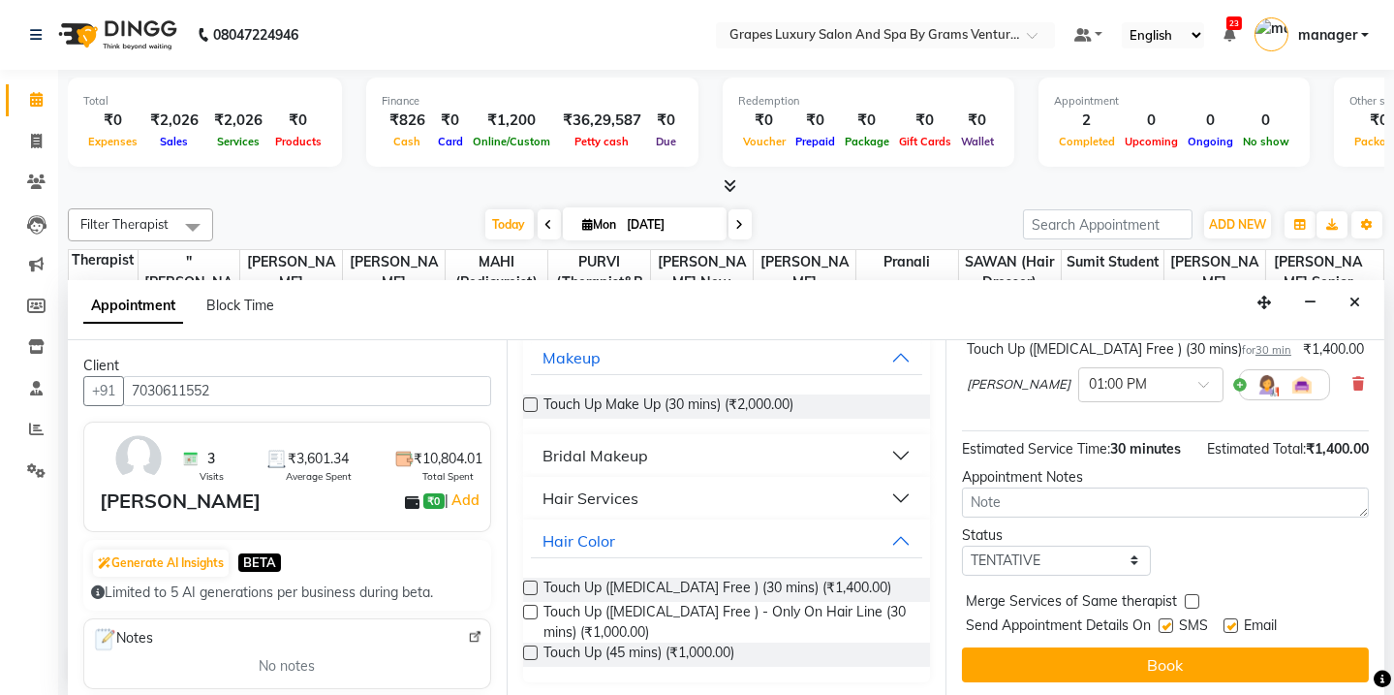
click at [1169, 622] on label at bounding box center [1166, 625] width 15 height 15
click at [1169, 622] on input "checkbox" at bounding box center [1165, 627] width 13 height 13
checkbox input "false"
click at [1232, 626] on label at bounding box center [1231, 625] width 15 height 15
click at [1232, 626] on input "checkbox" at bounding box center [1230, 627] width 13 height 13
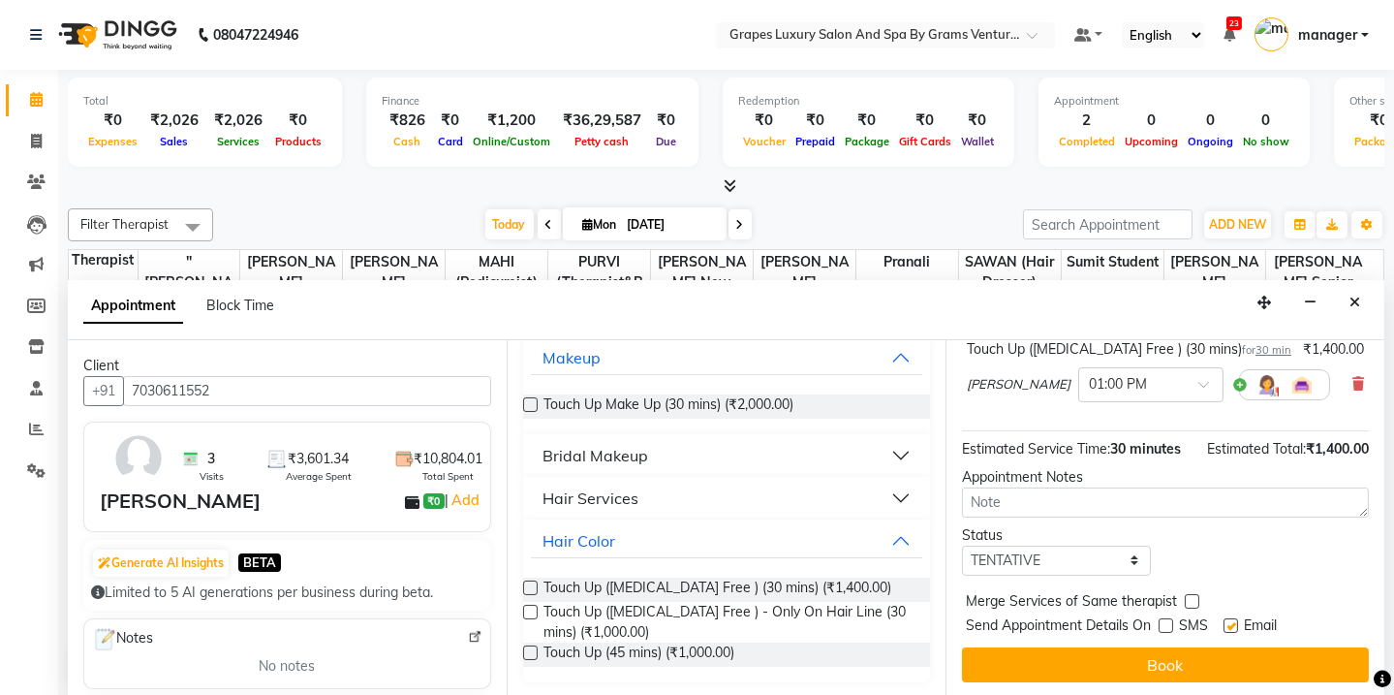
checkbox input "false"
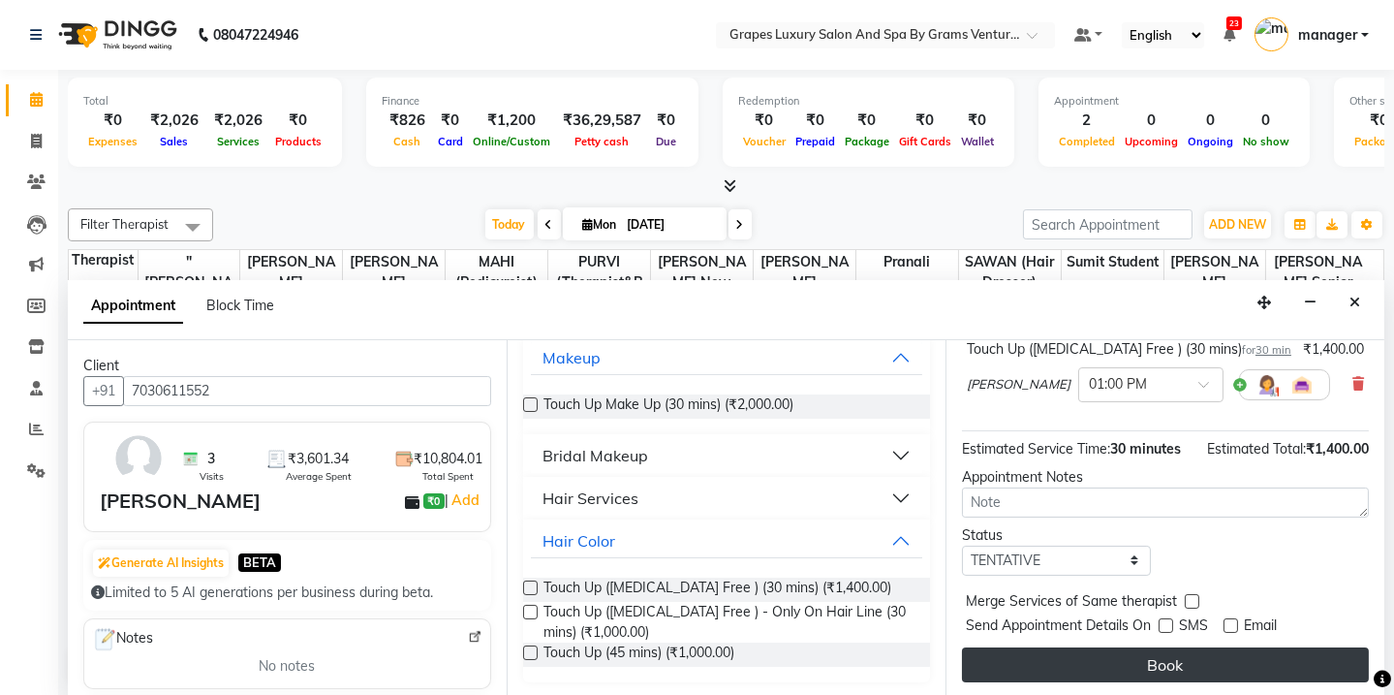
click at [1243, 669] on button "Book" at bounding box center [1165, 664] width 407 height 35
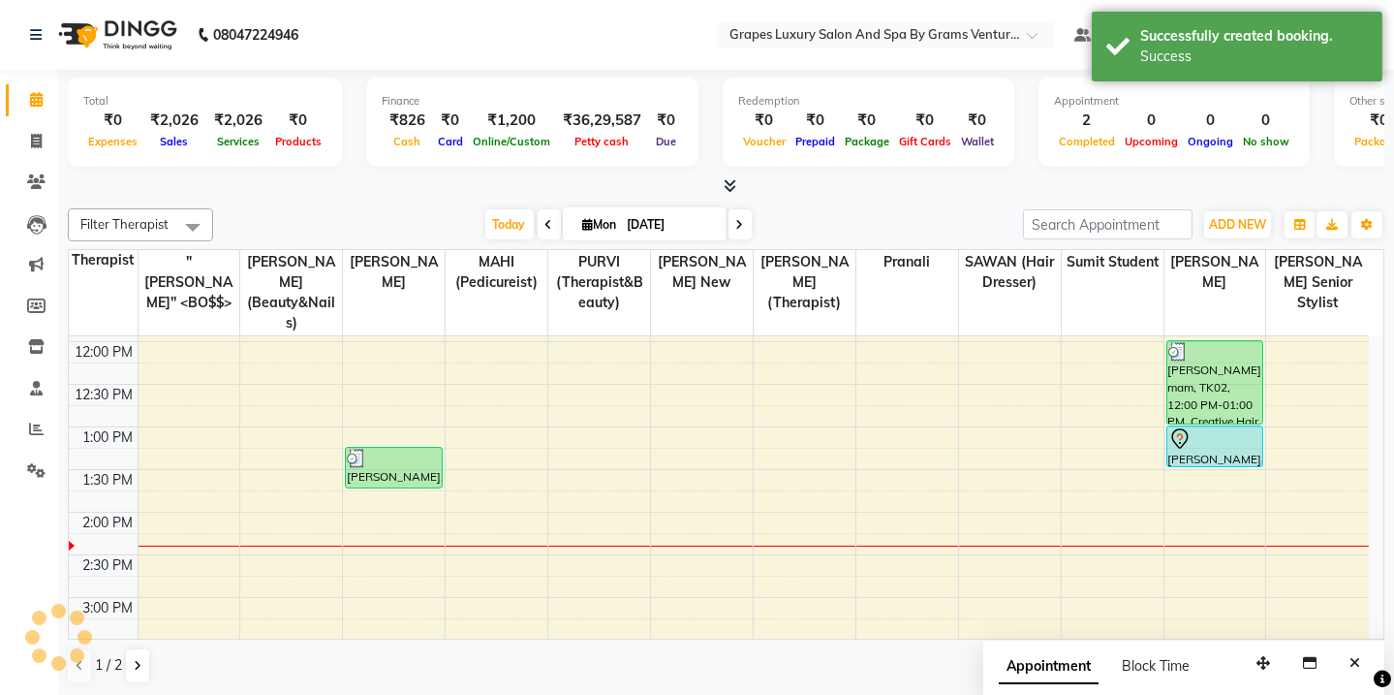
scroll to position [0, 0]
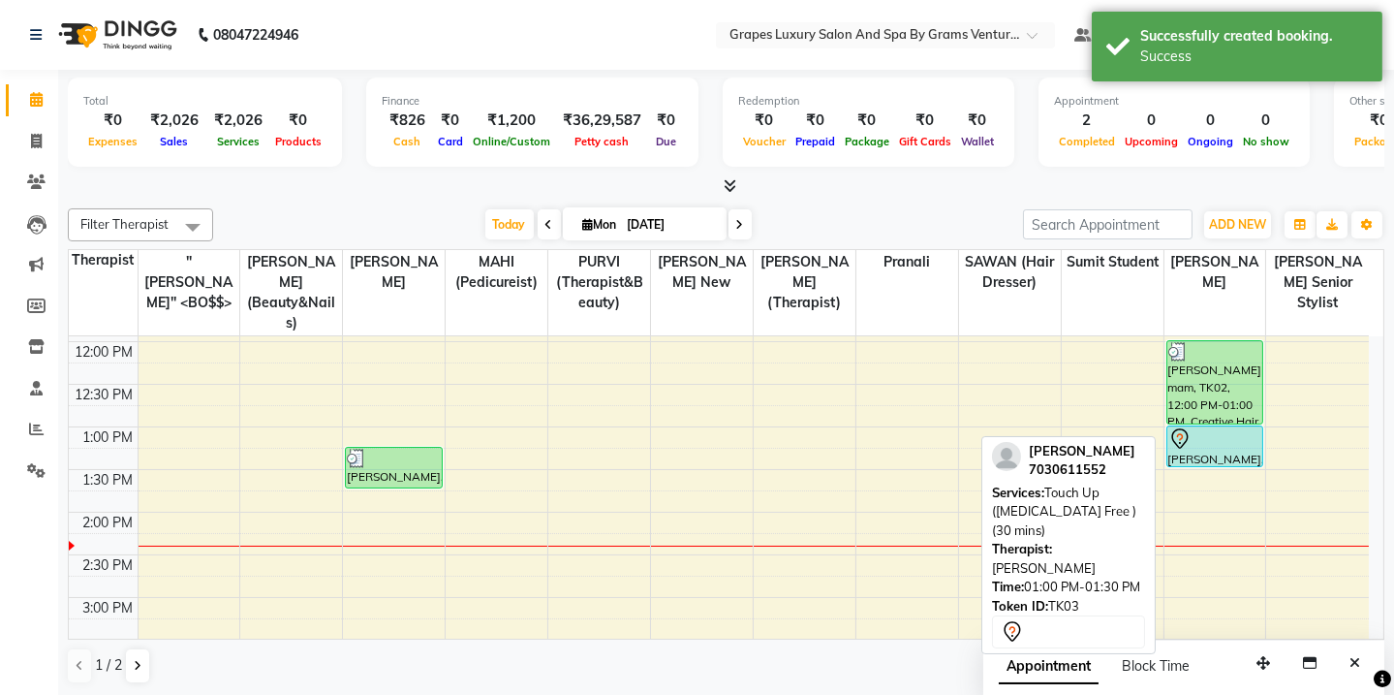
click at [1217, 409] on div "[PERSON_NAME] mam, TK02, 12:00 PM-01:00 PM, Creative Hair Cut [DEMOGRAPHIC_DATA…" at bounding box center [1216, 554] width 102 height 1107
click at [1245, 439] on div "[PERSON_NAME], TK03, 01:00 PM-01:30 PM, Touch Up ([MEDICAL_DATA] Free ) (30 min…" at bounding box center [1215, 446] width 95 height 40
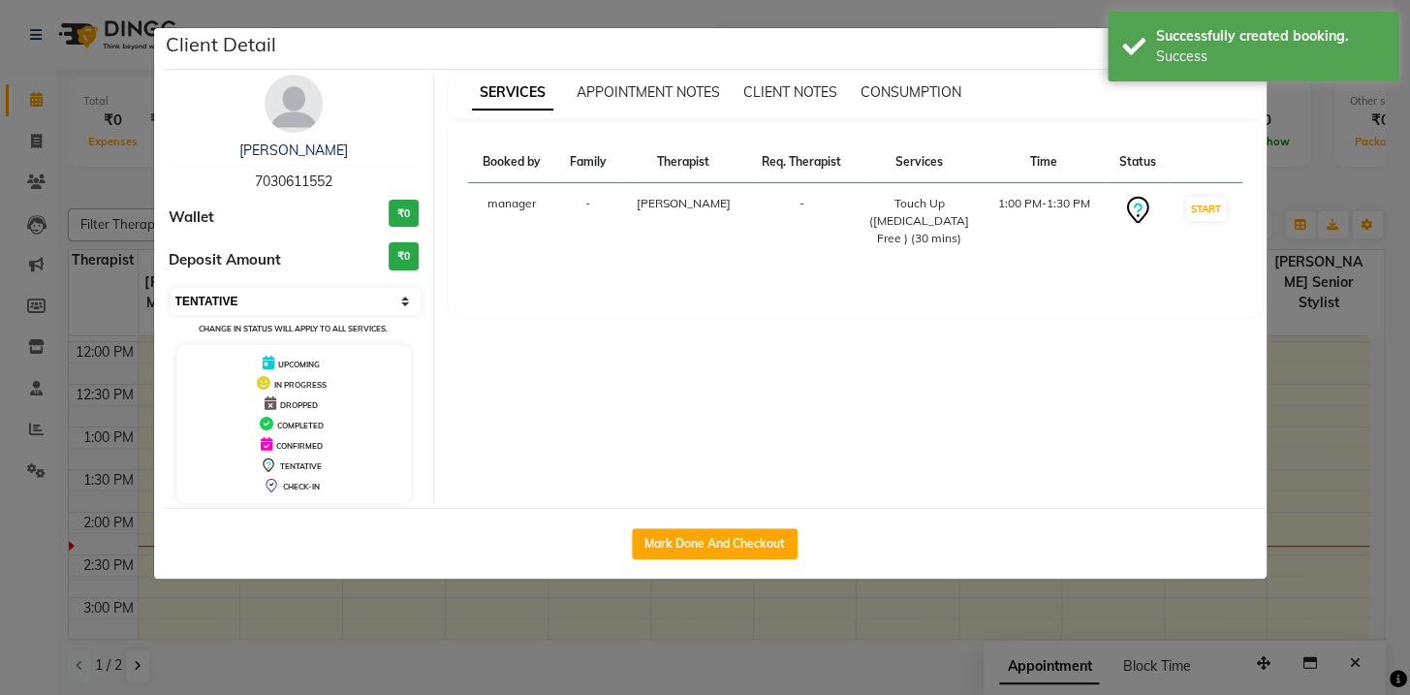
click at [378, 306] on select "Select IN SERVICE CONFIRMED TENTATIVE CHECK IN MARK DONE DROPPED UPCOMING" at bounding box center [296, 301] width 251 height 27
select select "1"
click at [171, 288] on select "Select IN SERVICE CONFIRMED TENTATIVE CHECK IN MARK DONE DROPPED UPCOMING" at bounding box center [296, 301] width 251 height 27
click at [1408, 217] on ngb-modal-window "Client Detail [PERSON_NAME] 7030611552 Wallet ₹0 Deposit Amount ₹0 Select IN SE…" at bounding box center [705, 347] width 1410 height 695
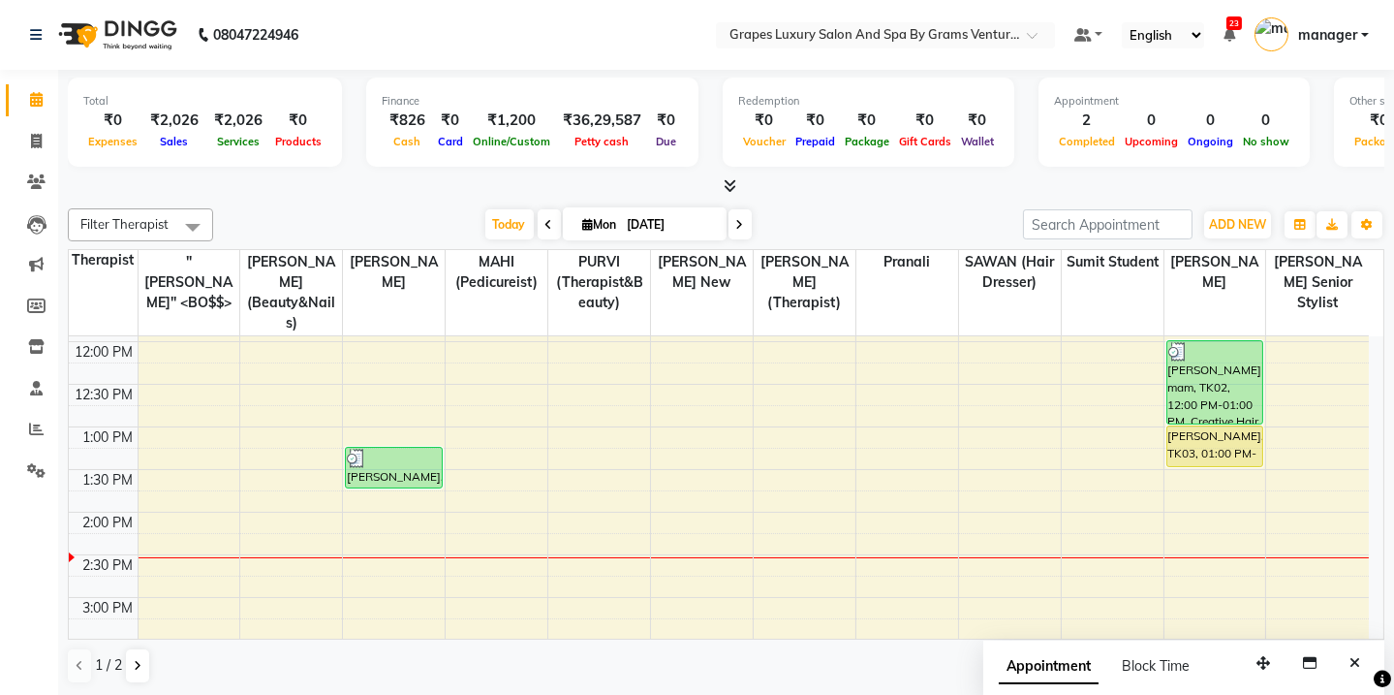
drag, startPoint x: 1366, startPoint y: 435, endPoint x: 1394, endPoint y: 339, distance: 100.0
click at [1394, 339] on html "08047224946 Select Location × Grapes Luxury Salon And Spa By Grams Ventures, [P…" at bounding box center [697, 347] width 1394 height 695
